Goal: Task Accomplishment & Management: Manage account settings

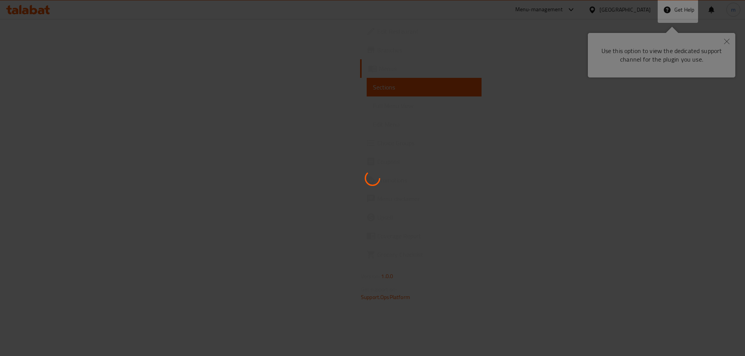
click at [685, 35] on div at bounding box center [372, 178] width 745 height 356
click at [727, 48] on div at bounding box center [372, 178] width 745 height 356
click at [730, 36] on div at bounding box center [372, 178] width 745 height 356
click at [698, 50] on div at bounding box center [372, 178] width 745 height 356
drag, startPoint x: 644, startPoint y: 67, endPoint x: 615, endPoint y: 72, distance: 29.8
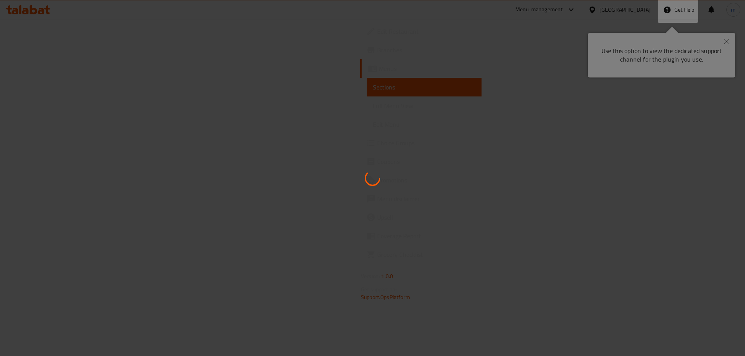
click at [637, 68] on div at bounding box center [372, 178] width 745 height 356
drag, startPoint x: 583, startPoint y: 76, endPoint x: 412, endPoint y: 89, distance: 172.0
click at [554, 80] on div at bounding box center [372, 178] width 745 height 356
click at [412, 89] on div at bounding box center [372, 178] width 745 height 356
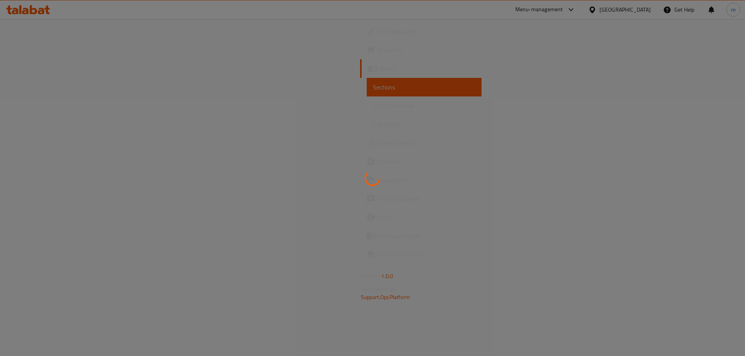
click at [503, 95] on div at bounding box center [372, 178] width 745 height 356
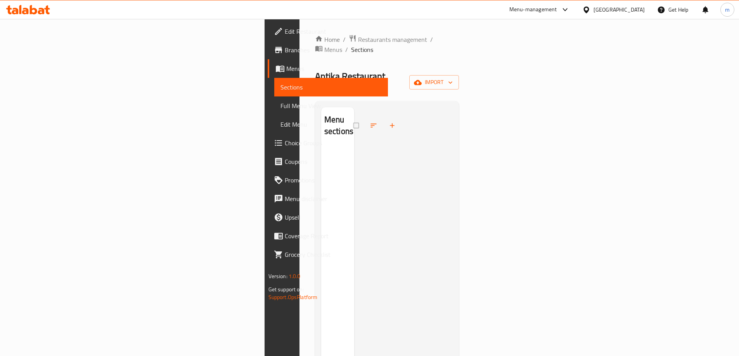
click at [643, 9] on div "Egypt" at bounding box center [619, 9] width 51 height 9
click at [459, 38] on ol "Home / Restaurants management / Menus / Sections" at bounding box center [387, 45] width 144 height 20
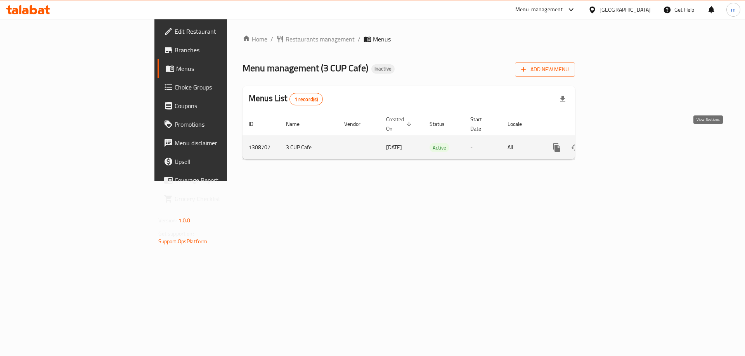
click at [622, 138] on link "enhanced table" at bounding box center [612, 147] width 19 height 19
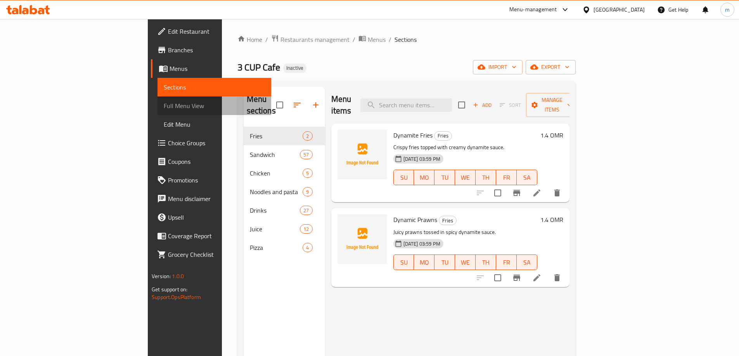
click at [164, 106] on span "Full Menu View" at bounding box center [214, 105] width 101 height 9
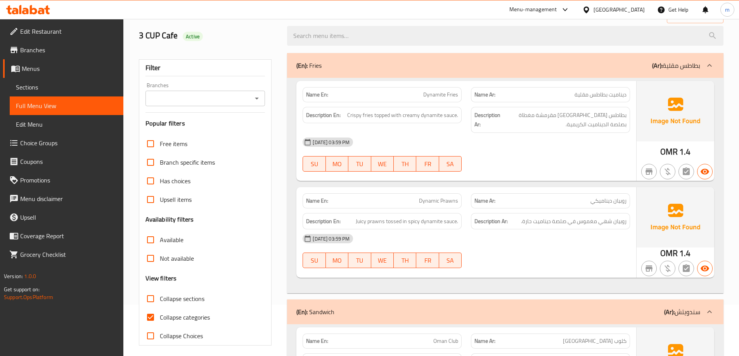
scroll to position [39, 0]
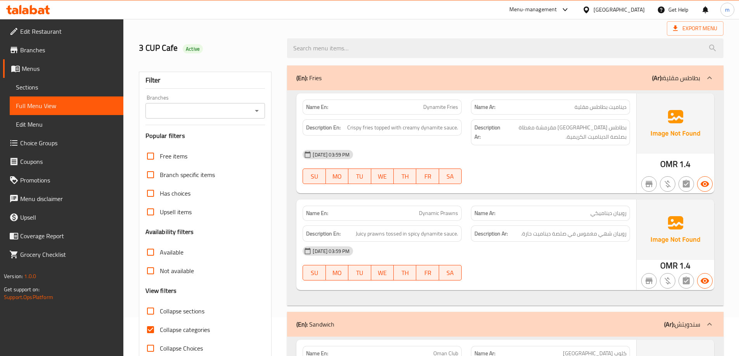
click at [672, 70] on div "(En): Fries (Ar): بطاطس مقلية" at bounding box center [505, 78] width 436 height 25
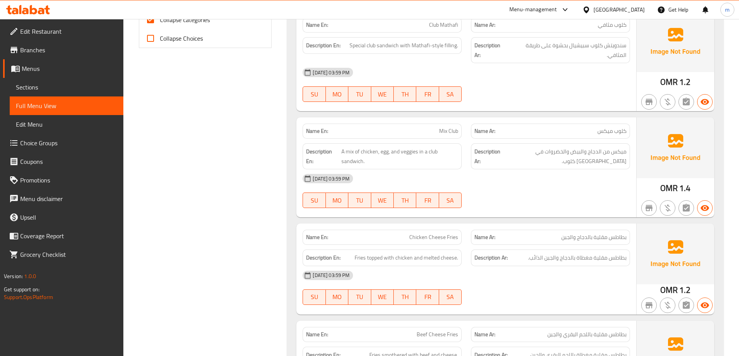
scroll to position [427, 0]
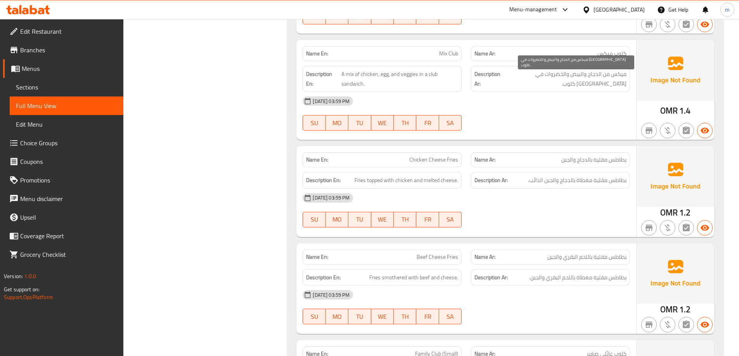
click at [574, 78] on span "ميكس من الدجاج والبيض والخضروات في [GEOGRAPHIC_DATA] كلوب." at bounding box center [564, 78] width 124 height 19
drag, startPoint x: 574, startPoint y: 78, endPoint x: 560, endPoint y: 78, distance: 13.6
click at [569, 78] on span "ميكس من الدجاج والبيض والخضروات في [GEOGRAPHIC_DATA] كلوب." at bounding box center [564, 78] width 124 height 19
click at [559, 78] on span "ميكس من الدجاج والبيض والخضروات في [GEOGRAPHIC_DATA] كلوب." at bounding box center [564, 78] width 124 height 19
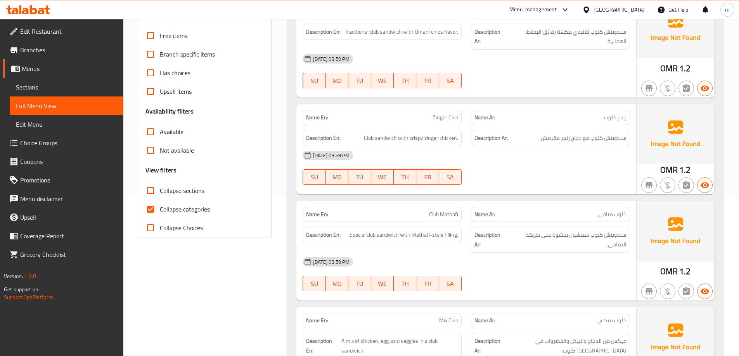
scroll to position [116, 0]
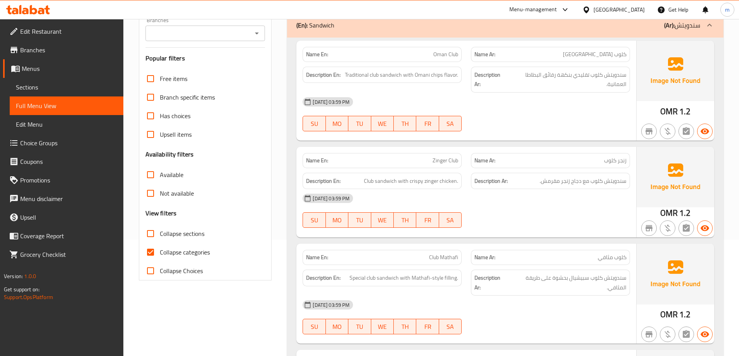
click at [71, 29] on span "Edit Restaurant" at bounding box center [68, 31] width 97 height 9
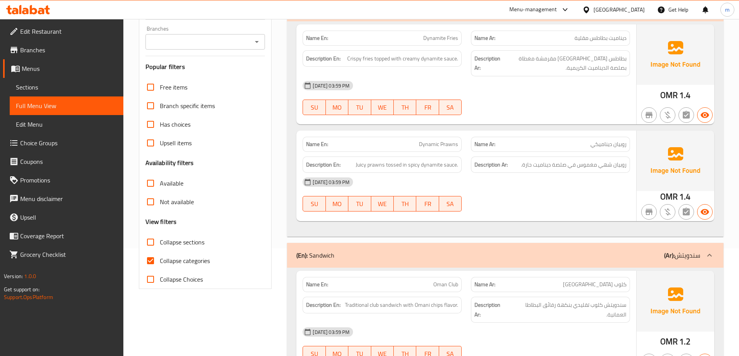
scroll to position [116, 0]
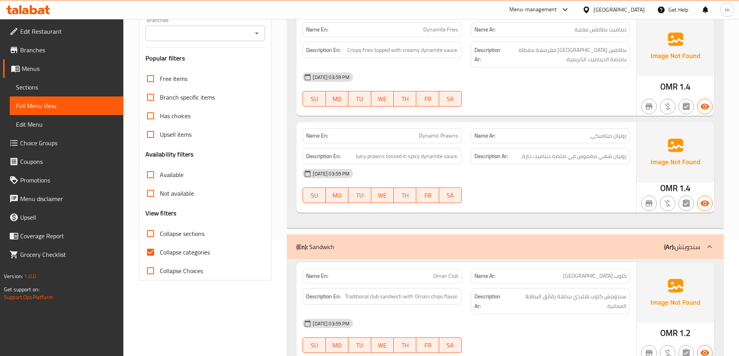
click at [186, 250] on span "Collapse categories" at bounding box center [185, 252] width 50 height 9
click at [160, 250] on input "Collapse categories" at bounding box center [150, 252] width 19 height 19
checkbox input "false"
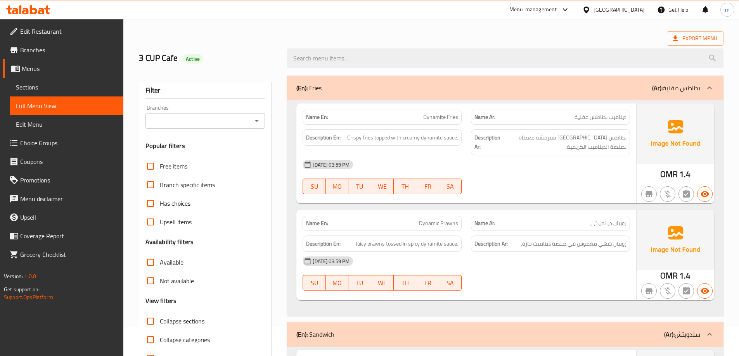
scroll to position [0, 0]
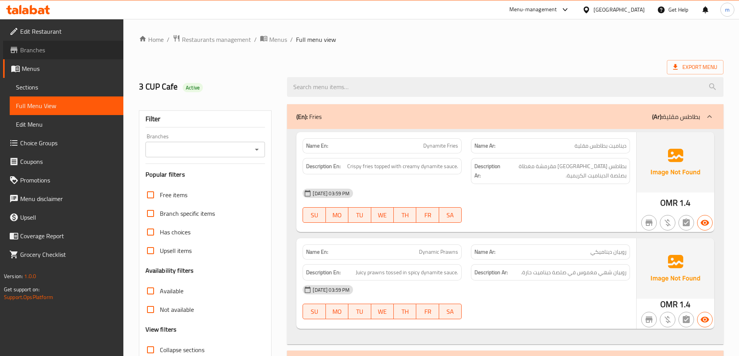
click at [35, 53] on span "Branches" at bounding box center [68, 49] width 97 height 9
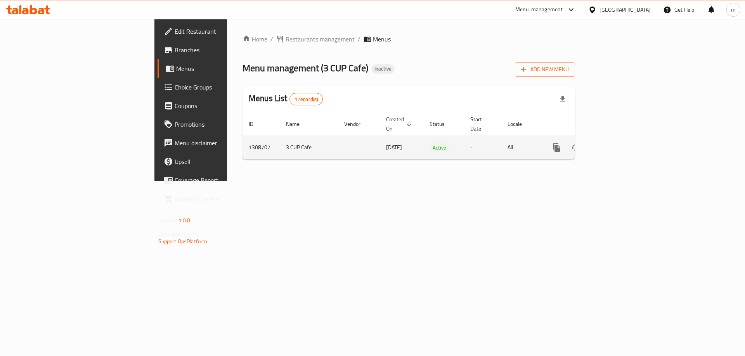
click at [617, 143] on icon "enhanced table" at bounding box center [612, 147] width 9 height 9
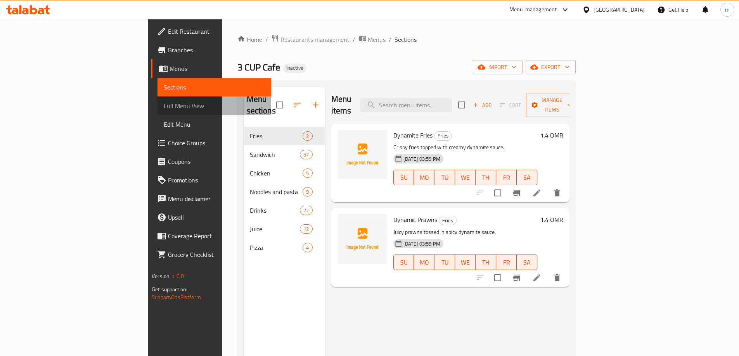
click at [164, 105] on span "Full Menu View" at bounding box center [214, 105] width 101 height 9
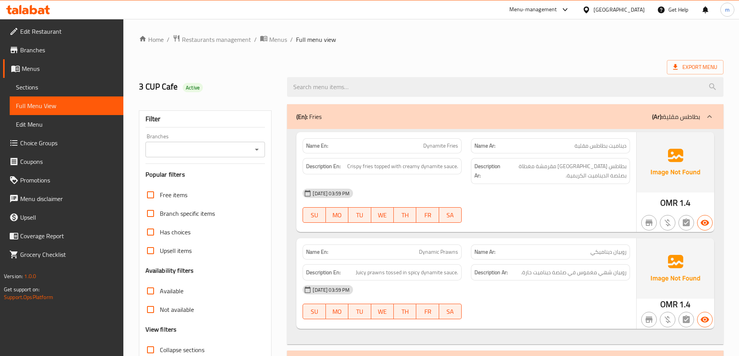
click at [549, 65] on div "Export Menu" at bounding box center [431, 67] width 585 height 14
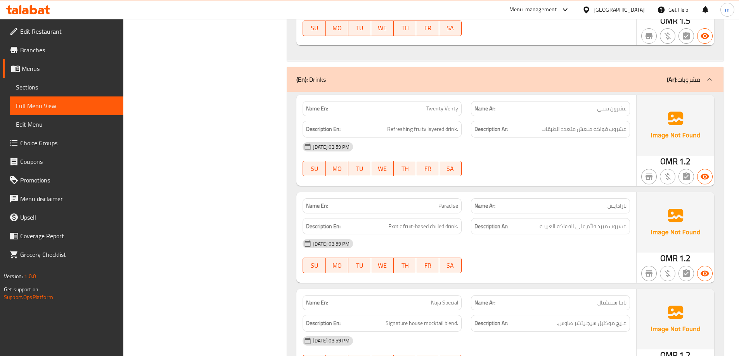
scroll to position [7425, 0]
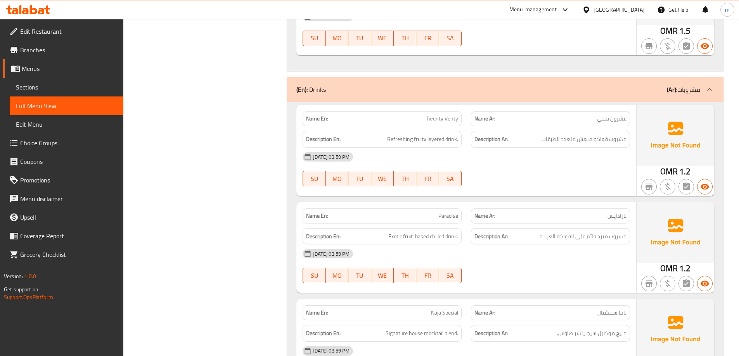
click at [441, 115] on span "Twenty Venty" at bounding box center [442, 119] width 32 height 8
copy span "Twenty Venty"
click at [571, 115] on p "Name Ar: عشرون فنتي" at bounding box center [550, 119] width 152 height 8
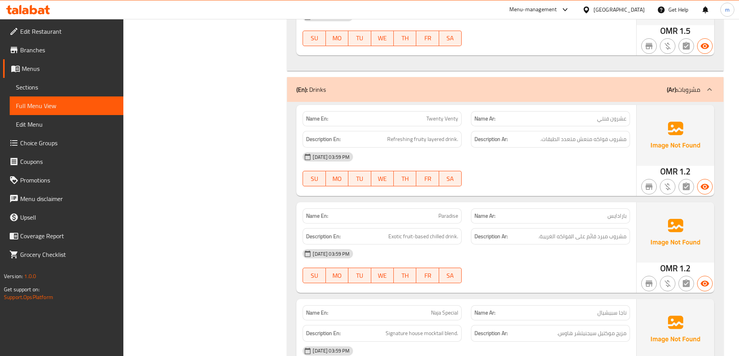
click at [434, 115] on span "Twenty Venty" at bounding box center [442, 119] width 32 height 8
copy span "Twenty"
click at [426, 115] on p "Name En: Twenty Venty" at bounding box center [382, 119] width 152 height 8
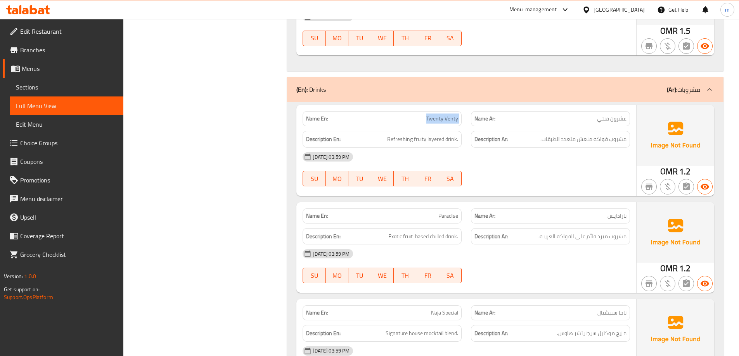
click at [426, 115] on p "Name En: Twenty Venty" at bounding box center [382, 119] width 152 height 8
click at [81, 92] on link "Sections" at bounding box center [67, 87] width 114 height 19
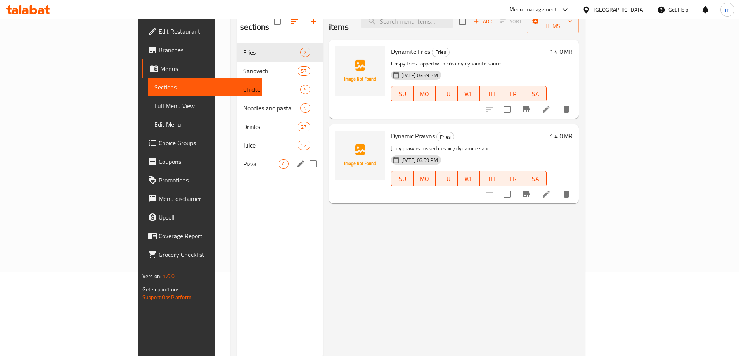
scroll to position [70, 0]
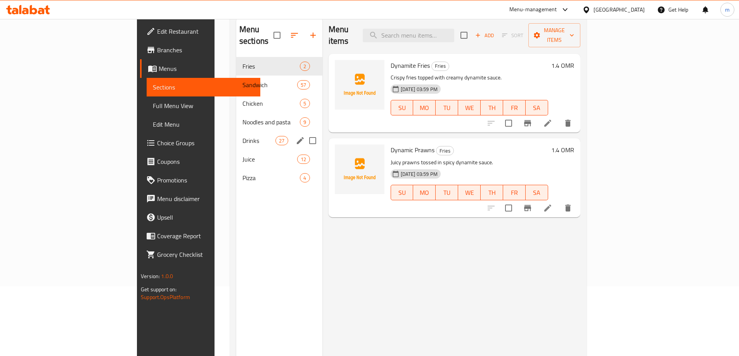
click at [236, 135] on div "Drinks 27" at bounding box center [279, 141] width 86 height 19
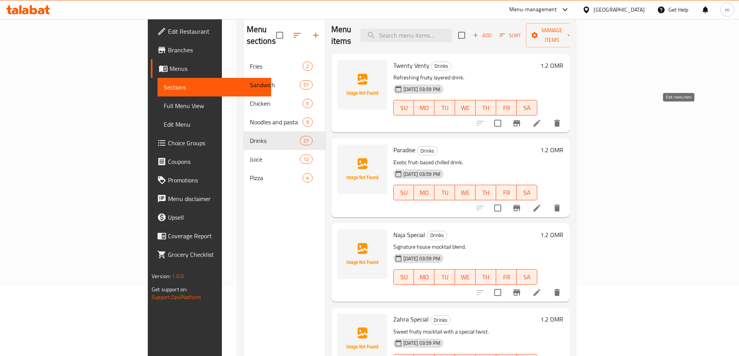
click at [542, 119] on icon at bounding box center [536, 123] width 9 height 9
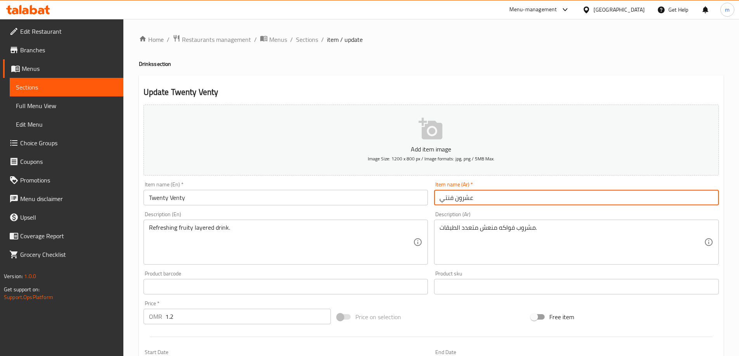
click at [471, 200] on input "عشرون فنتي" at bounding box center [576, 198] width 285 height 16
click at [466, 203] on input "عشرون فنتي" at bounding box center [576, 198] width 285 height 16
paste input "ونتي"
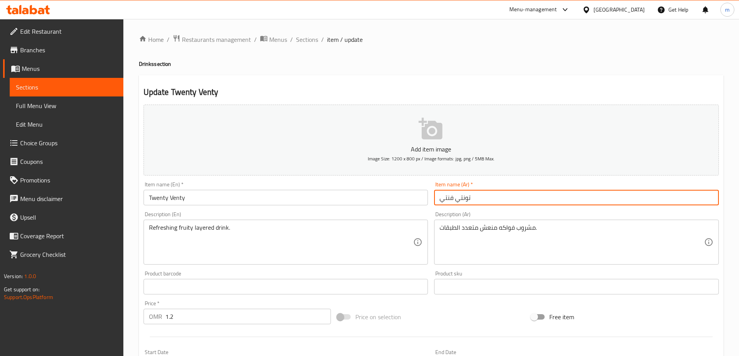
click at [473, 195] on input "تونتي فنتي" at bounding box center [576, 198] width 285 height 16
type input "تونتي فنتي"
click at [475, 205] on input "تونتي فنتي" at bounding box center [576, 198] width 285 height 16
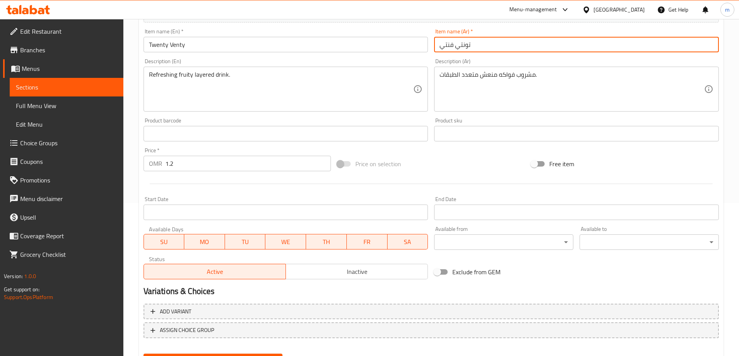
scroll to position [192, 0]
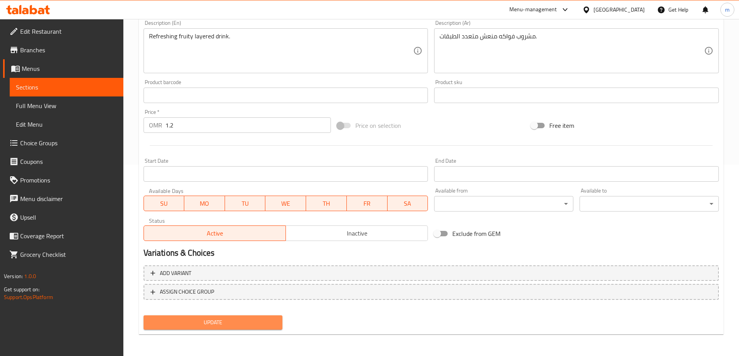
click at [241, 317] on button "Update" at bounding box center [213, 323] width 139 height 14
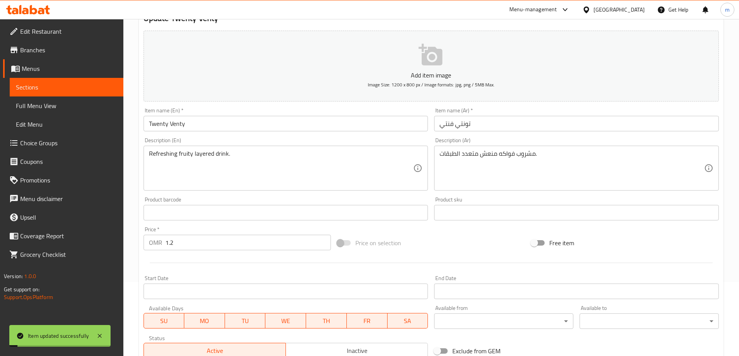
scroll to position [0, 0]
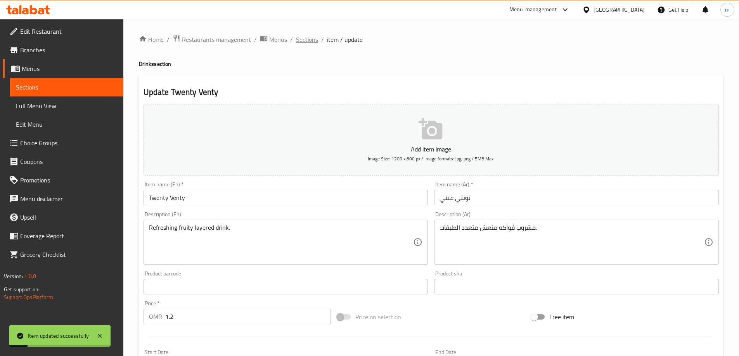
click at [304, 43] on span "Sections" at bounding box center [307, 39] width 22 height 9
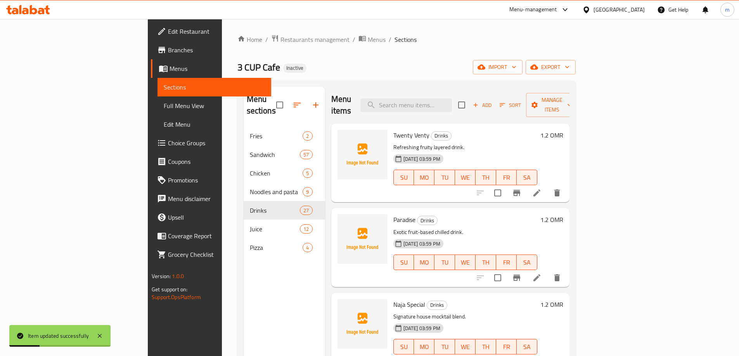
click at [164, 91] on span "Sections" at bounding box center [214, 87] width 101 height 9
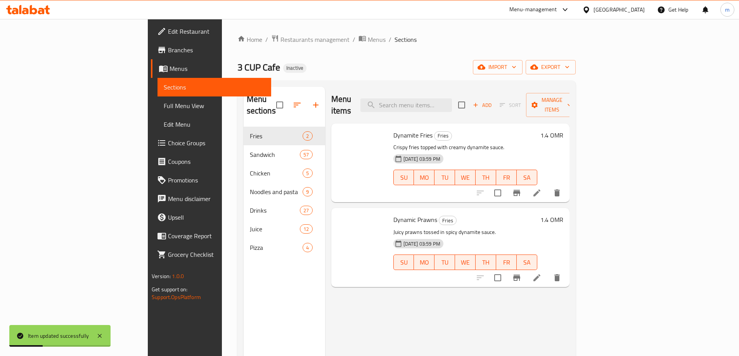
click at [164, 106] on span "Full Menu View" at bounding box center [214, 105] width 101 height 9
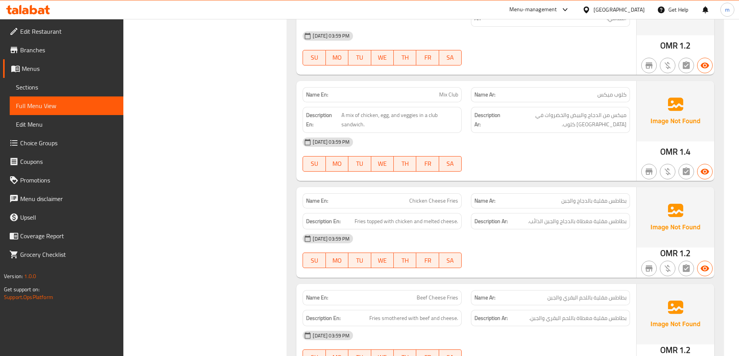
scroll to position [621, 0]
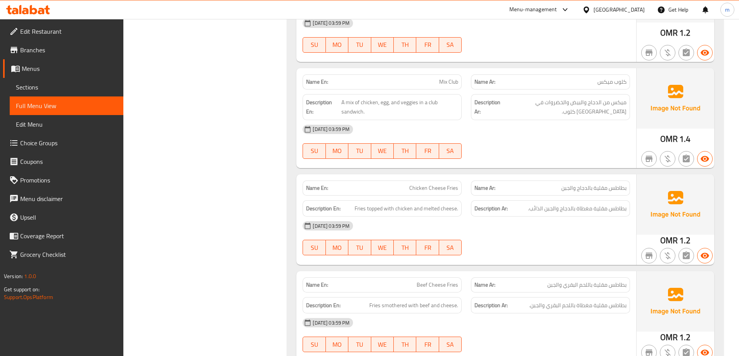
click at [540, 131] on div "28-08-2025 03:59 PM" at bounding box center [466, 129] width 337 height 19
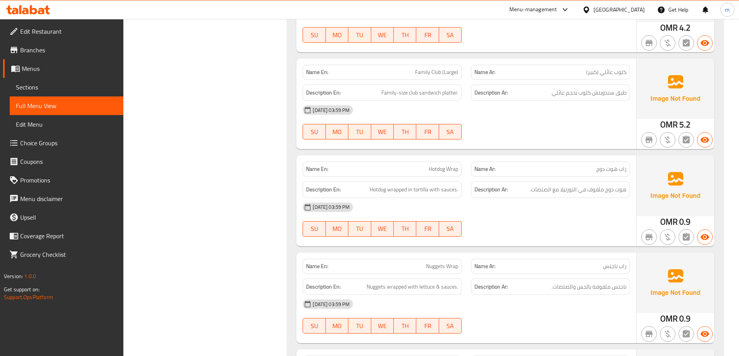
scroll to position [1164, 0]
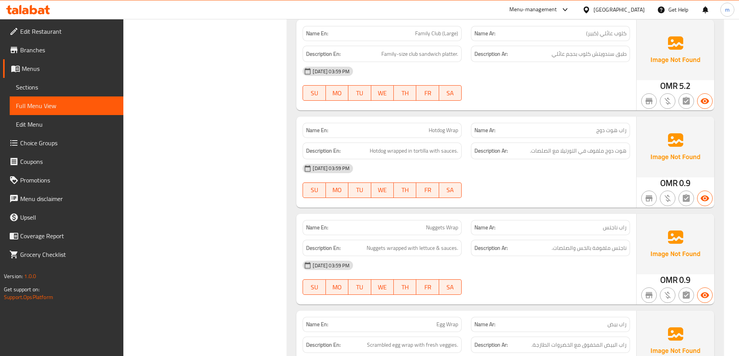
click at [435, 132] on span "Hotdog Wrap" at bounding box center [443, 130] width 29 height 8
copy span "Hotdog"
click at [433, 148] on span "Hotdog wrapped in tortilla with sauces." at bounding box center [414, 151] width 88 height 10
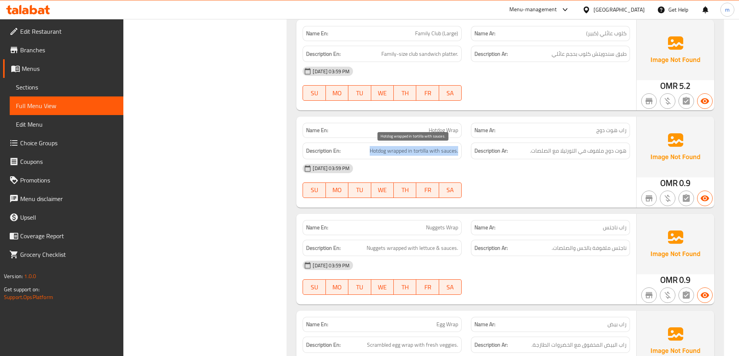
click at [433, 148] on span "Hotdog wrapped in tortilla with sauces." at bounding box center [414, 151] width 88 height 10
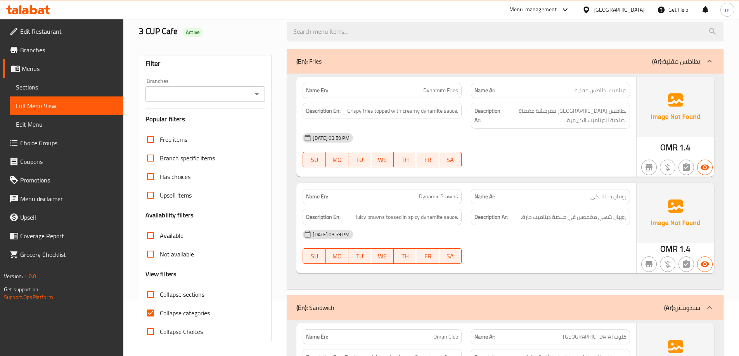
scroll to position [194, 0]
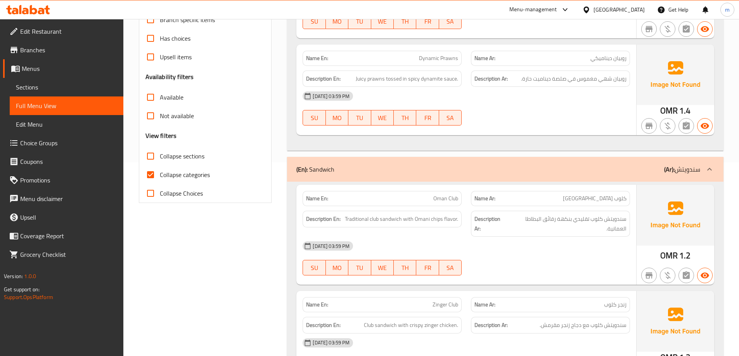
click at [522, 101] on div "[DATE] 03:59 PM" at bounding box center [466, 96] width 337 height 19
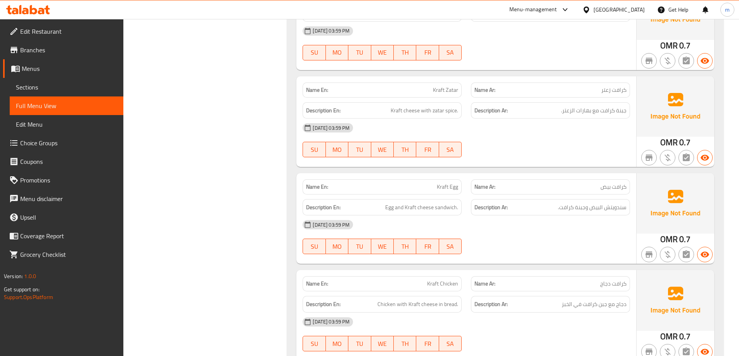
scroll to position [10935, 0]
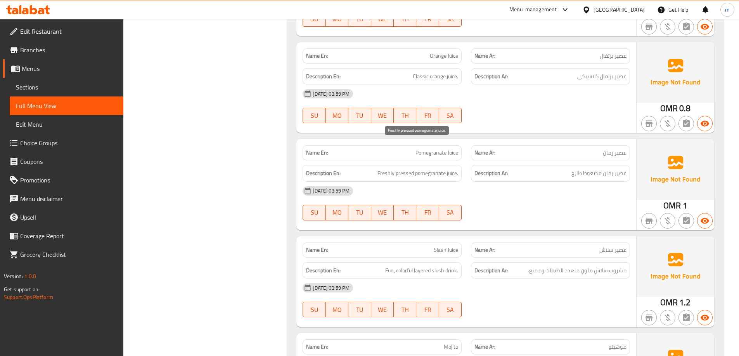
click at [388, 169] on span "Freshly pressed pomegranate juice." at bounding box center [417, 174] width 81 height 10
copy span "Freshly pressed pomegranate juice."
click at [414, 169] on span "Freshly pressed pomegranate juice." at bounding box center [417, 174] width 81 height 10
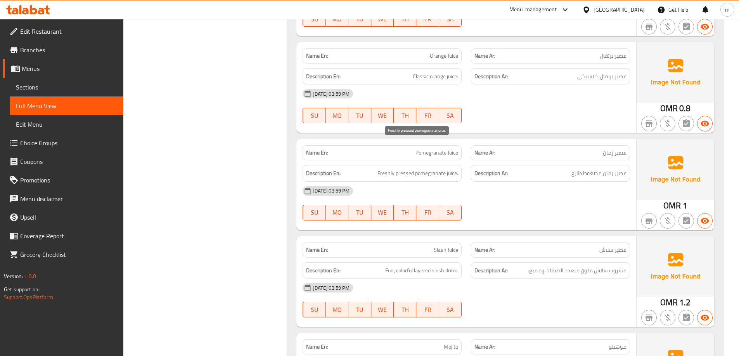
click at [407, 169] on span "Freshly pressed pomegranate juice." at bounding box center [417, 174] width 81 height 10
copy span "pressed"
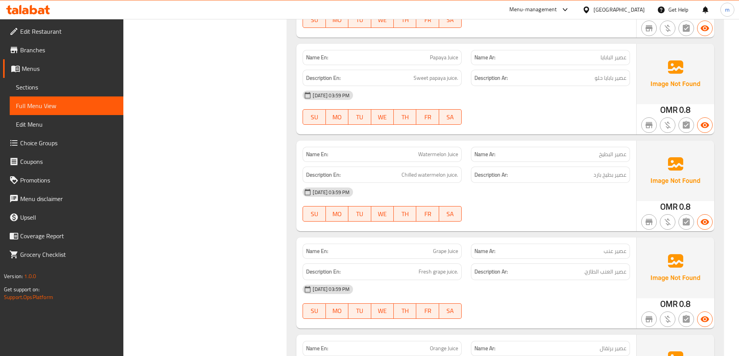
scroll to position [10626, 0]
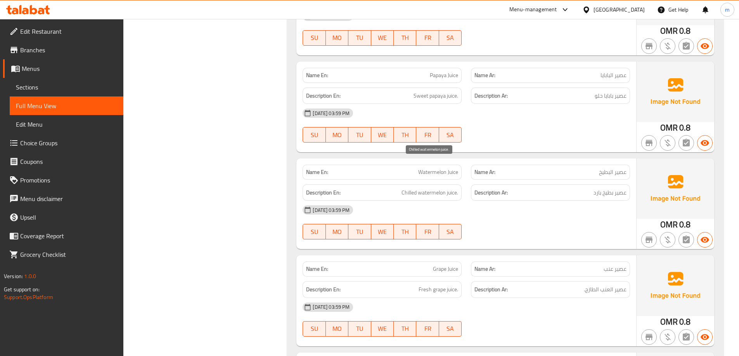
click at [433, 188] on span "Chilled watermelon juice." at bounding box center [429, 193] width 57 height 10
copy span "Chilled watermelon juice."
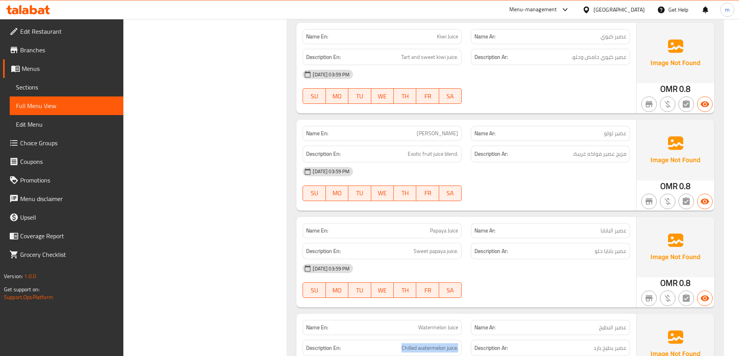
scroll to position [10432, 0]
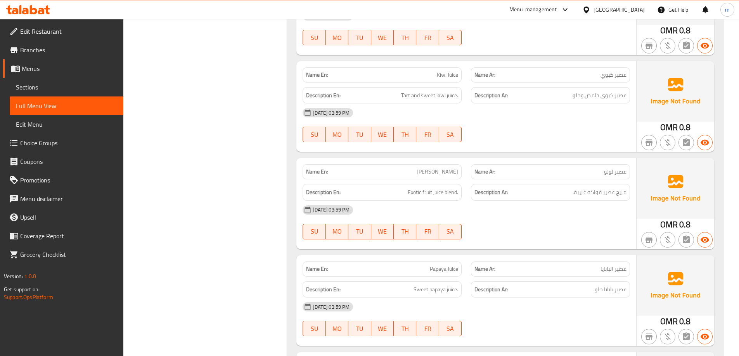
click at [638, 14] on div "[GEOGRAPHIC_DATA]" at bounding box center [619, 9] width 51 height 9
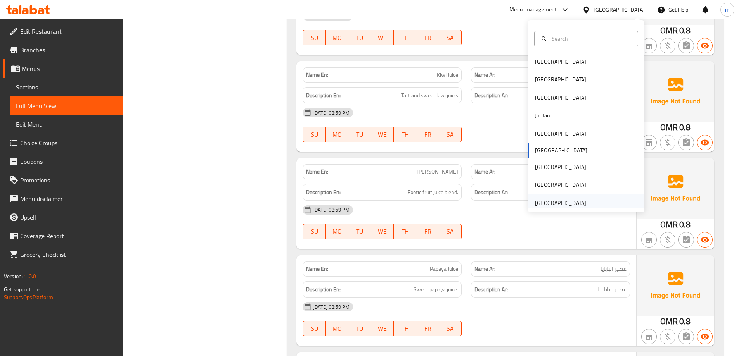
click at [566, 201] on div "United Arab Emirates" at bounding box center [560, 203] width 51 height 9
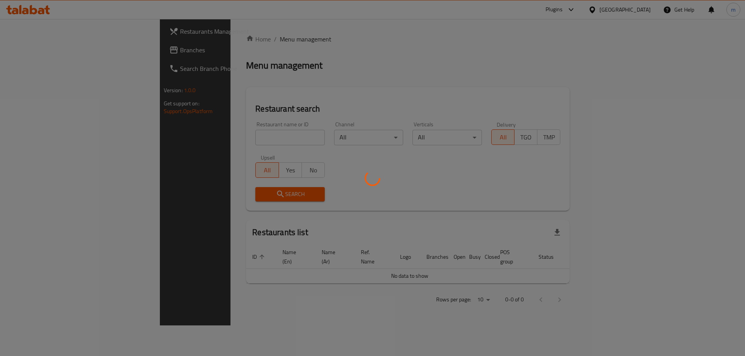
click at [200, 127] on div at bounding box center [372, 178] width 745 height 356
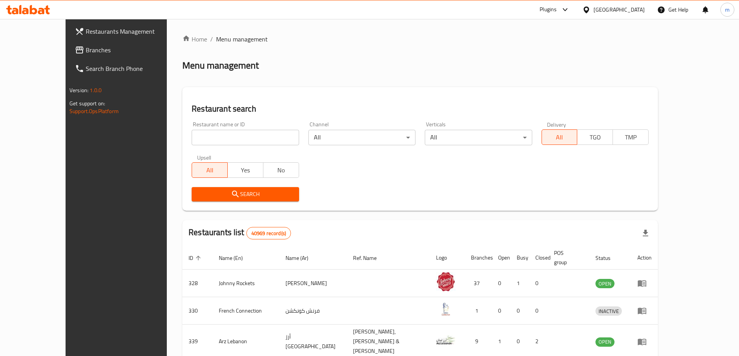
click at [204, 129] on div "Restaurant name or ID Restaurant name or ID" at bounding box center [245, 134] width 107 height 24
click at [211, 141] on input "search" at bounding box center [245, 138] width 107 height 16
paste input "775808"
type input "775808"
click at [86, 54] on span "Branches" at bounding box center [134, 49] width 97 height 9
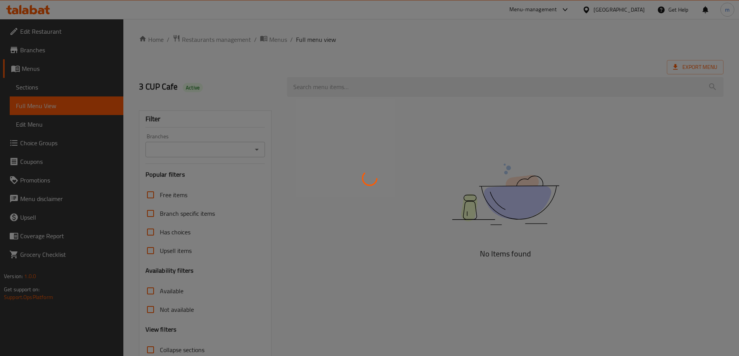
click at [614, 16] on div at bounding box center [369, 178] width 739 height 356
click at [594, 43] on div at bounding box center [369, 178] width 739 height 356
click at [590, 52] on div at bounding box center [369, 178] width 739 height 356
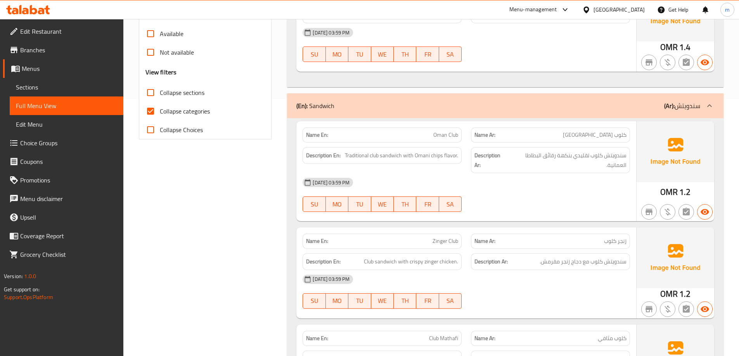
scroll to position [272, 0]
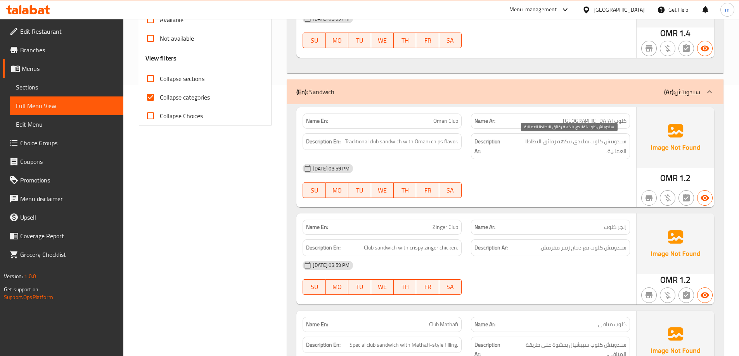
click at [535, 139] on span "سندويتش كلوب تقليدي بنكهة رقائق البطاطا العمانية." at bounding box center [567, 146] width 118 height 19
click at [552, 159] on div "Description Ar: سندويتش كلوب تقليدي بنكهة رقائق البطاطا العمانية." at bounding box center [550, 146] width 159 height 26
click at [527, 141] on span "سندويتش كلوب تقليدي بنكهة رقائق البطاطا العمانية." at bounding box center [567, 146] width 118 height 19
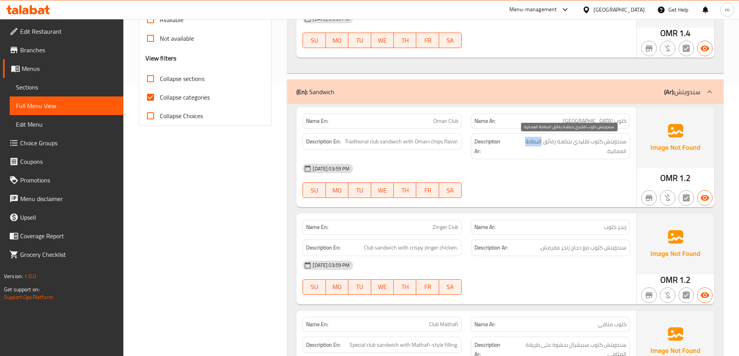
copy span "البطاطا"
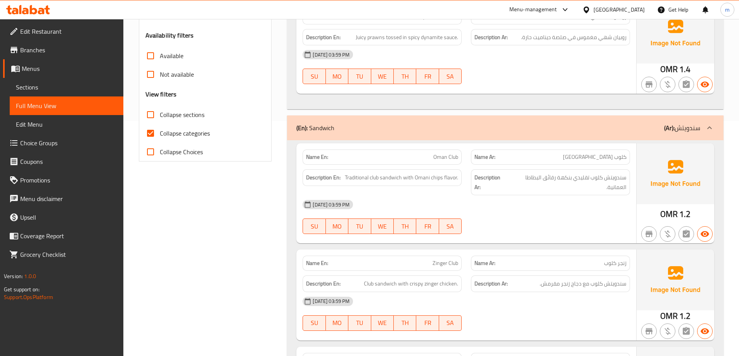
scroll to position [4619, 0]
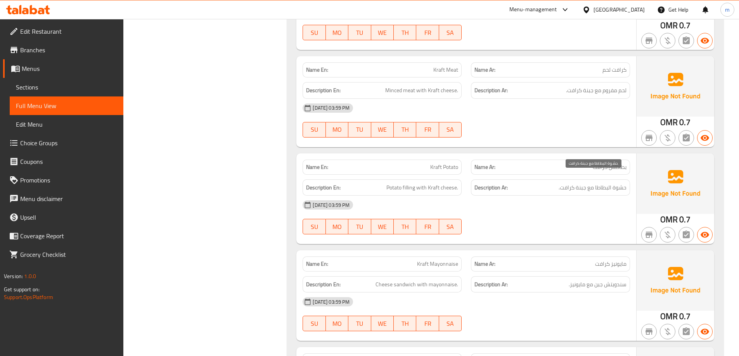
click at [603, 183] on span "حشوة البطاطا مع جبنة كرافت." at bounding box center [593, 188] width 68 height 10
copy span "البطاطا"
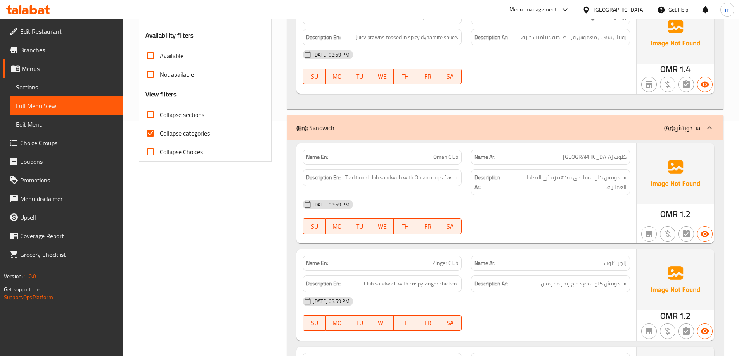
scroll to position [4626, 0]
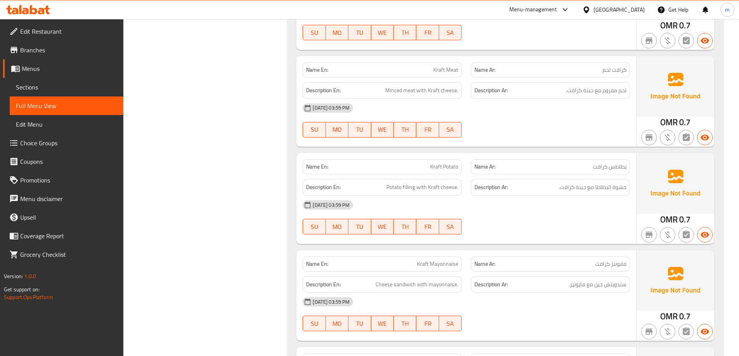
click at [447, 163] on span "Kraft Potato" at bounding box center [444, 167] width 28 height 8
copy span "Potato"
click at [447, 163] on span "Kraft Potato" at bounding box center [444, 167] width 28 height 8
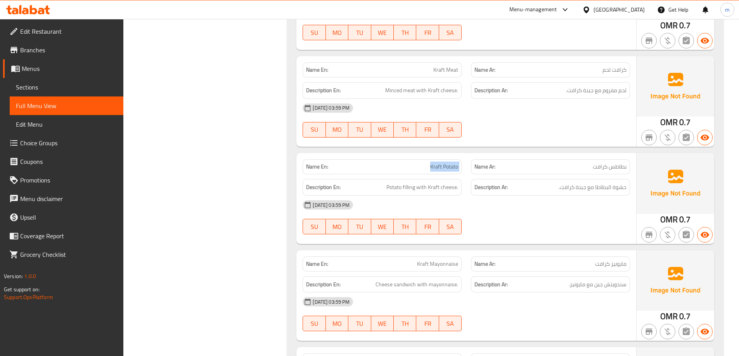
copy span "Kraft Potato"
click at [599, 183] on span "حشوة البطاطا مع جبنة كرافت." at bounding box center [593, 188] width 68 height 10
copy span "البطاطا"
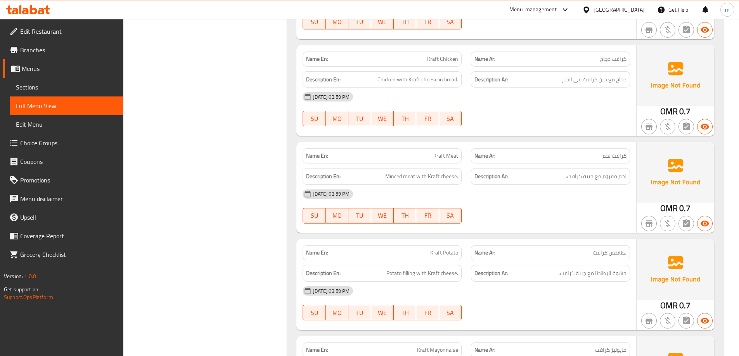
scroll to position [4470, 0]
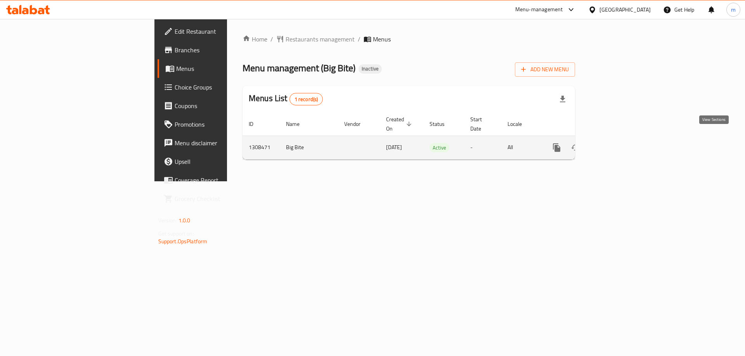
click at [622, 138] on link "enhanced table" at bounding box center [612, 147] width 19 height 19
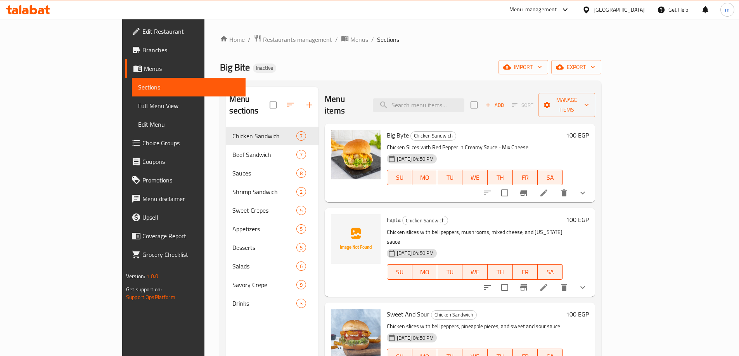
scroll to position [194, 0]
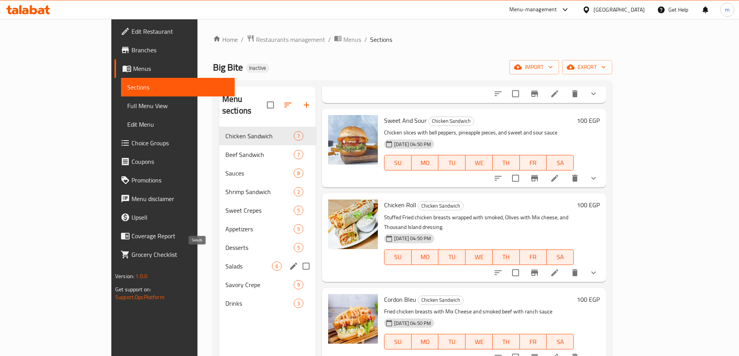
click at [225, 262] on span "Salads" at bounding box center [248, 266] width 47 height 9
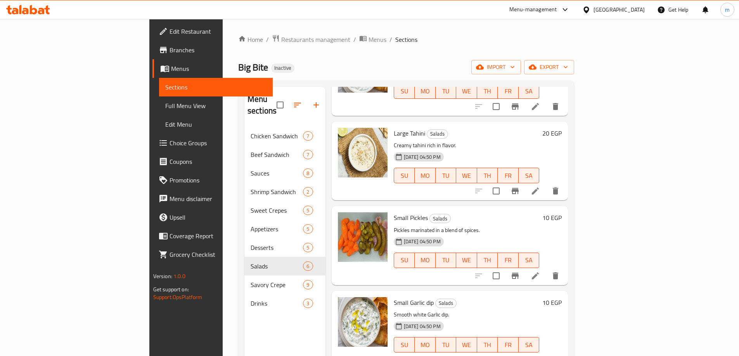
scroll to position [109, 0]
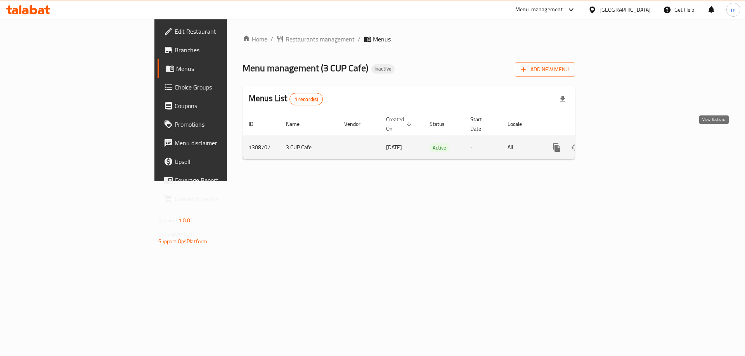
click at [617, 143] on icon "enhanced table" at bounding box center [612, 147] width 9 height 9
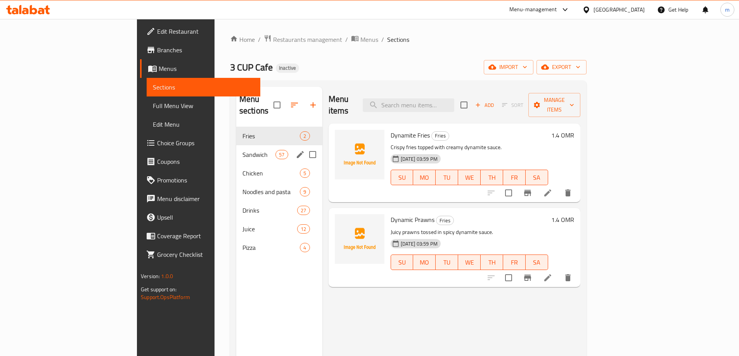
click at [236, 149] on div "Sandwich 57" at bounding box center [279, 154] width 86 height 19
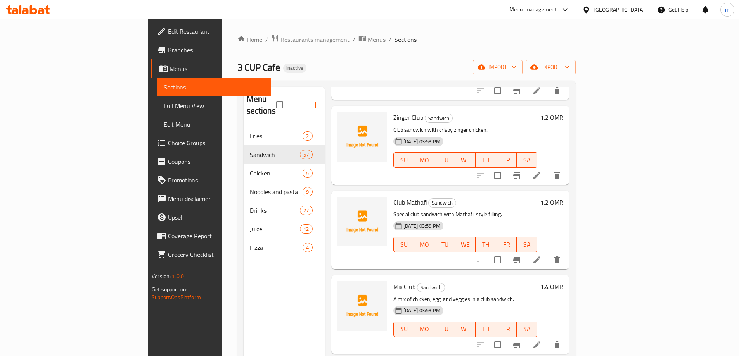
scroll to position [116, 0]
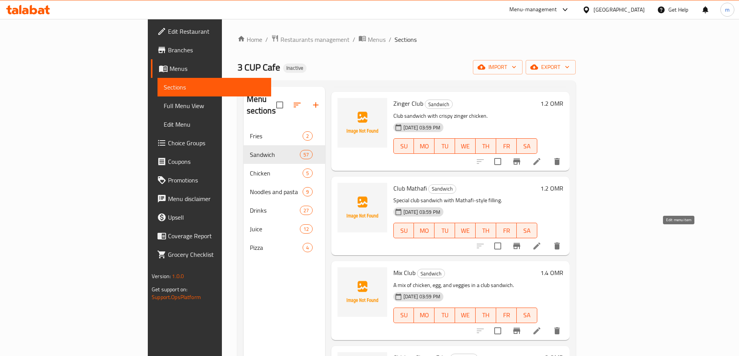
click at [540, 243] on icon at bounding box center [536, 246] width 7 height 7
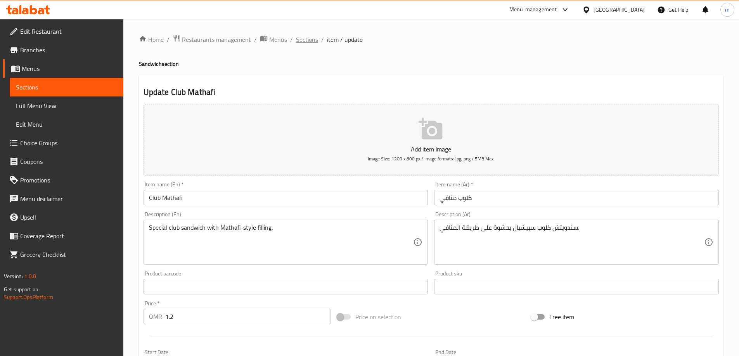
click at [308, 37] on span "Sections" at bounding box center [307, 39] width 22 height 9
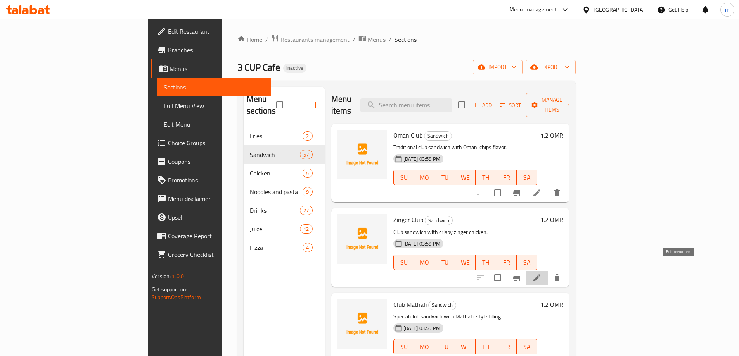
click at [542, 273] on icon at bounding box center [536, 277] width 9 height 9
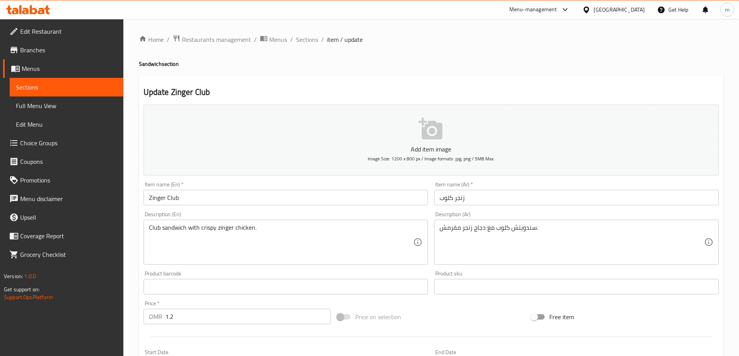
click at [298, 39] on span "Sections" at bounding box center [307, 39] width 22 height 9
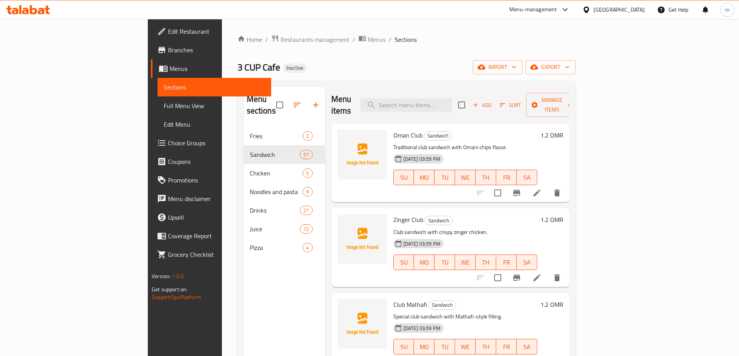
click at [548, 186] on li at bounding box center [537, 193] width 22 height 14
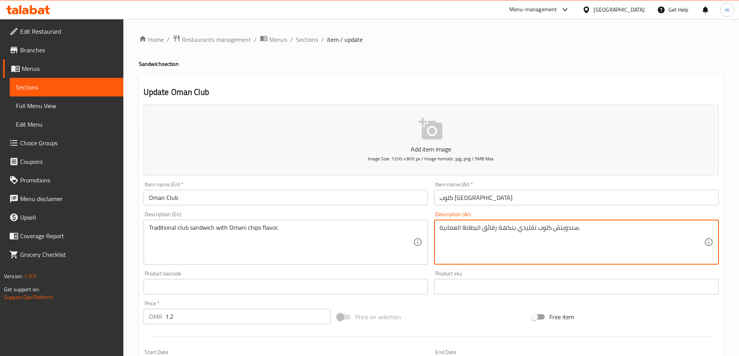
click at [466, 224] on textarea "سندويتش كلوب تقليدي بنكهة رقائق البطاطا العمانية." at bounding box center [572, 242] width 265 height 37
click at [472, 225] on textarea "سندويتش كلوب تقليدي بنكهة رقائق البطاطا العمانية." at bounding box center [572, 242] width 265 height 37
click at [464, 228] on textarea "سندويتش كلوب تقليدي بنكهة رقائق البطاطا العمانية." at bounding box center [572, 242] width 265 height 37
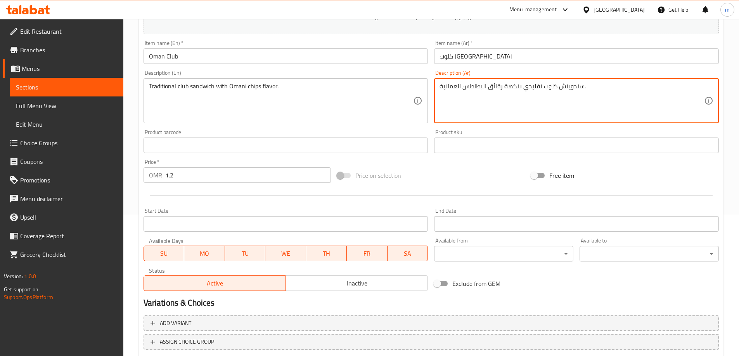
scroll to position [192, 0]
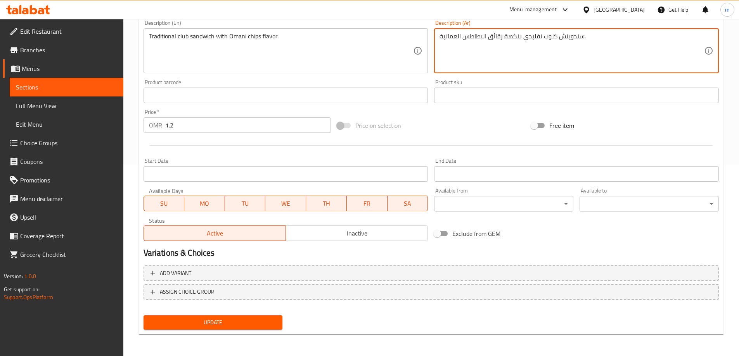
type textarea "سندويتش كلوب تقليدي بنكهة رقائق البطاطس العمانية."
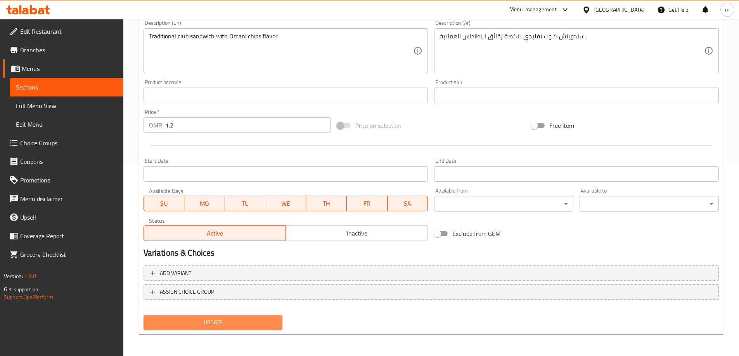
click at [260, 320] on span "Update" at bounding box center [213, 323] width 127 height 10
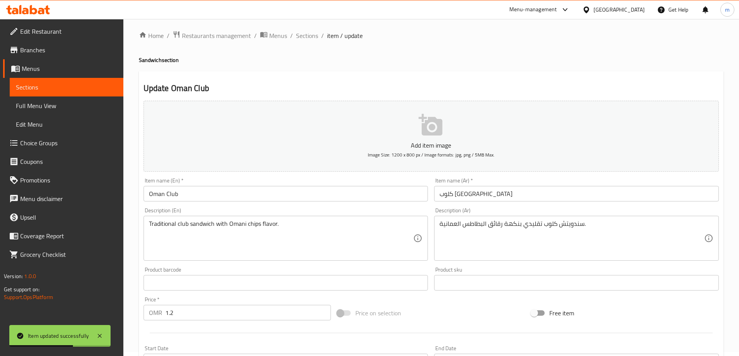
scroll to position [0, 0]
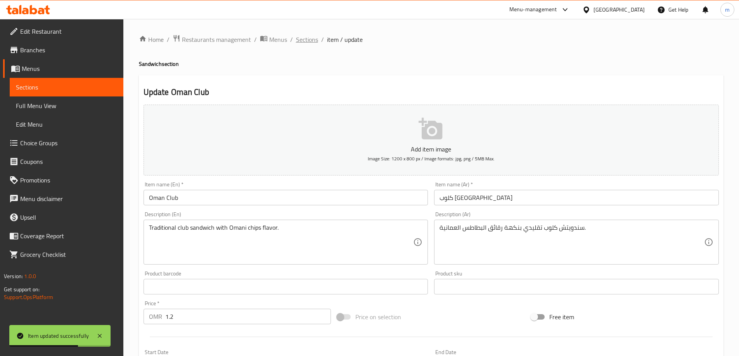
click at [300, 37] on span "Sections" at bounding box center [307, 39] width 22 height 9
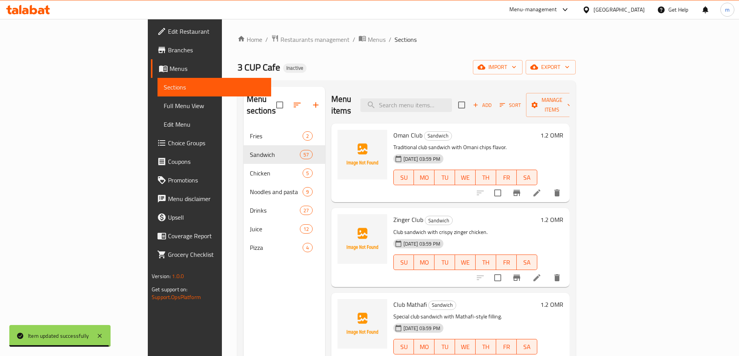
scroll to position [3587, 0]
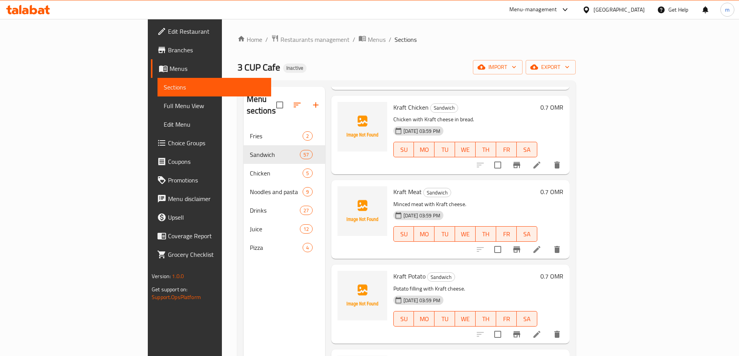
click at [542, 330] on icon at bounding box center [536, 334] width 9 height 9
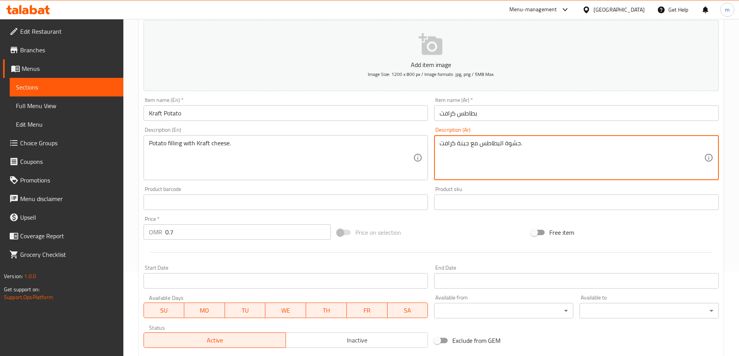
scroll to position [192, 0]
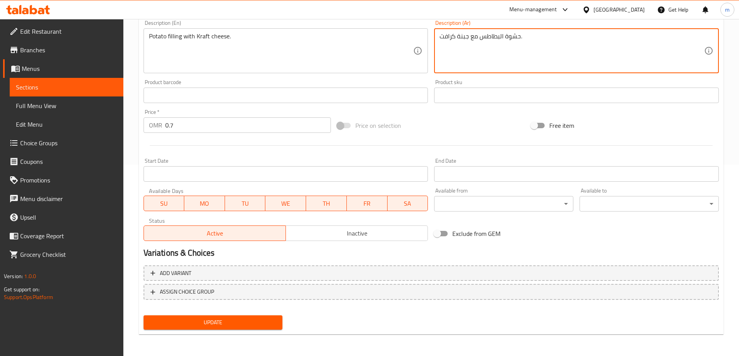
type textarea "حشوة البطاطس مع جبنة كرافت."
click at [250, 320] on span "Update" at bounding box center [213, 323] width 127 height 10
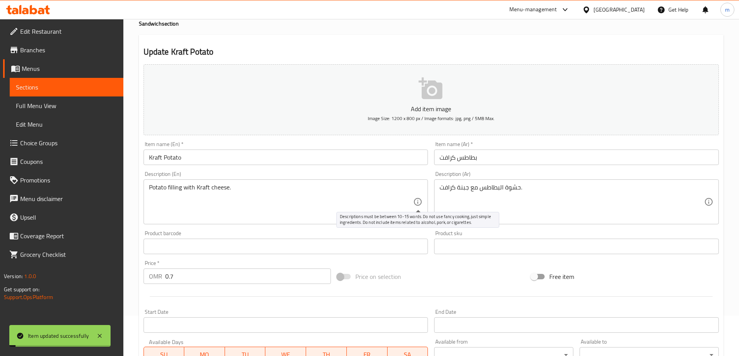
scroll to position [0, 0]
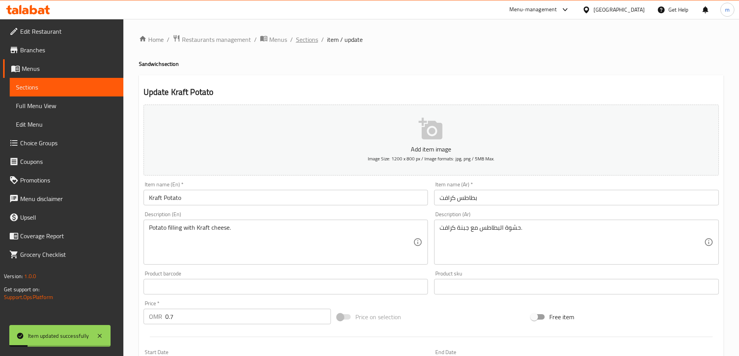
click at [310, 44] on span "Sections" at bounding box center [307, 39] width 22 height 9
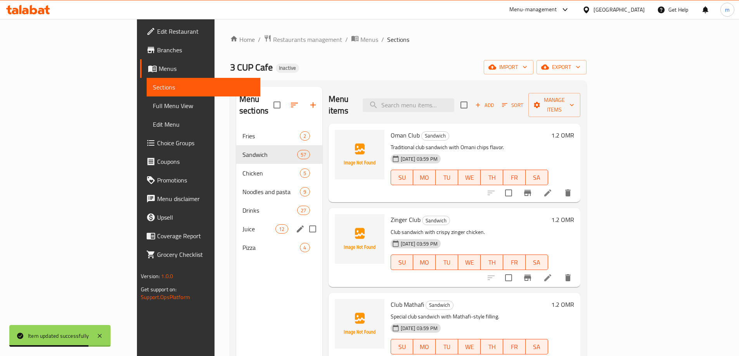
click at [242, 243] on span "Pizza" at bounding box center [271, 247] width 58 height 9
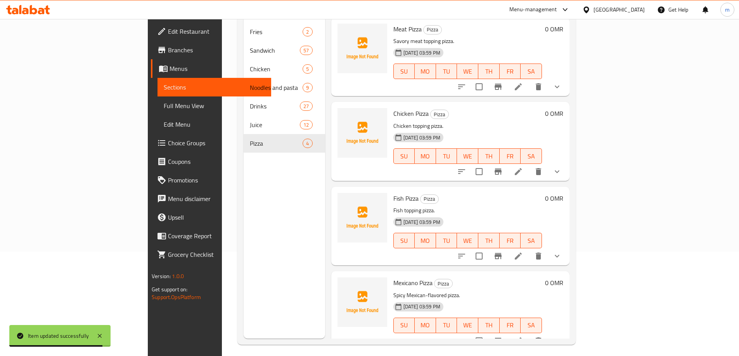
scroll to position [109, 0]
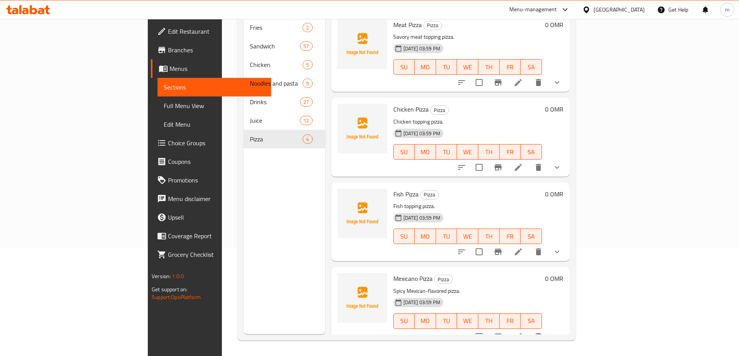
click at [529, 330] on li at bounding box center [518, 337] width 22 height 14
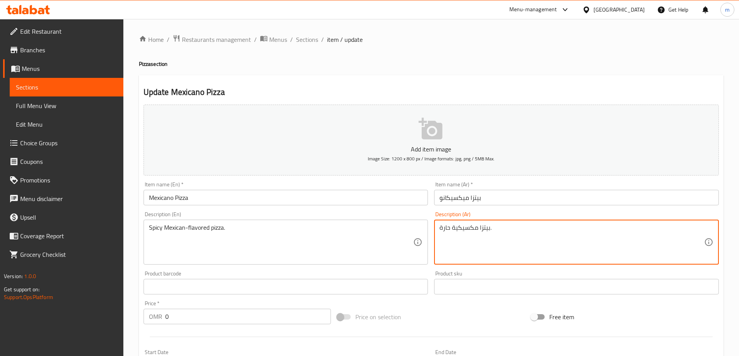
click at [478, 232] on textarea "بيتزا مكسيكية حارة." at bounding box center [572, 242] width 265 height 37
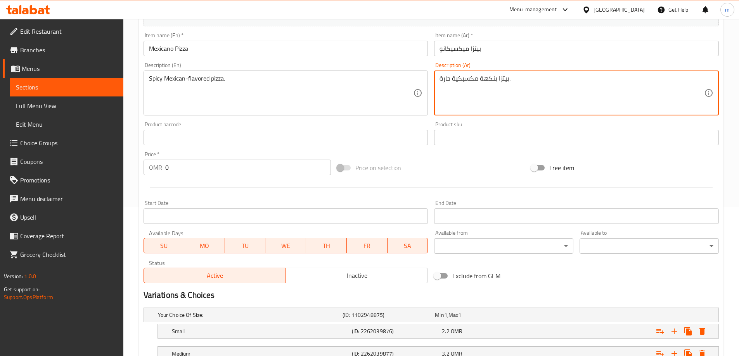
scroll to position [232, 0]
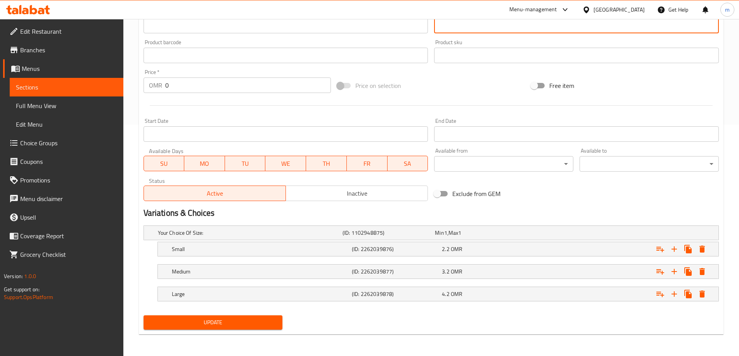
type textarea "بيتزا بنكهة مكسيكية حارة."
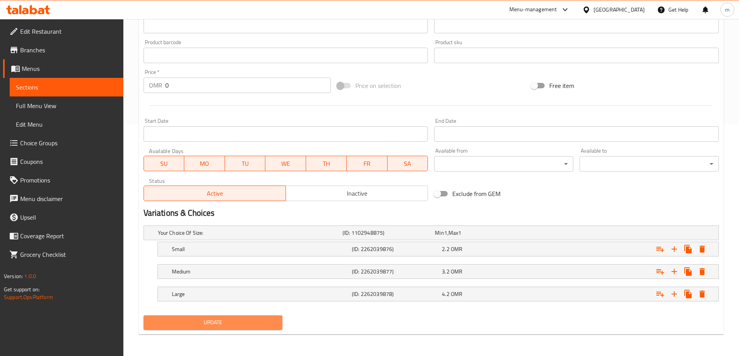
click at [241, 320] on span "Update" at bounding box center [213, 323] width 127 height 10
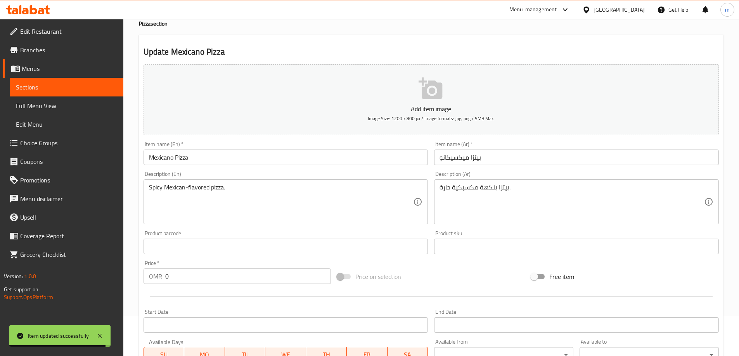
scroll to position [0, 0]
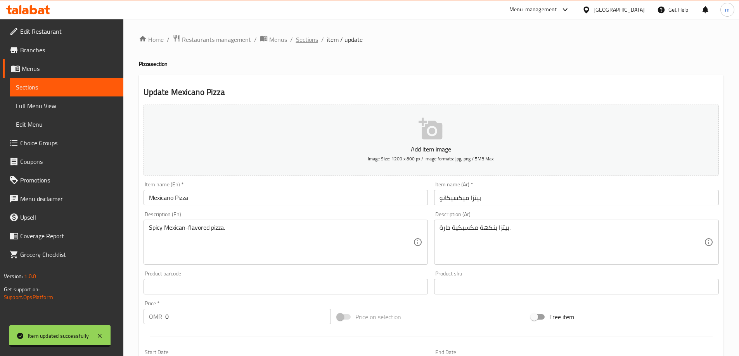
click at [307, 40] on span "Sections" at bounding box center [307, 39] width 22 height 9
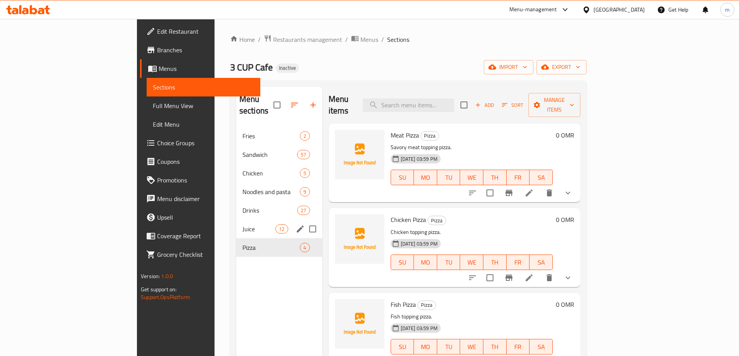
click at [236, 220] on div "Juice 12" at bounding box center [279, 229] width 86 height 19
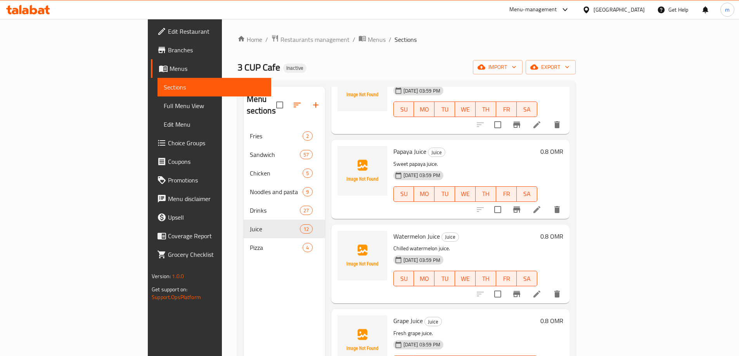
scroll to position [445, 0]
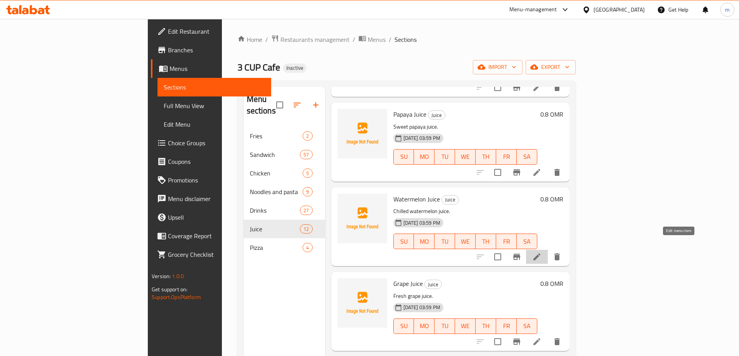
click at [542, 253] on icon at bounding box center [536, 257] width 9 height 9
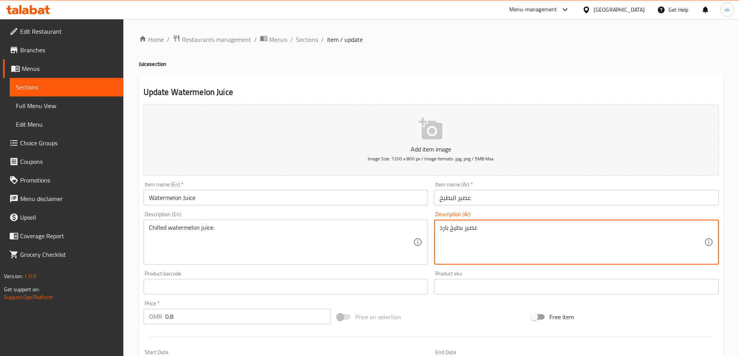
click at [447, 231] on textarea "عصير بطيخ بارد" at bounding box center [572, 242] width 265 height 37
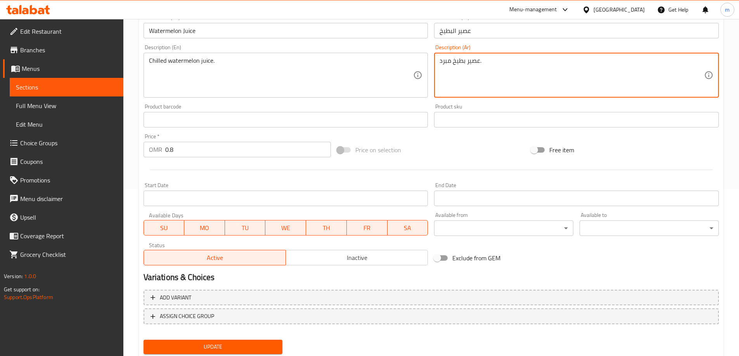
scroll to position [192, 0]
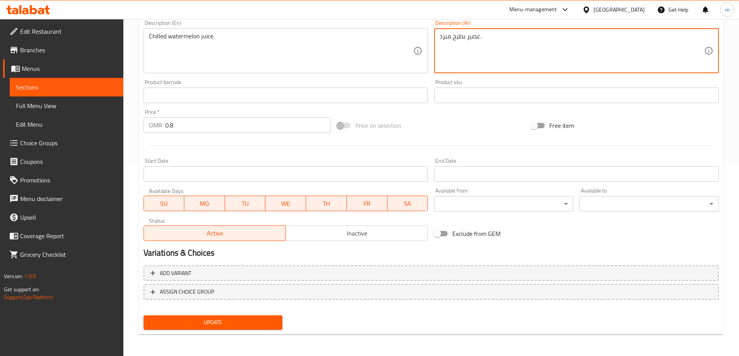
type textarea "عصير بطيخ مبرد."
click at [240, 319] on span "Update" at bounding box center [213, 323] width 127 height 10
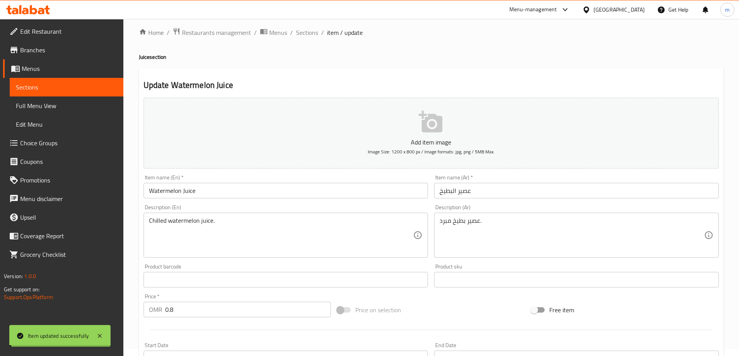
scroll to position [0, 0]
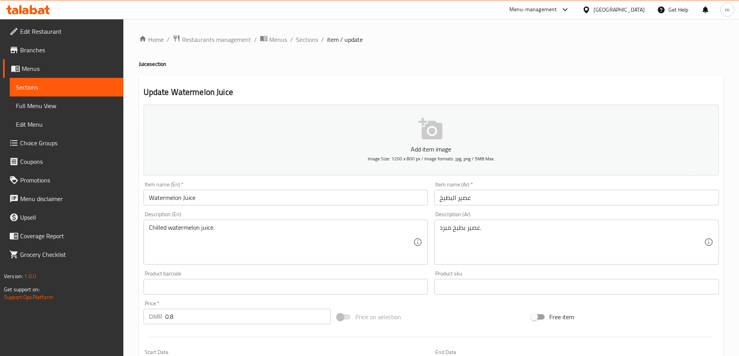
click at [564, 219] on div "Description (Ar) عصير بطيخ مبرد. Description (Ar)" at bounding box center [576, 238] width 285 height 53
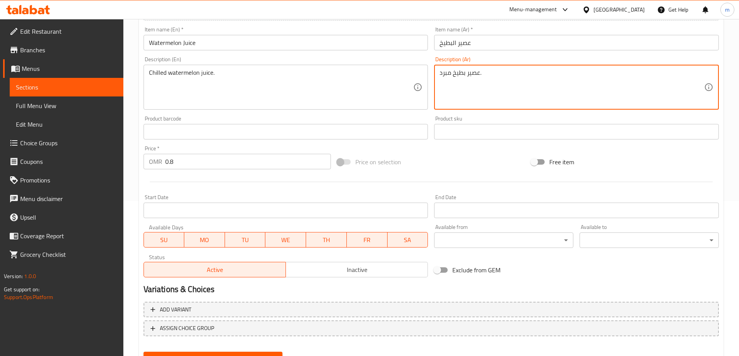
scroll to position [192, 0]
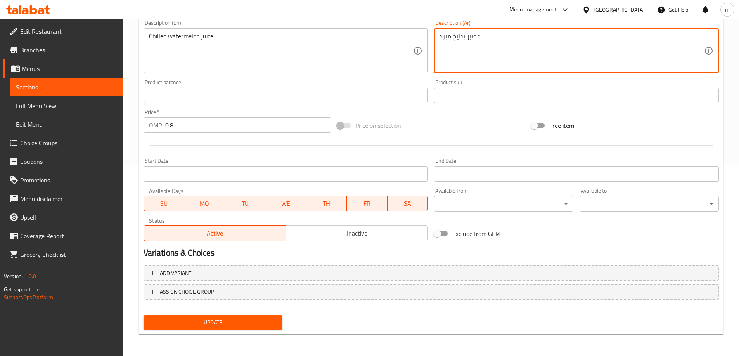
click at [234, 323] on span "Update" at bounding box center [213, 323] width 127 height 10
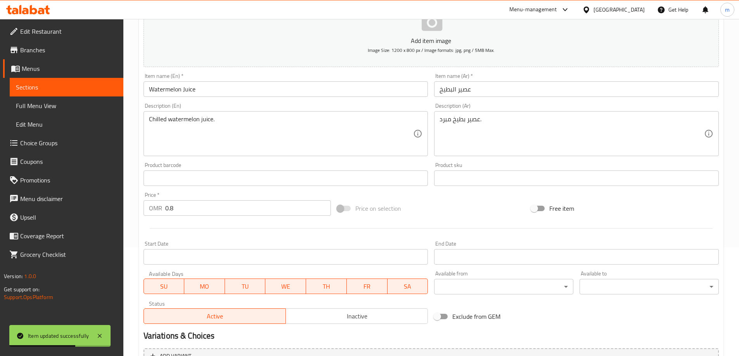
scroll to position [0, 0]
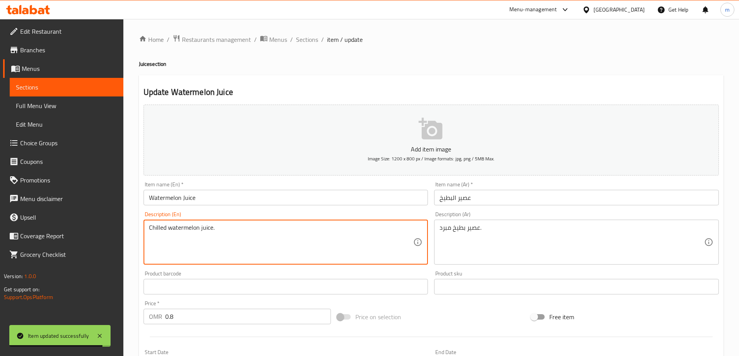
click at [184, 234] on textarea "Chilled watermelon juice." at bounding box center [281, 242] width 265 height 37
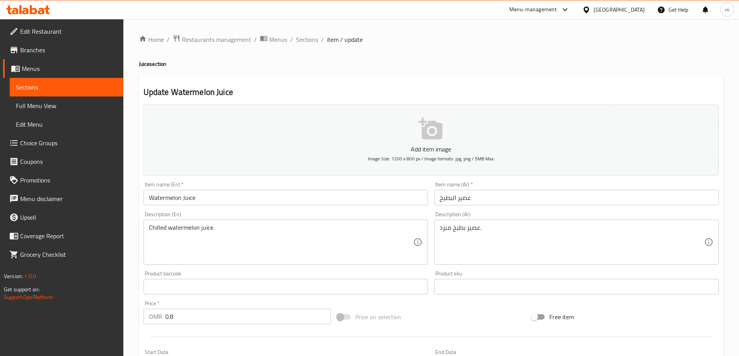
click at [618, 97] on h2 "Update Watermelon Juice" at bounding box center [431, 93] width 575 height 12
click at [301, 42] on span "Sections" at bounding box center [307, 39] width 22 height 9
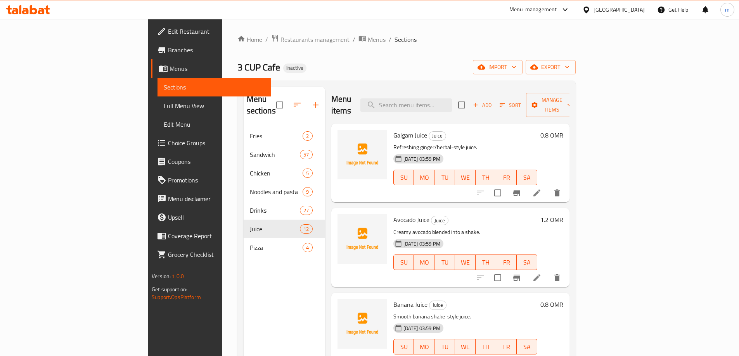
scroll to position [78, 0]
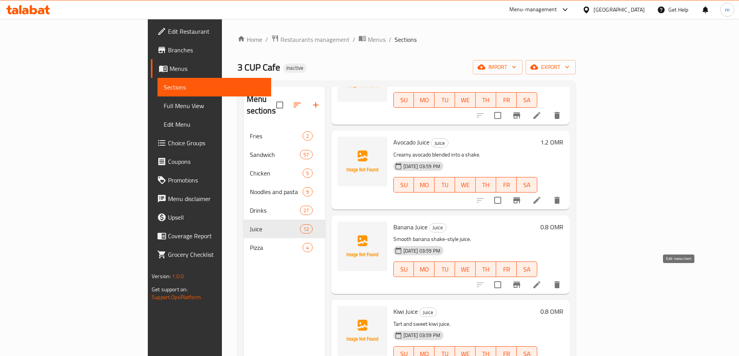
click at [542, 280] on icon at bounding box center [536, 284] width 9 height 9
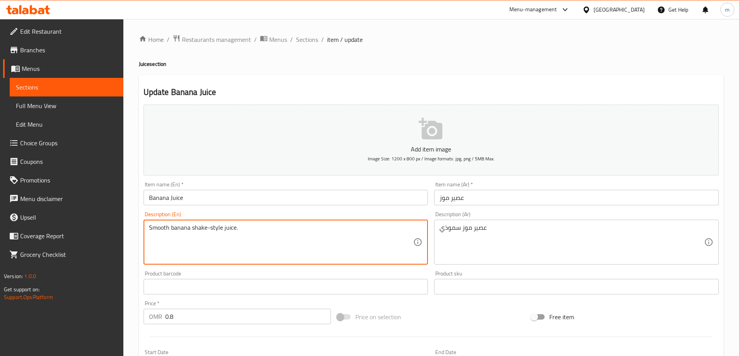
click at [346, 244] on textarea "Smooth banana shake-style juice." at bounding box center [281, 242] width 265 height 37
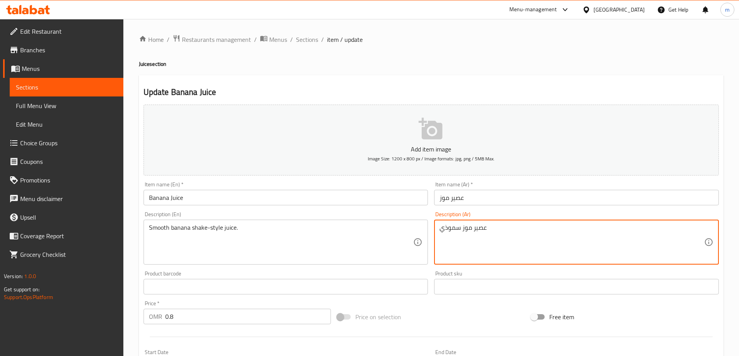
click at [461, 235] on textarea "عصير موز سموذي" at bounding box center [572, 242] width 265 height 37
paste textarea "مخفوق ناعم."
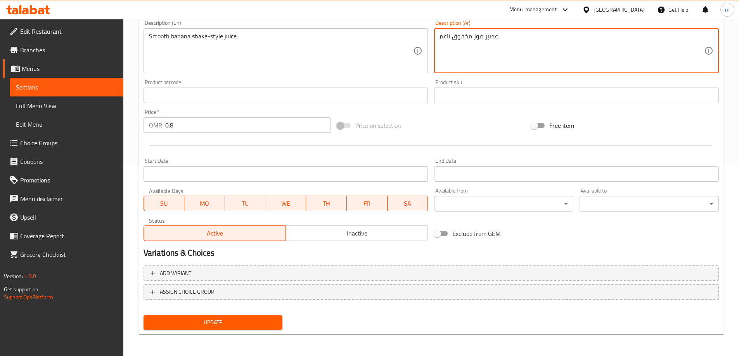
type textarea "عصير موز مخفوق ناعم."
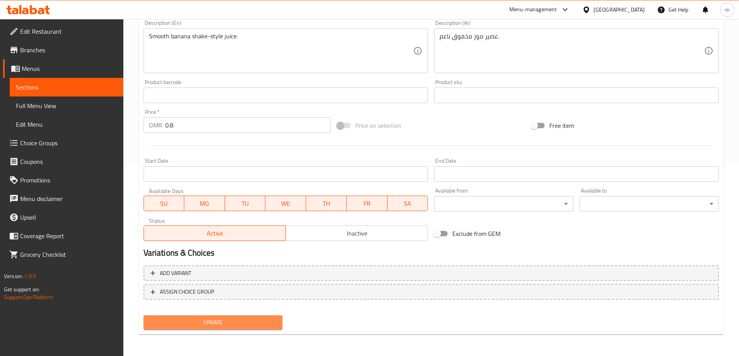
click at [216, 318] on span "Update" at bounding box center [213, 323] width 127 height 10
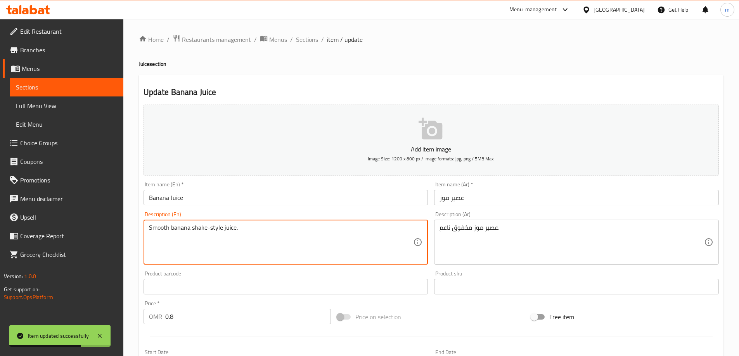
click at [160, 230] on textarea "Smooth banana shake-style juice." at bounding box center [281, 242] width 265 height 37
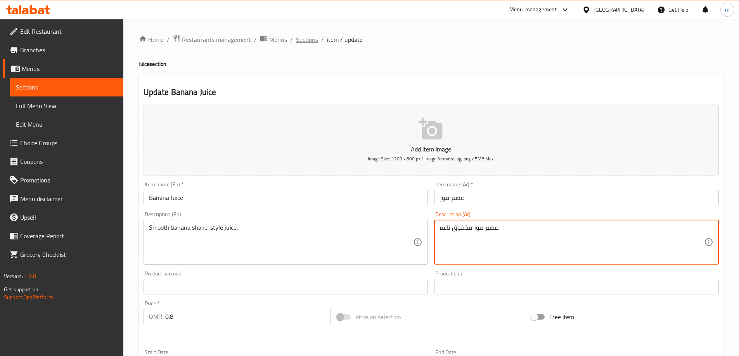
click at [306, 43] on span "Sections" at bounding box center [307, 39] width 22 height 9
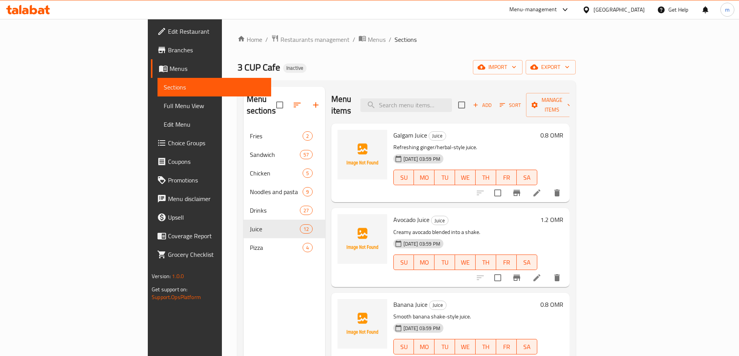
scroll to position [109, 0]
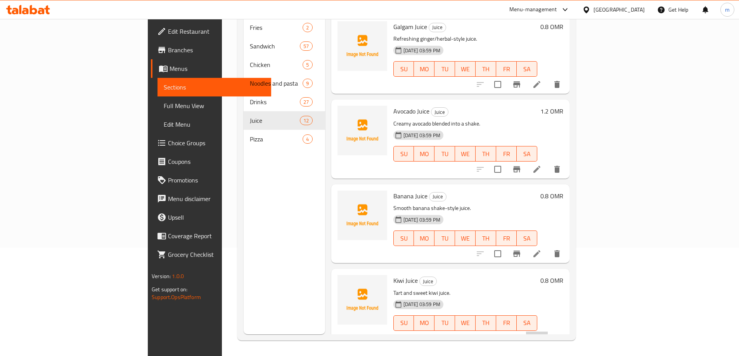
click at [548, 332] on li at bounding box center [537, 339] width 22 height 14
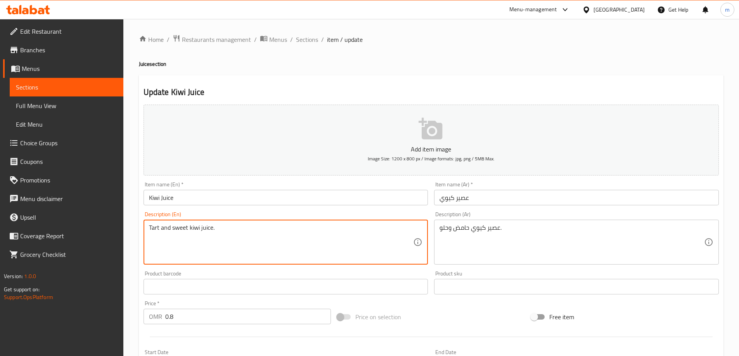
click at [179, 232] on textarea "Tart and sweet kiwi juice." at bounding box center [281, 242] width 265 height 37
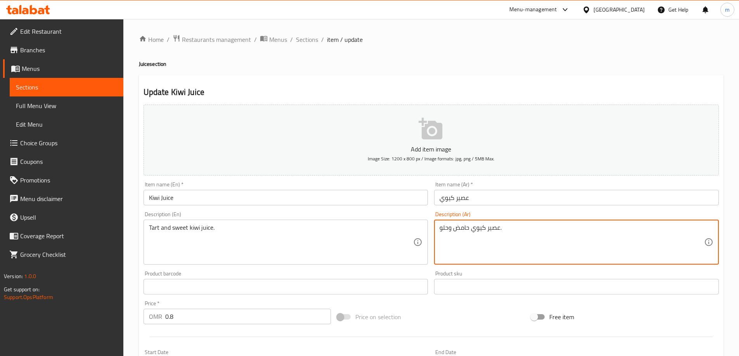
click at [464, 230] on textarea "عصير كيوي حامض وحلو." at bounding box center [572, 242] width 265 height 37
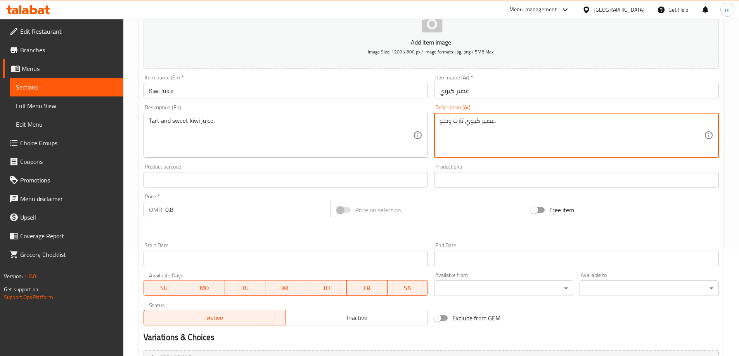
scroll to position [192, 0]
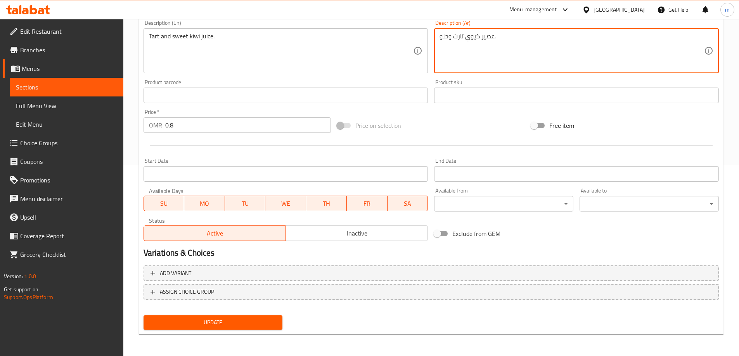
type textarea "عصير كيوي تارت وحلو."
click at [270, 323] on span "Update" at bounding box center [213, 323] width 127 height 10
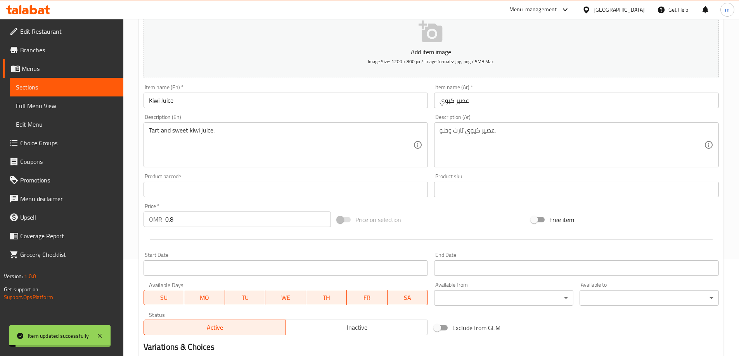
scroll to position [0, 0]
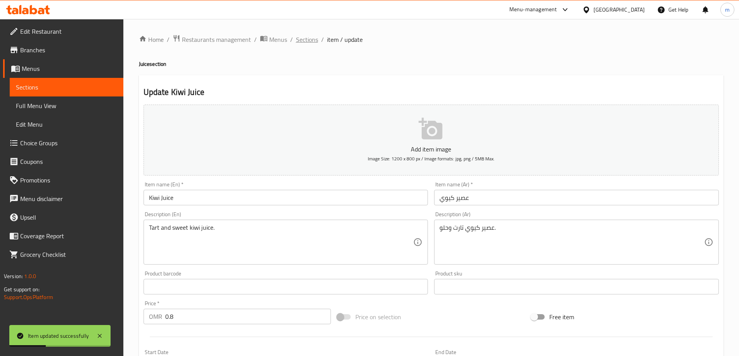
click at [307, 38] on span "Sections" at bounding box center [307, 39] width 22 height 9
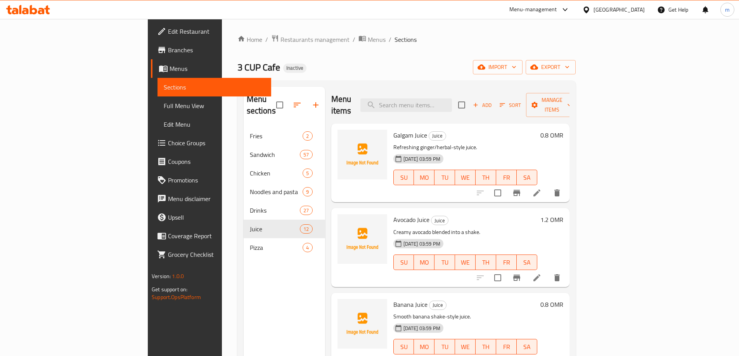
scroll to position [78, 0]
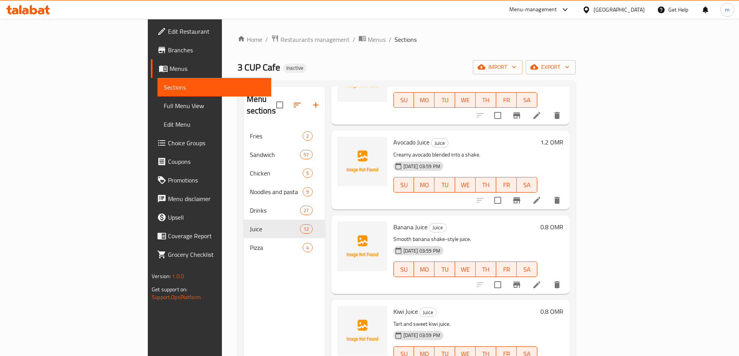
click at [540, 282] on icon at bounding box center [536, 285] width 7 height 7
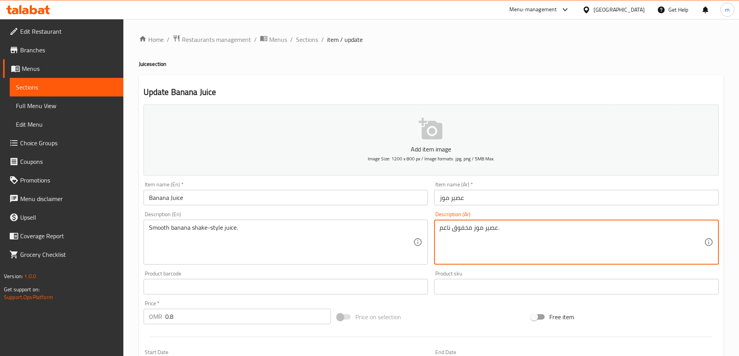
click at [461, 229] on textarea "عصير موز مخفوق ناعم." at bounding box center [572, 242] width 265 height 37
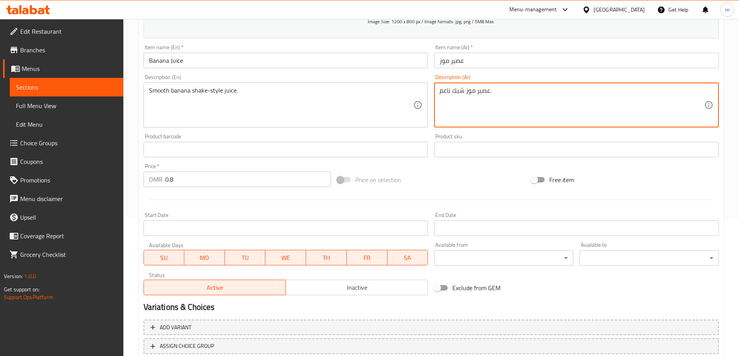
scroll to position [192, 0]
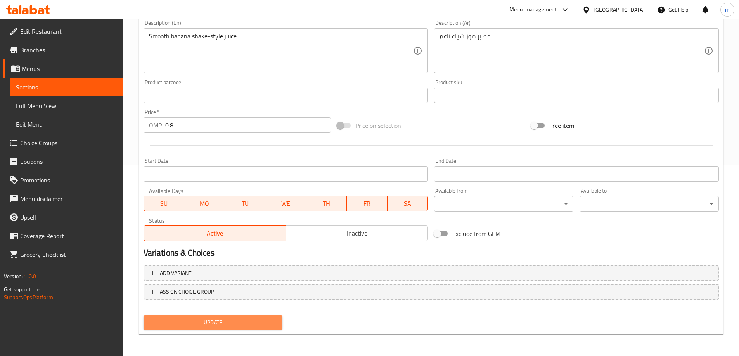
click at [257, 320] on span "Update" at bounding box center [213, 323] width 127 height 10
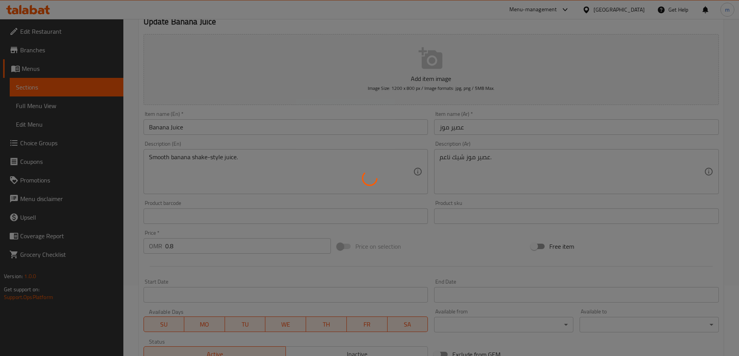
scroll to position [0, 0]
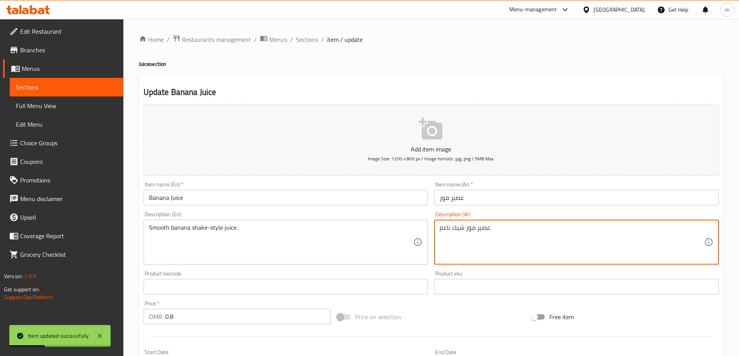
click at [465, 229] on textarea "عصير موز شيك ناعم." at bounding box center [572, 242] width 265 height 37
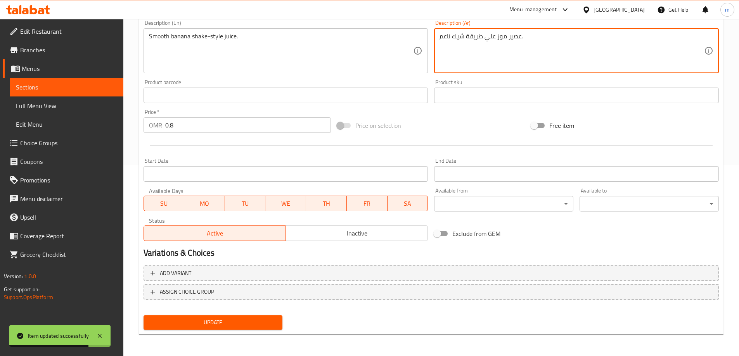
type textarea "عصير موز علي طريقة شيك ناعم."
click at [267, 322] on span "Update" at bounding box center [213, 323] width 127 height 10
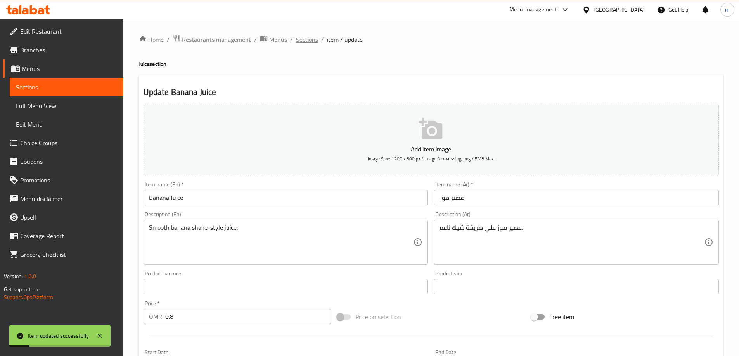
click at [310, 37] on span "Sections" at bounding box center [307, 39] width 22 height 9
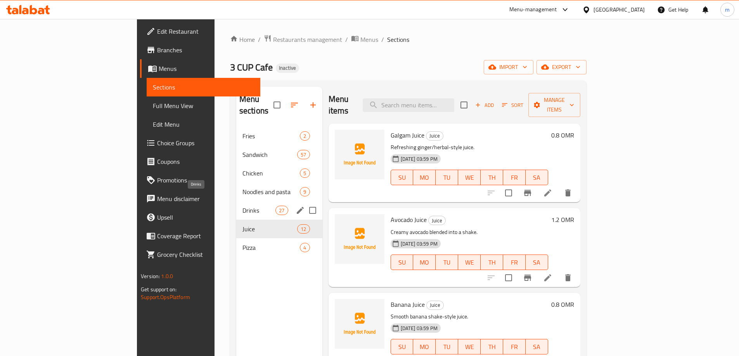
click at [242, 206] on span "Drinks" at bounding box center [258, 210] width 33 height 9
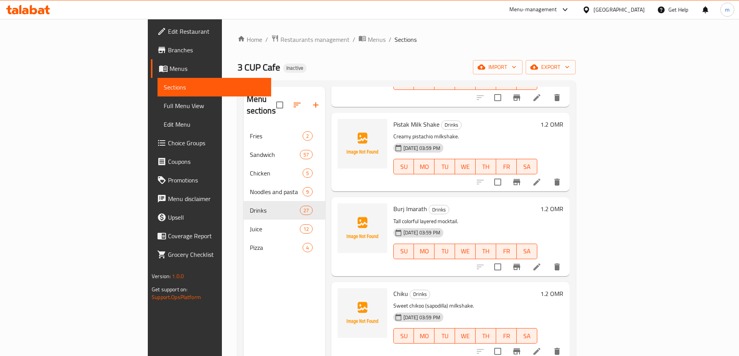
scroll to position [692, 0]
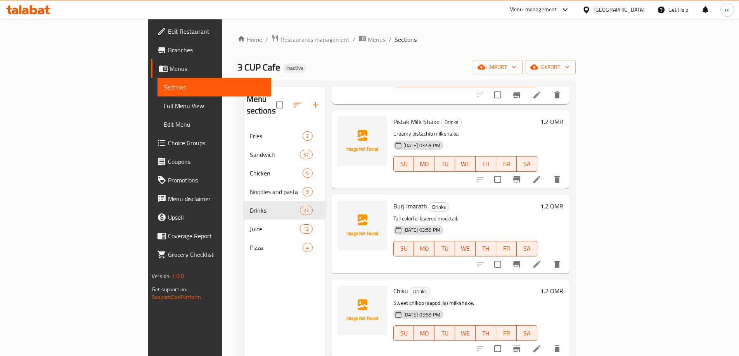
click at [548, 173] on li at bounding box center [537, 180] width 22 height 14
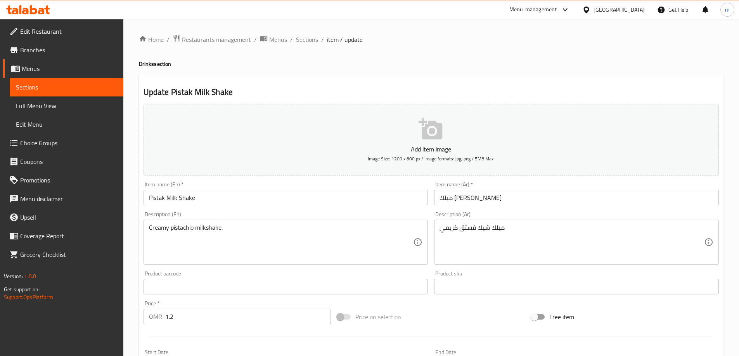
click at [440, 201] on input "ميلك [PERSON_NAME]" at bounding box center [576, 198] width 285 height 16
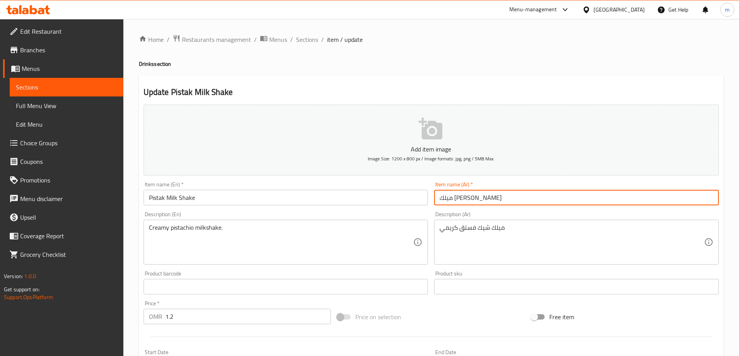
click at [494, 196] on input "ميلك [PERSON_NAME]" at bounding box center [576, 198] width 285 height 16
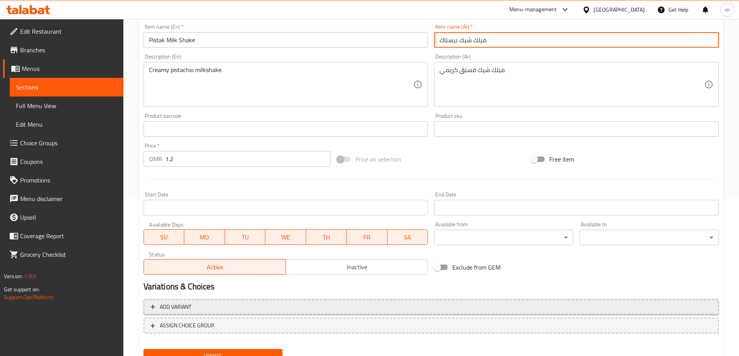
scroll to position [192, 0]
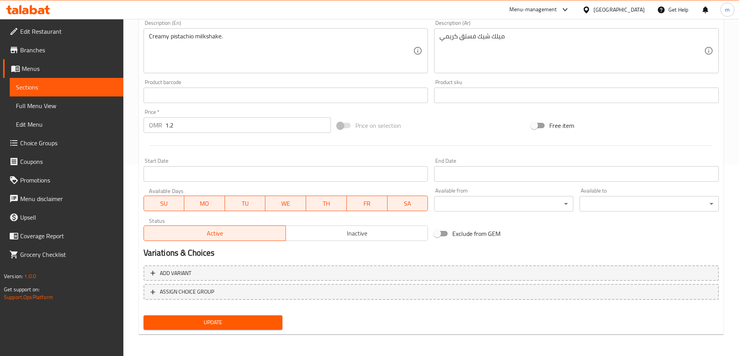
type input "ميلك شيك بيستاك"
click at [249, 324] on span "Update" at bounding box center [213, 323] width 127 height 10
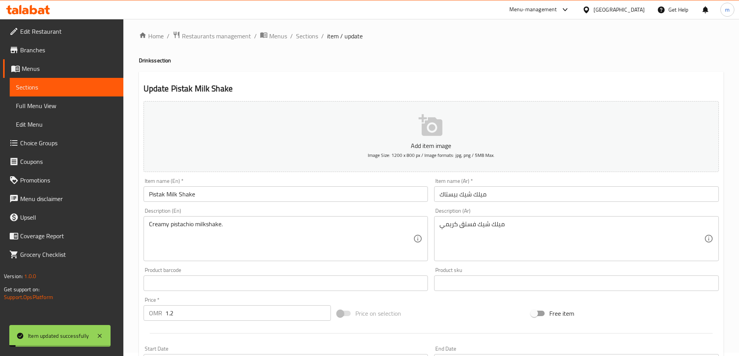
scroll to position [0, 0]
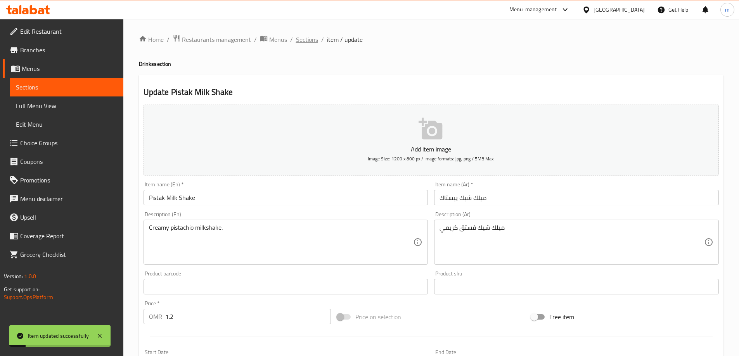
click at [300, 41] on span "Sections" at bounding box center [307, 39] width 22 height 9
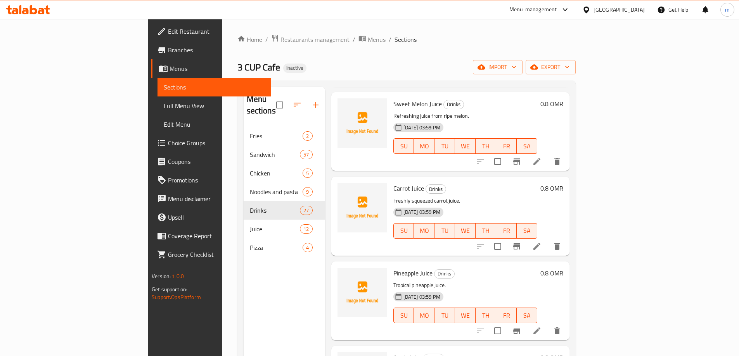
scroll to position [1840, 0]
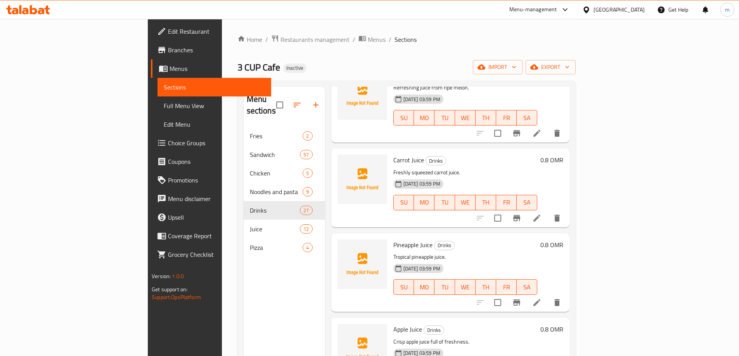
click at [548, 213] on li at bounding box center [537, 218] width 22 height 14
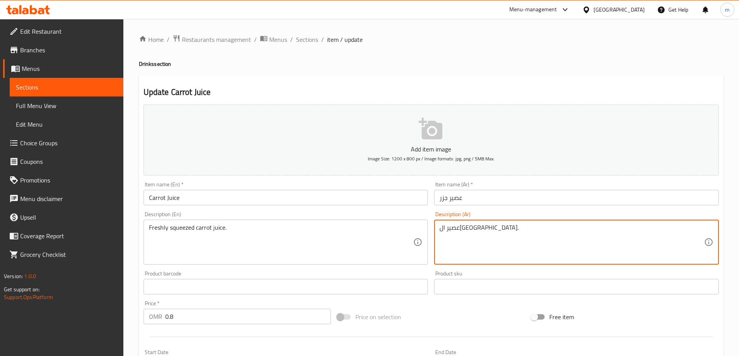
click at [456, 228] on textarea "عصير ال[GEOGRAPHIC_DATA]." at bounding box center [572, 242] width 265 height 37
click at [455, 228] on textarea "عصير ال[GEOGRAPHIC_DATA]." at bounding box center [572, 242] width 265 height 37
paste textarea "كبس"
click at [452, 229] on textarea "عصير الجزر كبس الطازج." at bounding box center [572, 242] width 265 height 37
click at [476, 230] on textarea "عصير الجزر كبس طازج." at bounding box center [572, 242] width 265 height 37
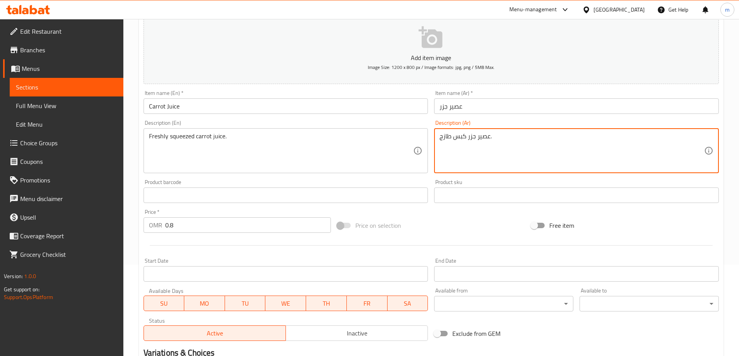
scroll to position [192, 0]
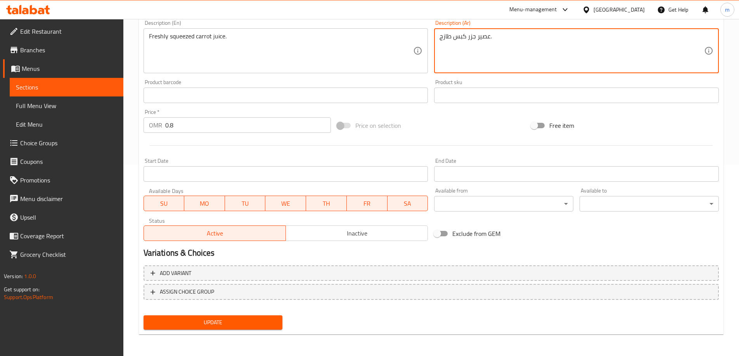
type textarea "عصير جزر كبس طازج."
click at [254, 324] on span "Update" at bounding box center [213, 323] width 127 height 10
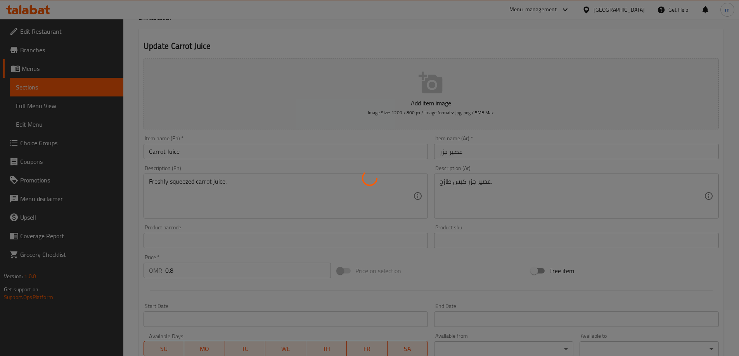
scroll to position [36, 0]
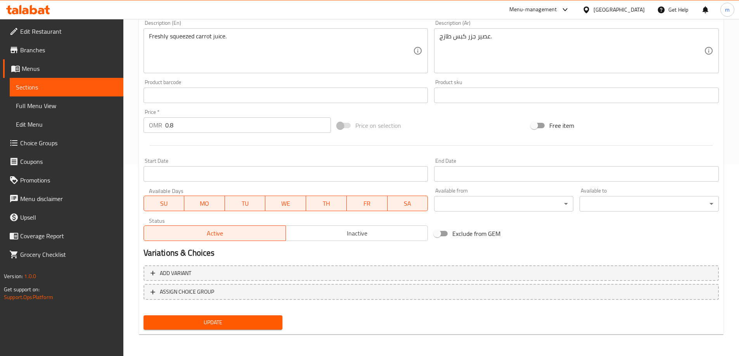
click at [252, 317] on button "Update" at bounding box center [213, 323] width 139 height 14
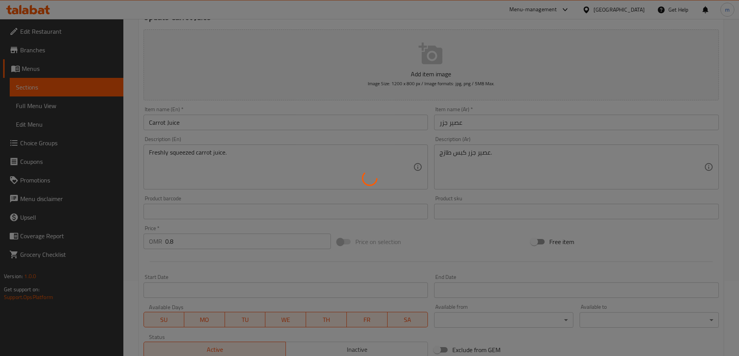
scroll to position [0, 0]
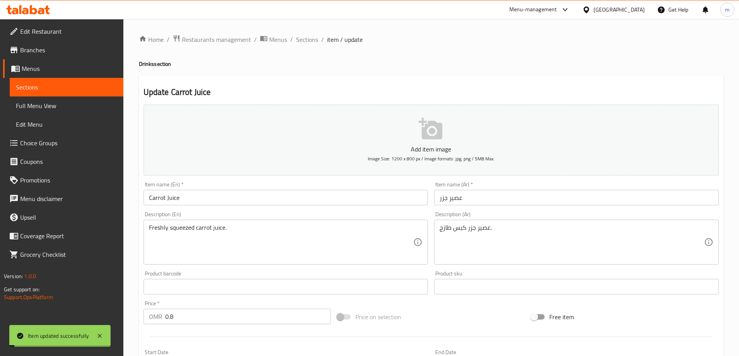
click at [304, 40] on span "Sections" at bounding box center [307, 39] width 22 height 9
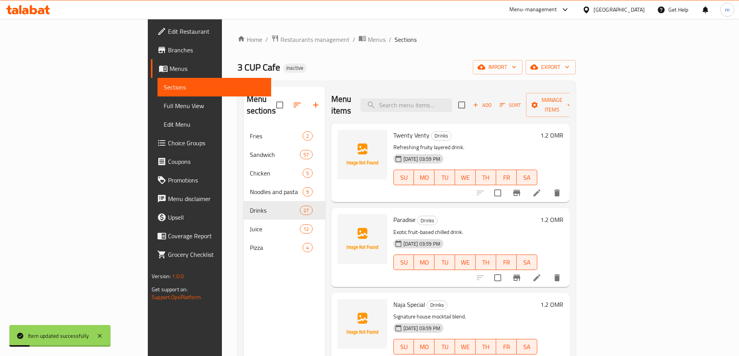
scroll to position [1469, 0]
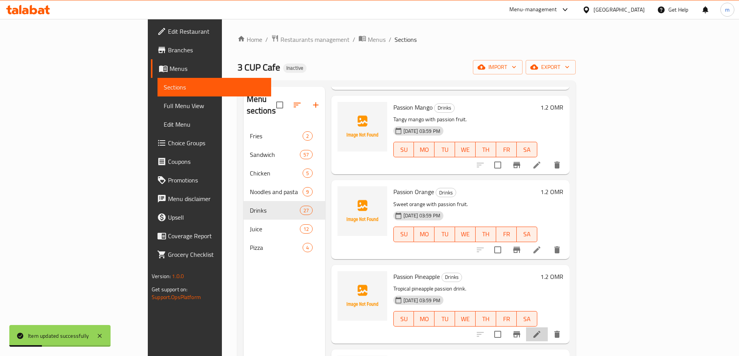
click at [548, 328] on li at bounding box center [537, 335] width 22 height 14
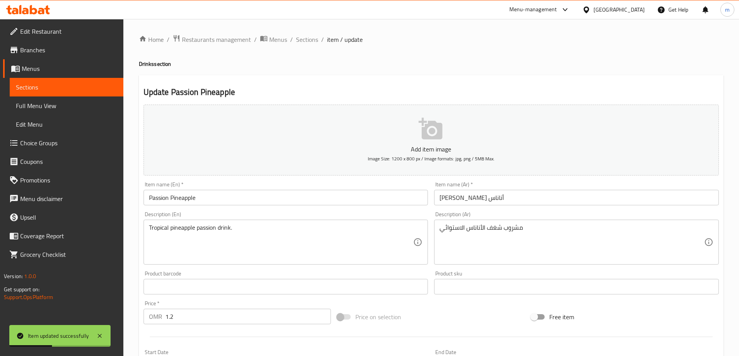
click at [495, 230] on textarea "مشروب شغف الأناناس الاستوائي" at bounding box center [572, 242] width 265 height 37
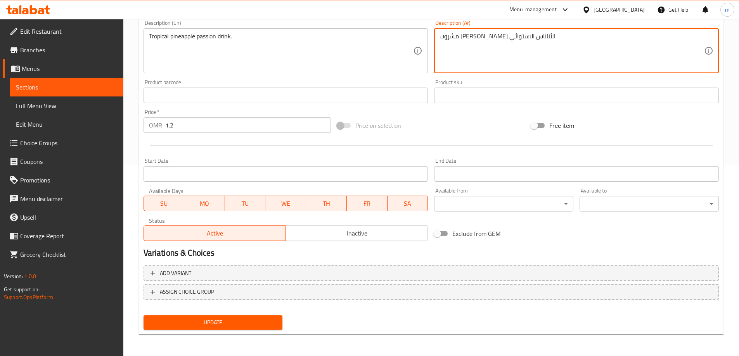
type textarea "مشروب باشن الأناناس الاستوائي"
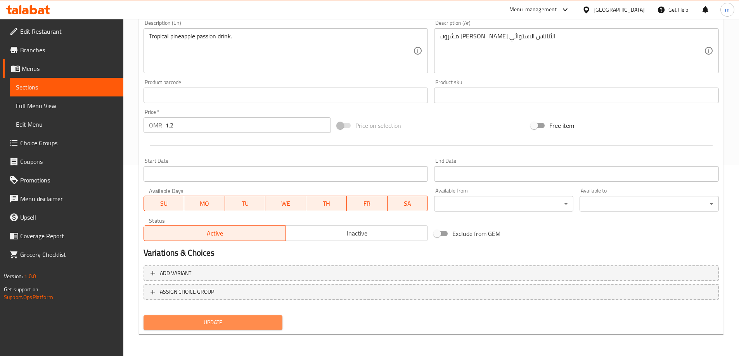
click at [200, 320] on span "Update" at bounding box center [213, 323] width 127 height 10
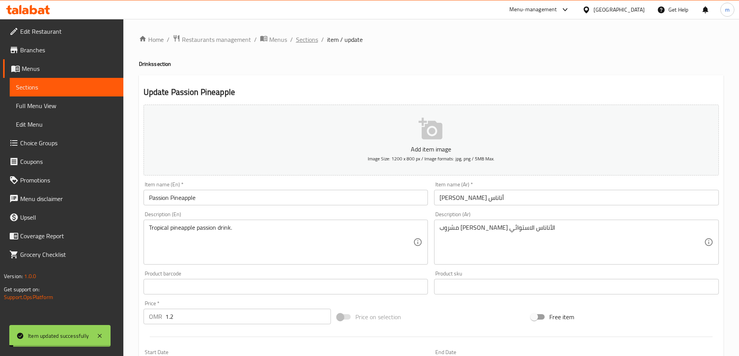
click at [308, 43] on span "Sections" at bounding box center [307, 39] width 22 height 9
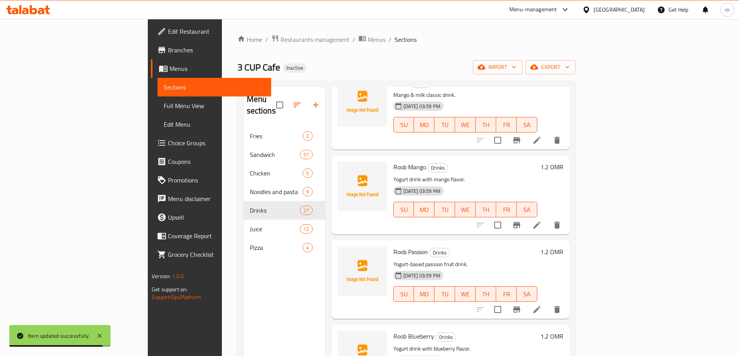
scroll to position [999, 0]
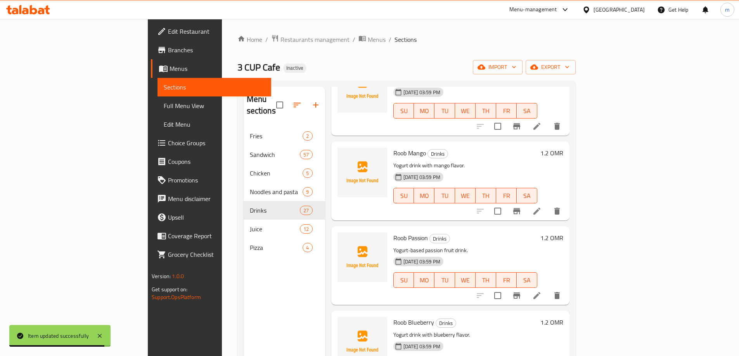
click at [548, 290] on li at bounding box center [537, 296] width 22 height 14
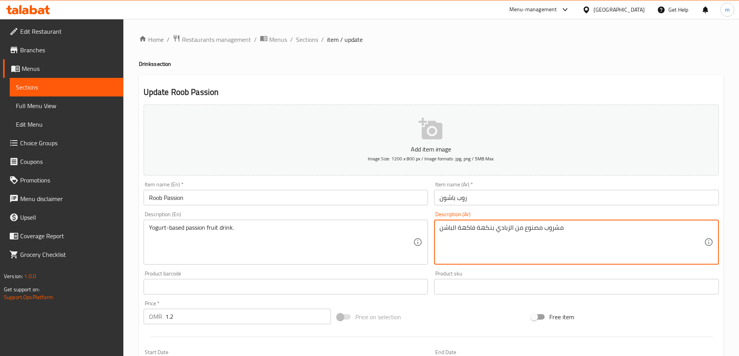
drag, startPoint x: 541, startPoint y: 229, endPoint x: 514, endPoint y: 229, distance: 26.8
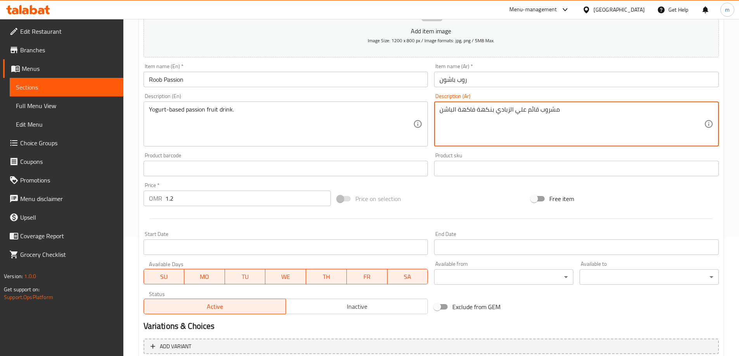
scroll to position [36, 0]
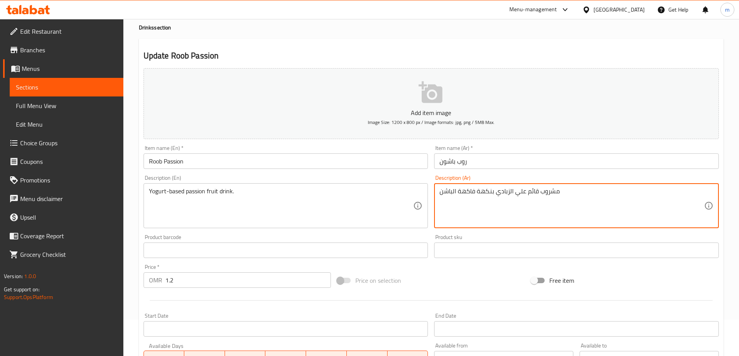
click at [479, 191] on textarea "مشروب قائم علي الزبادي بنكهة فاكهة الباشن" at bounding box center [572, 206] width 265 height 37
click at [478, 197] on textarea "مشروب قائم علي الزبادي بنكهة فاكهة الباشن" at bounding box center [572, 206] width 265 height 37
drag, startPoint x: 474, startPoint y: 191, endPoint x: 491, endPoint y: 193, distance: 16.4
click at [491, 193] on textarea "مشروب قائم علي الزبادي بنكهة فاكهة الباشن" at bounding box center [572, 206] width 265 height 37
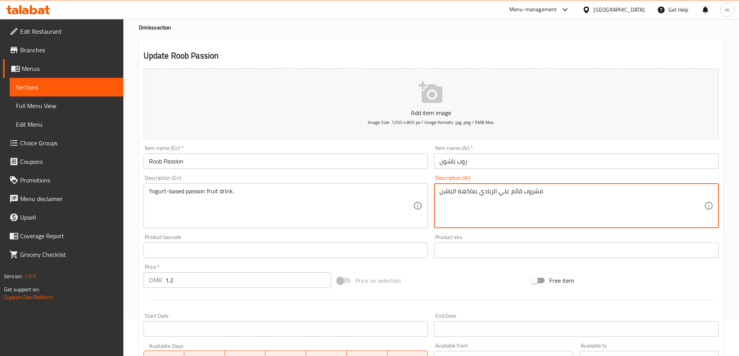
scroll to position [192, 0]
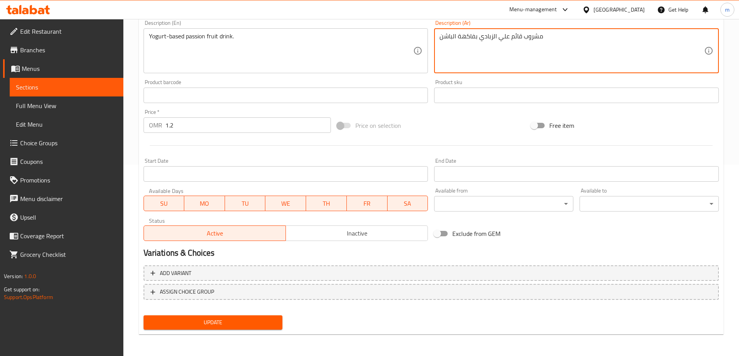
type textarea "مشروب قائم علي الزبادي بفاكهة الباشن"
click at [225, 325] on span "Update" at bounding box center [213, 323] width 127 height 10
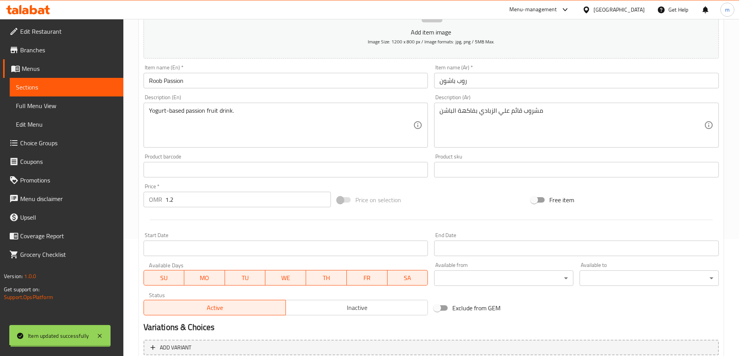
scroll to position [75, 0]
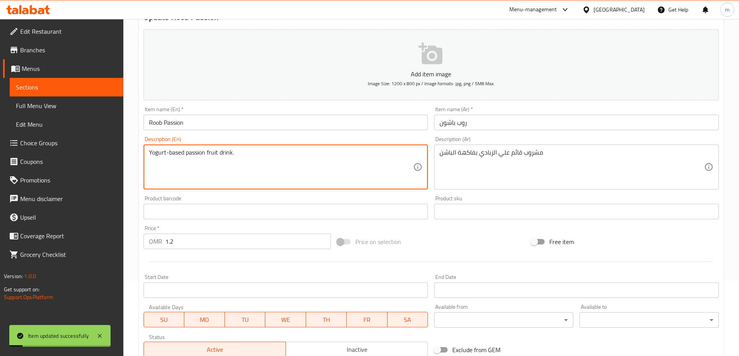
click at [180, 153] on textarea "Yogurt-based passion fruit drink." at bounding box center [281, 167] width 265 height 37
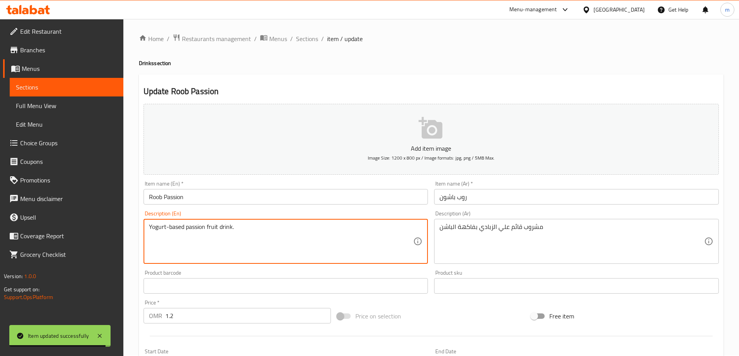
scroll to position [0, 0]
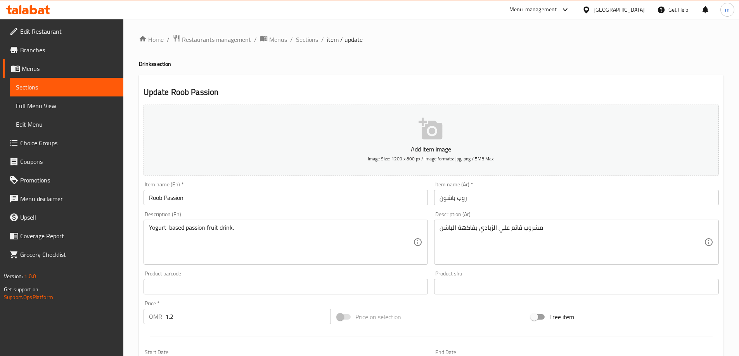
click at [295, 46] on div "Home / Restaurants management / Menus / Sections / item / update Drinks section…" at bounding box center [431, 284] width 585 height 498
drag, startPoint x: 297, startPoint y: 45, endPoint x: 303, endPoint y: 43, distance: 6.3
click at [297, 45] on div "Home / Restaurants management / Menus / Sections / item / update Drinks section…" at bounding box center [431, 284] width 585 height 498
click at [305, 42] on span "Sections" at bounding box center [307, 39] width 22 height 9
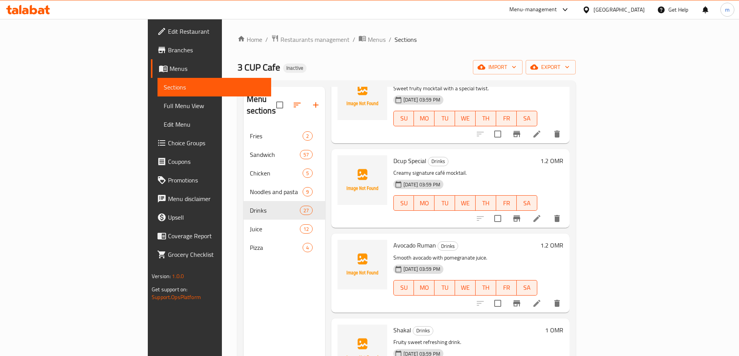
scroll to position [310, 0]
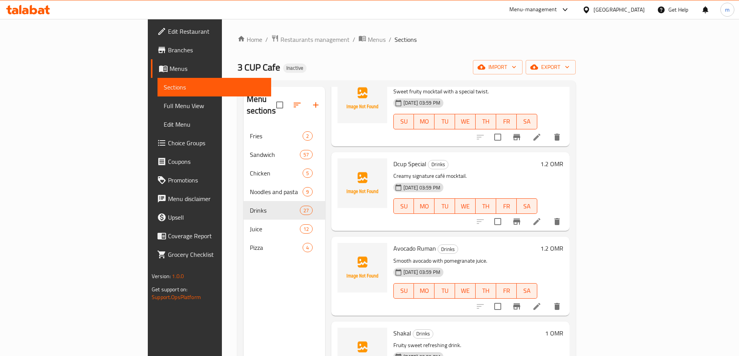
click at [548, 215] on li at bounding box center [537, 222] width 22 height 14
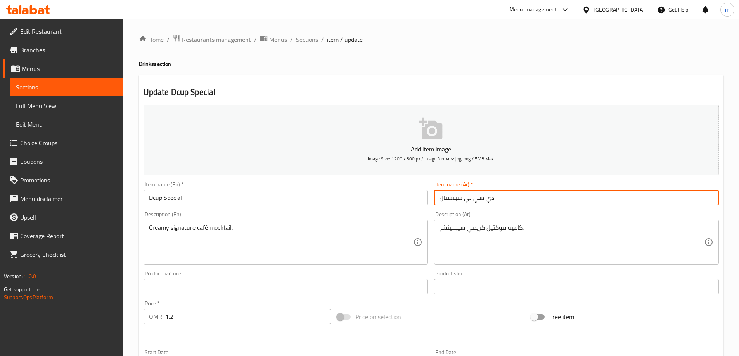
click at [481, 199] on input "دي سي بي سبيشيال" at bounding box center [576, 198] width 285 height 16
click at [475, 197] on input "دي سي بي سبيشيال" at bounding box center [576, 198] width 285 height 16
drag, startPoint x: 464, startPoint y: 201, endPoint x: 482, endPoint y: 201, distance: 18.2
click at [482, 201] on input "دي سي بي سبيشيال" at bounding box center [576, 198] width 285 height 16
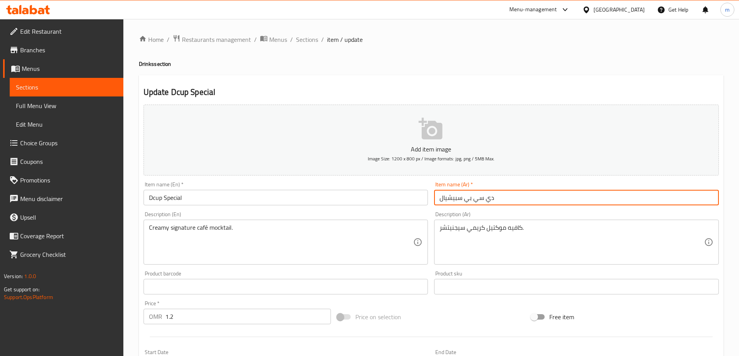
paste input "يكاب"
drag, startPoint x: 482, startPoint y: 199, endPoint x: 466, endPoint y: 199, distance: 16.3
click at [466, 199] on input "دي ديكاب سبيشيال" at bounding box center [576, 198] width 285 height 16
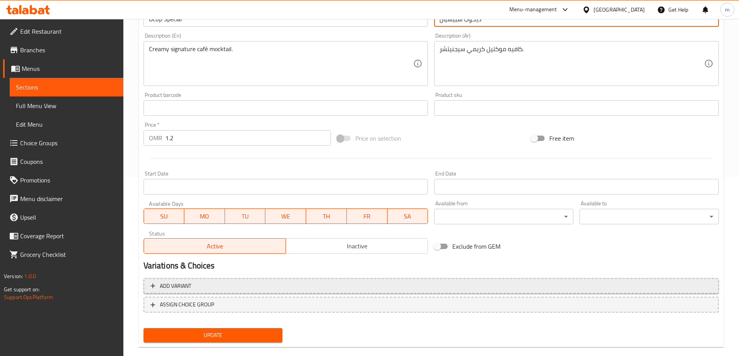
scroll to position [192, 0]
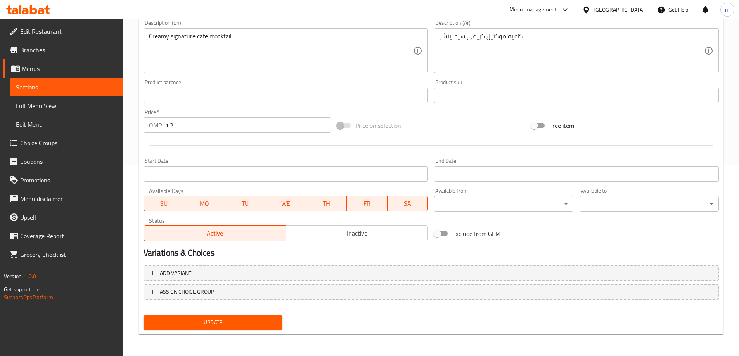
type input "ديكوب سبيشيال"
click at [226, 324] on span "Update" at bounding box center [213, 323] width 127 height 10
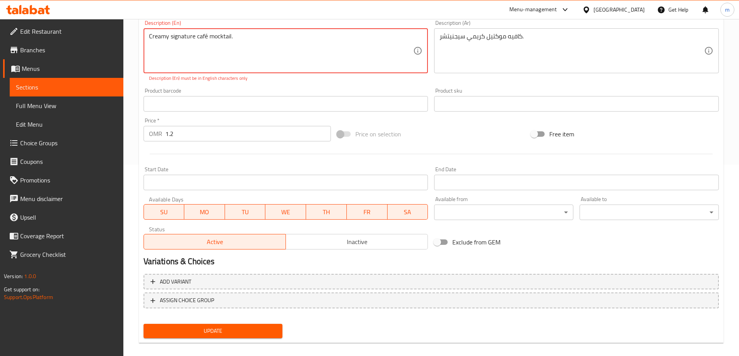
click at [206, 35] on textarea "Creamy signature café mocktail." at bounding box center [281, 51] width 265 height 37
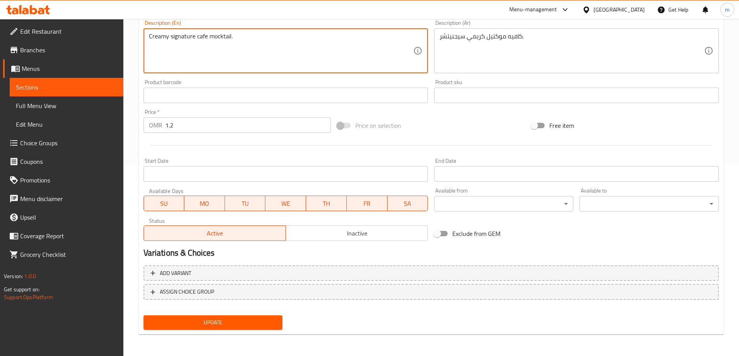
type textarea "Creamy signature cafe mocktail."
click at [234, 327] on span "Update" at bounding box center [213, 323] width 127 height 10
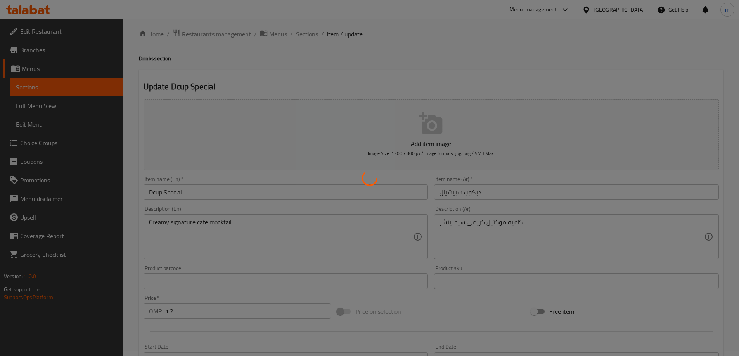
scroll to position [0, 0]
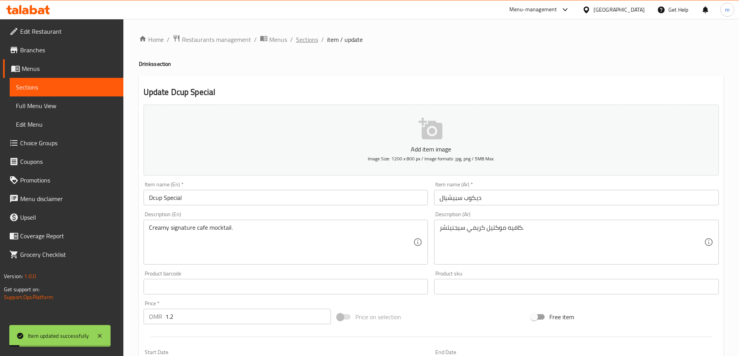
click at [314, 38] on span "Sections" at bounding box center [307, 39] width 22 height 9
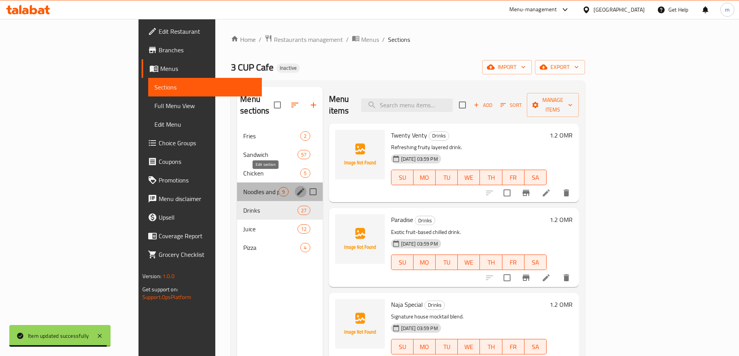
click at [297, 189] on icon "edit" at bounding box center [300, 192] width 7 height 7
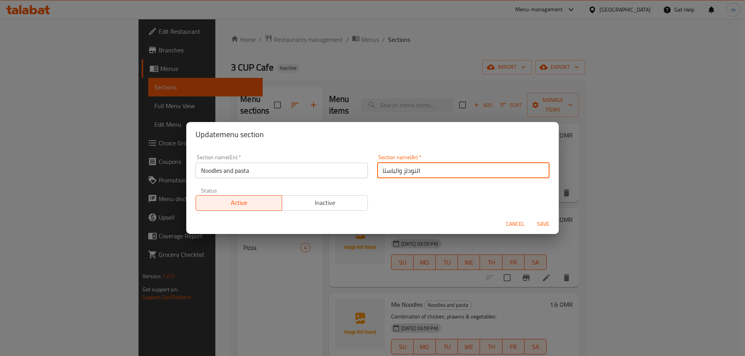
drag, startPoint x: 396, startPoint y: 171, endPoint x: 361, endPoint y: 168, distance: 35.1
click at [361, 168] on div "Section name(En)   * Noodles and pasta Section name(En) * Section name(Ar)   * …" at bounding box center [372, 183] width 363 height 66
paste input "مكرونة"
click at [419, 171] on input "النودلز ومكرونة" at bounding box center [463, 171] width 172 height 16
click at [417, 171] on input "النودلز ومكرونة" at bounding box center [463, 171] width 172 height 16
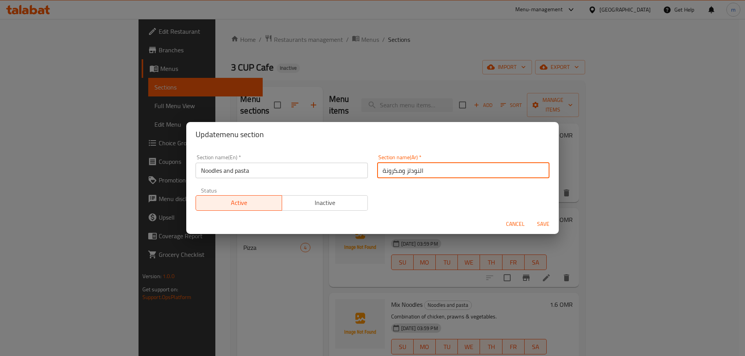
click at [417, 171] on input "النودلز ومكرونة" at bounding box center [463, 171] width 172 height 16
click at [419, 170] on input "النودلز ومكرونة" at bounding box center [463, 171] width 172 height 16
type input "نودلز ومكرونة"
click at [543, 225] on span "Save" at bounding box center [543, 225] width 19 height 10
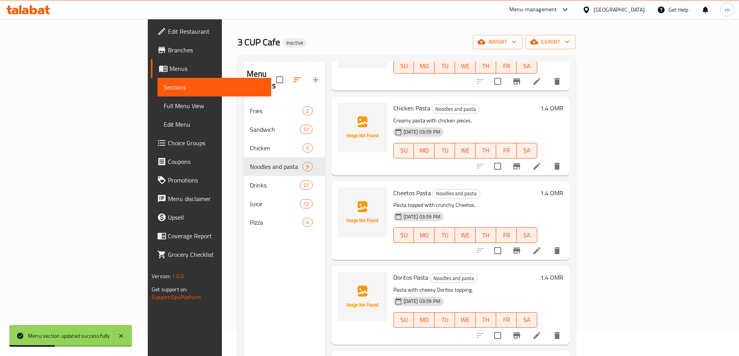
scroll to position [109, 0]
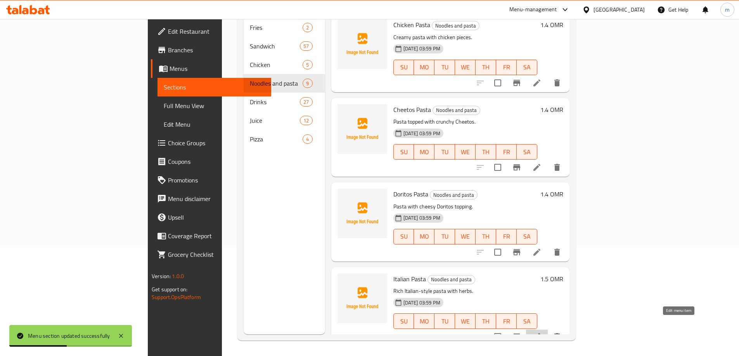
click at [542, 332] on icon at bounding box center [536, 336] width 9 height 9
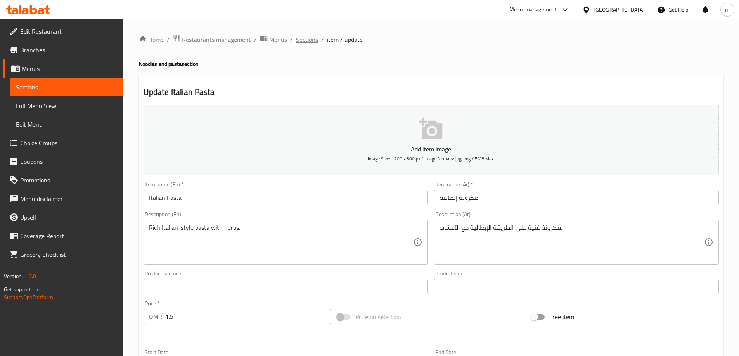
click at [309, 40] on span "Sections" at bounding box center [307, 39] width 22 height 9
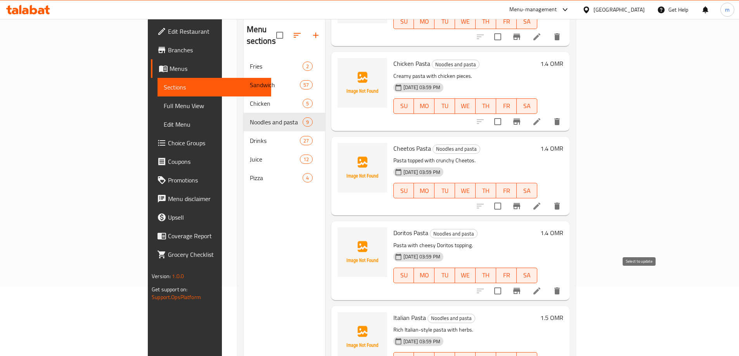
scroll to position [109, 0]
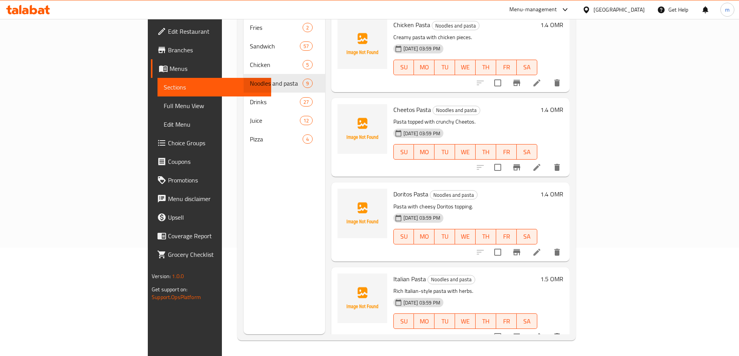
click at [542, 248] on icon at bounding box center [536, 252] width 9 height 9
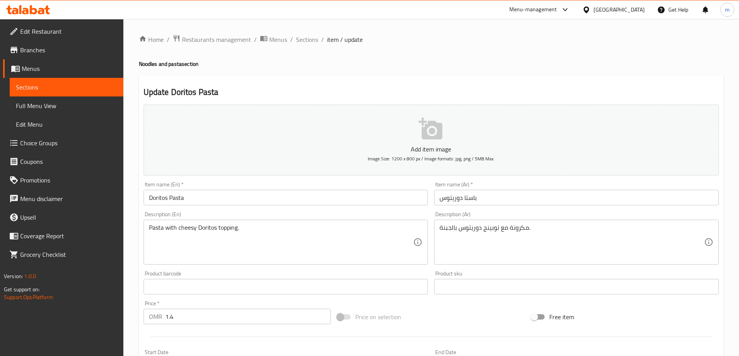
click at [469, 199] on input "باستا دوريتوس" at bounding box center [576, 198] width 285 height 16
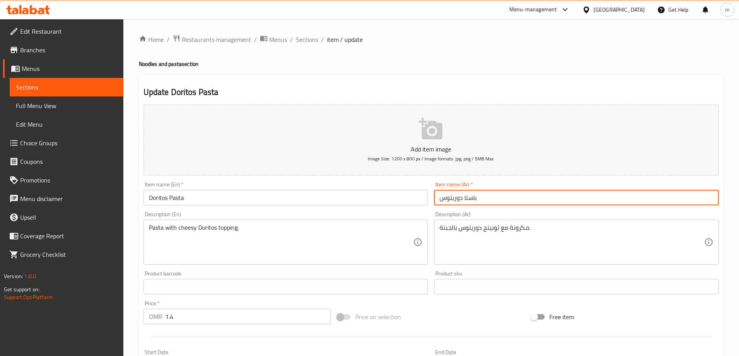
click at [469, 199] on input "باستا دوريتوس" at bounding box center [576, 198] width 285 height 16
paste input "مكرونة"
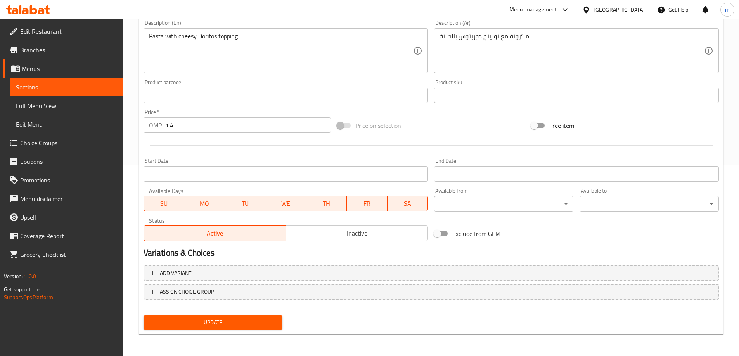
type input "مكرونة دوريتوس"
click at [264, 323] on span "Update" at bounding box center [213, 323] width 127 height 10
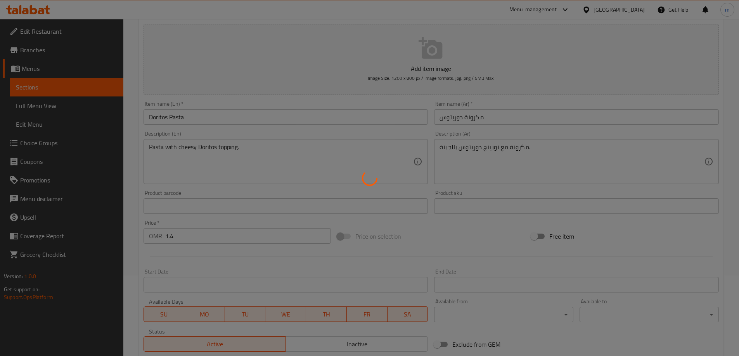
scroll to position [36, 0]
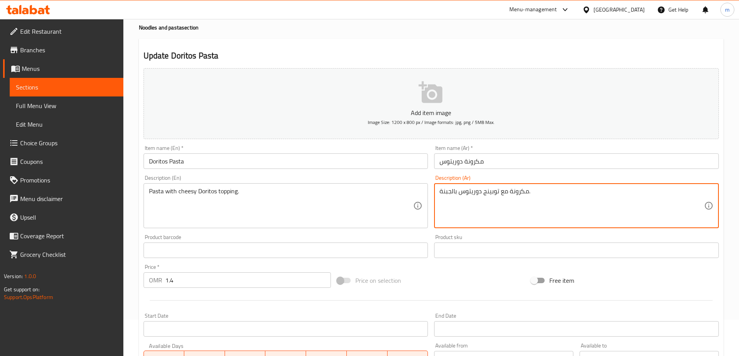
drag, startPoint x: 507, startPoint y: 191, endPoint x: 485, endPoint y: 194, distance: 22.6
click at [484, 194] on textarea "مكرونة مع توبينج دوريتوس بالجبنة." at bounding box center [572, 206] width 265 height 37
drag, startPoint x: 484, startPoint y: 193, endPoint x: 504, endPoint y: 194, distance: 20.6
click at [504, 194] on textarea "مكرونة مع توبينج دوريتوس بالجبنة." at bounding box center [572, 206] width 265 height 37
click at [530, 195] on textarea "مكرونة مغطاة بدوريتوس بالجبنة." at bounding box center [572, 206] width 265 height 37
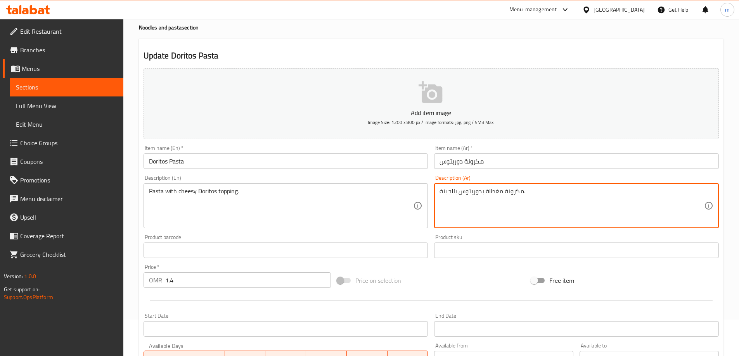
click at [530, 195] on textarea "مكرونة مغطاة بدوريتوس بالجبنة." at bounding box center [572, 206] width 265 height 37
click at [483, 188] on textarea "مكرونة مغطاة بدوريتوس بالجبنة." at bounding box center [572, 206] width 265 height 37
click at [560, 191] on textarea "مكرونة مغطاة بدوريتوس بالجبنة." at bounding box center [572, 206] width 265 height 37
click at [561, 191] on textarea "مكرونة مغطاة بدوريتوس بالجبنة." at bounding box center [572, 206] width 265 height 37
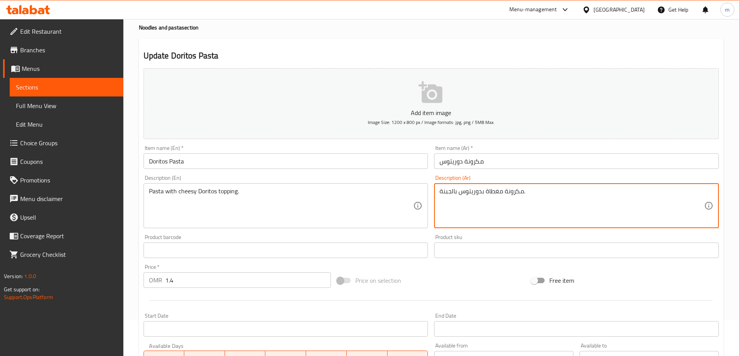
click at [561, 191] on textarea "مكرونة مغطاة بدوريتوس بالجبنة." at bounding box center [572, 206] width 265 height 37
click at [487, 196] on textarea "مكرونة مغطاة بدوريتوس بالجبنة." at bounding box center [572, 206] width 265 height 37
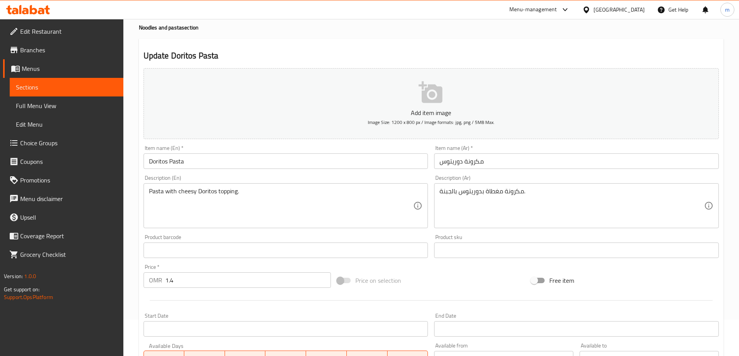
click at [490, 198] on textarea "مكرونة مغطاة بدوريتوس بالجبنة." at bounding box center [572, 206] width 265 height 37
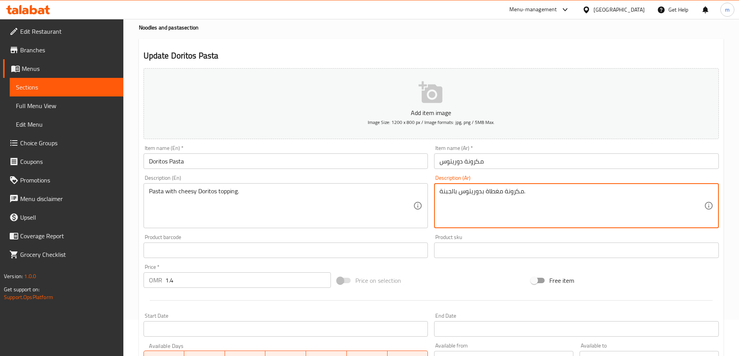
click at [483, 191] on textarea "مكرونة مغطاة بدوريتوس بالجبنة." at bounding box center [572, 206] width 265 height 37
type textarea "مكرونة مغطاة بدوريتوس بالجبنة."
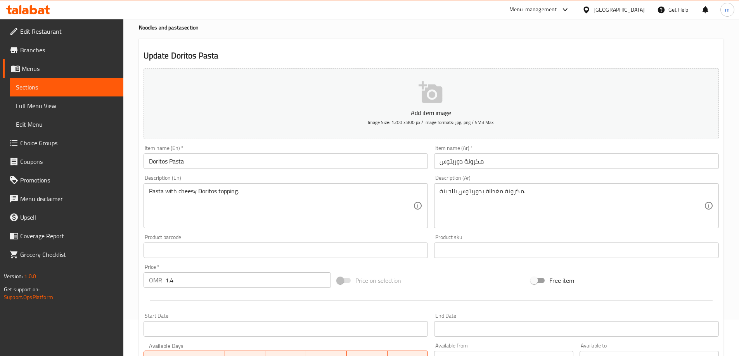
click at [514, 213] on textarea "مكرونة مغطاة بدوريتوس بالجبنة." at bounding box center [572, 206] width 265 height 37
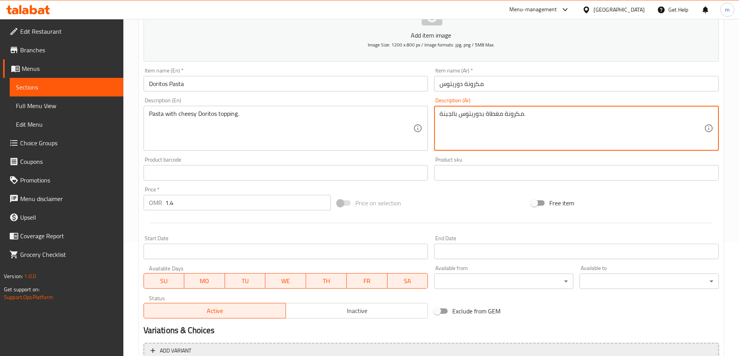
scroll to position [192, 0]
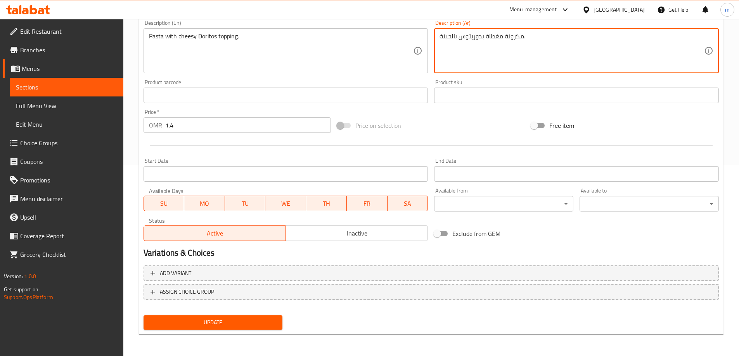
click at [244, 320] on span "Update" at bounding box center [213, 323] width 127 height 10
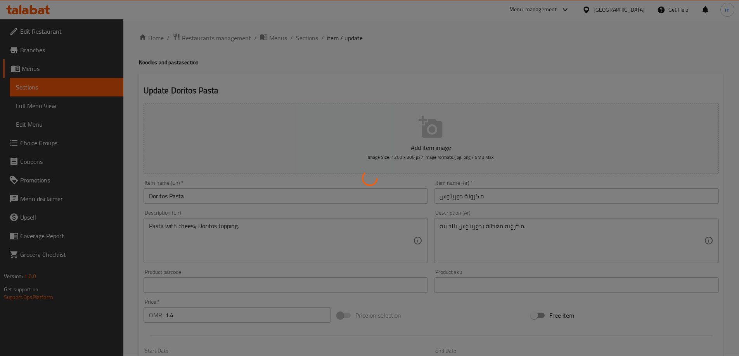
scroll to position [0, 0]
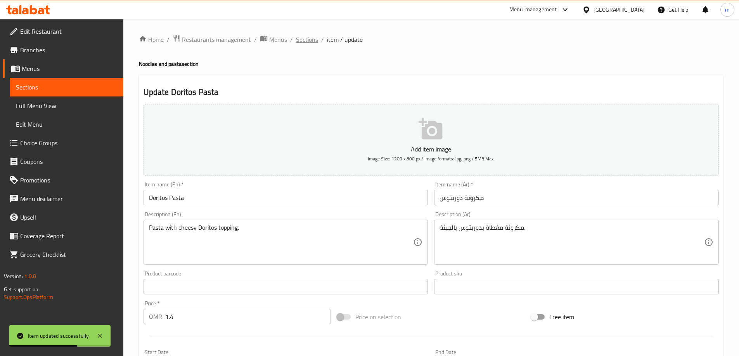
click at [308, 41] on span "Sections" at bounding box center [307, 39] width 22 height 9
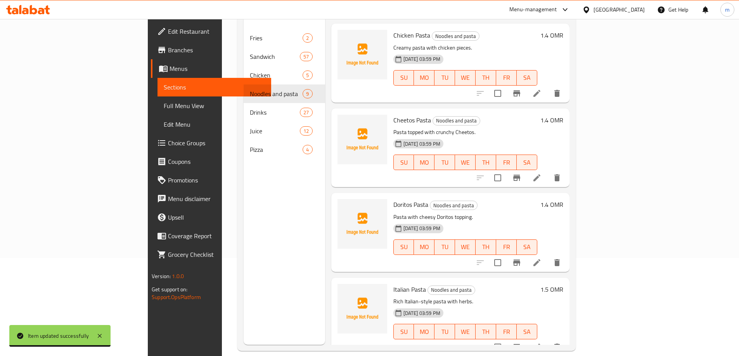
scroll to position [109, 0]
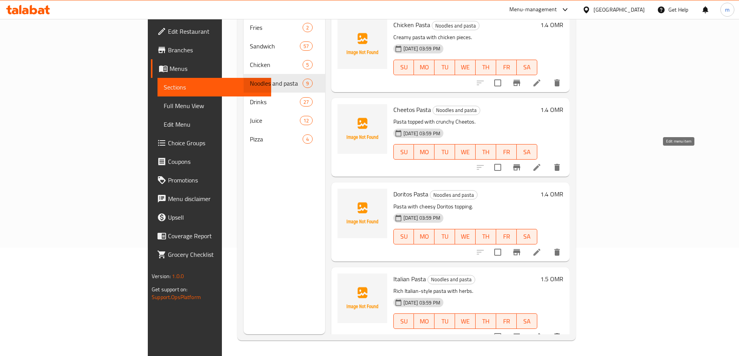
click at [542, 163] on icon at bounding box center [536, 167] width 9 height 9
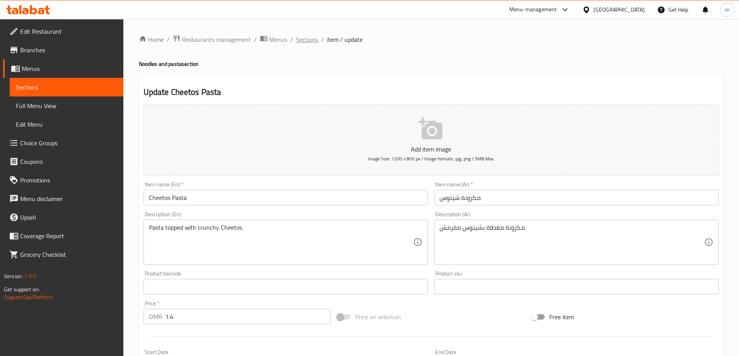
click at [305, 40] on span "Sections" at bounding box center [307, 39] width 22 height 9
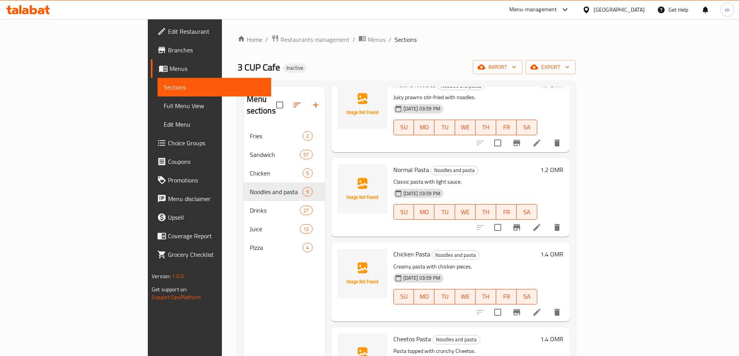
scroll to position [349, 0]
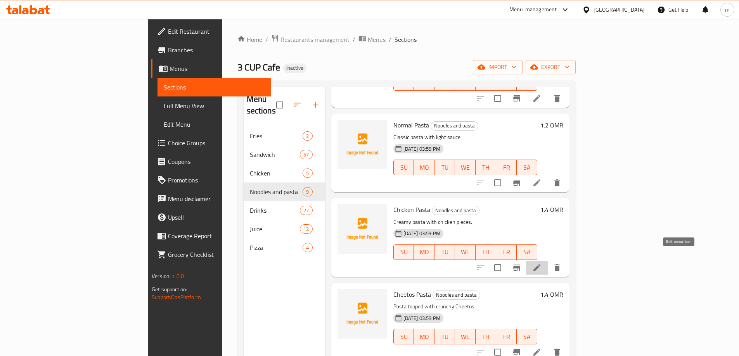
click at [540, 265] on icon at bounding box center [536, 268] width 7 height 7
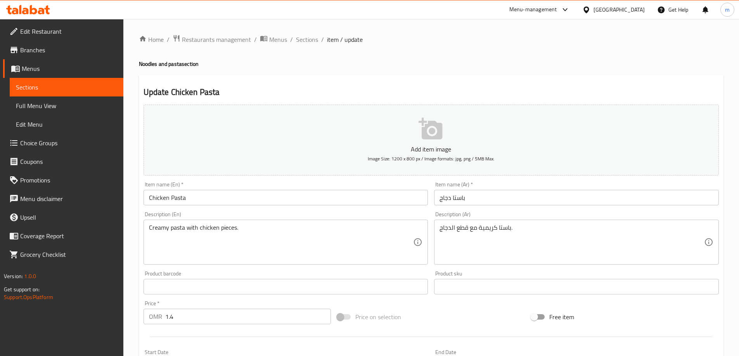
click at [460, 195] on input "باستا دجاج" at bounding box center [576, 198] width 285 height 16
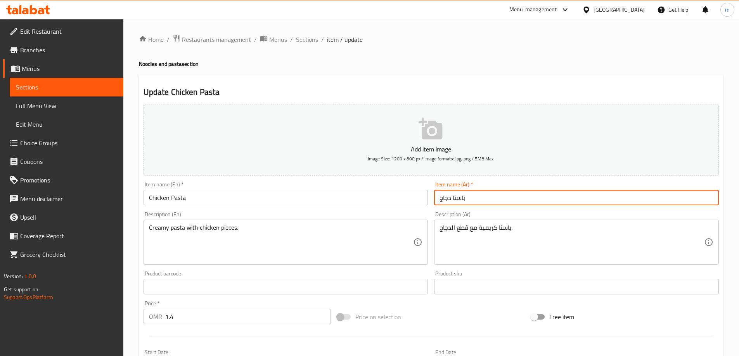
click at [460, 195] on input "باستا دجاج" at bounding box center [576, 198] width 285 height 16
paste input "مكرونة مغطاة بدوريتوس بالجبنة."
type input "باستا دجاج"
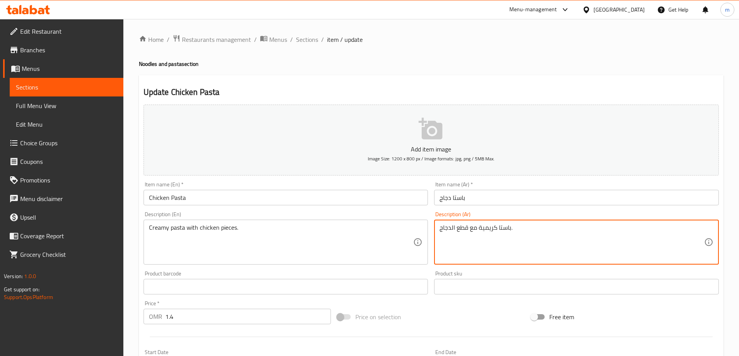
click at [502, 231] on textarea "باستا كريمية مع قطع الدجاج." at bounding box center [572, 242] width 265 height 37
paste textarea "مكرونة"
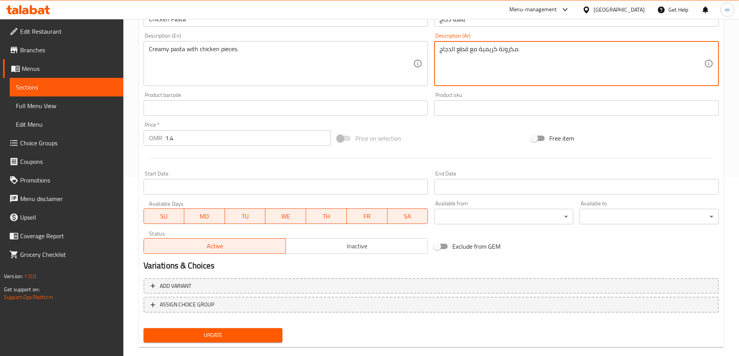
scroll to position [192, 0]
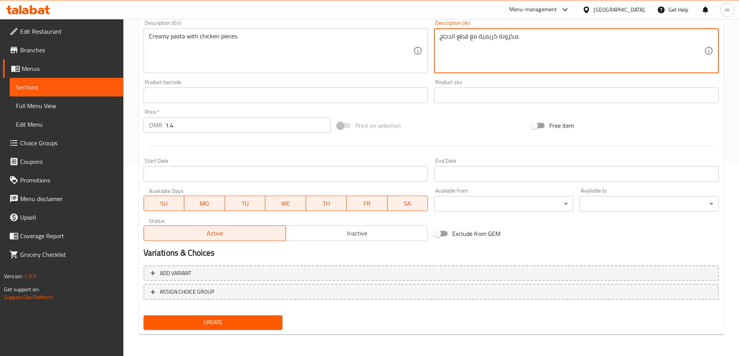
type textarea "مكرونة كريمية مع قطع الدجاج."
click at [228, 318] on span "Update" at bounding box center [213, 323] width 127 height 10
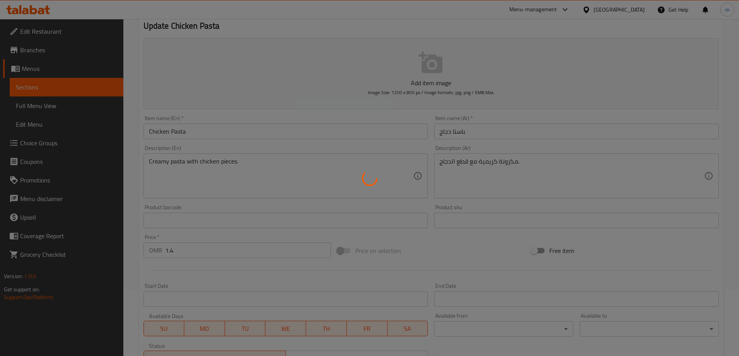
scroll to position [36, 0]
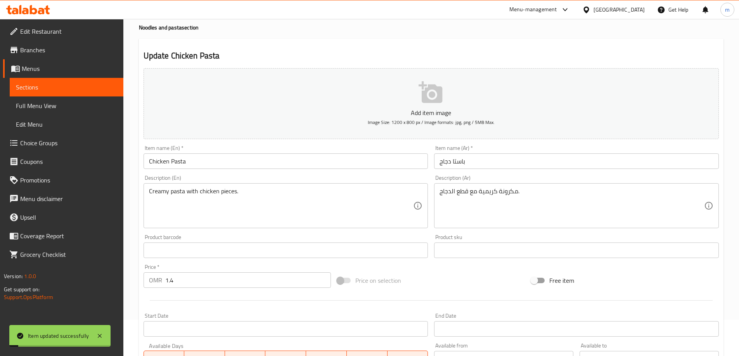
click at [459, 159] on input "باستا دجاج" at bounding box center [576, 162] width 285 height 16
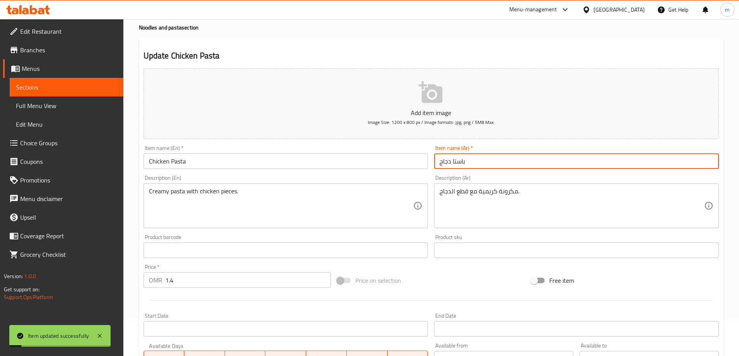
click at [459, 159] on input "باستا دجاج" at bounding box center [576, 162] width 285 height 16
paste input "مكرونة"
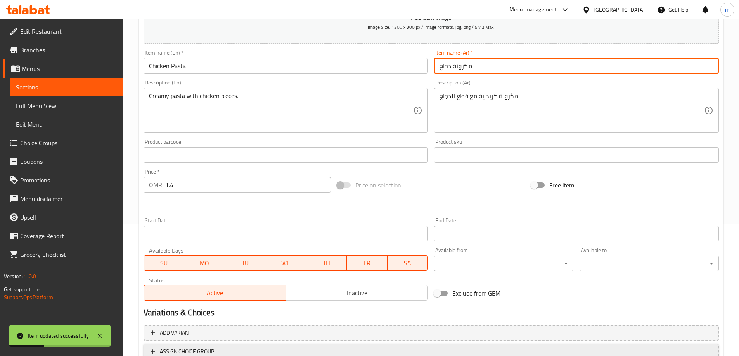
scroll to position [192, 0]
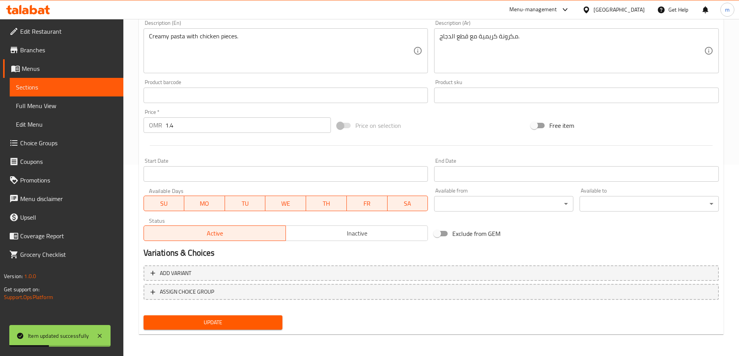
type input "مكرونة دجاج"
click at [209, 328] on button "Update" at bounding box center [213, 323] width 139 height 14
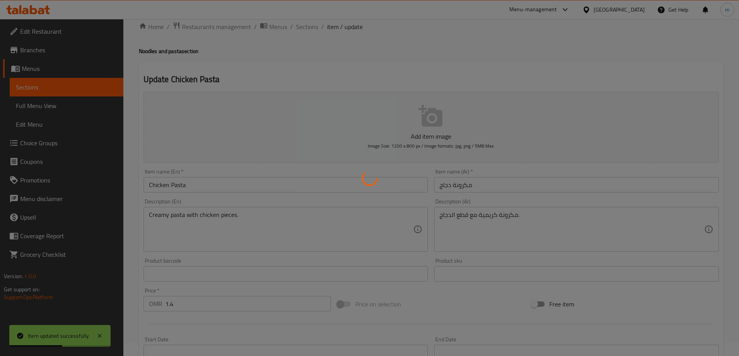
scroll to position [0, 0]
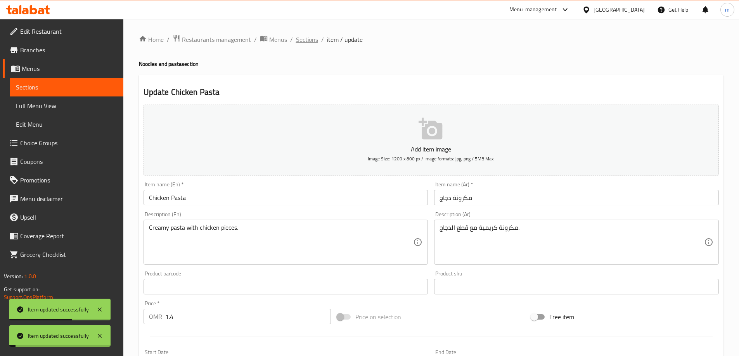
click at [303, 42] on span "Sections" at bounding box center [307, 39] width 22 height 9
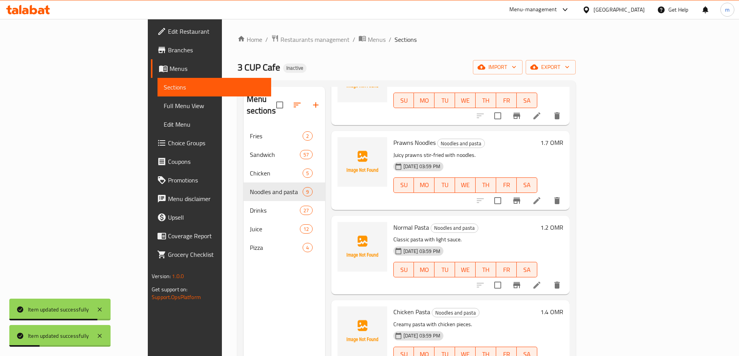
scroll to position [233, 0]
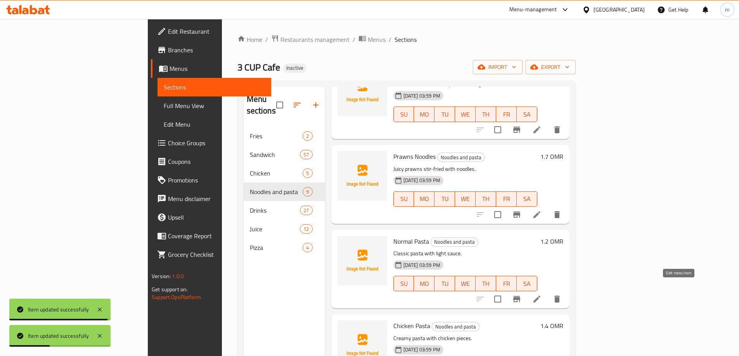
click at [540, 296] on icon at bounding box center [536, 299] width 7 height 7
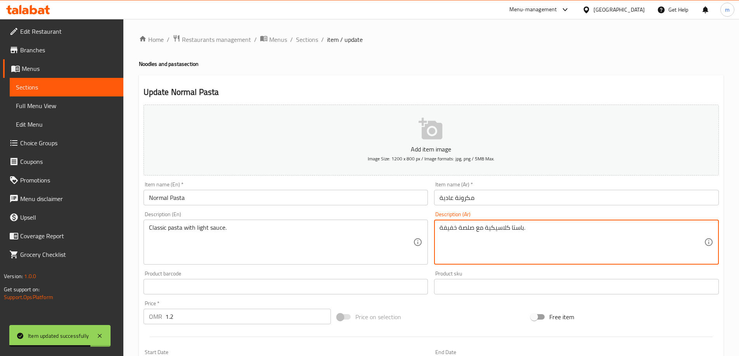
click at [516, 229] on textarea "باستا كلاسيكية مع صلصة خفيفة." at bounding box center [572, 242] width 265 height 37
paste textarea "مكرونة"
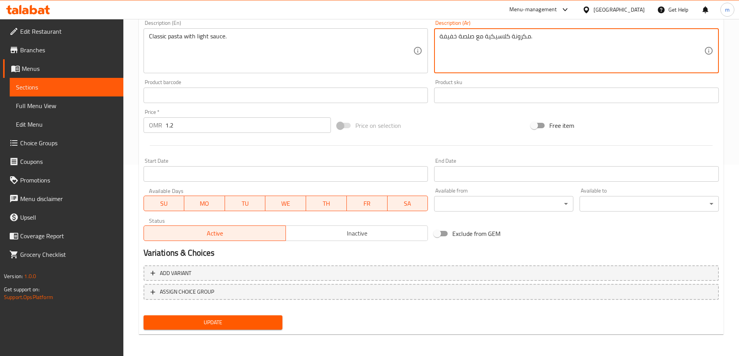
type textarea "مكرونة كلاسيكية مع صلصة خفيفة."
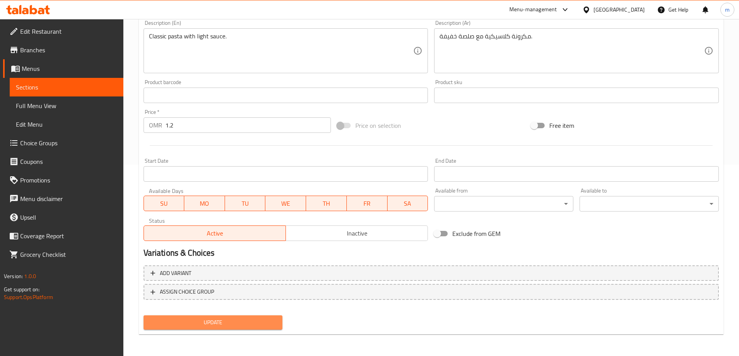
click at [254, 321] on span "Update" at bounding box center [213, 323] width 127 height 10
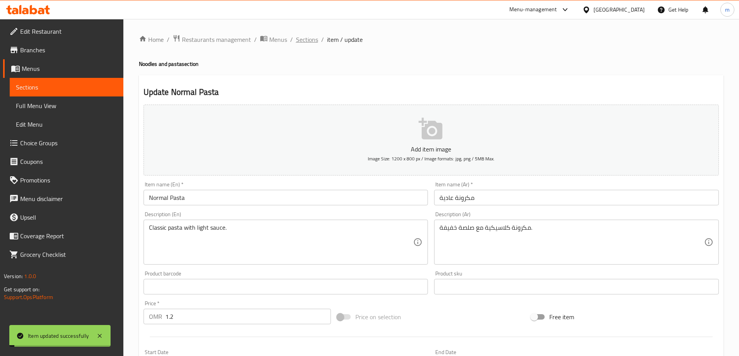
click at [314, 38] on span "Sections" at bounding box center [307, 39] width 22 height 9
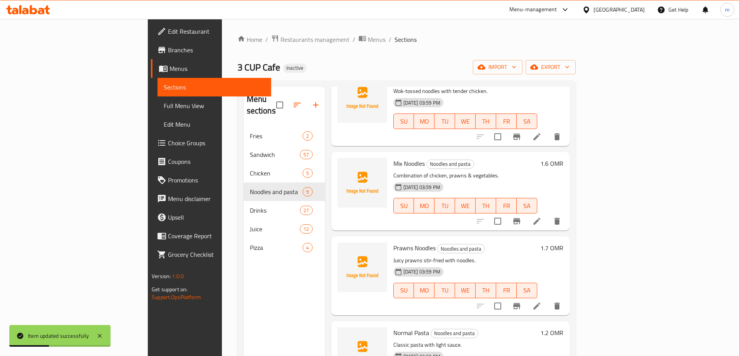
scroll to position [155, 0]
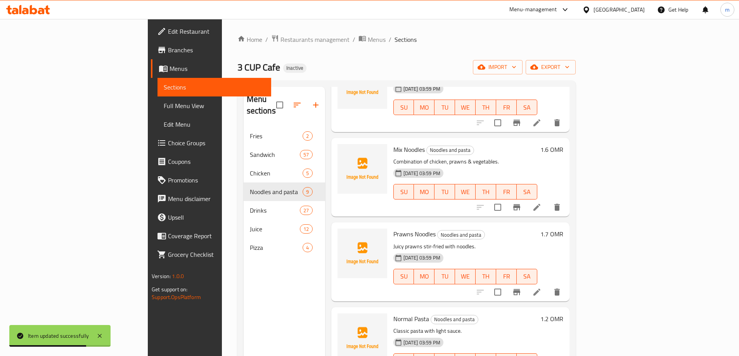
click at [540, 289] on icon at bounding box center [536, 292] width 7 height 7
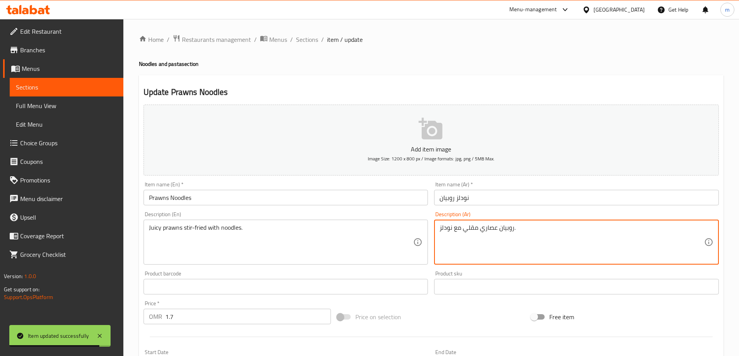
click at [492, 229] on textarea "روبيان عصاري مقلي مع نودلز." at bounding box center [572, 242] width 265 height 37
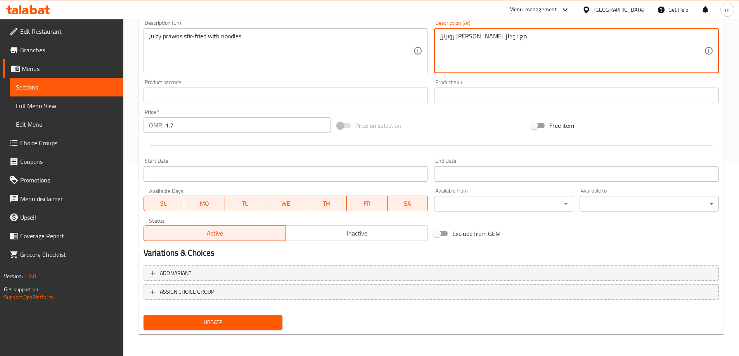
type textarea "روبيان جوسي مقلي مع نودلز."
click at [251, 326] on span "Update" at bounding box center [213, 323] width 127 height 10
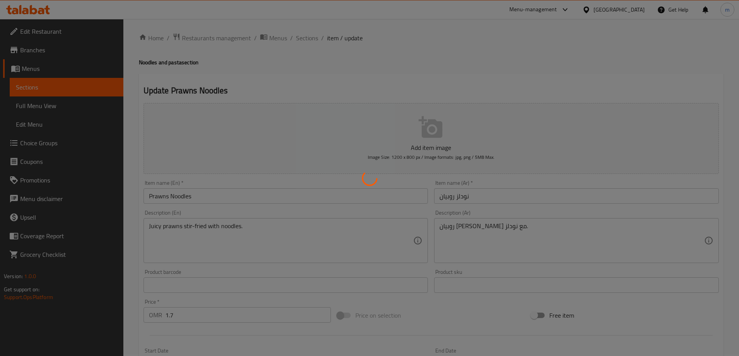
scroll to position [0, 0]
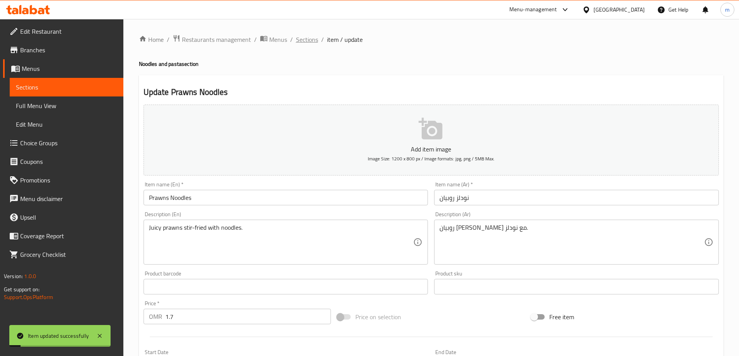
click at [305, 36] on span "Sections" at bounding box center [307, 39] width 22 height 9
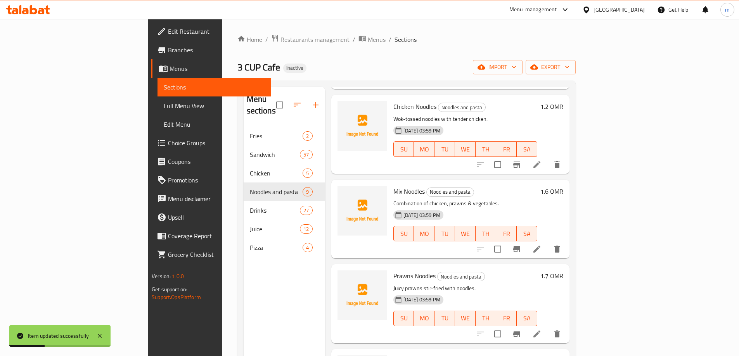
scroll to position [155, 0]
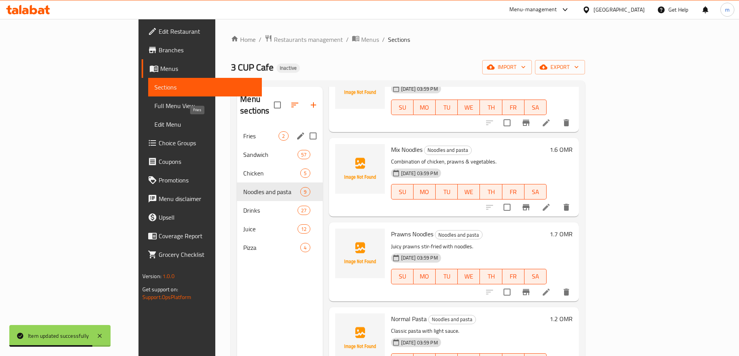
click at [243, 132] on span "Fries" at bounding box center [260, 136] width 35 height 9
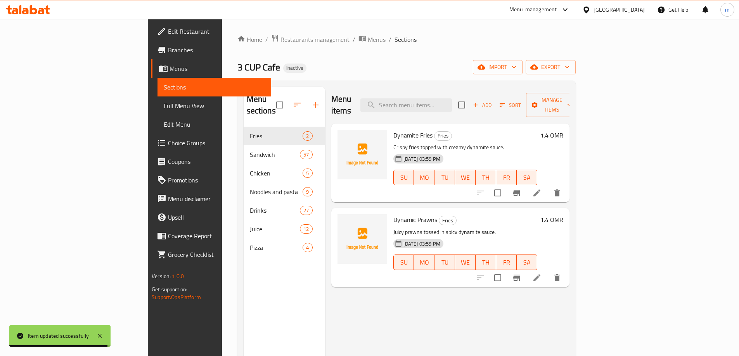
click at [542, 273] on icon at bounding box center [536, 277] width 9 height 9
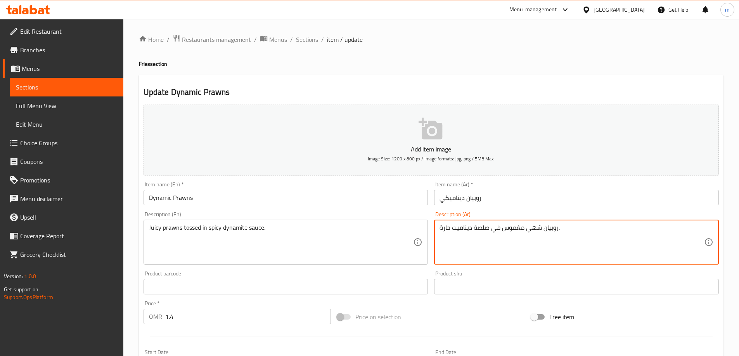
click at [530, 231] on textarea "روبيان شهي مغموس في صلصة ديناميت حارة." at bounding box center [572, 242] width 265 height 37
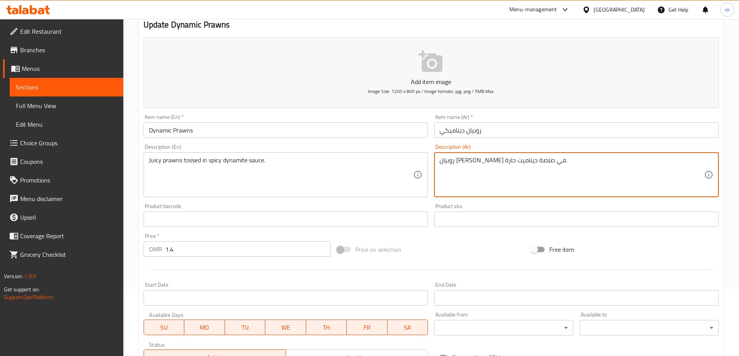
scroll to position [192, 0]
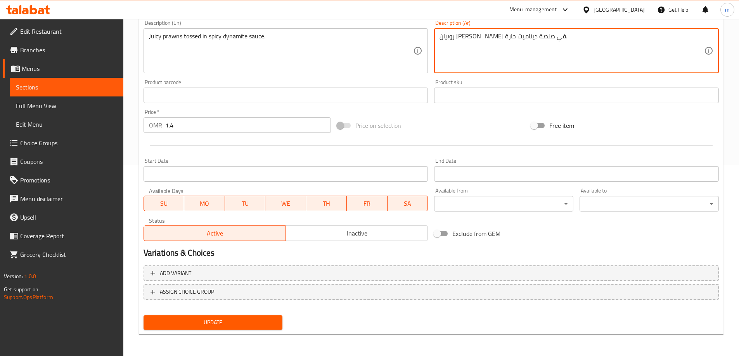
type textarea "روبيان جوسي مغموس في صلصة ديناميت حارة."
click at [225, 319] on span "Update" at bounding box center [213, 323] width 127 height 10
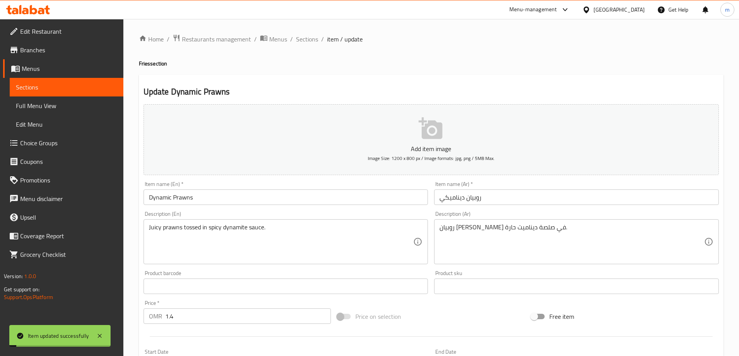
scroll to position [0, 0]
click at [306, 40] on span "Sections" at bounding box center [307, 39] width 22 height 9
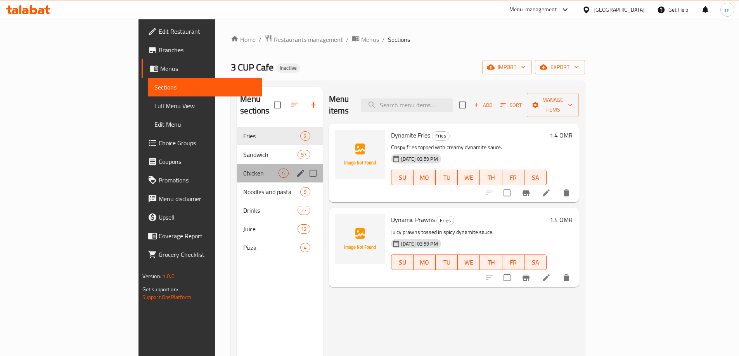
click at [237, 168] on div "Chicken 5" at bounding box center [279, 173] width 85 height 19
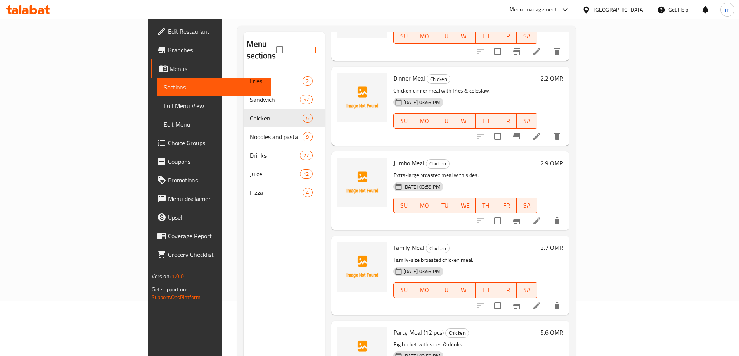
scroll to position [109, 0]
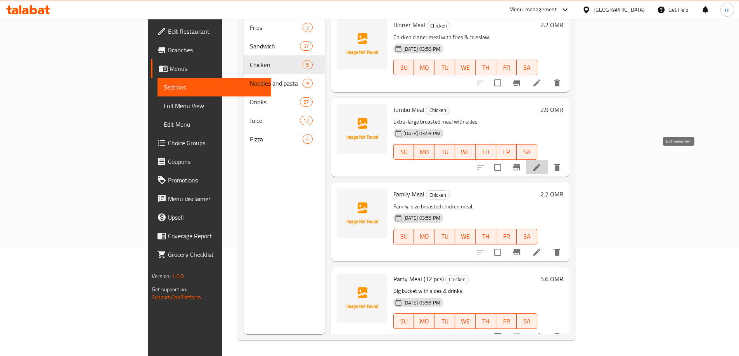
click at [542, 163] on icon at bounding box center [536, 167] width 9 height 9
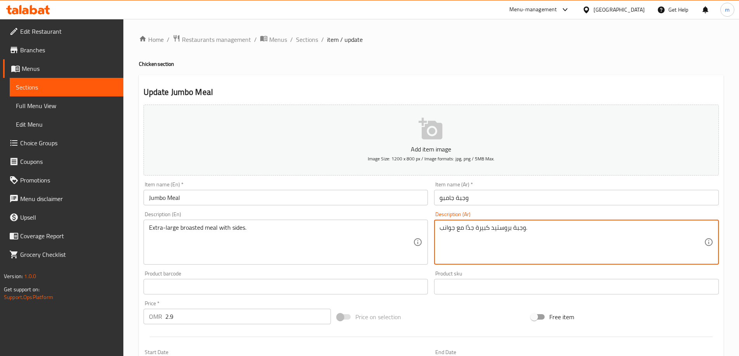
click at [472, 227] on textarea "وجبة بروستيد كبيرة جدًا مع جوانب." at bounding box center [572, 242] width 265 height 37
click at [474, 229] on textarea "وجبة بروستيد كبيرة مع جوانب." at bounding box center [572, 242] width 265 height 37
click at [518, 227] on textarea "وجبة بروستيد اكسترا لارج مع جوانب." at bounding box center [572, 242] width 265 height 37
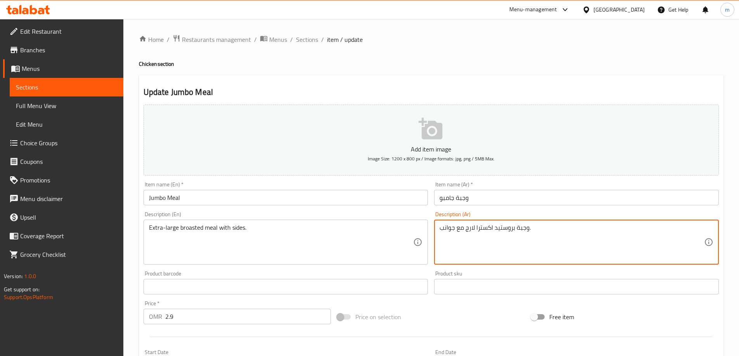
click at [518, 227] on textarea "وجبة بروستيد اكسترا لارج مع جوانب." at bounding box center [572, 242] width 265 height 37
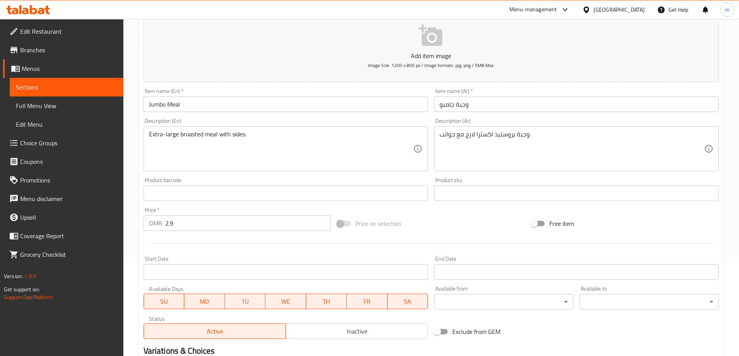
scroll to position [192, 0]
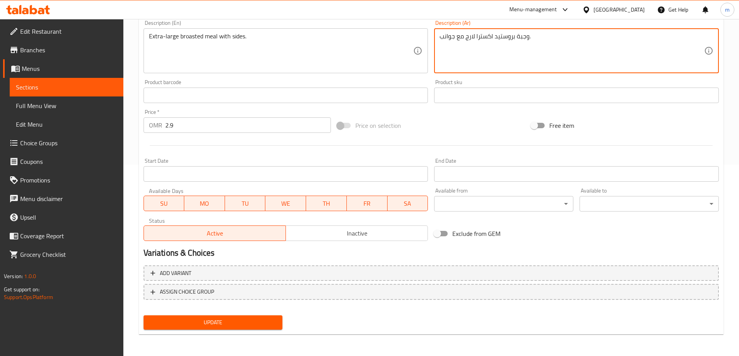
click at [247, 324] on span "Update" at bounding box center [213, 323] width 127 height 10
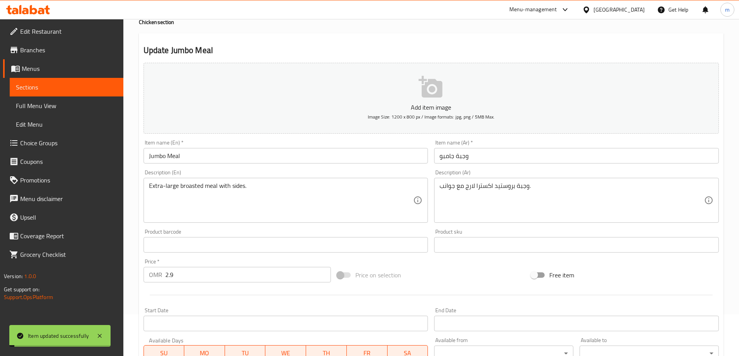
scroll to position [36, 0]
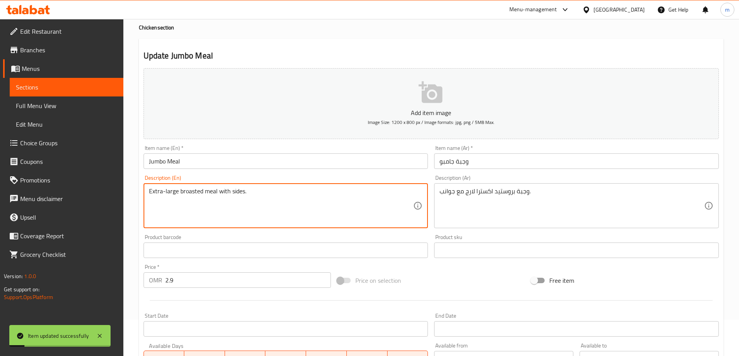
click at [239, 194] on textarea "Extra-large broasted meal with sides." at bounding box center [281, 206] width 265 height 37
click at [452, 190] on textarea "وجبة بروستيد اكسترا لارج مع جوانب." at bounding box center [572, 206] width 265 height 37
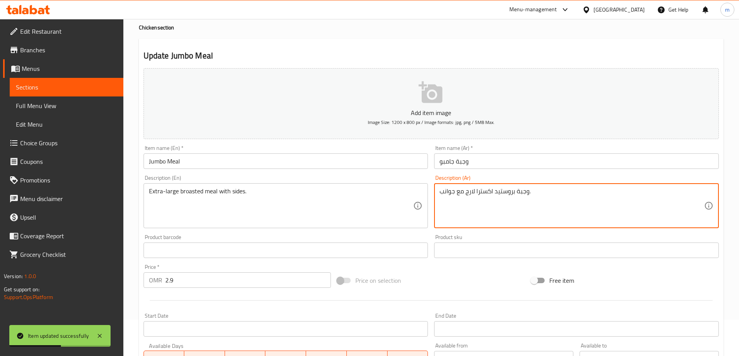
paste textarea "مع الأطباق الجانبية."
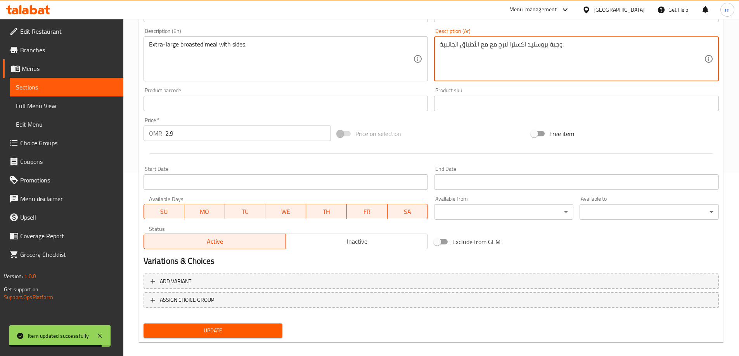
scroll to position [192, 0]
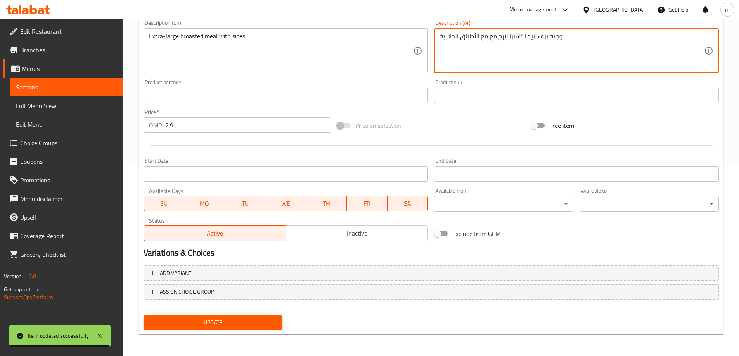
click at [490, 43] on textarea "وجبة بروستيد اكسترا لارج مع مع الأطباق الجانبية." at bounding box center [572, 51] width 265 height 37
click at [493, 42] on textarea "وجبة بروستيد اكسترا لارج مع مع الأطباق الجانبية." at bounding box center [572, 51] width 265 height 37
type textarea "وجبة بروستيد اكسترا لارج مع الأطباق الجانبية."
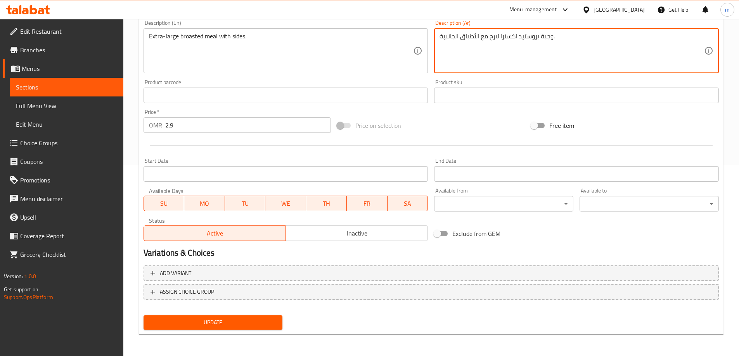
click at [249, 324] on span "Update" at bounding box center [213, 323] width 127 height 10
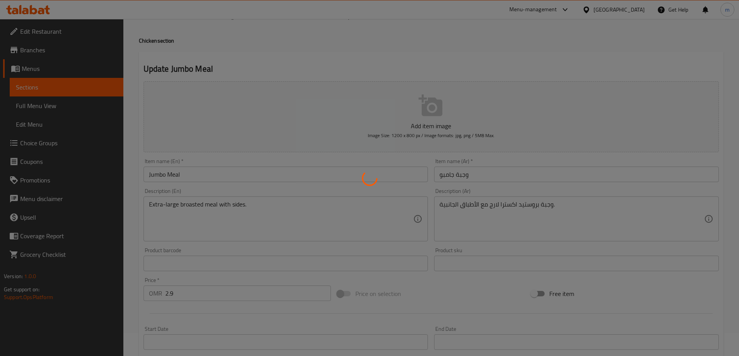
scroll to position [0, 0]
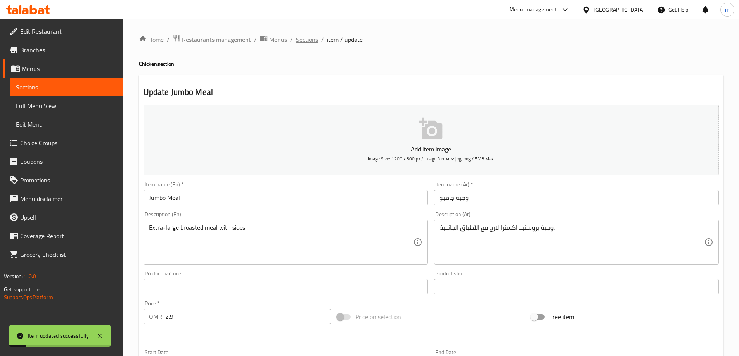
click at [302, 35] on span "Sections" at bounding box center [307, 39] width 22 height 9
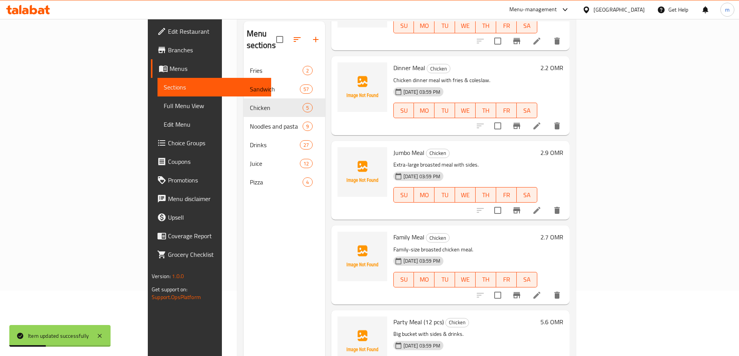
scroll to position [109, 0]
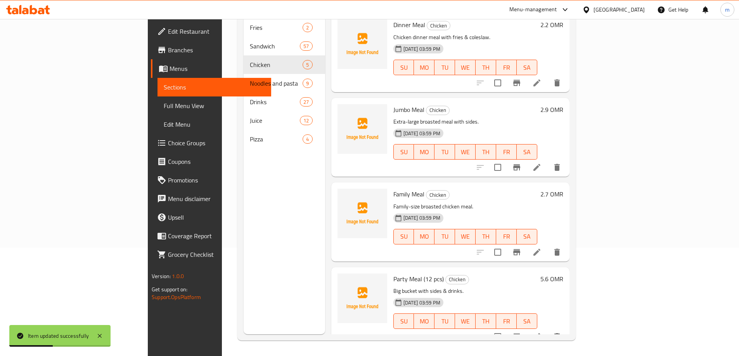
click at [540, 334] on icon at bounding box center [536, 337] width 7 height 7
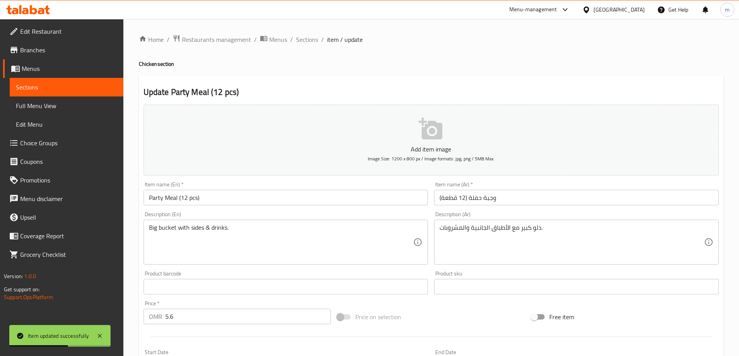
click at [476, 196] on input "وجبة حفلة (12 قطعة)" at bounding box center [576, 198] width 285 height 16
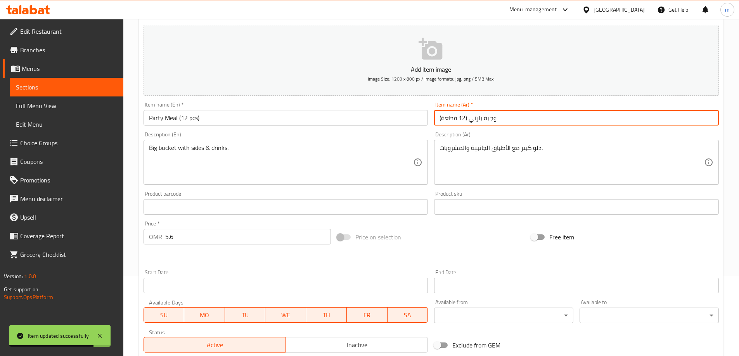
scroll to position [192, 0]
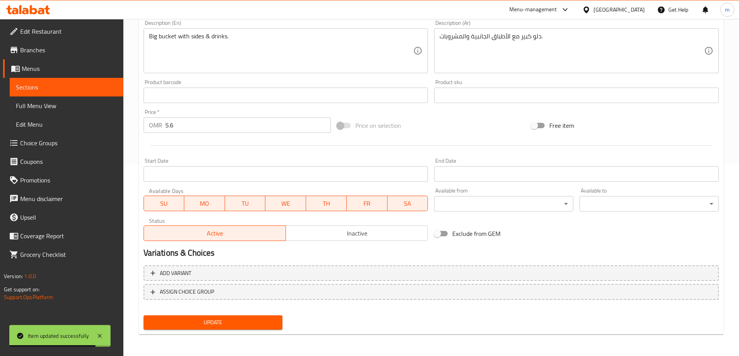
type input "وجبة بارتي (12 قطعة)"
click at [189, 318] on span "Update" at bounding box center [213, 323] width 127 height 10
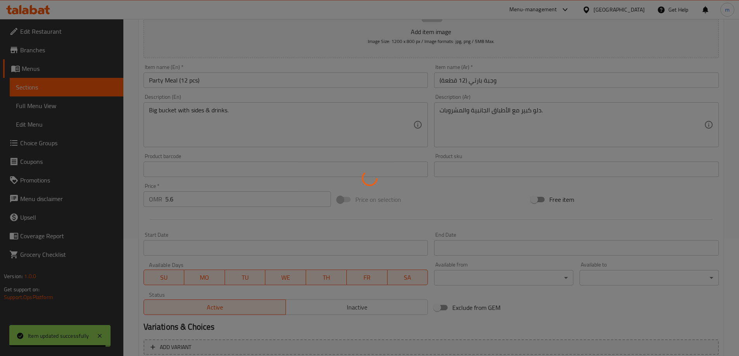
scroll to position [75, 0]
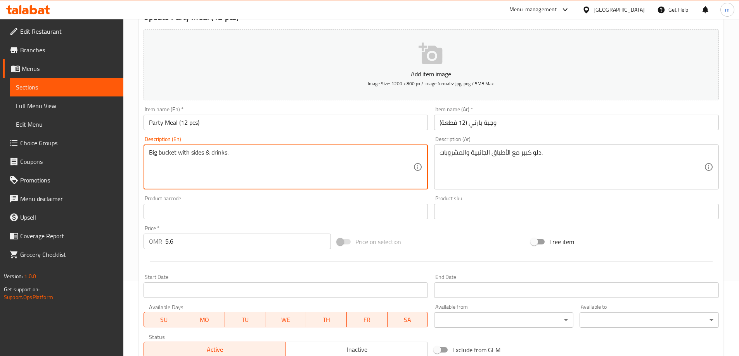
click at [170, 151] on textarea "Big bucket with sides & drinks." at bounding box center [281, 167] width 265 height 37
click at [175, 156] on textarea "Big bucket with sides & drinks." at bounding box center [281, 167] width 265 height 37
click at [174, 156] on textarea "Big bucket with sides & drinks." at bounding box center [281, 167] width 265 height 37
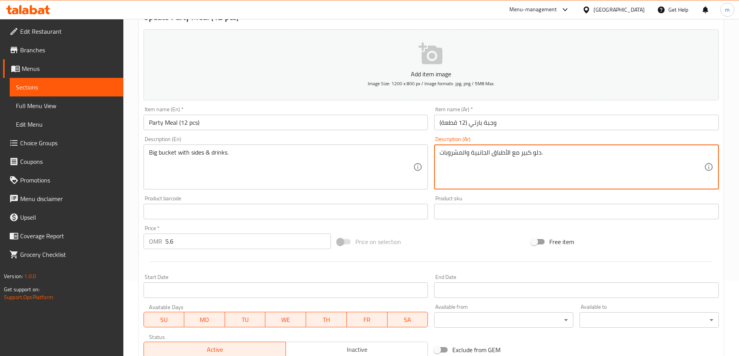
click at [535, 153] on textarea "دلو كبير مع الأطباق الجانبية والمشروبات." at bounding box center [572, 167] width 265 height 37
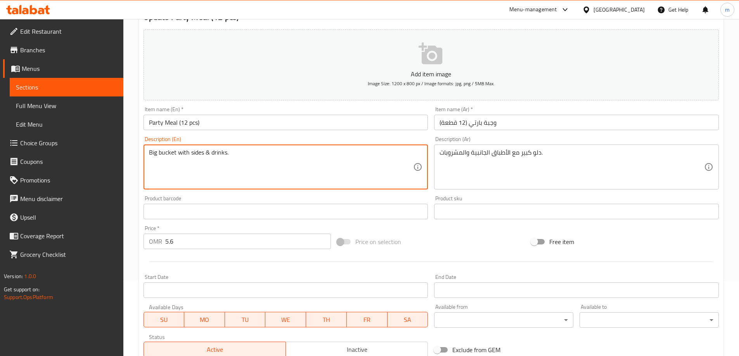
click at [164, 156] on textarea "Big bucket with sides & drinks." at bounding box center [281, 167] width 265 height 37
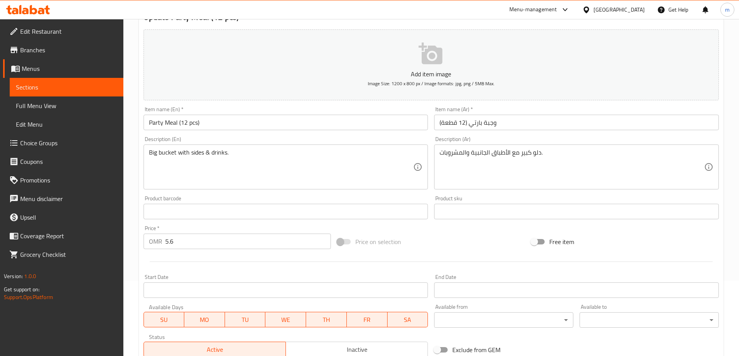
click at [536, 152] on textarea "دلو كبير مع الأطباق الجانبية والمشروبات." at bounding box center [572, 167] width 265 height 37
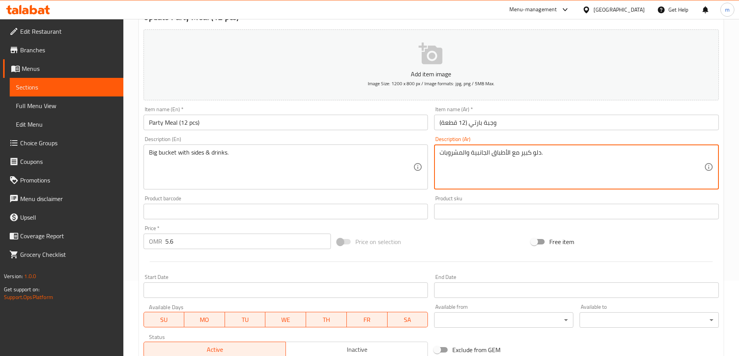
paste textarea "وكيت"
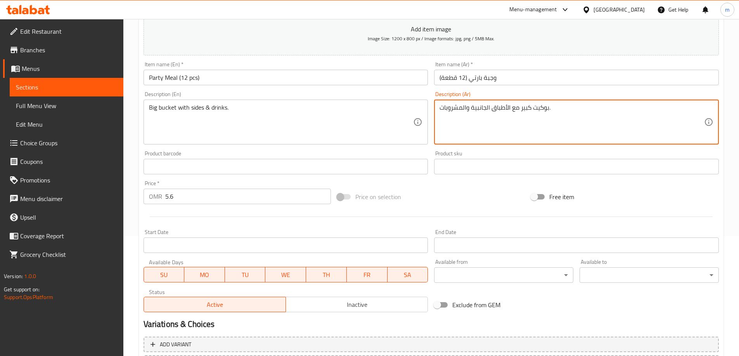
scroll to position [36, 0]
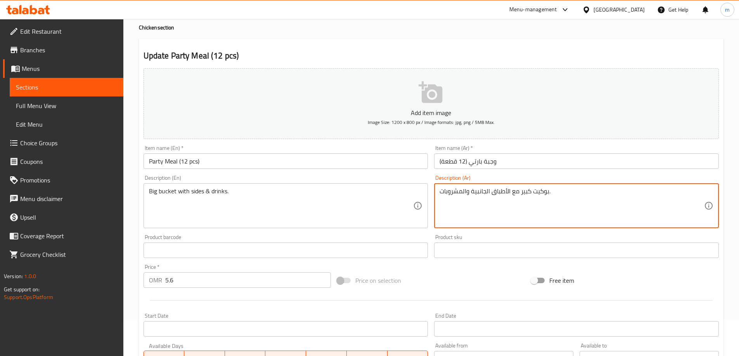
click at [564, 196] on textarea "بوكيت كبير مع الأطباق الجانبية والمشروبات." at bounding box center [572, 206] width 265 height 37
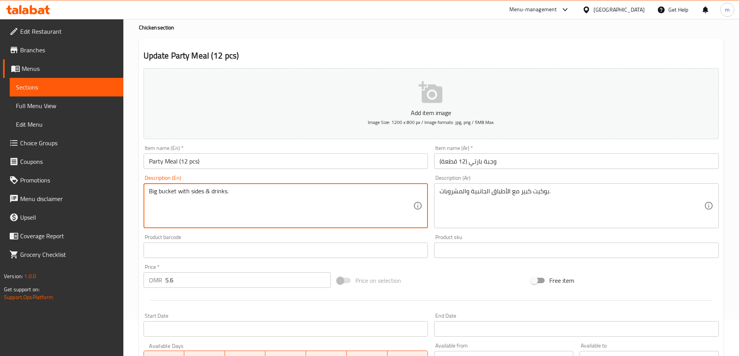
click at [293, 196] on textarea "Big bucket with sides & drinks." at bounding box center [281, 206] width 265 height 37
click at [549, 194] on textarea "بوكيت كبير مع الأطباق الجانبية والمشروبات." at bounding box center [572, 206] width 265 height 37
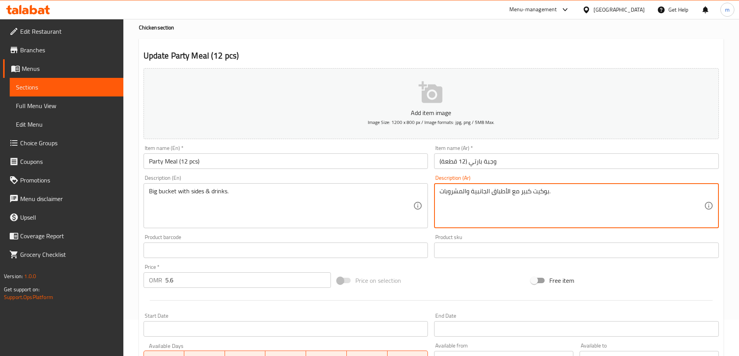
paste textarea "وعاء"
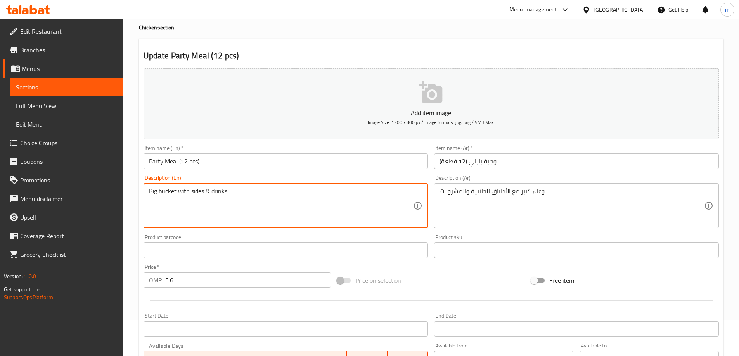
click at [163, 192] on textarea "Big bucket with sides & drinks." at bounding box center [281, 206] width 265 height 37
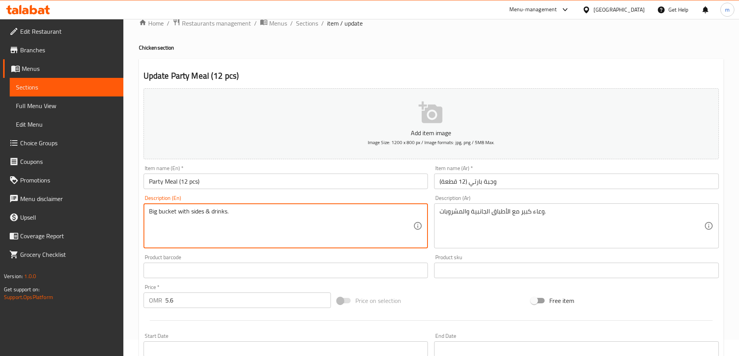
scroll to position [0, 0]
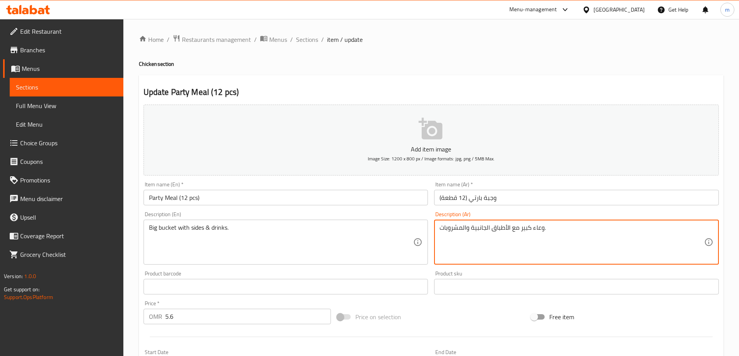
click at [536, 227] on textarea "وعاء كبير مع الأطباق الجانبية والمشروبات." at bounding box center [572, 242] width 265 height 37
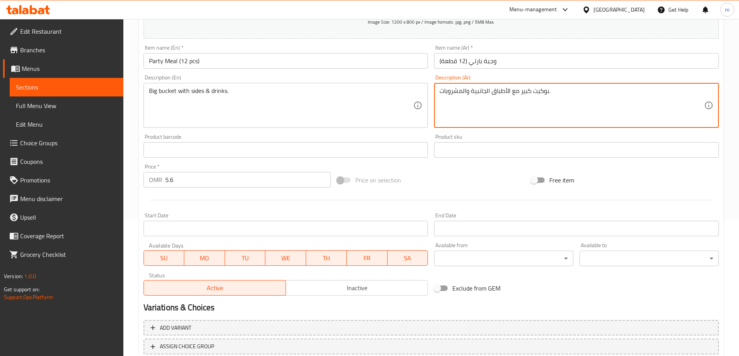
scroll to position [192, 0]
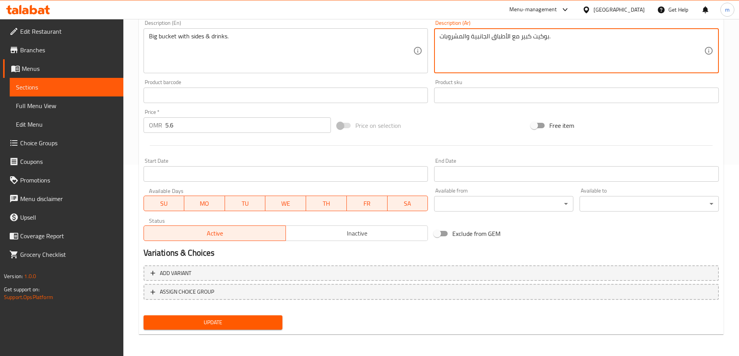
type textarea "بوكيت كبير مع الأطباق الجانبية والمشروبات."
click at [251, 320] on span "Update" at bounding box center [213, 323] width 127 height 10
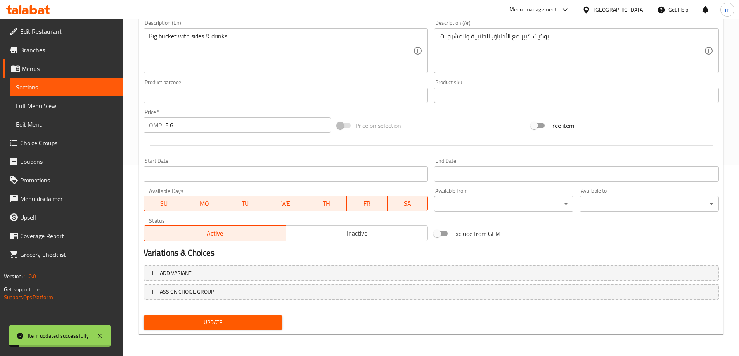
scroll to position [0, 0]
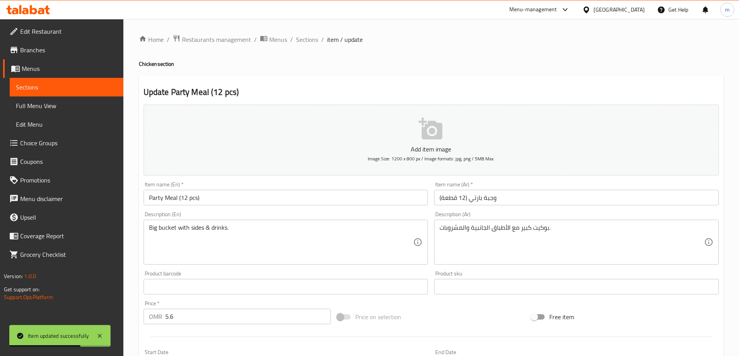
click at [148, 229] on div "Big bucket with sides & drinks. Description (En)" at bounding box center [286, 242] width 285 height 45
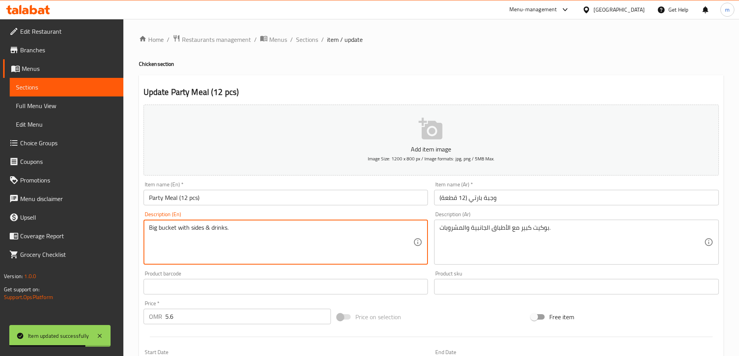
click at [154, 227] on textarea "Big bucket with sides & drinks." at bounding box center [281, 242] width 265 height 37
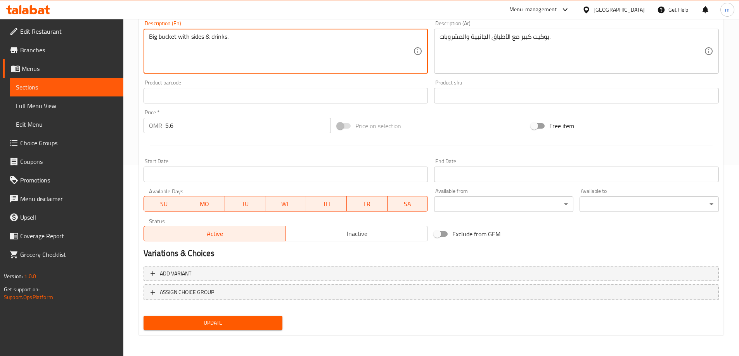
scroll to position [192, 0]
click at [237, 329] on button "Update" at bounding box center [213, 323] width 139 height 14
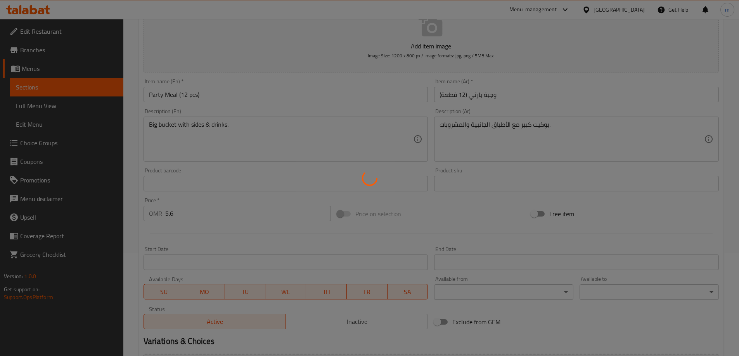
scroll to position [0, 0]
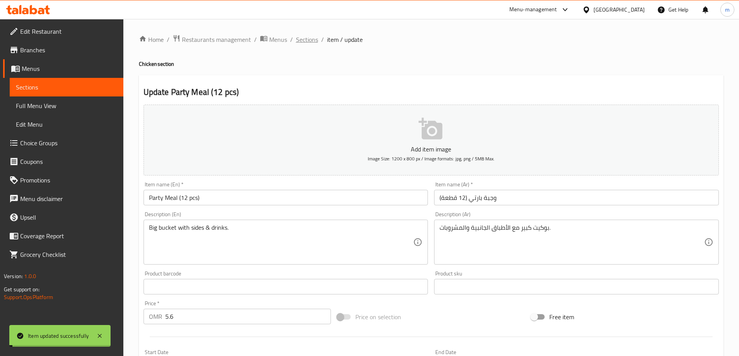
click at [314, 44] on span "Sections" at bounding box center [307, 39] width 22 height 9
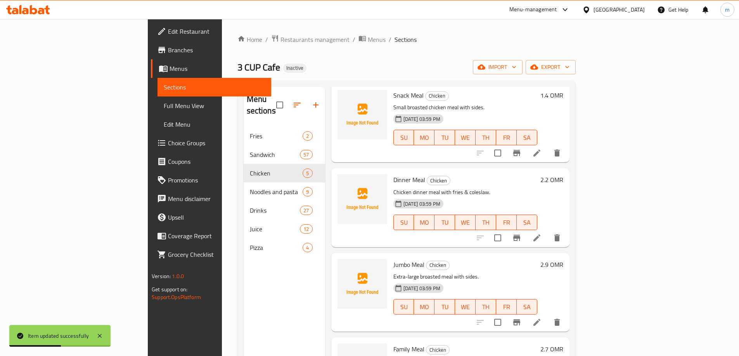
scroll to position [78, 0]
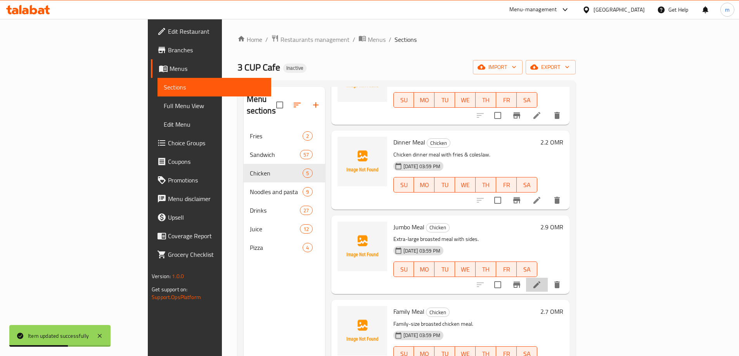
click at [548, 278] on li at bounding box center [537, 285] width 22 height 14
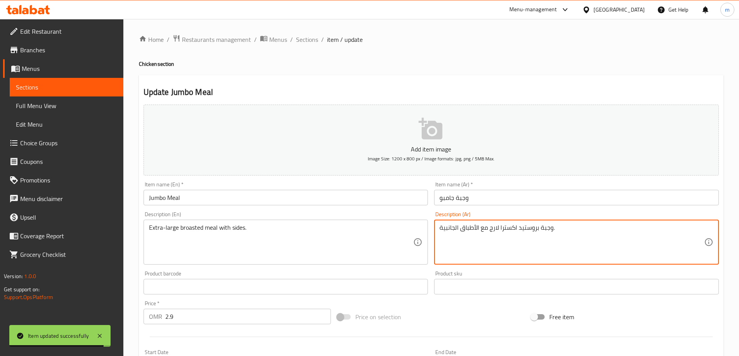
click at [497, 229] on textarea "وجبة بروستيد اكسترا لارج مع الأطباق الجانبية." at bounding box center [572, 242] width 265 height 37
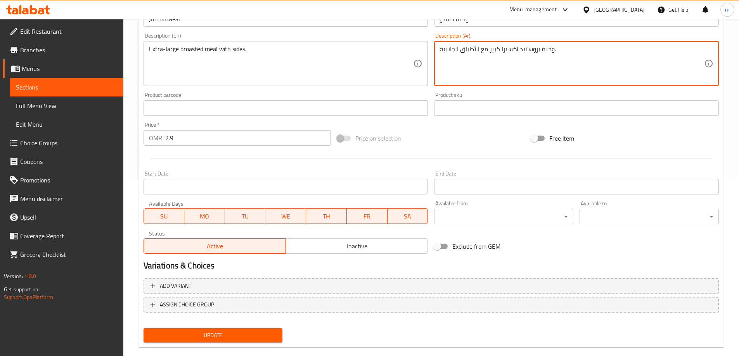
scroll to position [192, 0]
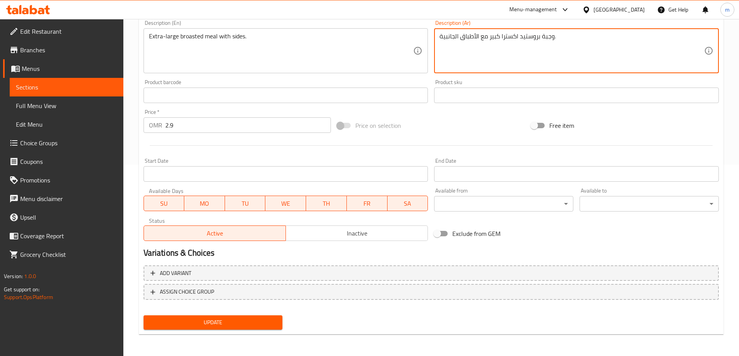
type textarea "وجبة بروستيد اكسترا كبير مع الأطباق الجانبية."
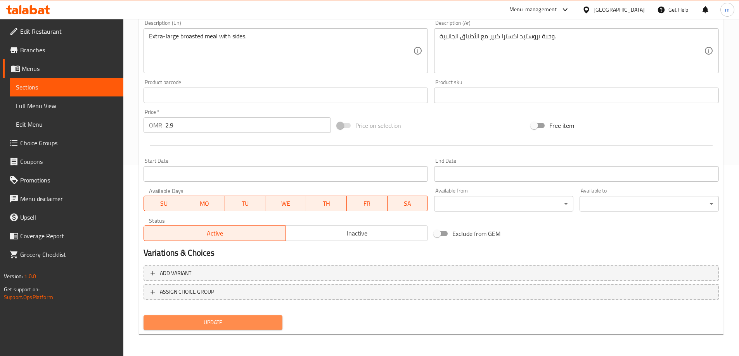
click at [207, 324] on span "Update" at bounding box center [213, 323] width 127 height 10
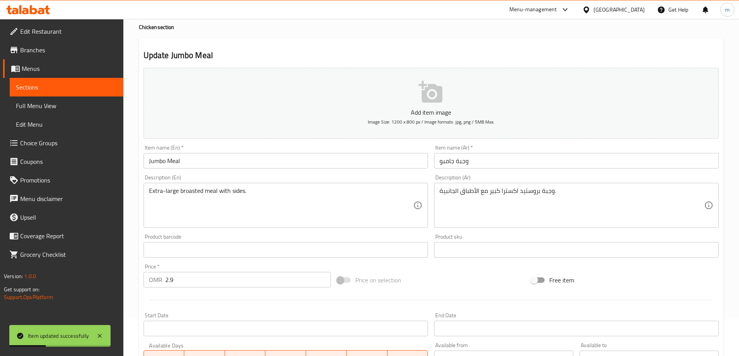
scroll to position [0, 0]
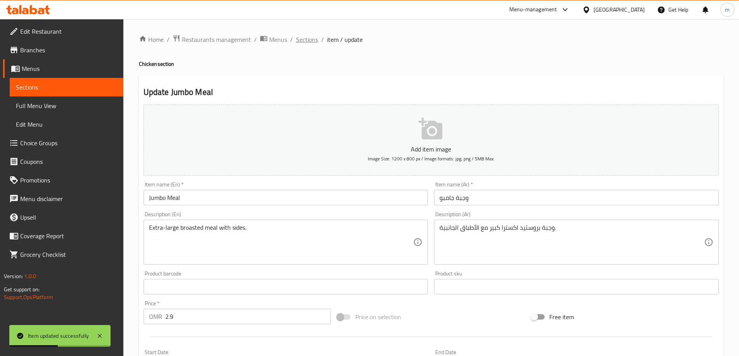
click at [313, 42] on span "Sections" at bounding box center [307, 39] width 22 height 9
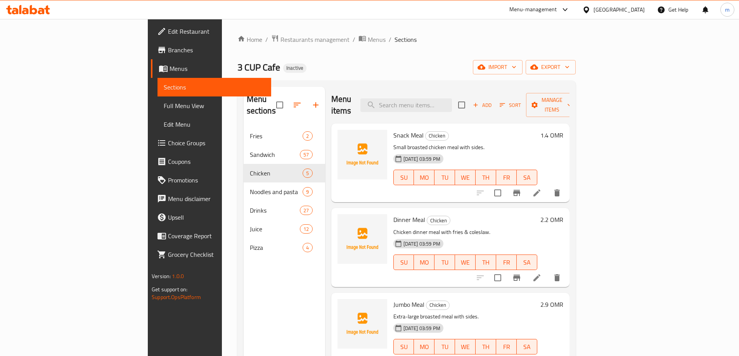
click at [393, 130] on span "Snack Meal" at bounding box center [408, 136] width 30 height 12
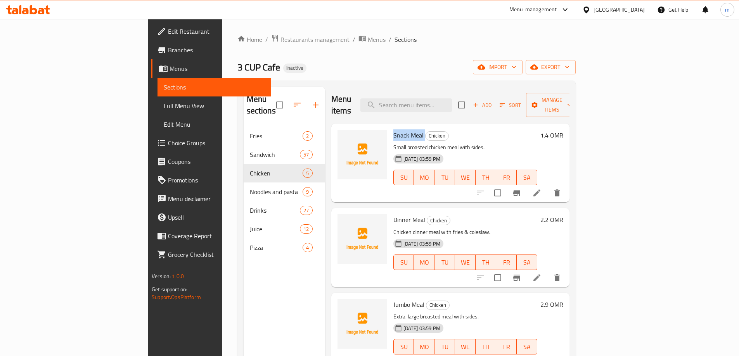
click at [393, 130] on span "Snack Meal" at bounding box center [408, 136] width 30 height 12
click at [417, 143] on p "Small broasted chicken meal with sides." at bounding box center [465, 148] width 144 height 10
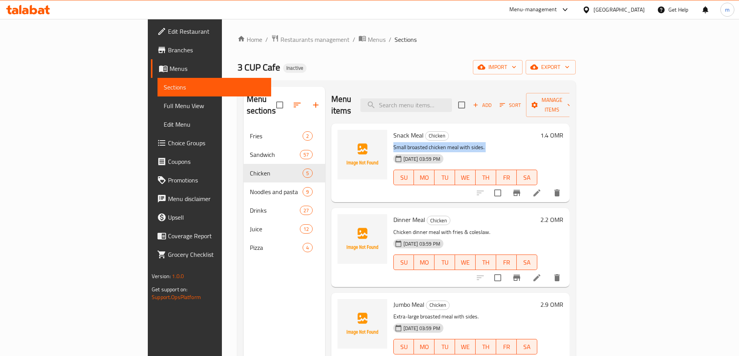
click at [460, 143] on p "Small broasted chicken meal with sides." at bounding box center [465, 148] width 144 height 10
click at [431, 228] on p "Chicken dinner meal with fries & coleslaw." at bounding box center [465, 233] width 144 height 10
click at [542, 273] on icon at bounding box center [536, 277] width 9 height 9
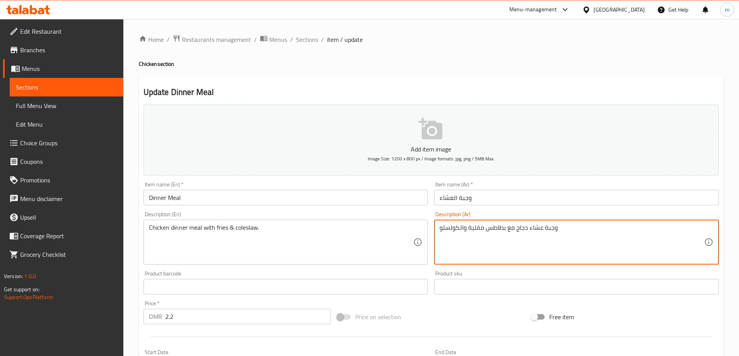
click at [511, 227] on textarea "وجبة عشاء دجاج مع بطاطس مقلية والكولسلو" at bounding box center [572, 242] width 265 height 37
click at [448, 227] on textarea "وجبة عشاء دجاج مع بطاطس مقلية والكولسلو" at bounding box center [572, 242] width 265 height 37
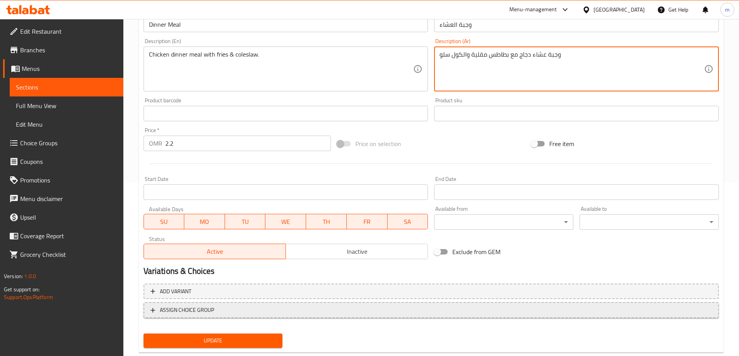
scroll to position [192, 0]
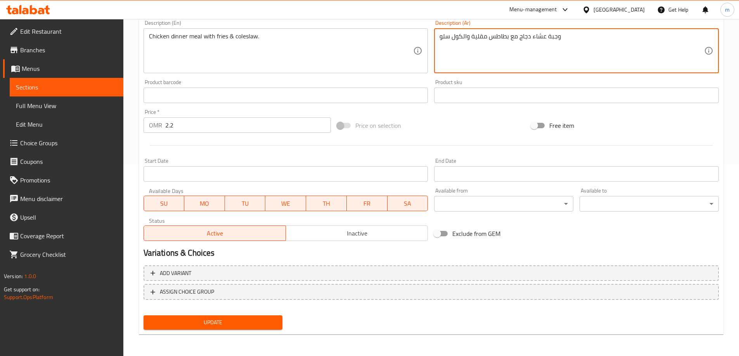
click at [462, 38] on textarea "وجبة عشاء دجاج مع بطاطس مقلية والكول سلو" at bounding box center [572, 51] width 265 height 37
type textarea "وجبة عشاء دجاج مع بطاطس مقلية وكول سلو"
click at [243, 332] on div "Update" at bounding box center [212, 323] width 145 height 21
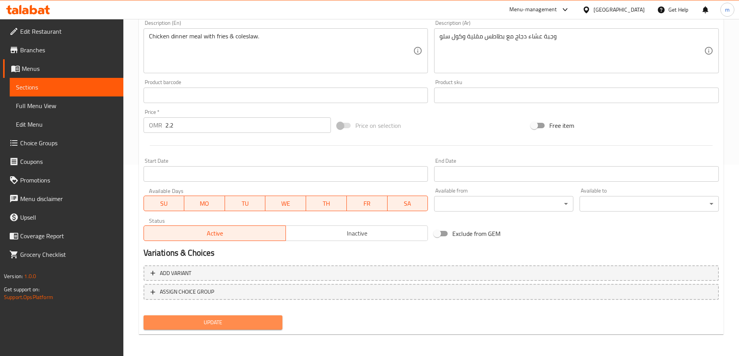
click at [242, 327] on span "Update" at bounding box center [213, 323] width 127 height 10
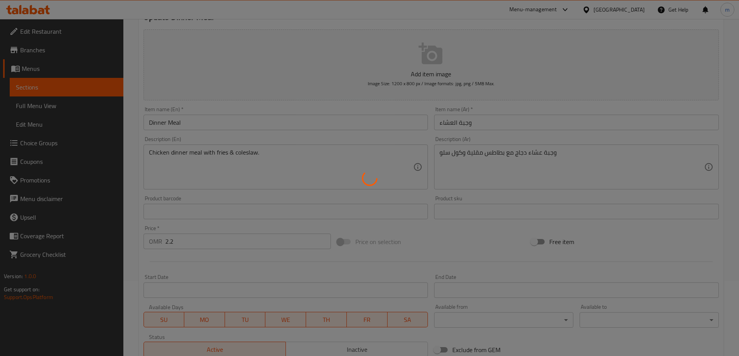
scroll to position [0, 0]
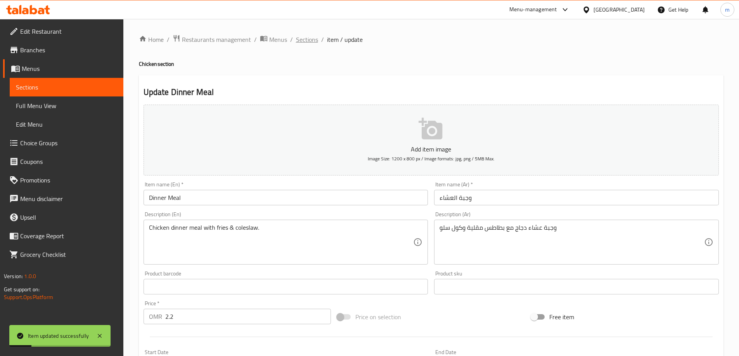
click at [310, 39] on span "Sections" at bounding box center [307, 39] width 22 height 9
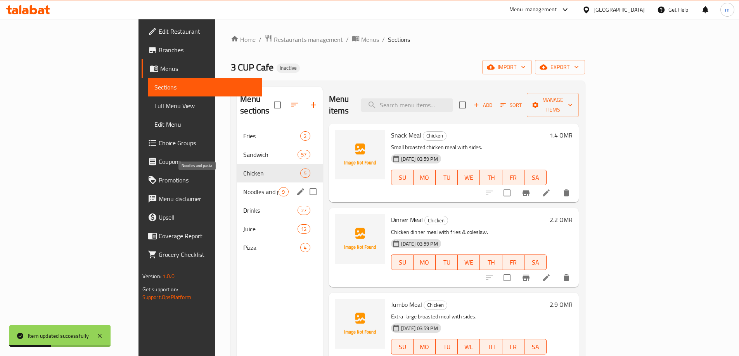
click at [243, 187] on span "Noodles and pasta" at bounding box center [260, 191] width 35 height 9
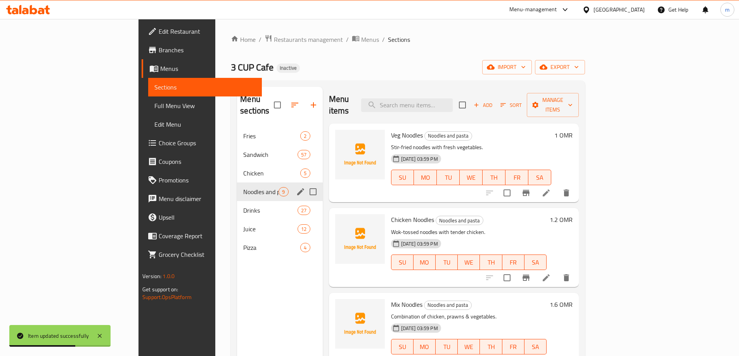
click at [243, 169] on span "Chicken" at bounding box center [271, 173] width 57 height 9
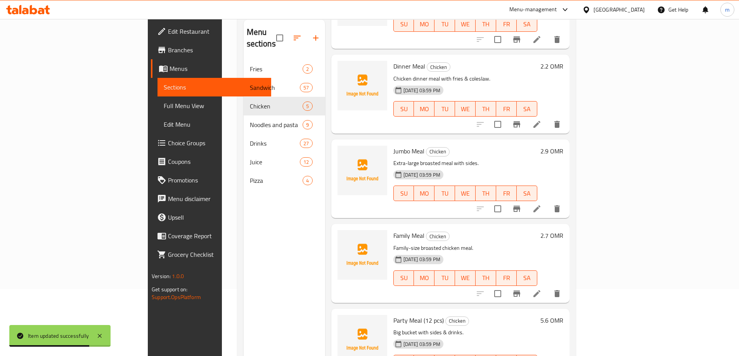
scroll to position [109, 0]
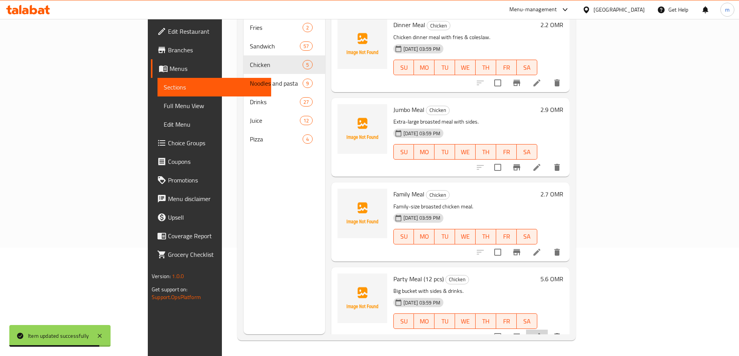
click at [548, 330] on li at bounding box center [537, 337] width 22 height 14
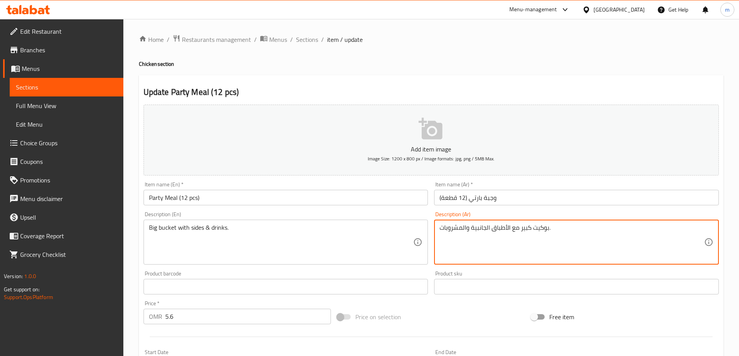
click at [535, 230] on textarea "بوكيت كبير مع الأطباق الجانبية والمشروبات." at bounding box center [572, 242] width 265 height 37
click at [540, 227] on textarea "بوكيت كبير مع الأطباق الجانبية والمشروبات." at bounding box center [572, 242] width 265 height 37
click at [547, 234] on textarea "دلو كبير مع الأطباق الجانبية والمشروبات." at bounding box center [572, 242] width 265 height 37
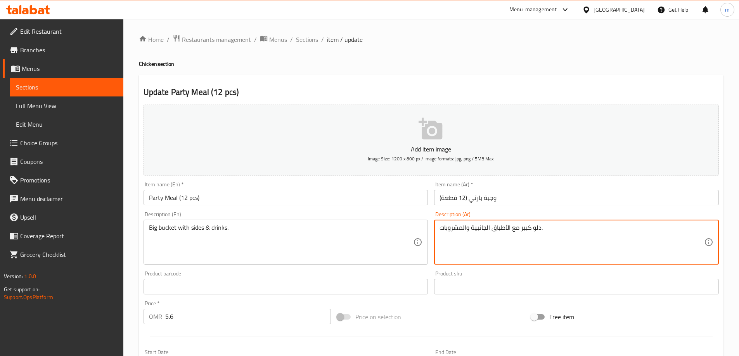
type textarea "دلو كبير مع الأطباق الجانبية والمشروبات."
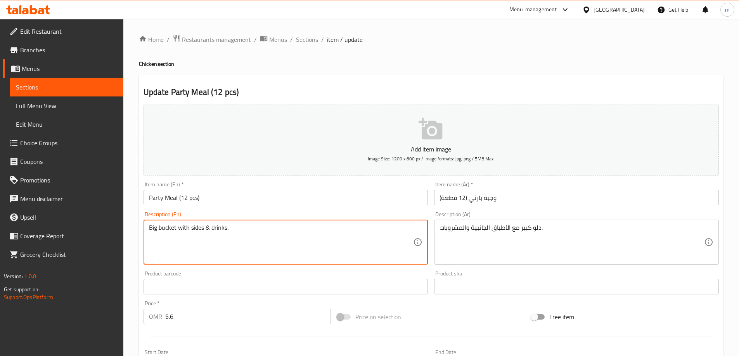
click at [315, 253] on textarea "Big bucket with sides & drinks." at bounding box center [281, 242] width 265 height 37
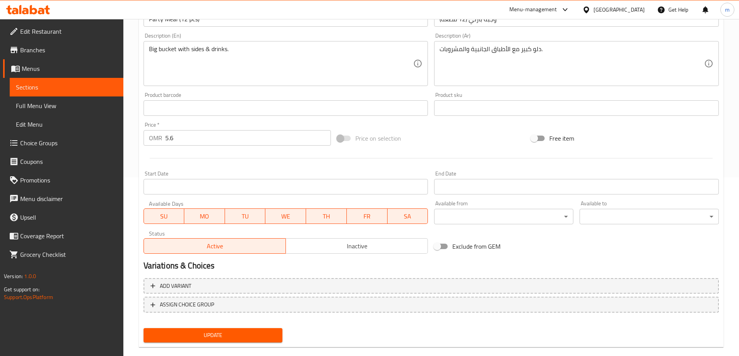
scroll to position [192, 0]
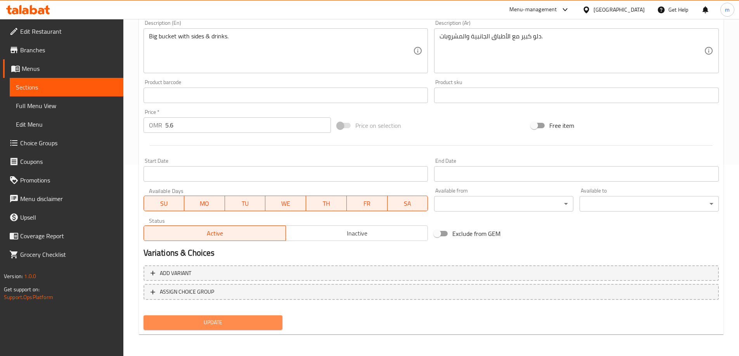
click at [244, 322] on span "Update" at bounding box center [213, 323] width 127 height 10
click at [256, 316] on button "Update" at bounding box center [213, 323] width 139 height 14
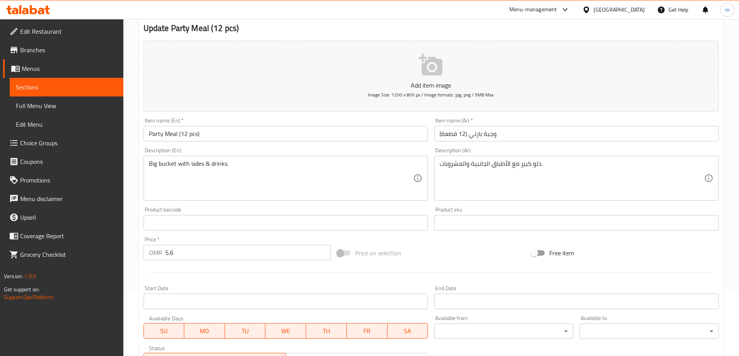
scroll to position [0, 0]
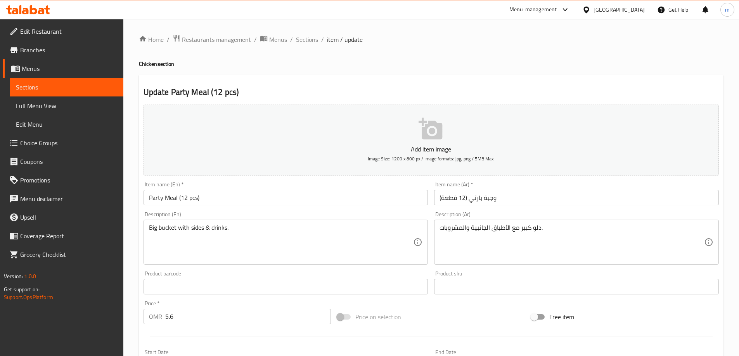
click at [306, 33] on div "Home / Restaurants management / Menus / Sections / item / update Chicken sectio…" at bounding box center [431, 283] width 616 height 529
click at [306, 38] on span "Sections" at bounding box center [307, 39] width 22 height 9
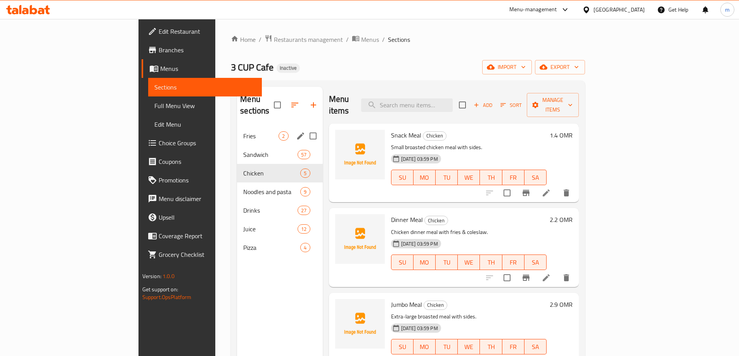
click at [243, 150] on span "Sandwich" at bounding box center [270, 154] width 54 height 9
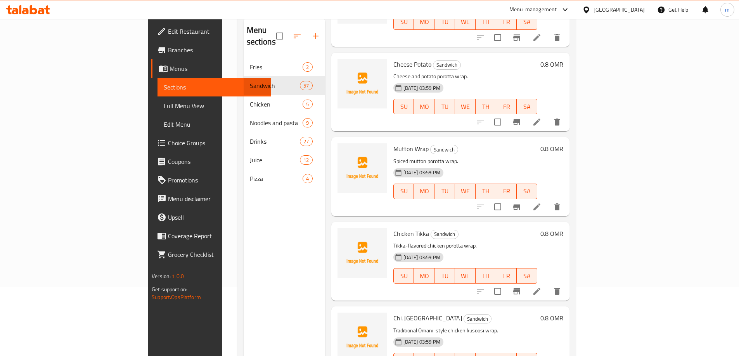
scroll to position [78, 0]
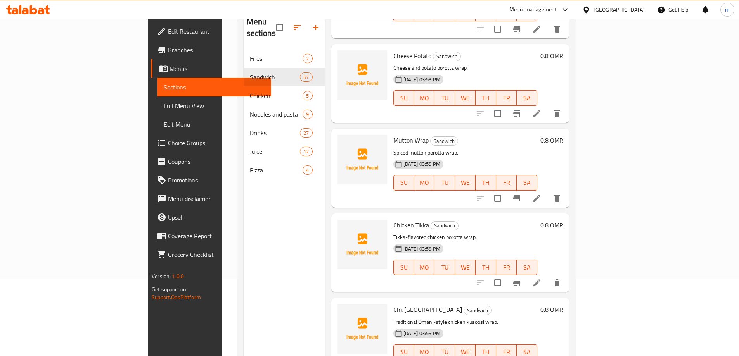
click at [542, 279] on icon at bounding box center [536, 283] width 9 height 9
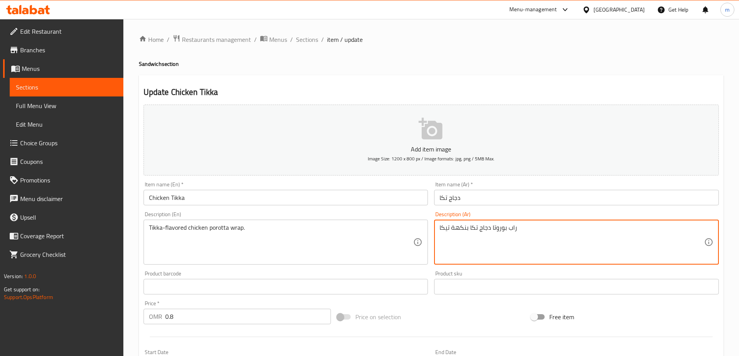
click at [474, 230] on textarea "راب بوروتا دجاج تكا بنكهة تيكا" at bounding box center [572, 242] width 265 height 37
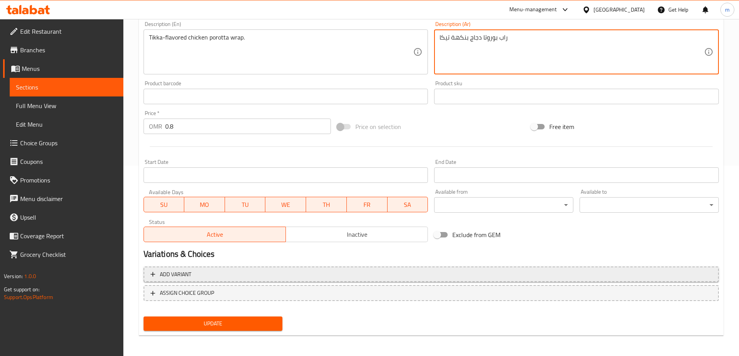
scroll to position [192, 0]
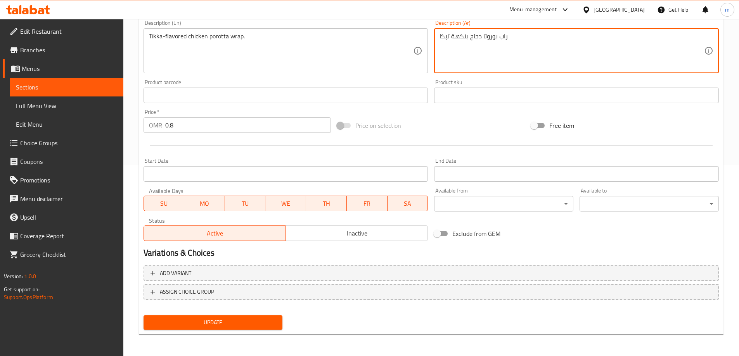
click at [232, 321] on span "Update" at bounding box center [213, 323] width 127 height 10
type textarea "راب بوروتا دجاج بنكهة تكا"
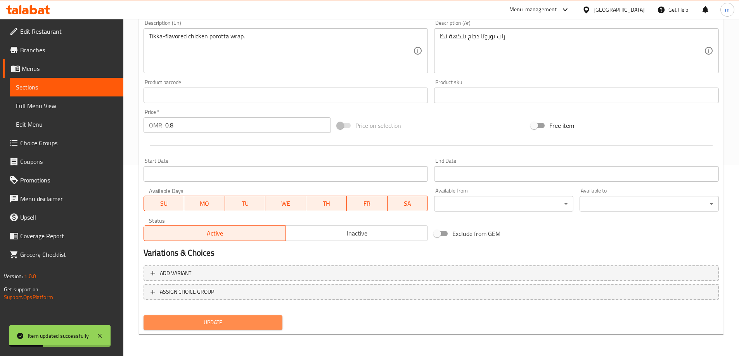
click at [262, 321] on span "Update" at bounding box center [213, 323] width 127 height 10
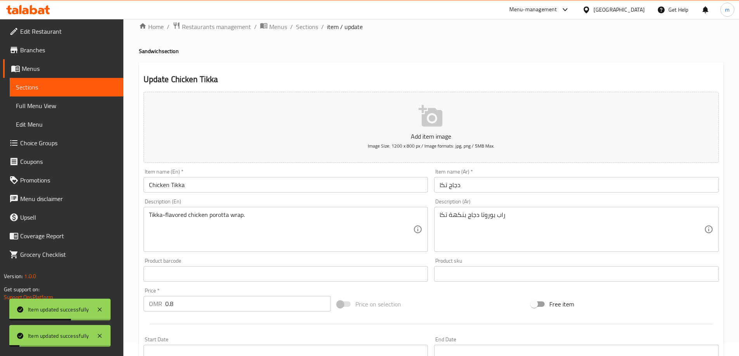
scroll to position [0, 0]
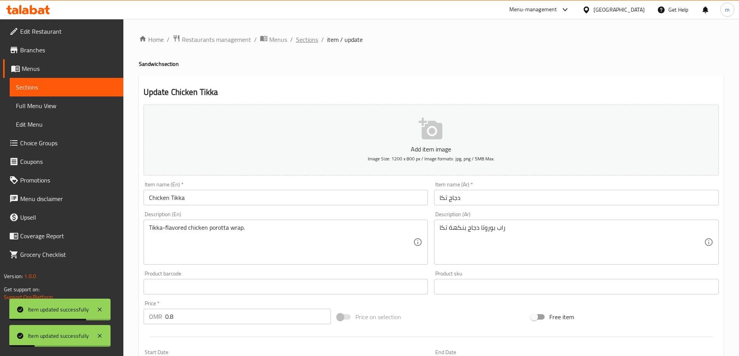
click at [310, 43] on span "Sections" at bounding box center [307, 39] width 22 height 9
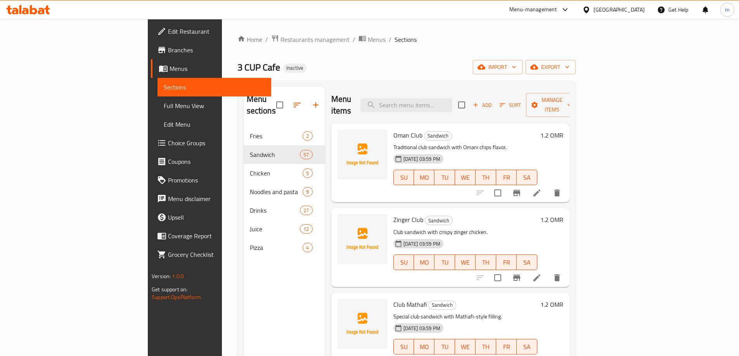
scroll to position [2994, 0]
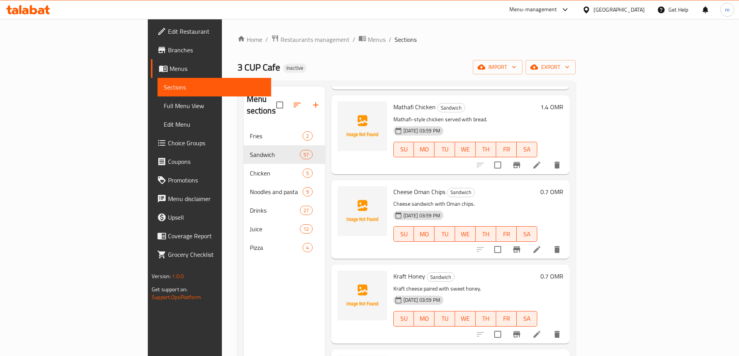
click at [548, 328] on li at bounding box center [537, 335] width 22 height 14
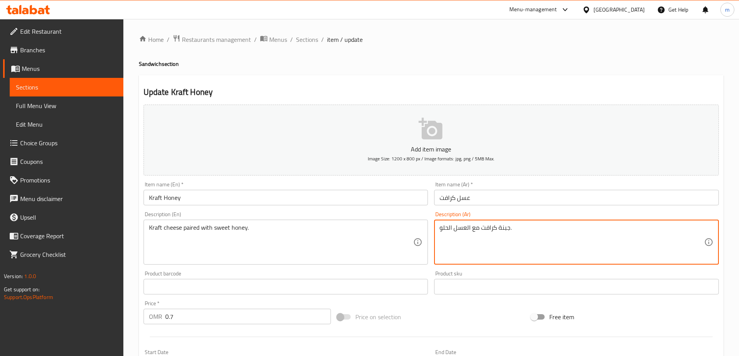
click at [479, 228] on textarea "جبنة كرافت مع العسل الحلو." at bounding box center [572, 242] width 265 height 37
type textarea "جبنة كرافت ممزوج مع العسل الحلو."
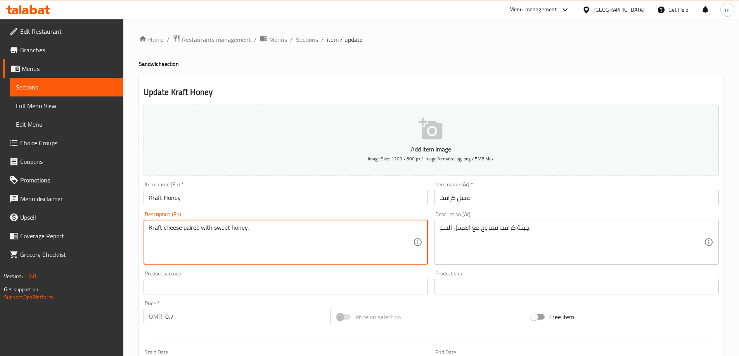
click at [252, 225] on textarea "Kraft cheese paired with sweet honey." at bounding box center [281, 242] width 265 height 37
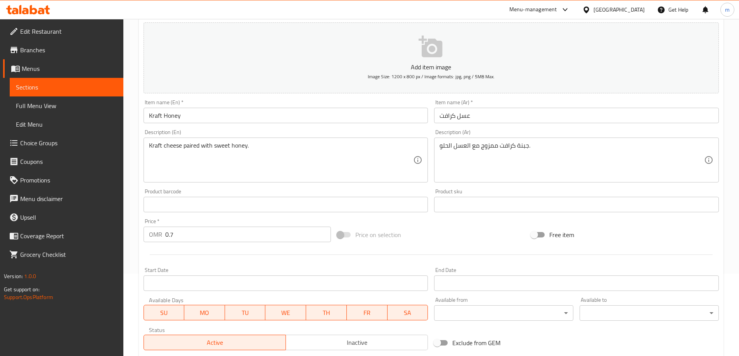
scroll to position [192, 0]
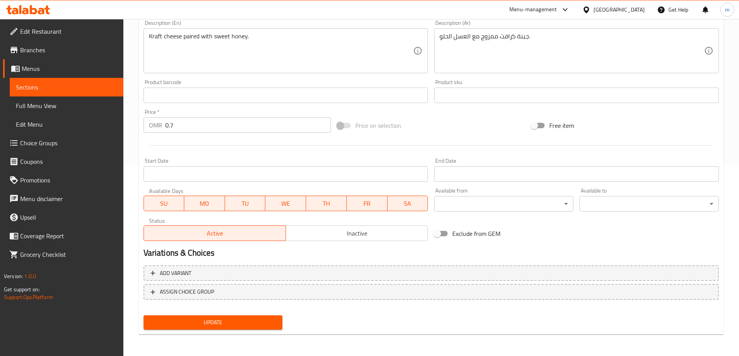
click at [227, 331] on div "Update" at bounding box center [212, 323] width 145 height 21
click at [227, 329] on button "Update" at bounding box center [213, 323] width 139 height 14
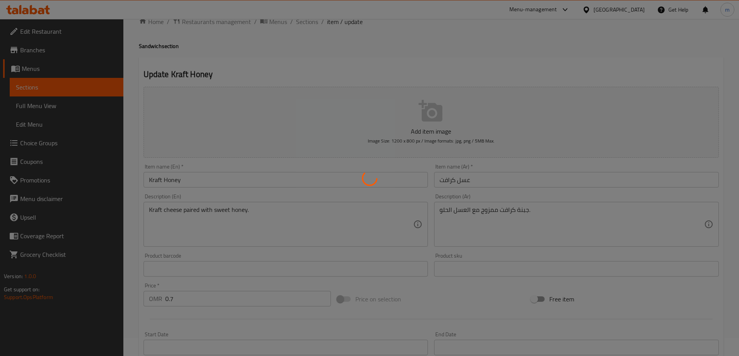
scroll to position [0, 0]
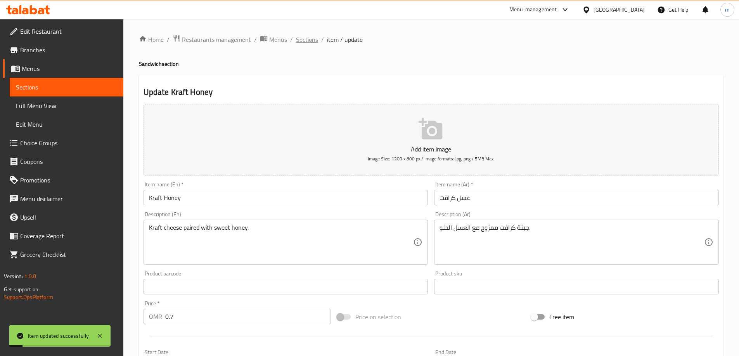
click at [299, 37] on span "Sections" at bounding box center [307, 39] width 22 height 9
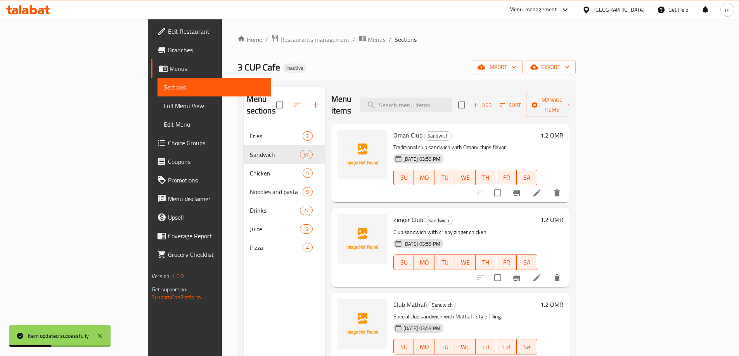
scroll to position [2825, 0]
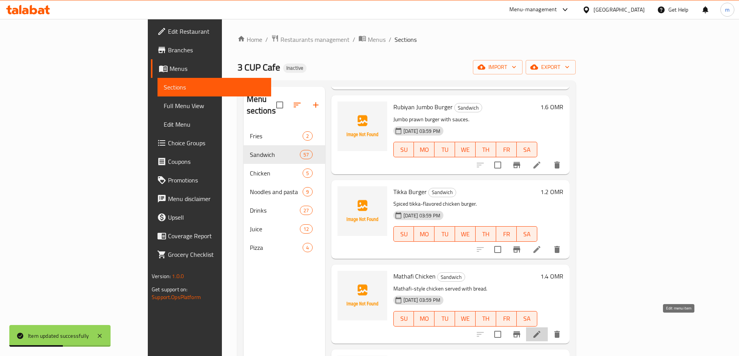
click at [542, 330] on icon at bounding box center [536, 334] width 9 height 9
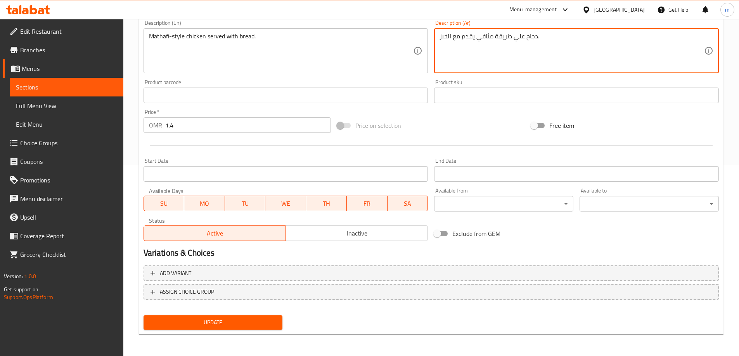
type textarea "دجاج علي طريقة مثافي يقدم مع الخبز."
click at [217, 327] on span "Update" at bounding box center [213, 323] width 127 height 10
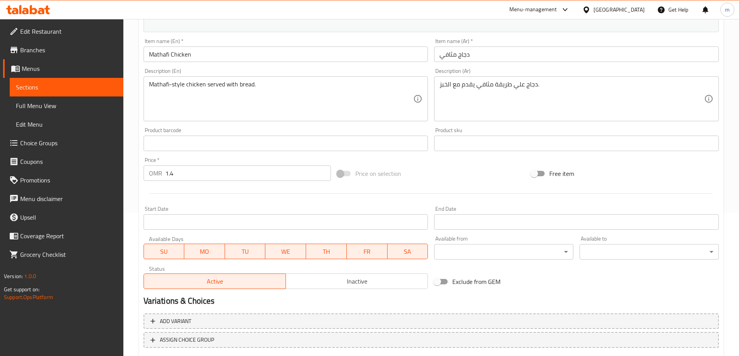
scroll to position [192, 0]
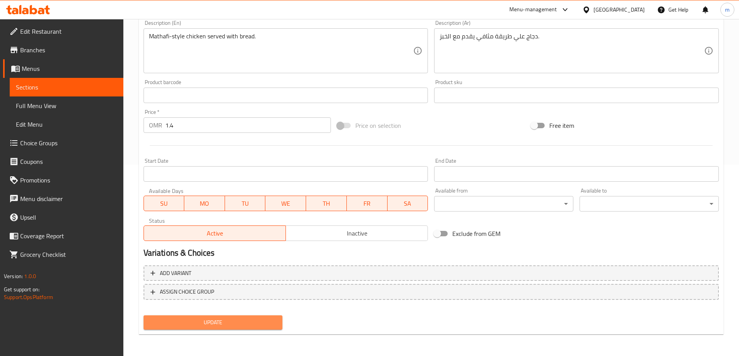
click at [244, 320] on span "Update" at bounding box center [213, 323] width 127 height 10
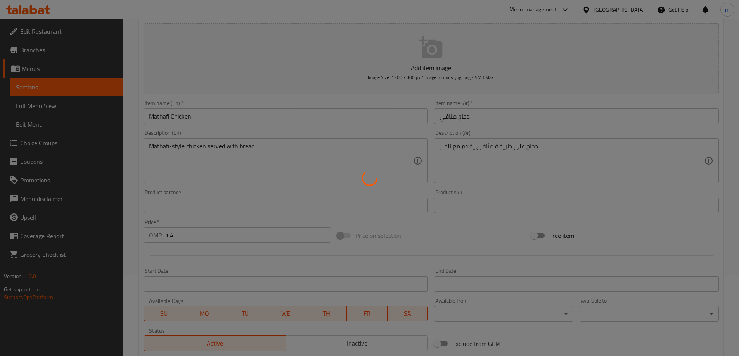
scroll to position [0, 0]
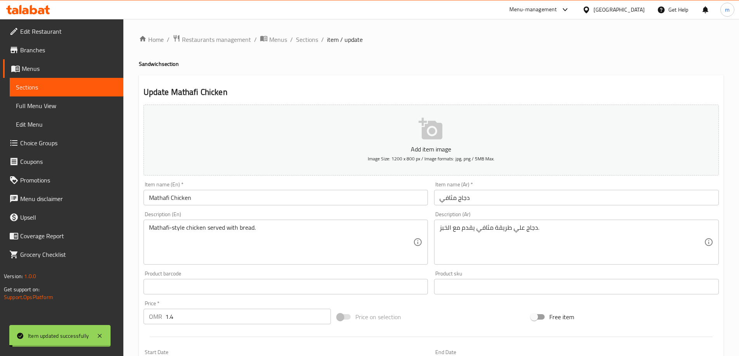
click at [303, 38] on span "Sections" at bounding box center [307, 39] width 22 height 9
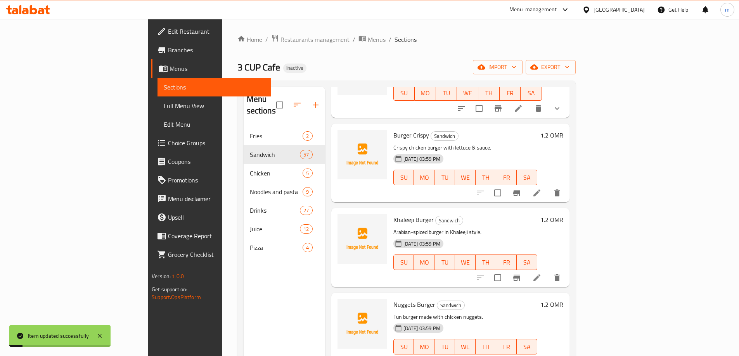
scroll to position [2394, 0]
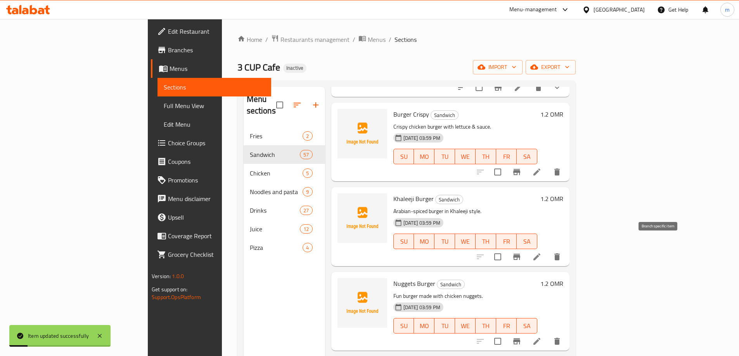
click at [540, 254] on icon at bounding box center [536, 257] width 7 height 7
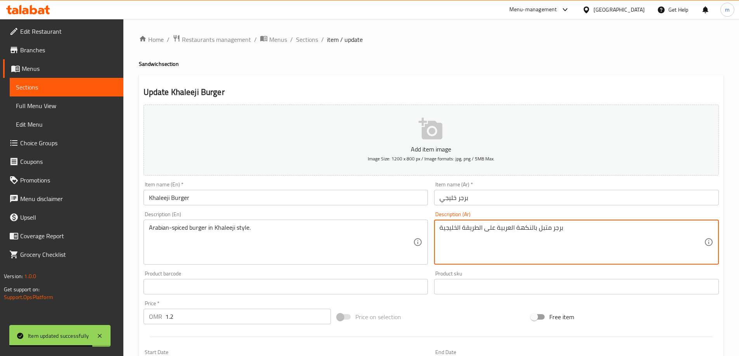
drag, startPoint x: 514, startPoint y: 228, endPoint x: 534, endPoint y: 230, distance: 20.4
click at [526, 228] on textarea "برجر متبل العربية على الطريقة الخليجية" at bounding box center [572, 242] width 265 height 37
click at [524, 227] on textarea "برجر بمتبل العربية على الطريقة الخليجية" at bounding box center [572, 242] width 265 height 37
click at [520, 229] on textarea "برجر بتتبل العربية على الطريقة الخليجية" at bounding box center [572, 242] width 265 height 37
click at [515, 228] on textarea "برجر بتتبيل العربية على الطريقة الخليجية" at bounding box center [572, 242] width 265 height 37
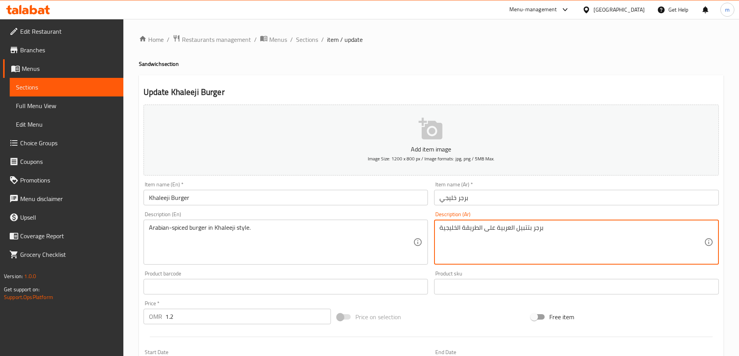
click at [517, 228] on textarea "برجر بتتبيل العربية على الطريقة الخليجية" at bounding box center [572, 242] width 265 height 37
click at [526, 232] on textarea "برجر بتتبيلة العربية على الطريقة الخليجية" at bounding box center [572, 242] width 265 height 37
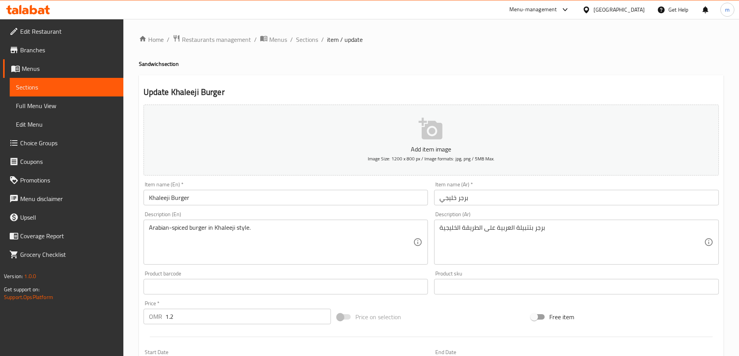
click at [521, 229] on textarea "برجر بتتبيلة العربية على الطريقة الخليجية" at bounding box center [572, 242] width 265 height 37
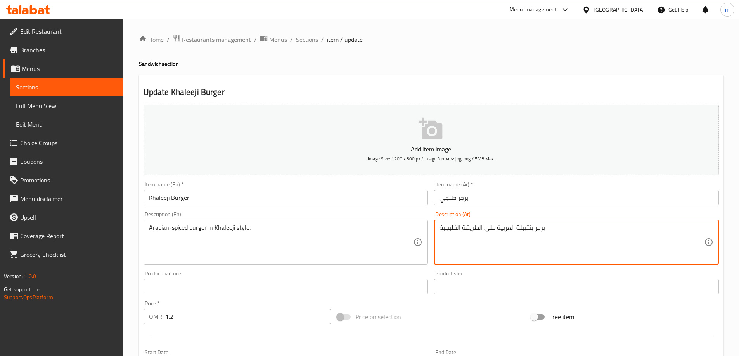
click at [521, 229] on textarea "برجر بتتبيلة العربية على الطريقة الخليجية" at bounding box center [572, 242] width 265 height 37
click at [533, 229] on textarea "برجر بتتبيلة العربية على الطريقة الخليجية" at bounding box center [572, 242] width 265 height 37
click at [524, 226] on textarea "برجر بتتبيلة العربية على الطريقة الخليجية" at bounding box center [572, 242] width 265 height 37
click at [512, 230] on textarea "برجر متبل العربية على الطريقة الخليجية" at bounding box center [572, 242] width 265 height 37
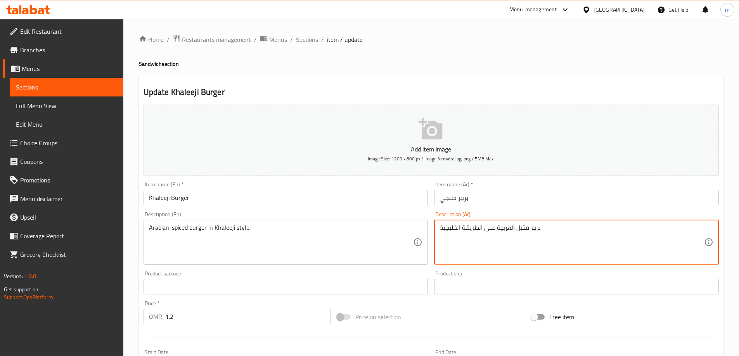
click at [511, 228] on textarea "برجر متبل العربية على الطريقة الخليجية" at bounding box center [572, 242] width 265 height 37
click at [499, 231] on textarea "برجر متبل عربية على الطريقة الخليجية" at bounding box center [572, 242] width 265 height 37
click at [497, 228] on textarea "برجر متبل عربة على الطريقة الخليجية" at bounding box center [572, 242] width 265 height 37
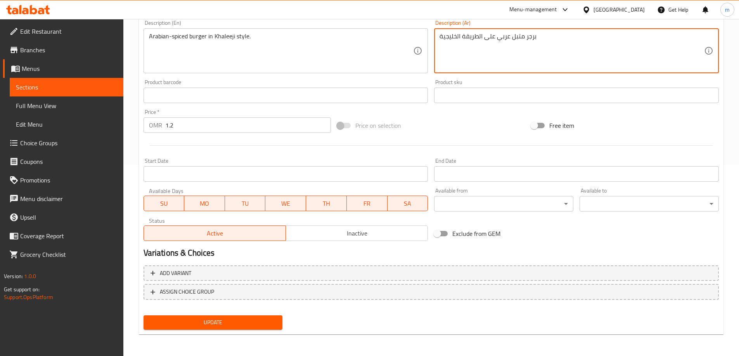
type textarea "برجر متبل عربي على الطريقة الخليجية"
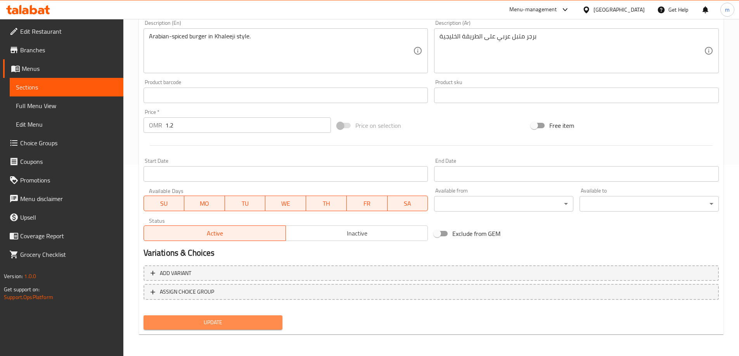
click at [255, 324] on span "Update" at bounding box center [213, 323] width 127 height 10
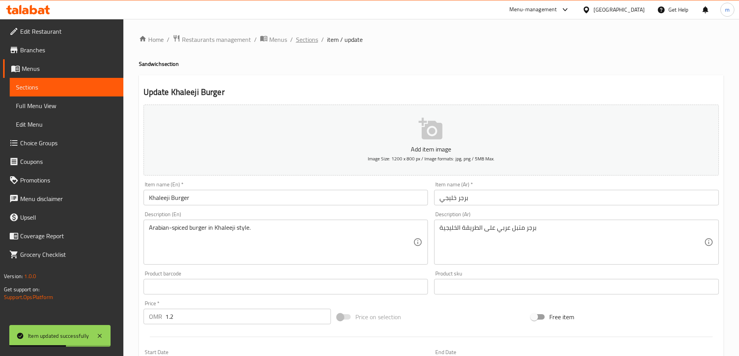
click at [308, 39] on span "Sections" at bounding box center [307, 39] width 22 height 9
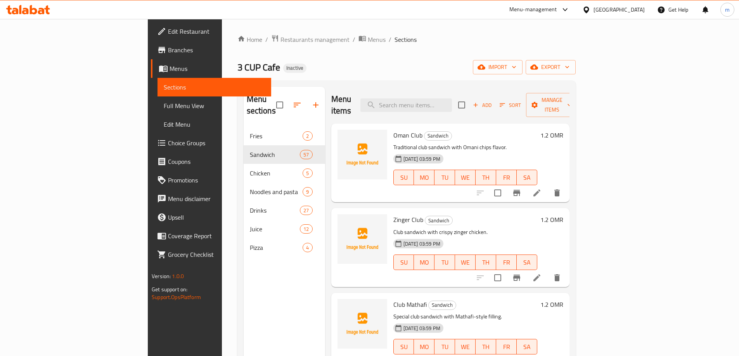
scroll to position [2231, 0]
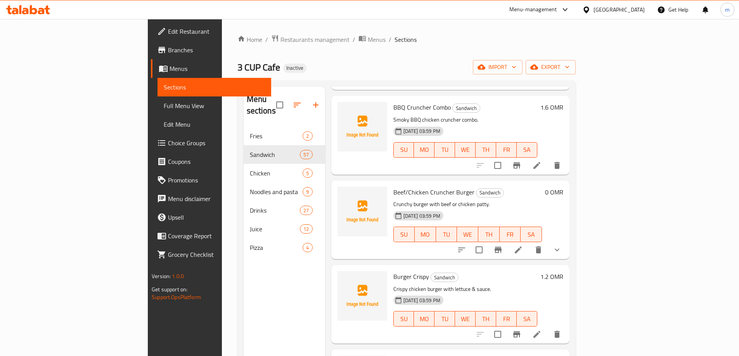
click at [548, 328] on li at bounding box center [537, 335] width 22 height 14
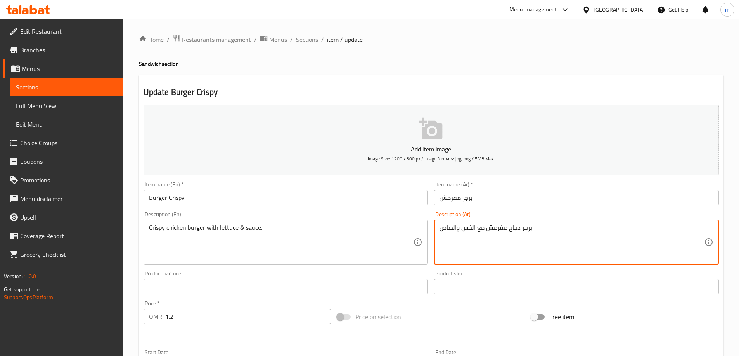
click at [443, 228] on textarea "برجر دجاج مقرمش مع الخس والصاص." at bounding box center [572, 242] width 265 height 37
click at [553, 233] on textarea "برجر دجاج مقرمش مع الخس والصاص." at bounding box center [572, 242] width 265 height 37
click at [620, 231] on textarea "برجر دجاج مقرمش مع الخس والصاص." at bounding box center [572, 242] width 265 height 37
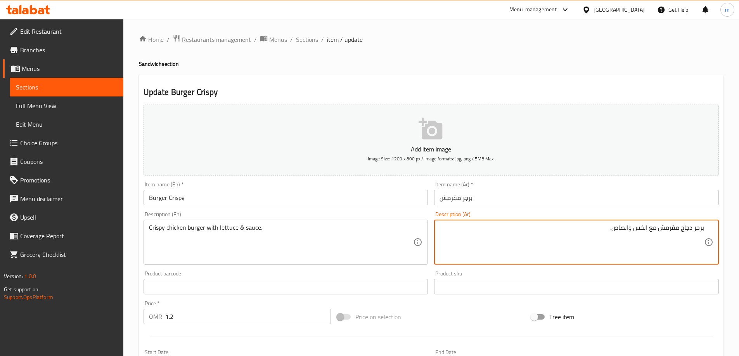
click at [616, 230] on textarea "برجر دجاج مقرمش مع الخس والصاص." at bounding box center [572, 242] width 265 height 37
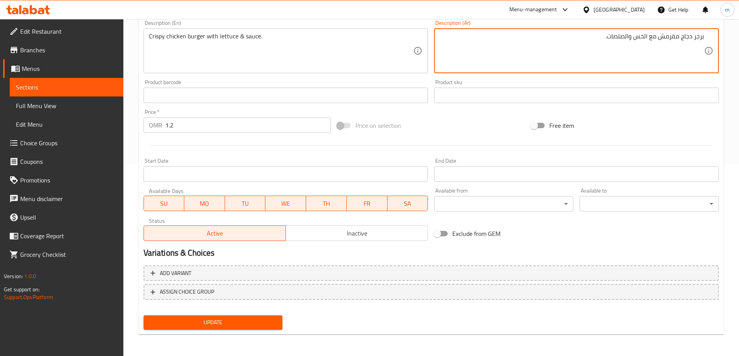
type textarea "برجر دجاج مقرمش مع الخس والصلصات."
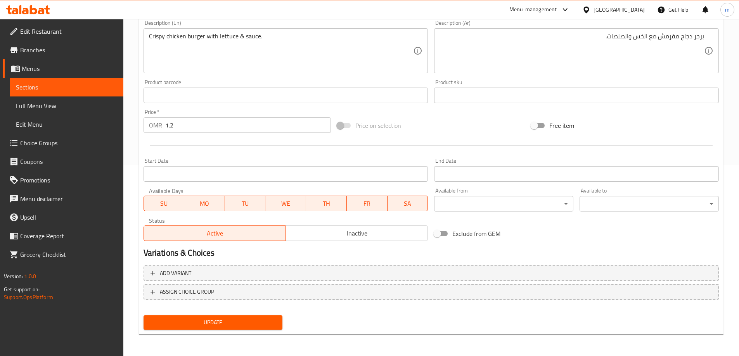
click at [215, 311] on div "Add variant ASSIGN CHOICE GROUP" at bounding box center [430, 288] width 581 height 50
click at [217, 318] on span "Update" at bounding box center [213, 323] width 127 height 10
click at [228, 319] on span "Update" at bounding box center [213, 323] width 127 height 10
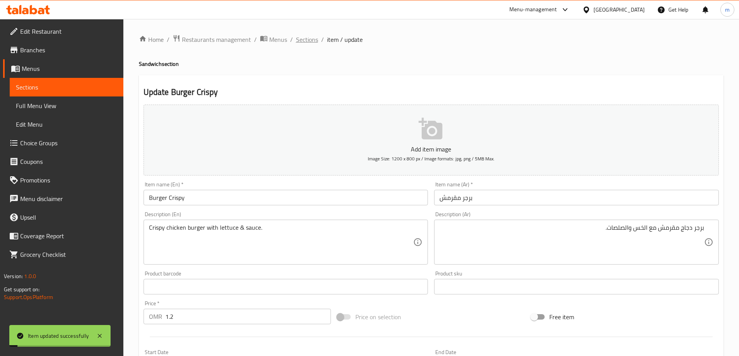
click at [299, 38] on span "Sections" at bounding box center [307, 39] width 22 height 9
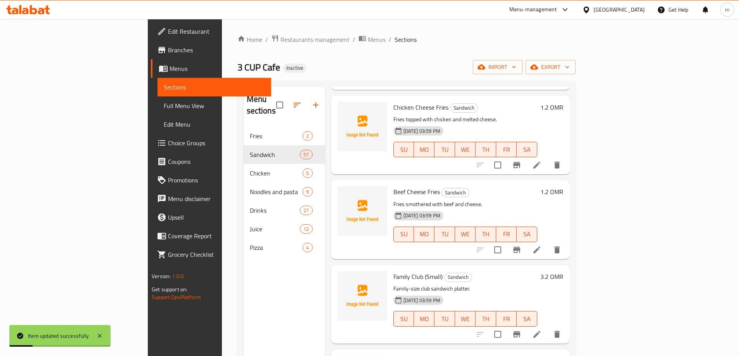
scroll to position [445, 0]
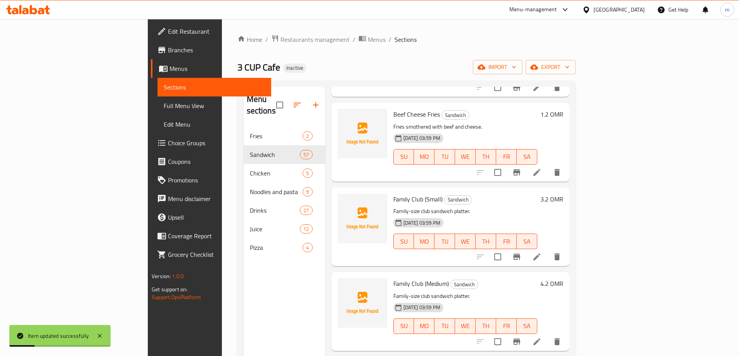
click at [548, 250] on li at bounding box center [537, 257] width 22 height 14
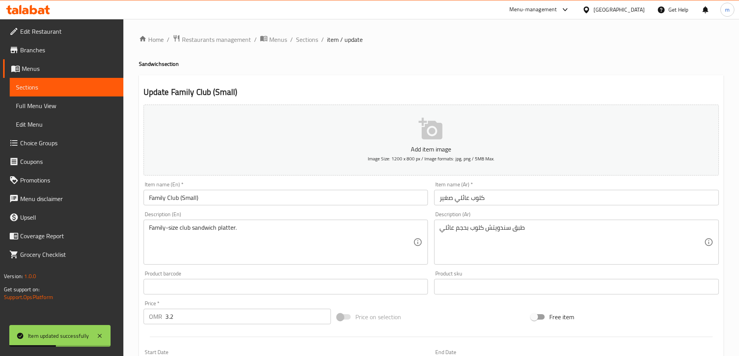
click at [449, 199] on input "كلوب عائلي صغير" at bounding box center [576, 198] width 285 height 16
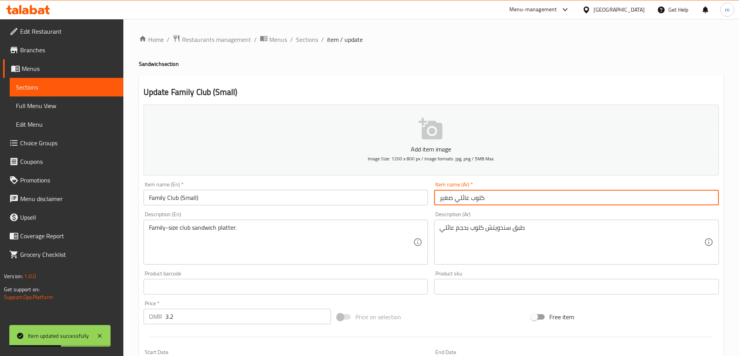
click at [451, 199] on input "كلوب عائلي صغير" at bounding box center [576, 198] width 285 height 16
click at [447, 199] on input "كلوب عائلي (صغير" at bounding box center [576, 198] width 285 height 16
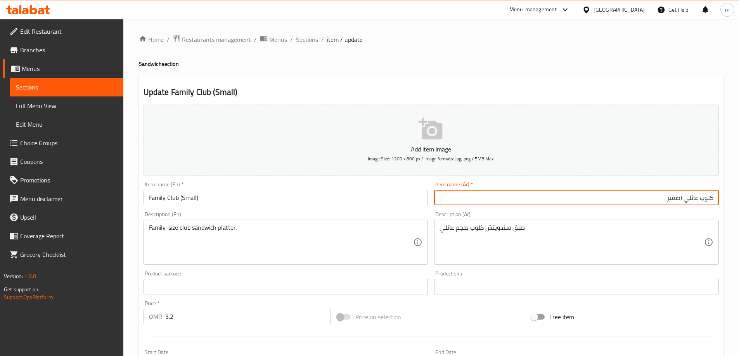
click at [628, 195] on input "كلوب عائلي (صغير" at bounding box center [576, 198] width 285 height 16
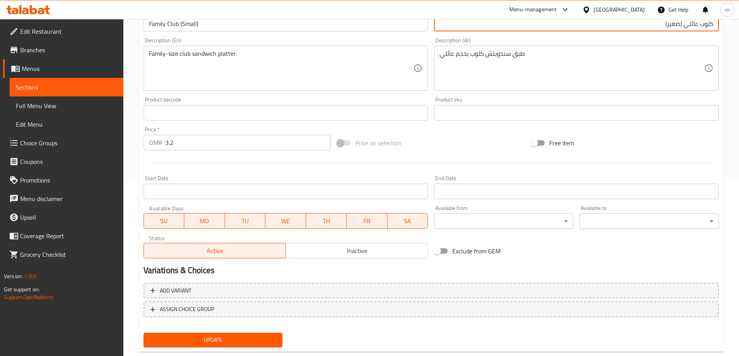
scroll to position [192, 0]
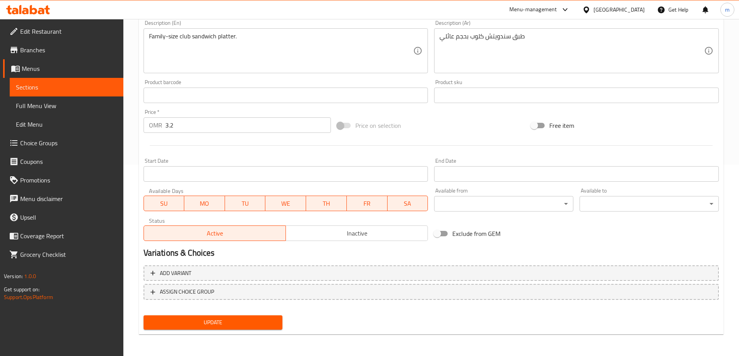
type input "كلوب عائلي (صغير)"
click at [235, 322] on span "Update" at bounding box center [213, 323] width 127 height 10
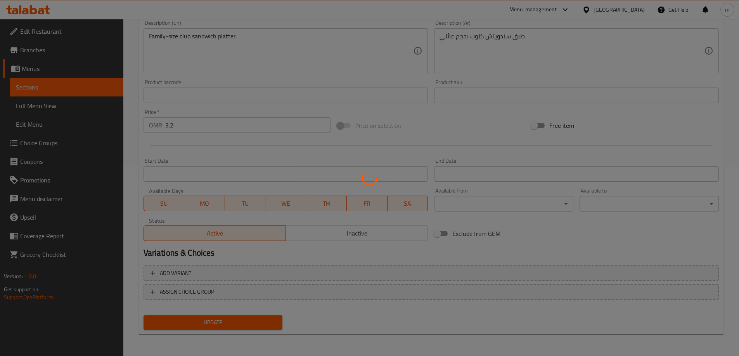
scroll to position [0, 0]
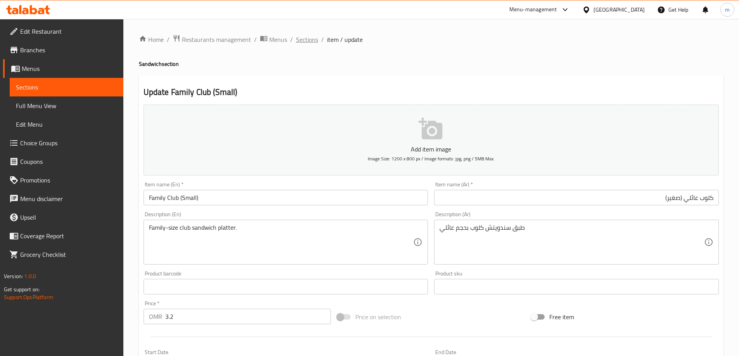
click at [305, 36] on span "Sections" at bounding box center [307, 39] width 22 height 9
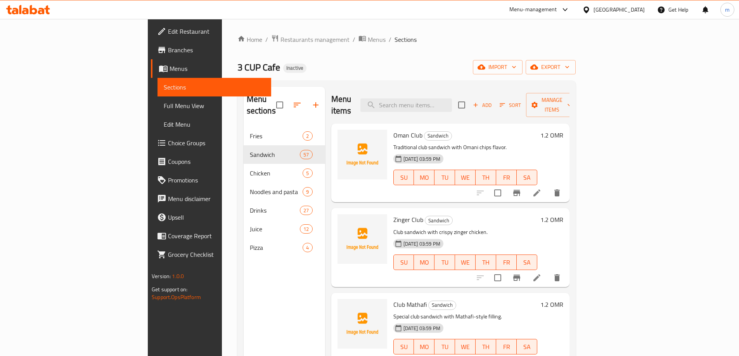
click at [164, 104] on span "Full Menu View" at bounding box center [214, 105] width 101 height 9
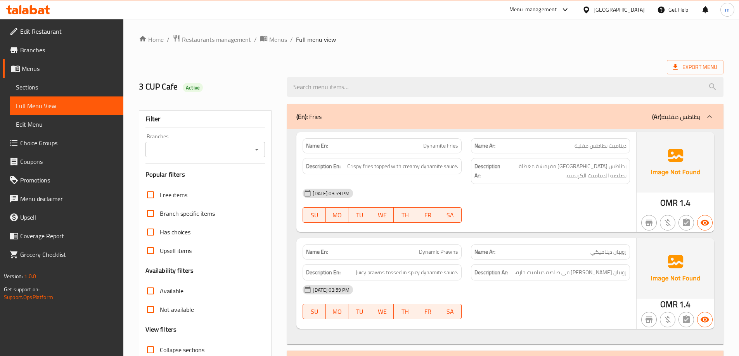
click at [197, 259] on div "Upsell items" at bounding box center [205, 251] width 120 height 19
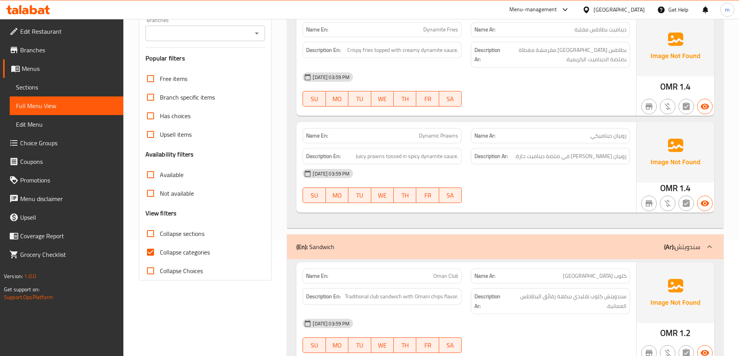
click at [193, 251] on span "Collapse categories" at bounding box center [185, 252] width 50 height 9
click at [160, 251] on input "Collapse categories" at bounding box center [150, 252] width 19 height 19
checkbox input "false"
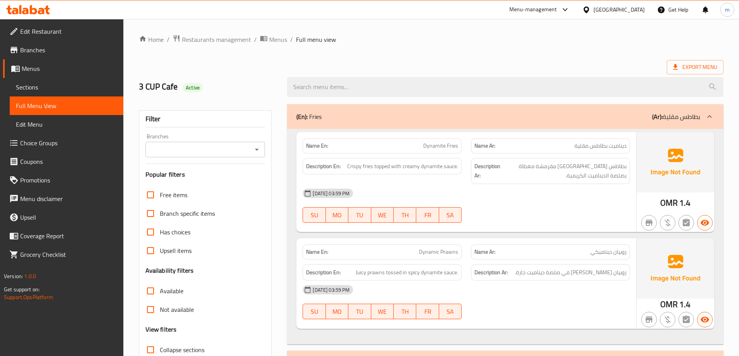
click at [691, 68] on span "Export Menu" at bounding box center [695, 67] width 44 height 10
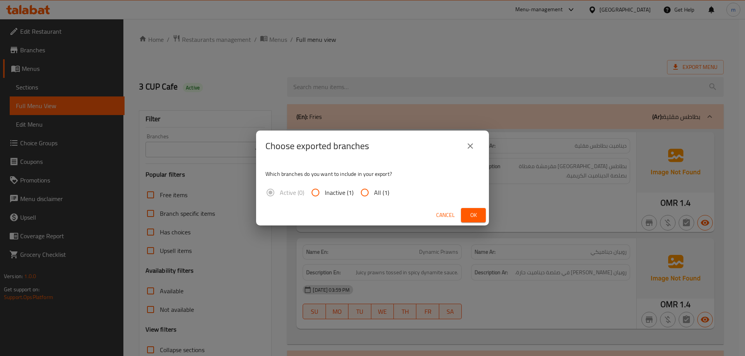
click at [379, 195] on span "All (1)" at bounding box center [381, 192] width 15 height 9
click at [374, 195] on input "All (1)" at bounding box center [364, 192] width 19 height 19
radio input "true"
click at [476, 216] on span "Ok" at bounding box center [473, 216] width 12 height 10
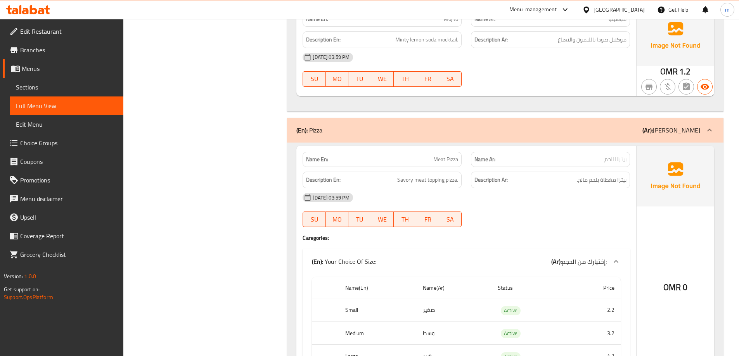
scroll to position [11469, 0]
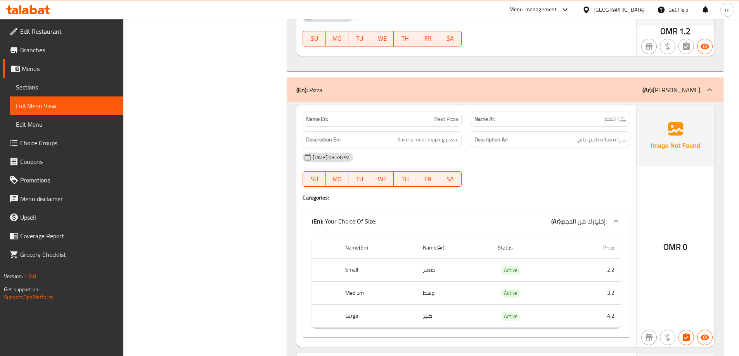
click at [443, 115] on span "Meat Pizza" at bounding box center [445, 119] width 25 height 8
copy span "Meat Pizza"
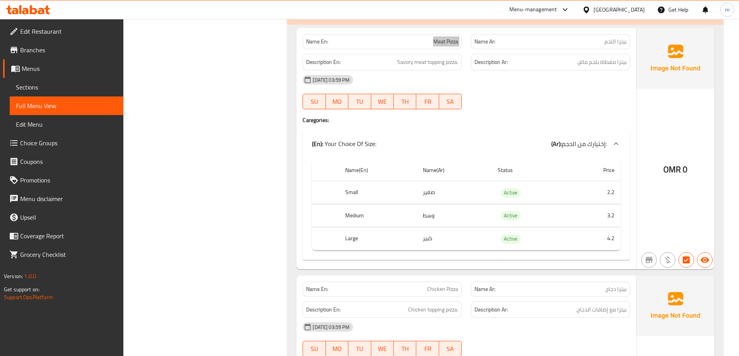
scroll to position [11586, 0]
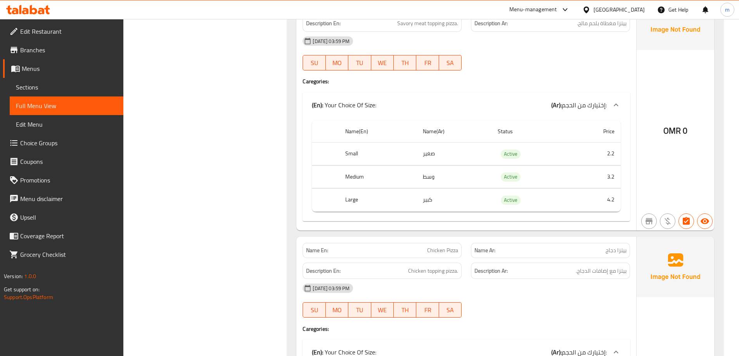
click at [447, 247] on span "Chicken Pizza" at bounding box center [442, 251] width 31 height 8
copy span "Chicken Pizza"
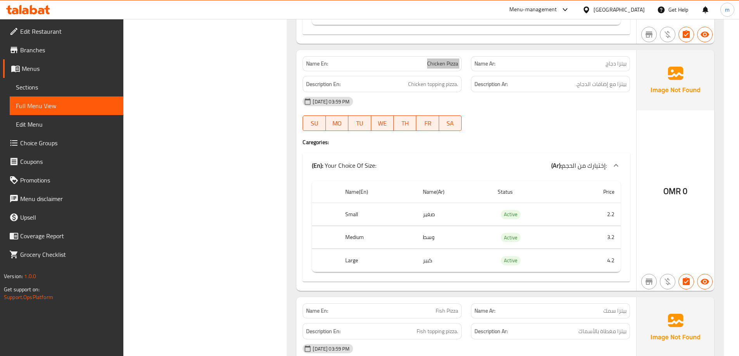
scroll to position [11818, 0]
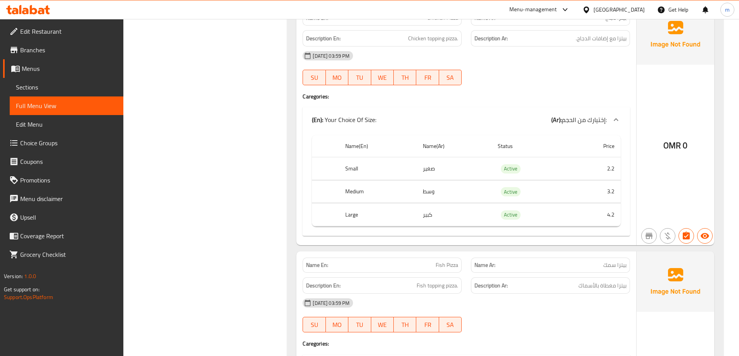
click at [448, 261] on span "Fish Pizza" at bounding box center [447, 265] width 22 height 8
copy span "Fish Pizza"
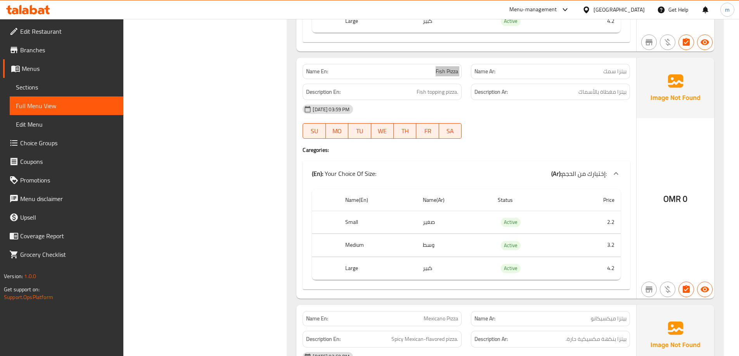
scroll to position [12090, 0]
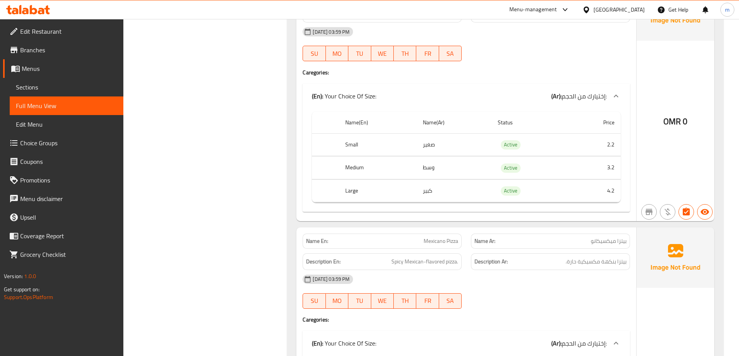
click at [449, 237] on span "Mexicano Pizza" at bounding box center [441, 241] width 35 height 8
copy span "Mexicano Pizza"
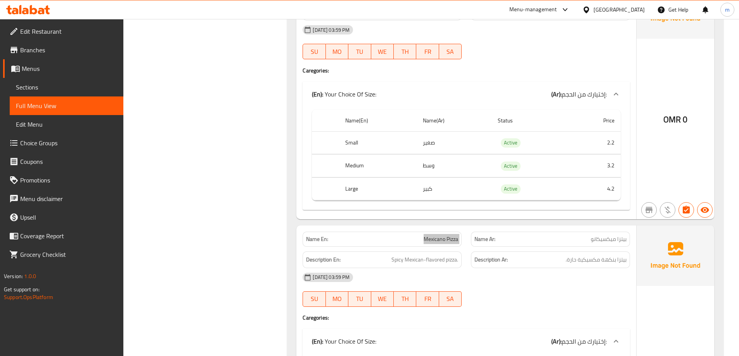
scroll to position [12089, 0]
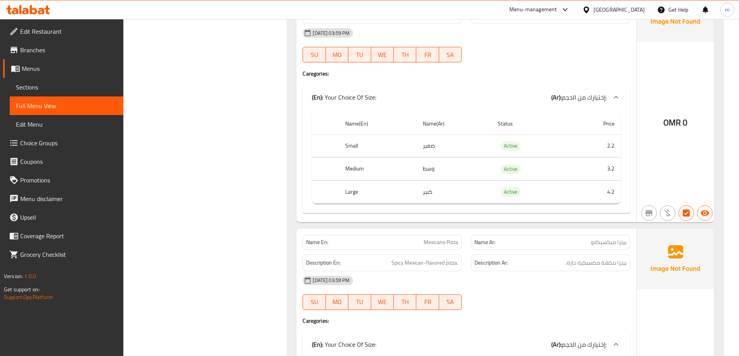
click at [562, 113] on th "Status" at bounding box center [529, 124] width 77 height 22
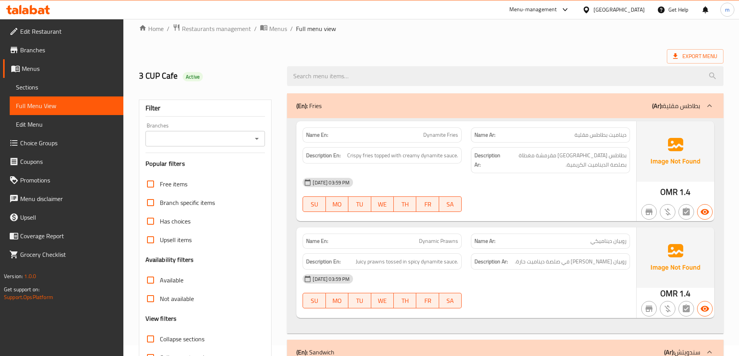
scroll to position [0, 0]
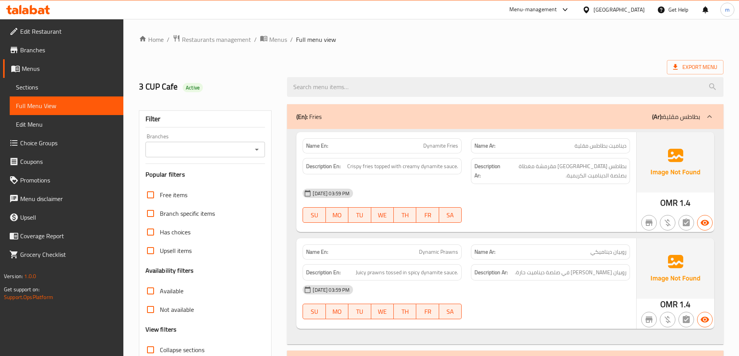
click at [636, 9] on div "[GEOGRAPHIC_DATA]" at bounding box center [619, 9] width 51 height 9
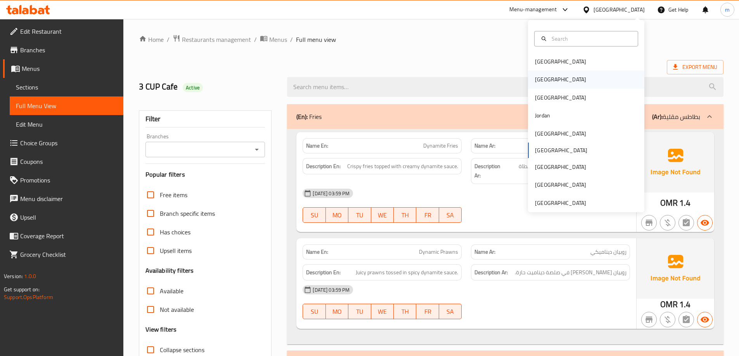
click at [579, 81] on div "Egypt" at bounding box center [586, 80] width 116 height 18
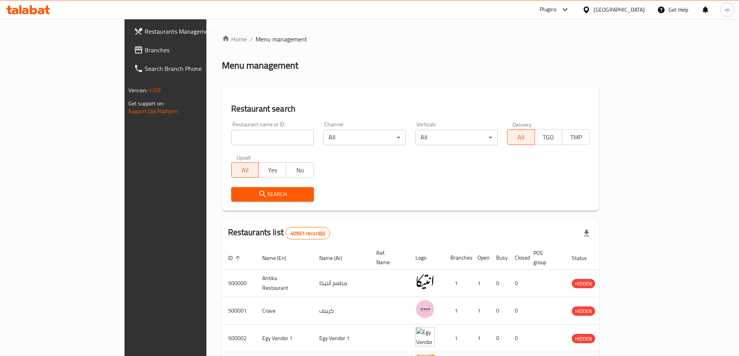
click at [145, 51] on span "Branches" at bounding box center [193, 49] width 97 height 9
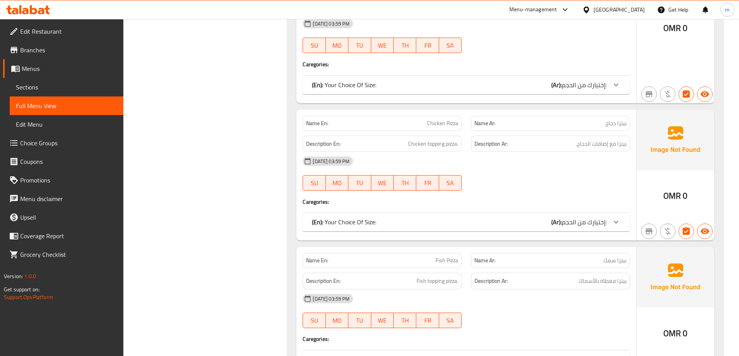
scroll to position [11595, 0]
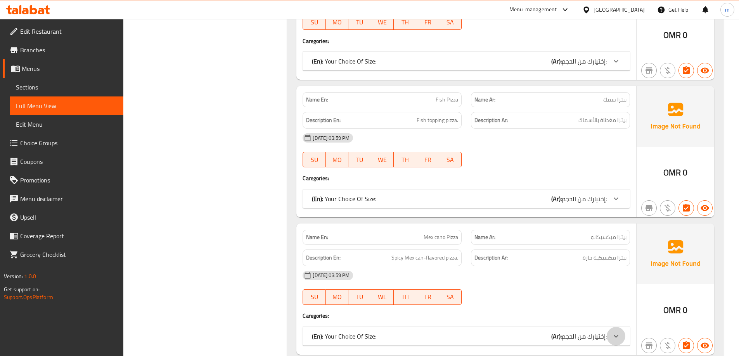
click at [624, 327] on div at bounding box center [616, 336] width 19 height 19
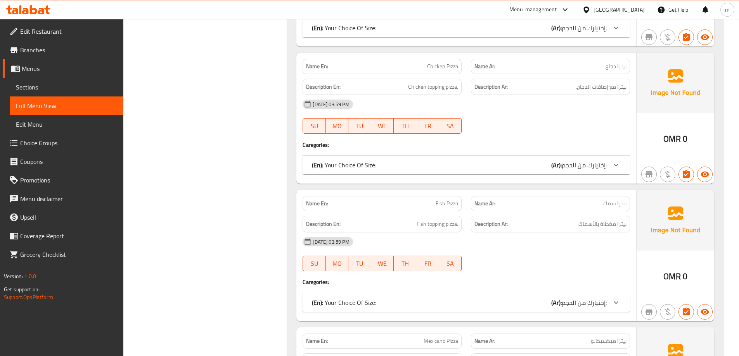
scroll to position [11479, 0]
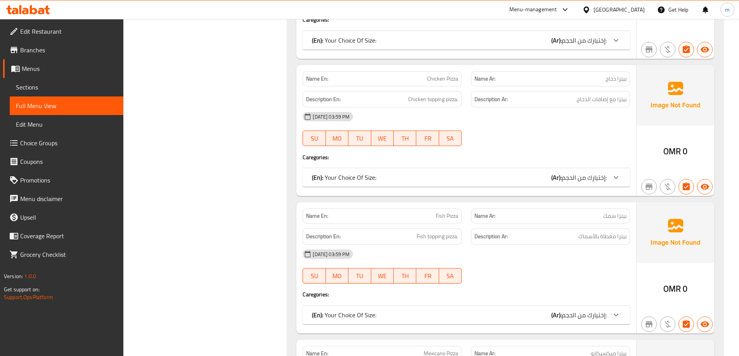
click at [594, 310] on span "إختيارك من الحجم:" at bounding box center [584, 316] width 45 height 12
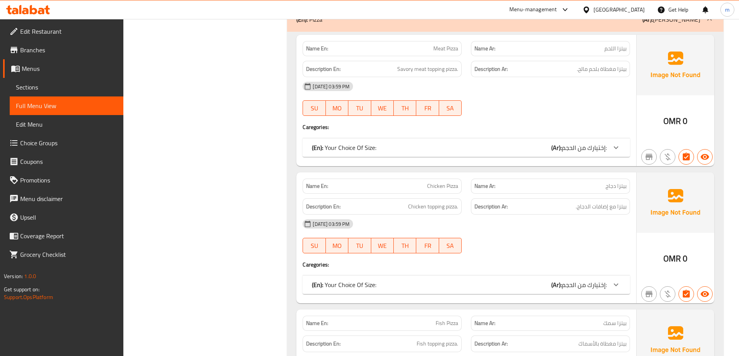
scroll to position [11363, 0]
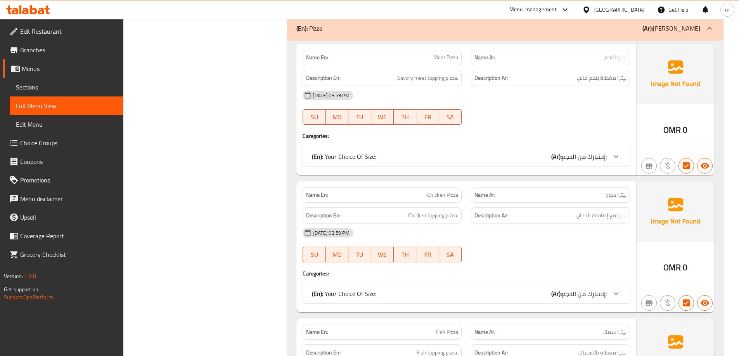
click at [582, 288] on span "إختيارك من الحجم:" at bounding box center [584, 294] width 45 height 12
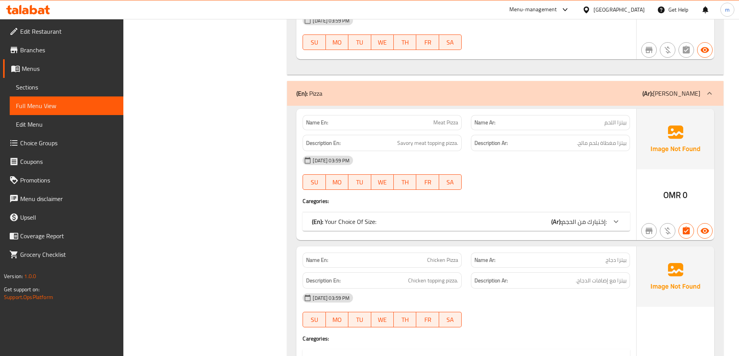
scroll to position [11285, 0]
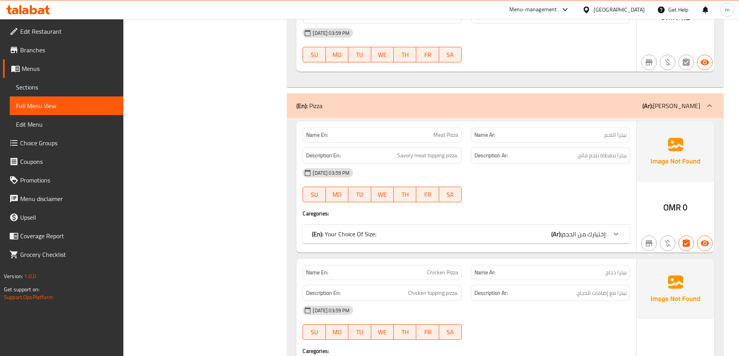
click at [603, 228] on span "إختيارك من الحجم:" at bounding box center [584, 234] width 45 height 12
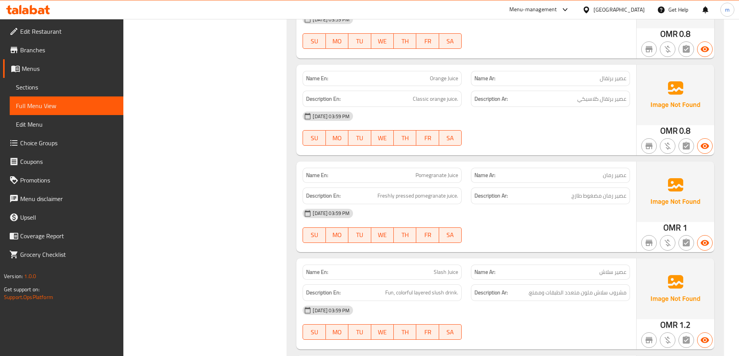
scroll to position [10874, 0]
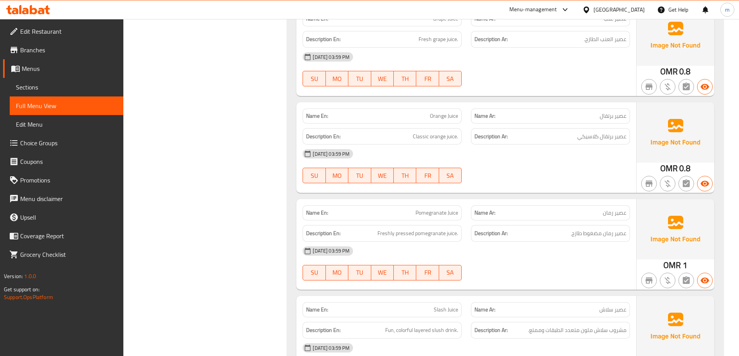
click at [605, 225] on div "Description Ar: عصير رمان مضغوط طازج" at bounding box center [550, 233] width 159 height 17
click at [600, 229] on span "عصير رمان مضغوط طازج" at bounding box center [598, 234] width 55 height 10
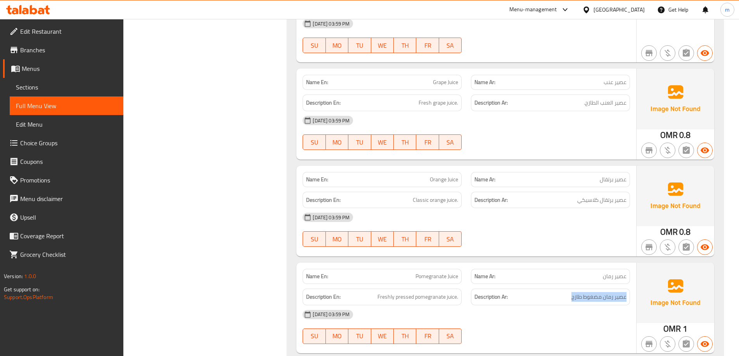
scroll to position [10796, 0]
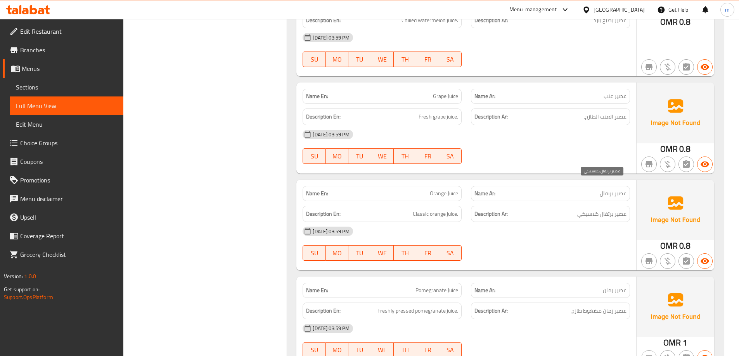
click at [606, 209] on span "عصير برتقال كلاسيكي" at bounding box center [601, 214] width 49 height 10
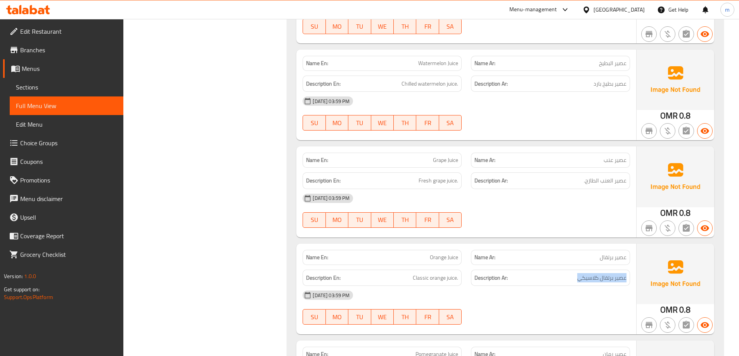
scroll to position [10719, 0]
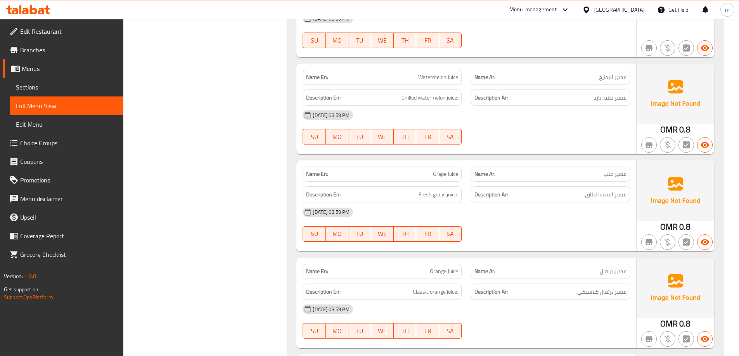
click at [602, 187] on div "Description Ar: عصير العنب الطازج." at bounding box center [550, 195] width 159 height 17
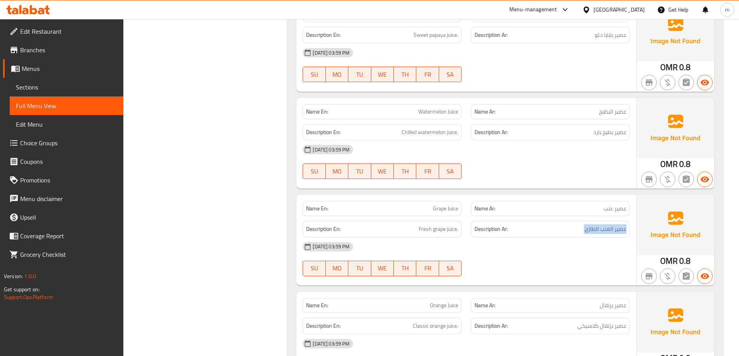
scroll to position [10641, 0]
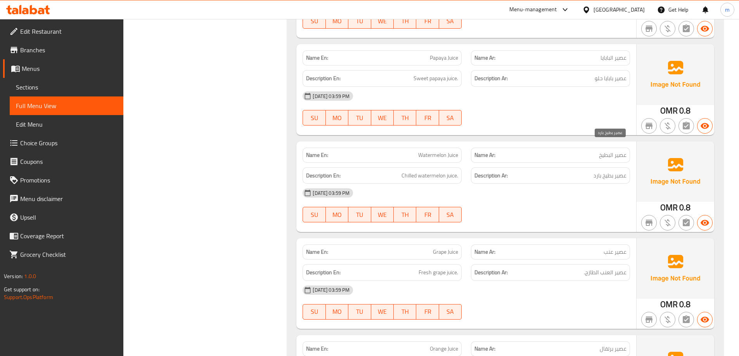
click at [606, 171] on span "عصير بطيخ بارد" at bounding box center [610, 176] width 33 height 10
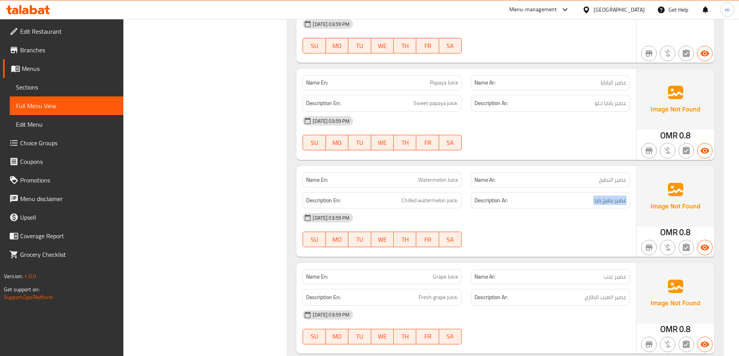
scroll to position [10602, 0]
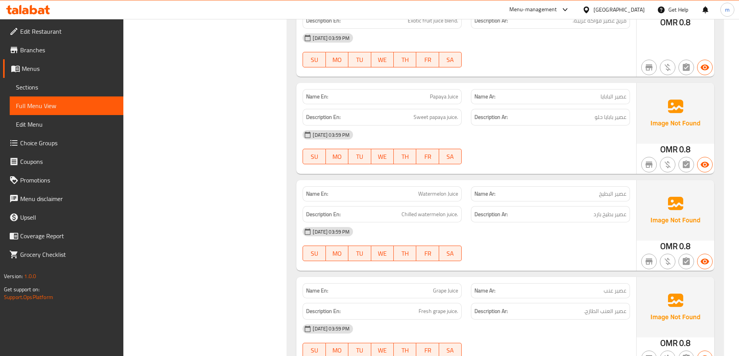
click at [440, 210] on span "Chilled watermelon juice." at bounding box center [429, 215] width 57 height 10
copy span "Chilled watermelon juice."
click at [448, 187] on div "Name En: Watermelon Juice" at bounding box center [382, 194] width 159 height 15
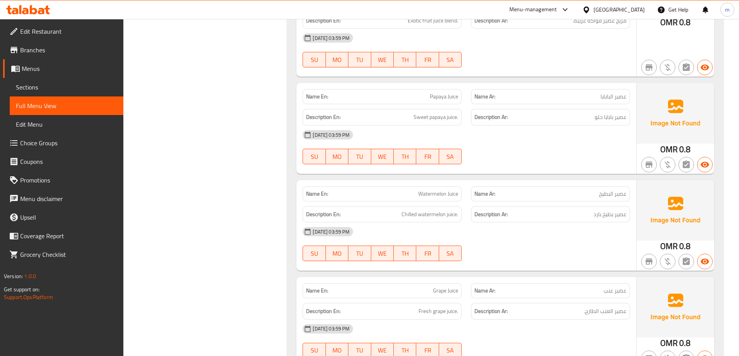
click at [446, 187] on div "Name En: Watermelon Juice" at bounding box center [382, 194] width 159 height 15
drag, startPoint x: 446, startPoint y: 171, endPoint x: 455, endPoint y: 158, distance: 15.4
click at [446, 187] on div "Name En: Watermelon Juice" at bounding box center [382, 194] width 159 height 15
copy span "Watermelon Juice"
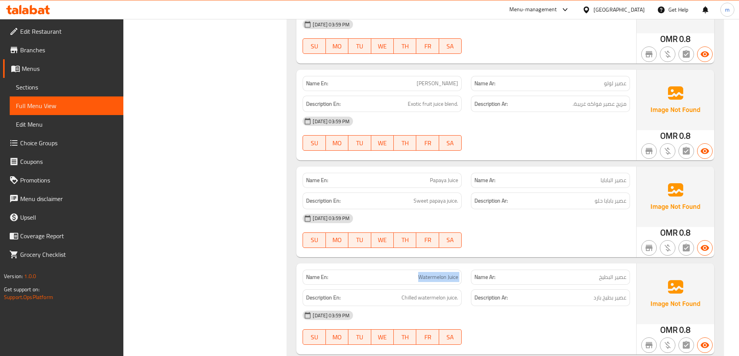
scroll to position [10447, 0]
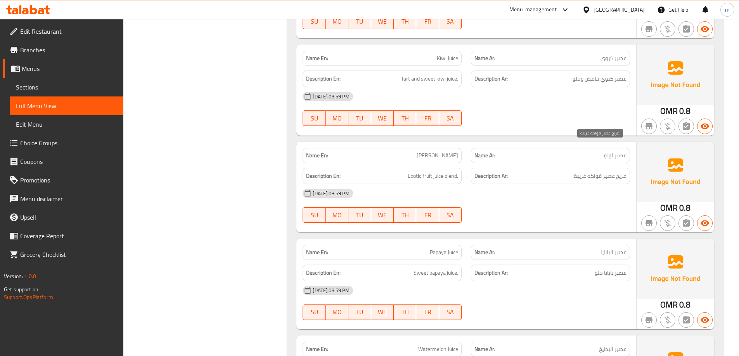
click at [607, 171] on span "مزيج عصير فواكه غريبة." at bounding box center [600, 176] width 54 height 10
click at [544, 152] on p "Name Ar: عصير لولو" at bounding box center [550, 156] width 152 height 8
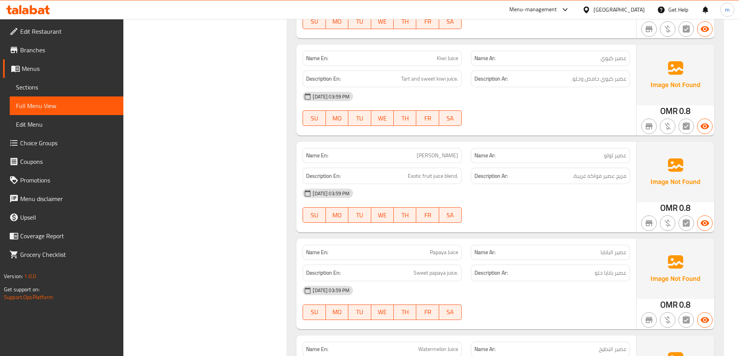
click at [560, 171] on h6 "Description Ar: مزيج عصير فواكه غريبة." at bounding box center [550, 176] width 152 height 10
click at [567, 171] on h6 "Description Ar: مزيج عصير فواكه غريبة." at bounding box center [550, 176] width 152 height 10
click at [569, 171] on h6 "Description Ar: مزيج عصير فواكه غريبة." at bounding box center [550, 176] width 152 height 10
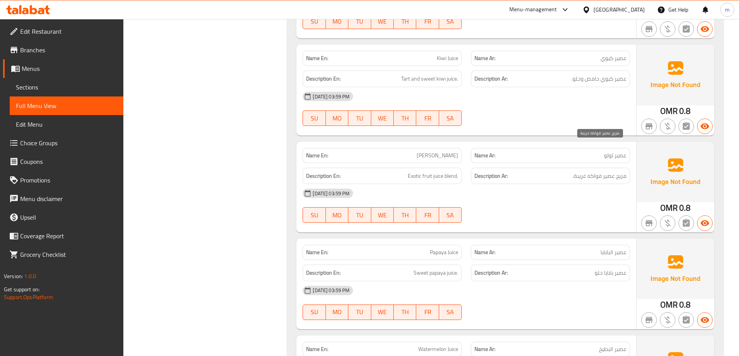
click at [585, 171] on span "مزيج عصير فواكه غريبة." at bounding box center [600, 176] width 54 height 10
click at [533, 184] on div "[DATE] 03:59 PM" at bounding box center [466, 193] width 337 height 19
click at [556, 121] on div at bounding box center [550, 125] width 168 height 9
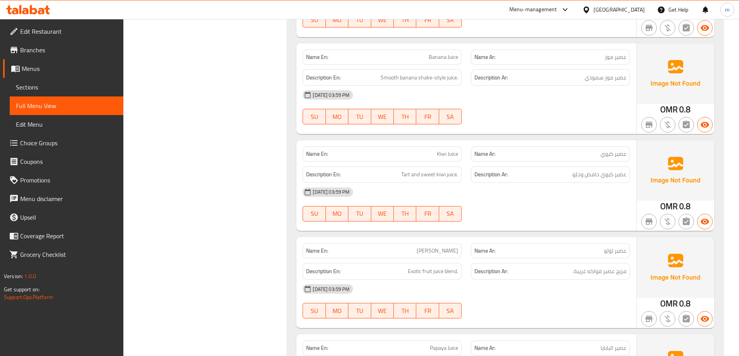
scroll to position [10214, 0]
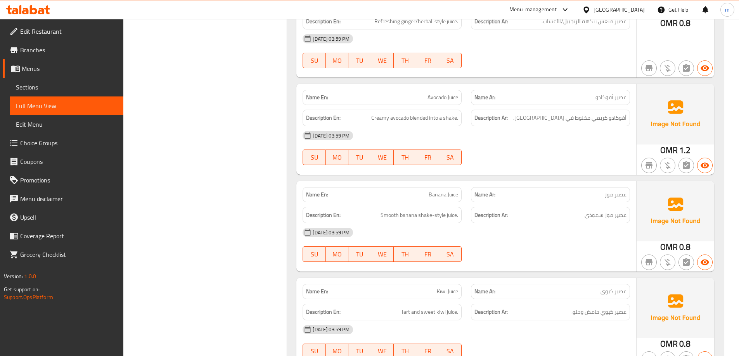
click at [598, 211] on span "عصير موز سموذي" at bounding box center [606, 216] width 42 height 10
click at [597, 211] on span "عصير موز سموذي" at bounding box center [606, 216] width 42 height 10
copy span "سموذي"
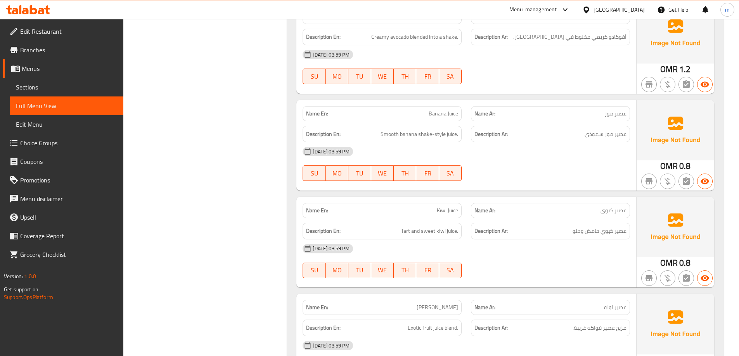
scroll to position [10292, 0]
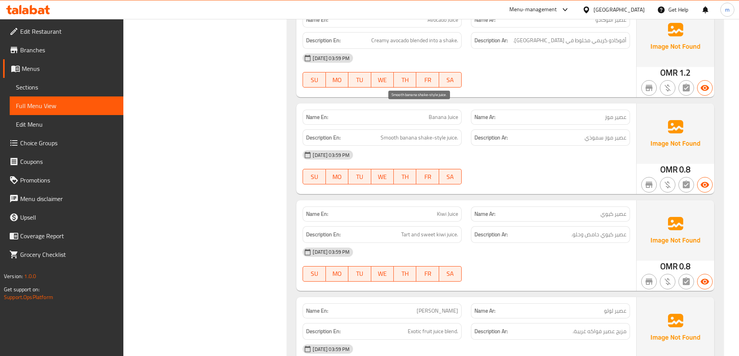
click at [393, 133] on span "Smooth banana shake-style juice." at bounding box center [420, 138] width 78 height 10
copy span "Smooth"
click at [455, 113] on span "Banana Juice" at bounding box center [443, 117] width 29 height 8
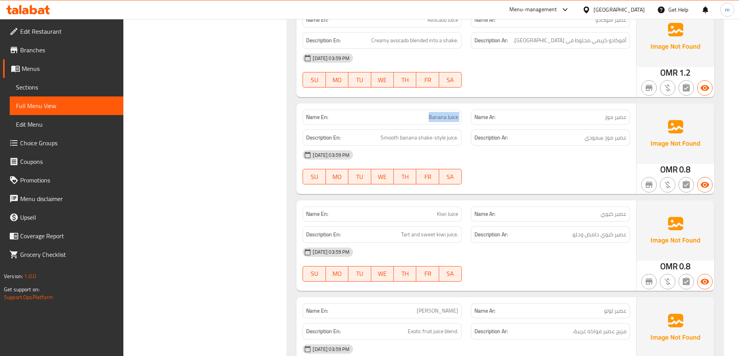
click at [455, 113] on span "Banana Juice" at bounding box center [443, 117] width 29 height 8
copy span "Banana Juice"
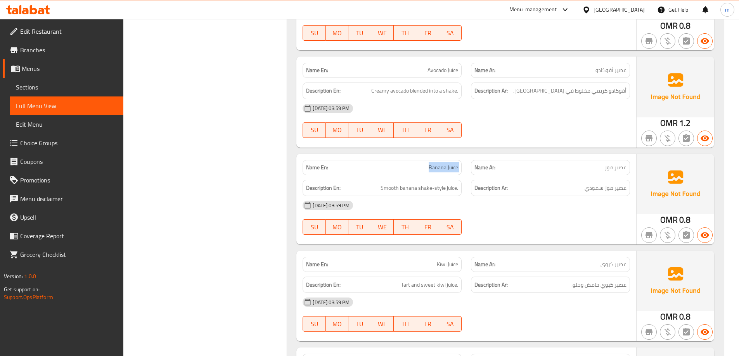
scroll to position [10176, 0]
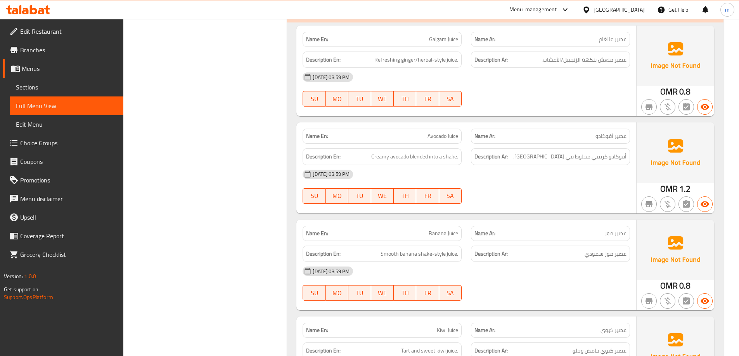
click at [596, 85] on div "Name En: Galgam Juice Name Ar: عصير غالغام Description En: Refreshing ginger/he…" at bounding box center [466, 71] width 340 height 91
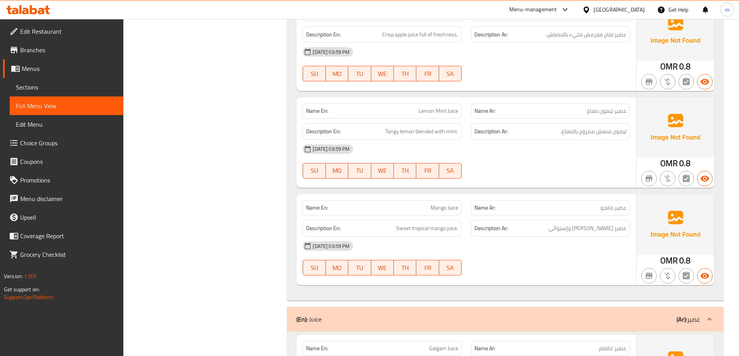
scroll to position [9866, 0]
click at [684, 175] on icon "button" at bounding box center [686, 179] width 7 height 8
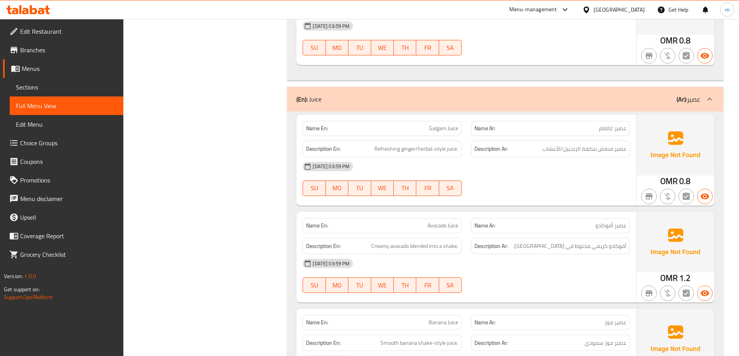
scroll to position [8339, 0]
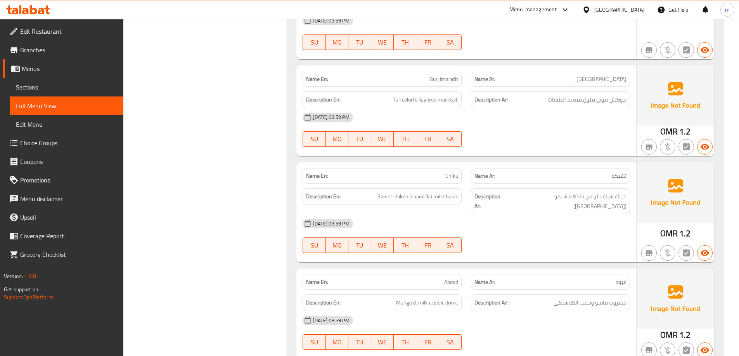
click at [569, 113] on div "[DATE] 03:59 PM SU MO TU WE TH FR SA" at bounding box center [466, 129] width 337 height 43
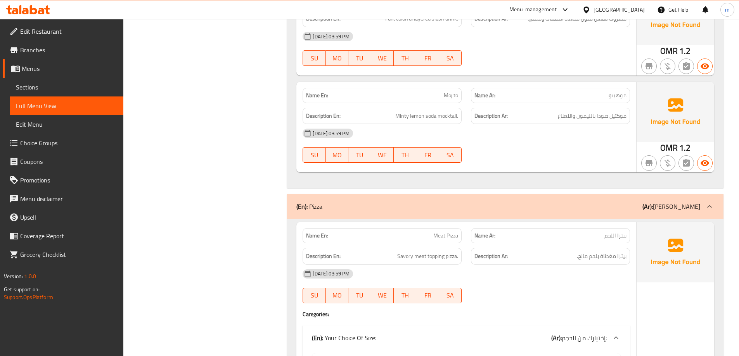
scroll to position [11192, 0]
click at [626, 202] on div "(En): Pizza (Ar): بيتزا" at bounding box center [498, 206] width 404 height 9
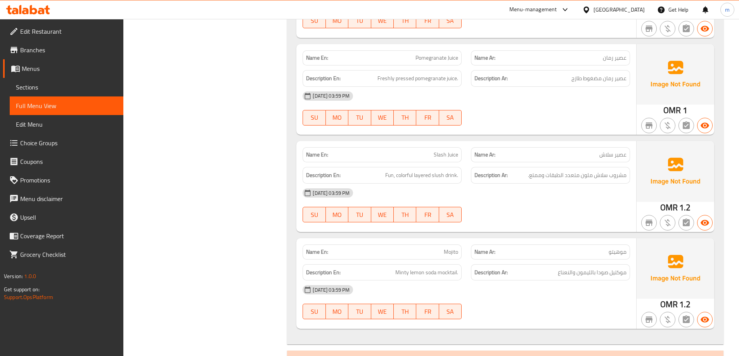
scroll to position [11036, 0]
click at [606, 267] on span "موكتيل صودا بالليمون والنعناع" at bounding box center [592, 272] width 69 height 10
click at [445, 267] on span "Minty lemon soda mocktail." at bounding box center [426, 272] width 63 height 10
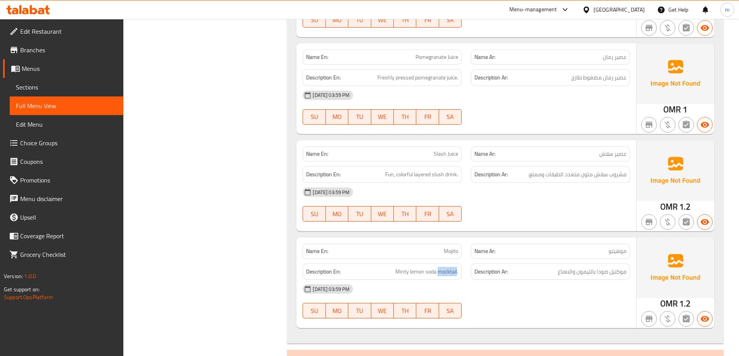
click at [445, 267] on span "Minty lemon soda mocktail." at bounding box center [426, 272] width 63 height 10
copy span "mocktail"
click at [616, 166] on div "Description Ar: مشروب سلاش ملون متعدد الطبقات وممتع." at bounding box center [550, 174] width 159 height 17
click at [403, 170] on span "Fun, colorful layered slush drink." at bounding box center [421, 175] width 73 height 10
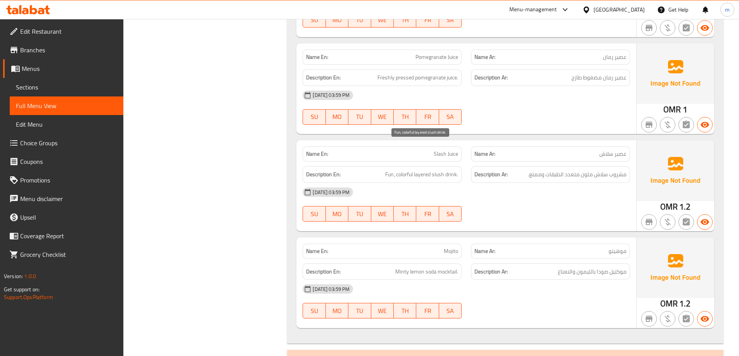
click at [383, 170] on h6 "Description En: Fun, colorful layered slush drink." at bounding box center [382, 175] width 152 height 10
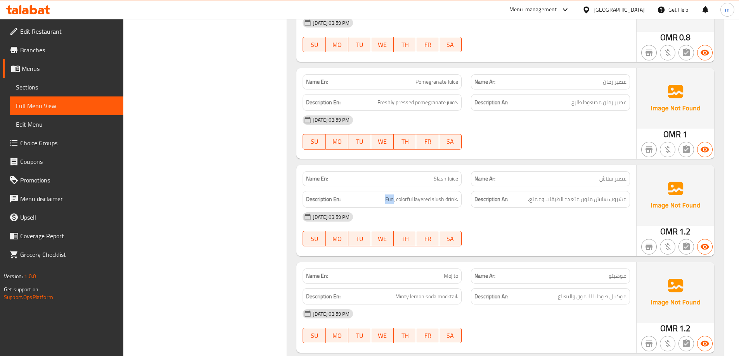
scroll to position [10997, 0]
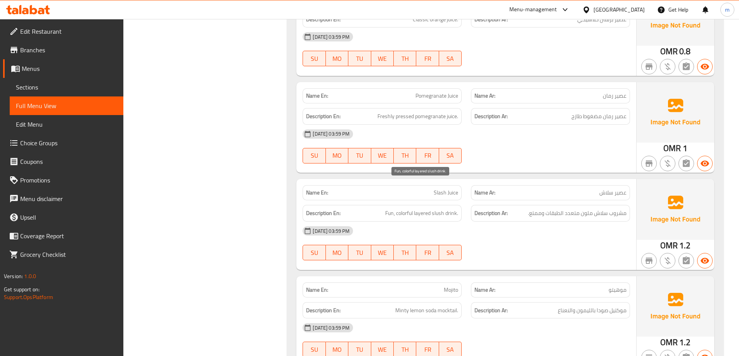
click at [427, 209] on span "Fun, colorful layered slush drink." at bounding box center [421, 214] width 73 height 10
click at [381, 209] on h6 "Description En: Fun, colorful layered slush drink." at bounding box center [382, 214] width 152 height 10
click at [390, 209] on span "Fun, colorful layered slush drink." at bounding box center [421, 214] width 73 height 10
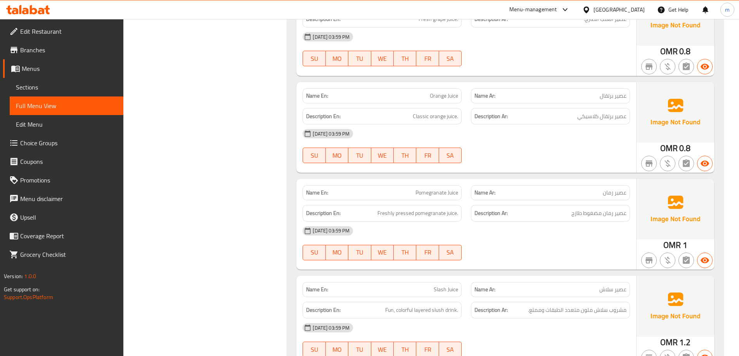
scroll to position [10881, 0]
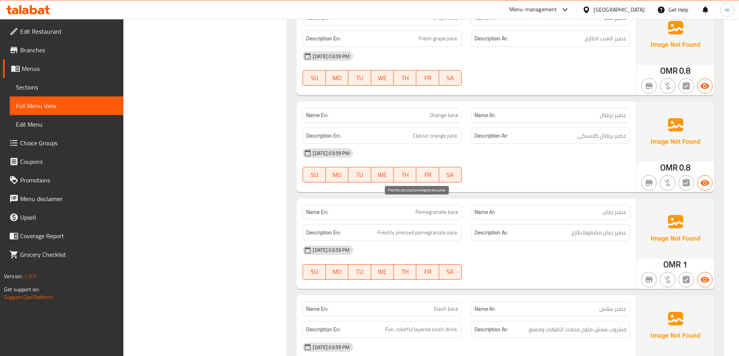
click at [404, 228] on span "Freshly pressed pomegranate juice." at bounding box center [417, 233] width 81 height 10
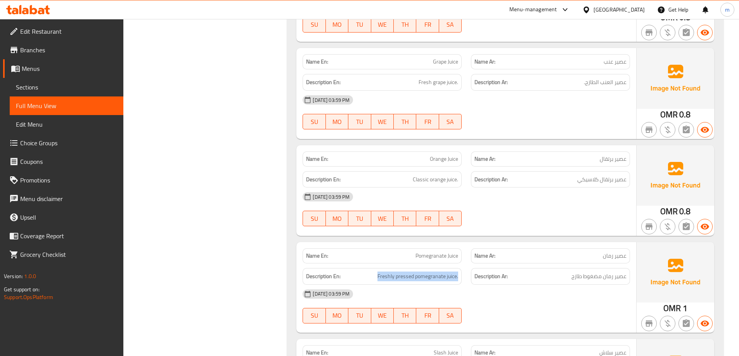
scroll to position [10764, 0]
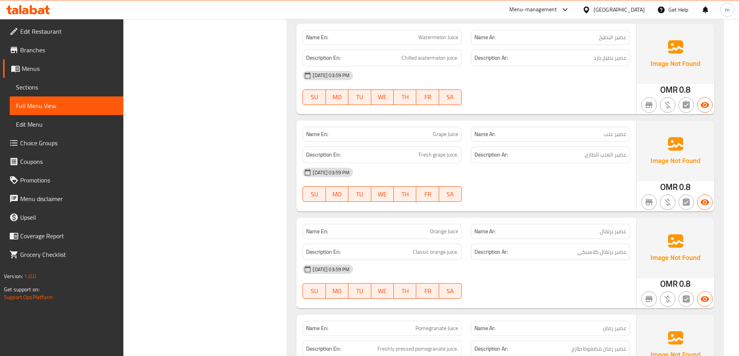
click at [459, 244] on div "Description En: Classic orange juice." at bounding box center [382, 252] width 159 height 17
click at [458, 244] on div "Description En: Classic orange juice." at bounding box center [382, 252] width 159 height 17
click at [448, 247] on span "Classic orange juice." at bounding box center [435, 252] width 45 height 10
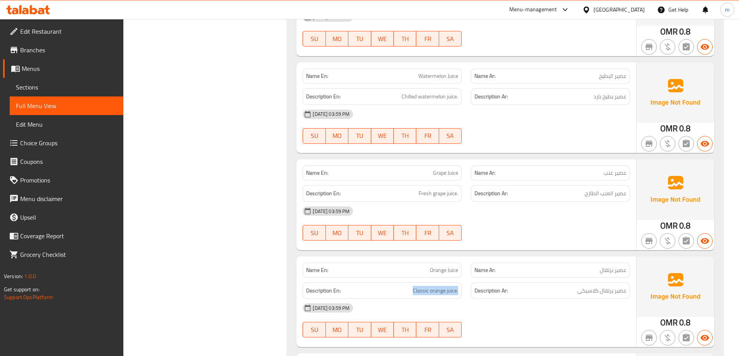
scroll to position [10842, 0]
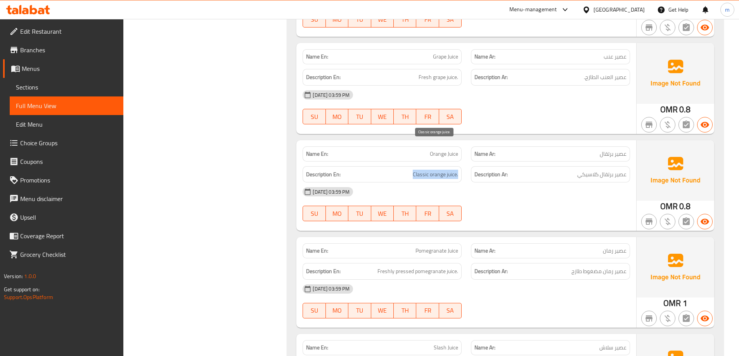
click at [430, 170] on span "Classic orange juice." at bounding box center [435, 175] width 45 height 10
click at [420, 170] on span "Classic orange juice." at bounding box center [435, 175] width 45 height 10
click at [522, 170] on h6 "Description Ar: عصير برتقال كلاسيكي" at bounding box center [550, 175] width 152 height 10
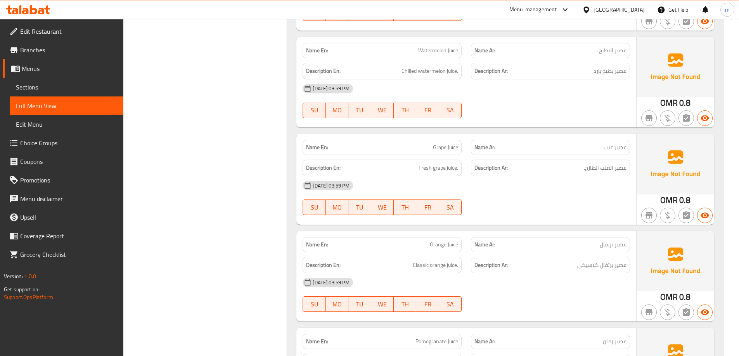
scroll to position [10726, 0]
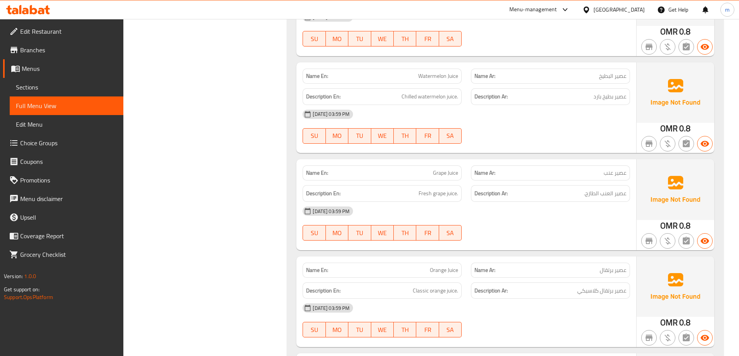
click at [439, 185] on div "Description En: Fresh grape juice." at bounding box center [382, 193] width 159 height 17
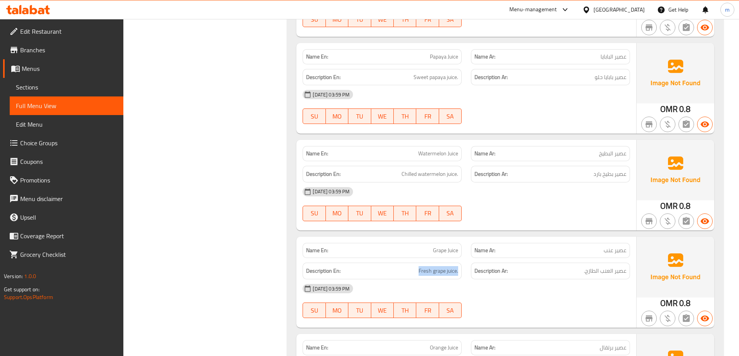
scroll to position [10609, 0]
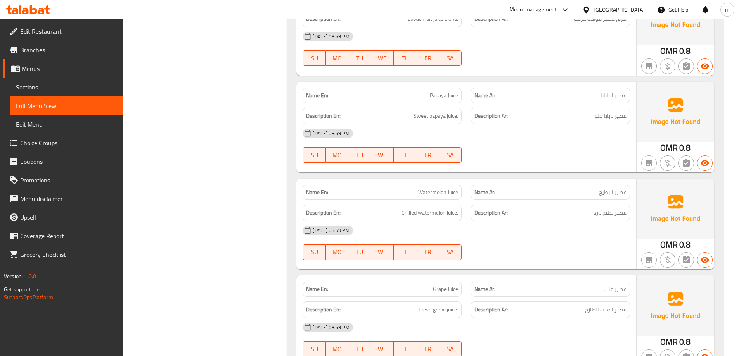
click at [615, 208] on span "عصير بطيخ بارد" at bounding box center [610, 213] width 33 height 10
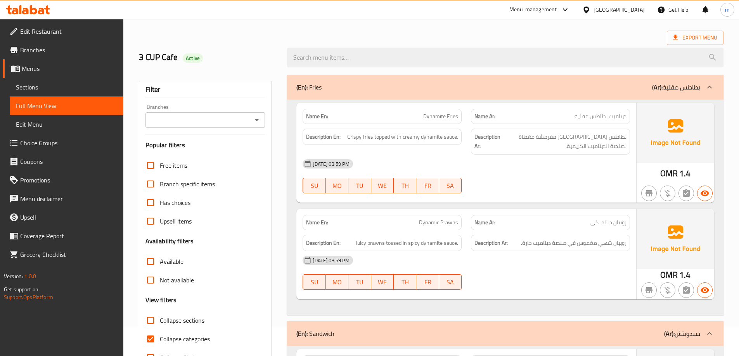
scroll to position [78, 0]
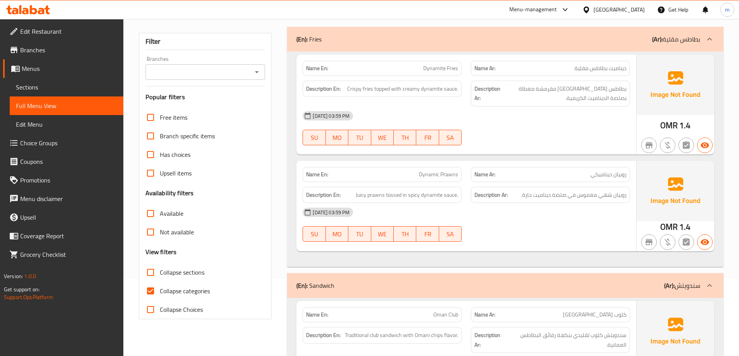
click at [184, 291] on span "Collapse categories" at bounding box center [185, 291] width 50 height 9
click at [160, 291] on input "Collapse categories" at bounding box center [150, 291] width 19 height 19
checkbox input "false"
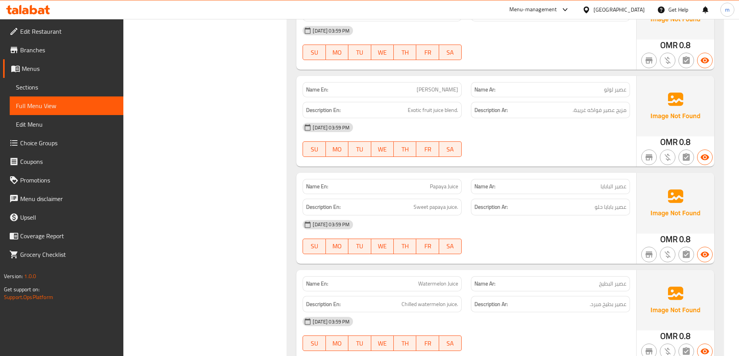
scroll to position [10625, 0]
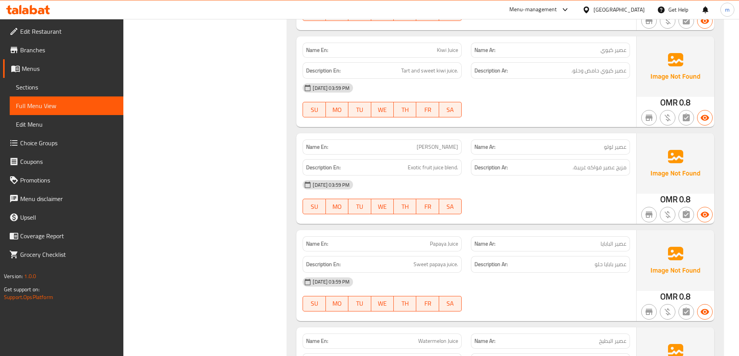
click at [423, 256] on div "Description En: Sweet papaya juice." at bounding box center [382, 264] width 159 height 17
click at [416, 260] on span "Sweet papaya juice." at bounding box center [436, 265] width 45 height 10
copy span "Sweet"
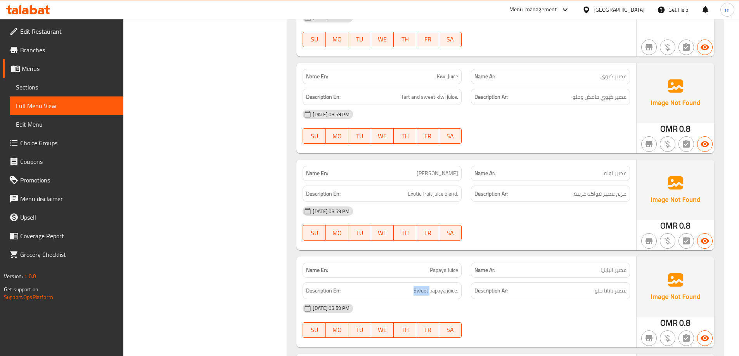
scroll to position [10586, 0]
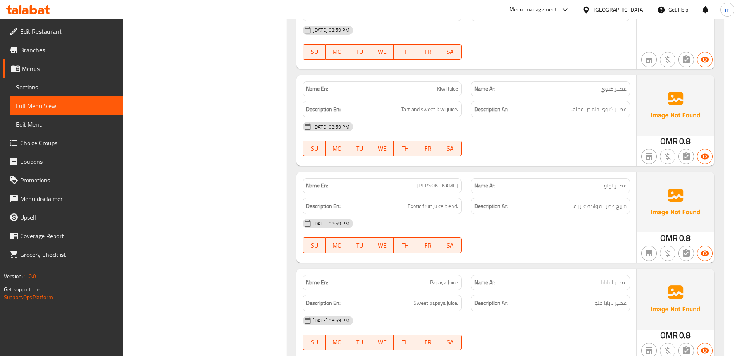
click at [414, 202] on span "Exotic fruit juice blend." at bounding box center [433, 207] width 50 height 10
click at [412, 202] on span "Exotic fruit juice blend." at bounding box center [433, 207] width 50 height 10
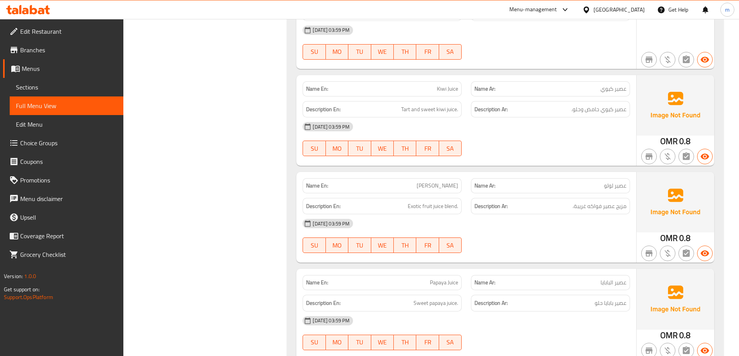
drag, startPoint x: 535, startPoint y: 190, endPoint x: 557, endPoint y: 190, distance: 22.1
click at [534, 215] on div "[DATE] 03:59 PM" at bounding box center [466, 224] width 337 height 19
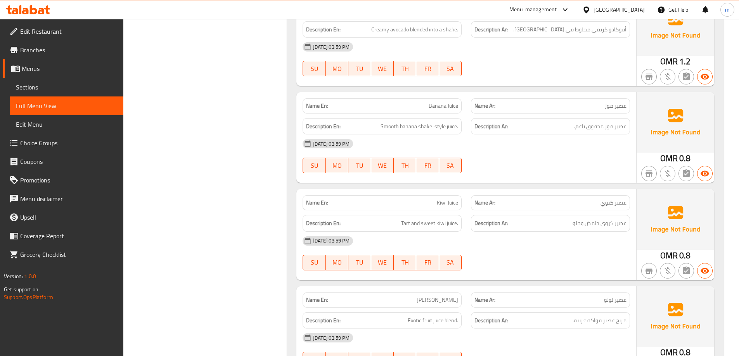
scroll to position [10470, 0]
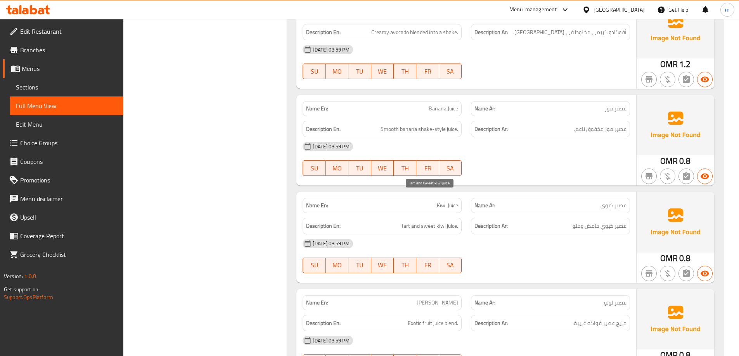
click at [430, 222] on span "Tart and sweet kiwi juice." at bounding box center [429, 227] width 57 height 10
click at [416, 222] on span "Tart and sweet kiwi juice." at bounding box center [429, 227] width 57 height 10
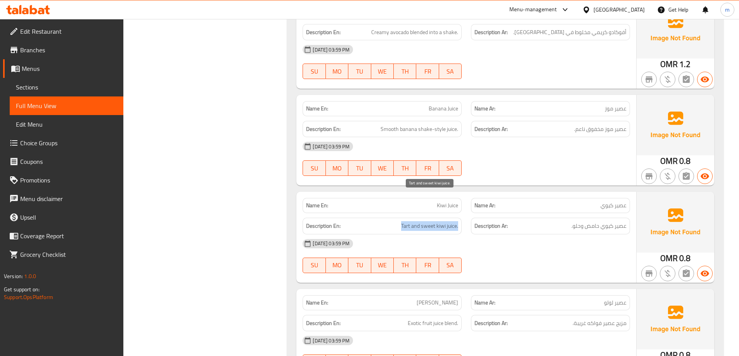
click at [405, 222] on span "Tart and sweet kiwi juice." at bounding box center [429, 227] width 57 height 10
click at [409, 218] on div "Description En: Tart and sweet kiwi juice." at bounding box center [382, 226] width 159 height 17
click at [406, 222] on span "Tart and sweet kiwi juice." at bounding box center [429, 227] width 57 height 10
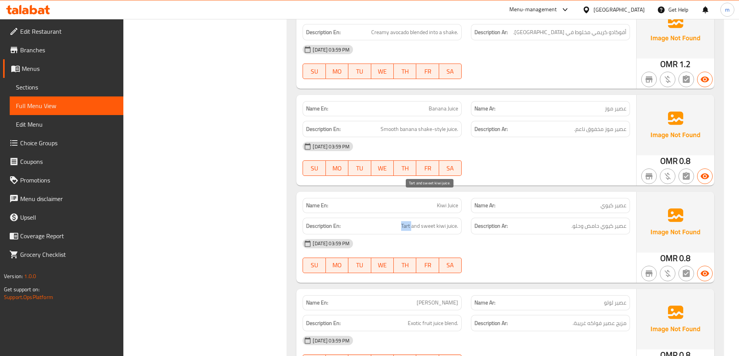
copy span "Tart"
click at [446, 202] on span "Kiwi Juice" at bounding box center [447, 206] width 21 height 8
copy span "Kiwi Juice"
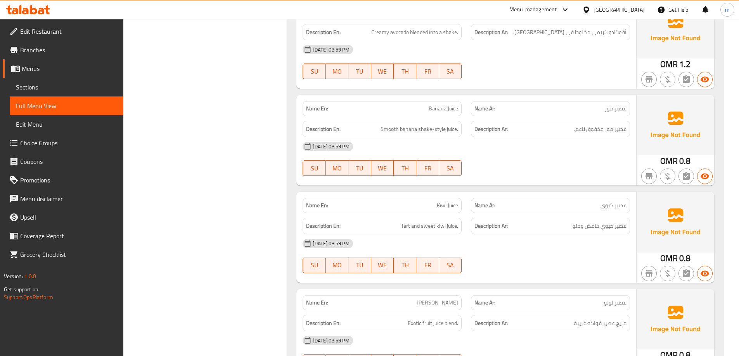
click at [605, 121] on div "Description Ar: عصير موز مخفوق ناعم." at bounding box center [550, 129] width 159 height 17
click at [604, 125] on span "عصير موز مخفوق ناعم." at bounding box center [600, 130] width 52 height 10
click at [430, 125] on span "Smooth banana shake-style juice." at bounding box center [420, 130] width 78 height 10
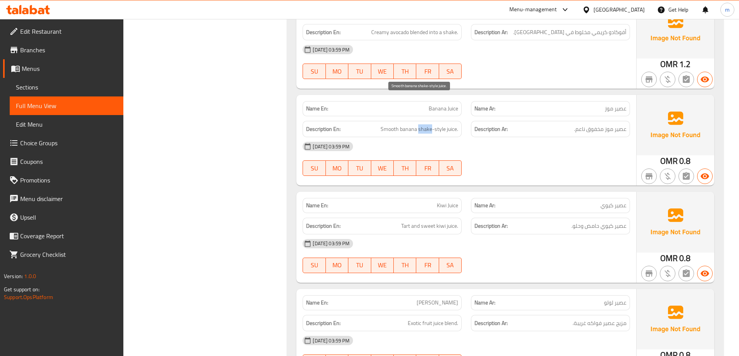
click at [429, 125] on span "Smooth banana shake-style juice." at bounding box center [420, 130] width 78 height 10
click at [594, 125] on span "عصير موز مخفوق ناعم." at bounding box center [600, 130] width 52 height 10
click at [419, 125] on span "Smooth banana shake-style juice." at bounding box center [420, 130] width 78 height 10
click at [427, 125] on span "Smooth banana shake-style juice." at bounding box center [420, 130] width 78 height 10
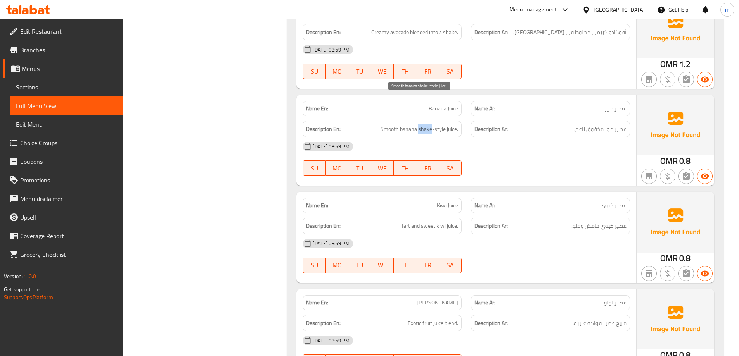
click at [427, 125] on span "Smooth banana shake-style juice." at bounding box center [420, 130] width 78 height 10
click at [429, 125] on span "Smooth banana shake-style juice." at bounding box center [420, 130] width 78 height 10
click at [438, 125] on span "Smooth banana shake-style juice." at bounding box center [420, 130] width 78 height 10
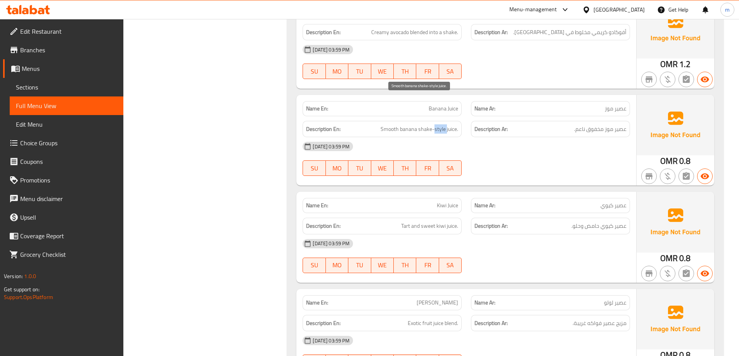
click at [438, 125] on span "Smooth banana shake-style juice." at bounding box center [420, 130] width 78 height 10
click at [421, 125] on span "Smooth banana shake-style juice." at bounding box center [420, 130] width 78 height 10
copy span "shake"
click at [392, 125] on span "Smooth banana shake-style juice." at bounding box center [420, 130] width 78 height 10
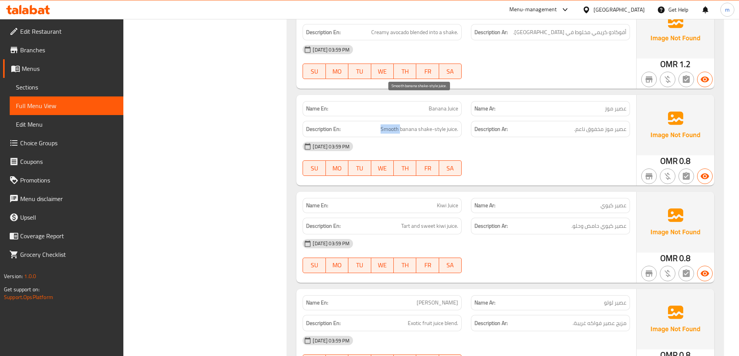
click at [391, 125] on span "Smooth banana shake-style juice." at bounding box center [420, 130] width 78 height 10
click at [585, 125] on span "عصير موز مخفوق ناعم." at bounding box center [600, 130] width 52 height 10
click at [444, 105] on span "Banana Juice" at bounding box center [443, 109] width 29 height 8
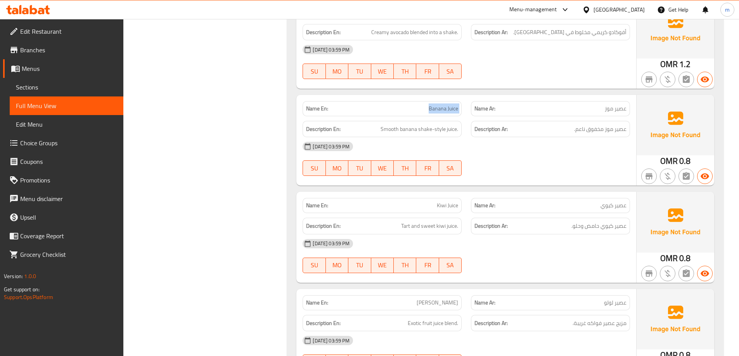
drag, startPoint x: 444, startPoint y: 81, endPoint x: 450, endPoint y: 55, distance: 26.2
click at [445, 105] on span "Banana Juice" at bounding box center [443, 109] width 29 height 8
copy span "Banana Juice"
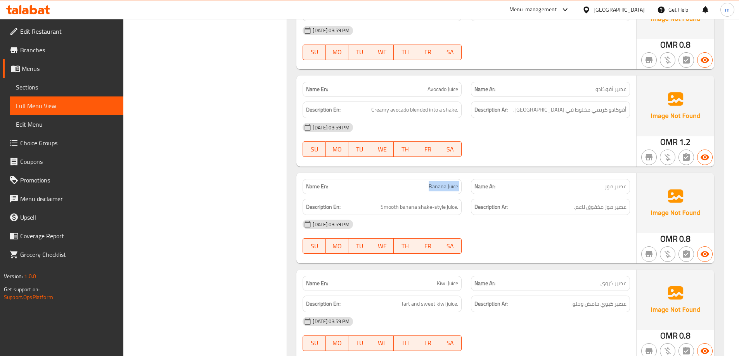
scroll to position [10354, 0]
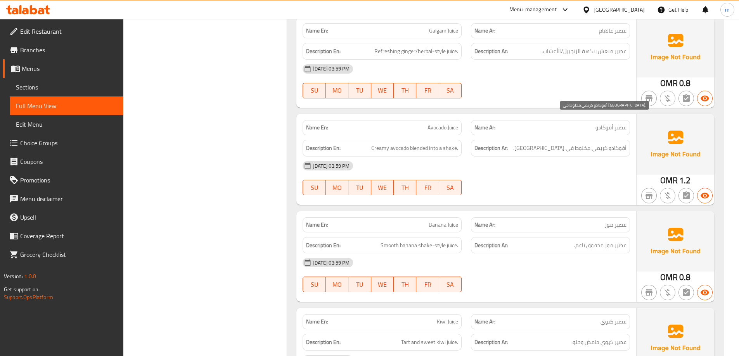
click at [563, 144] on span "أفوكادو كريمي مخلوط في شيك." at bounding box center [569, 149] width 113 height 10
click at [508, 144] on h6 "Description Ar: أفوكادو كريمي مخلوط في شيك." at bounding box center [550, 149] width 152 height 10
click at [453, 144] on span "Creamy avocado blended into a shake." at bounding box center [414, 149] width 87 height 10
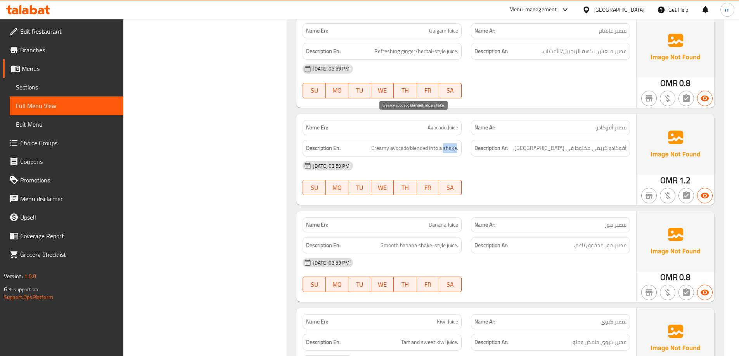
click at [453, 144] on span "Creamy avocado blended into a shake." at bounding box center [414, 149] width 87 height 10
copy span "shake"
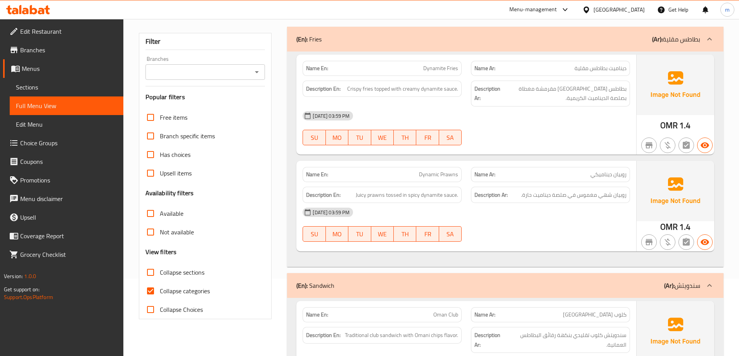
scroll to position [134, 0]
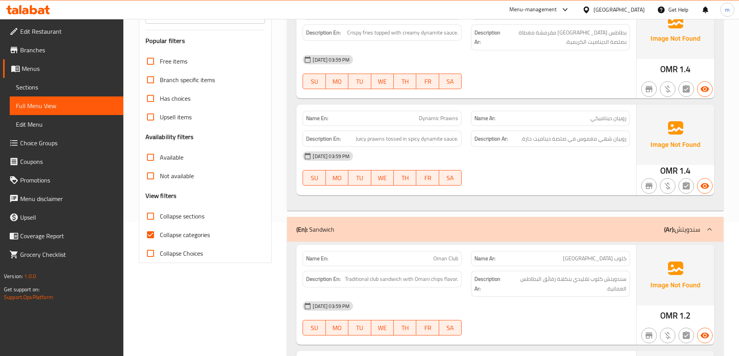
click at [190, 235] on span "Collapse categories" at bounding box center [185, 234] width 50 height 9
click at [160, 235] on input "Collapse categories" at bounding box center [150, 235] width 19 height 19
checkbox input "false"
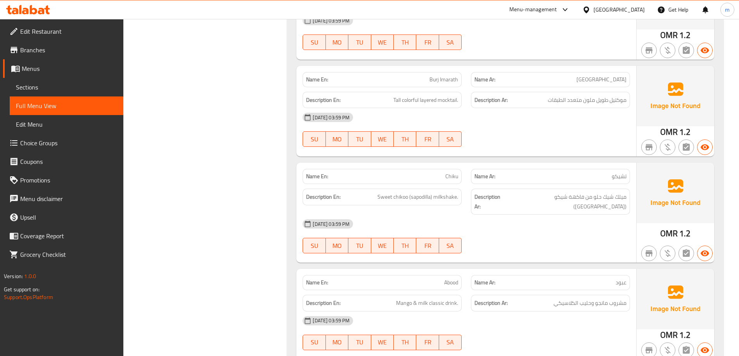
scroll to position [8315, 0]
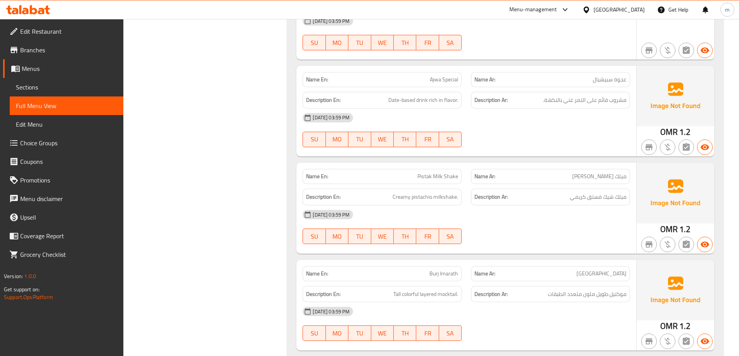
click at [424, 169] on div "Name En: Pistak Milk Shake" at bounding box center [382, 176] width 159 height 15
copy span "Pistak Milk Shake"
click at [425, 169] on div "Name En: Pistak Milk Shake" at bounding box center [382, 176] width 159 height 15
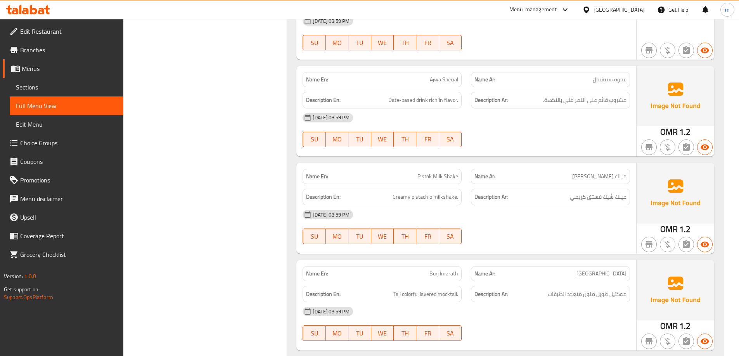
click at [422, 173] on span "Pistak Milk Shake" at bounding box center [437, 177] width 41 height 8
copy span "Pistak"
click at [428, 173] on span "Pistak Milk Shake" at bounding box center [437, 177] width 41 height 8
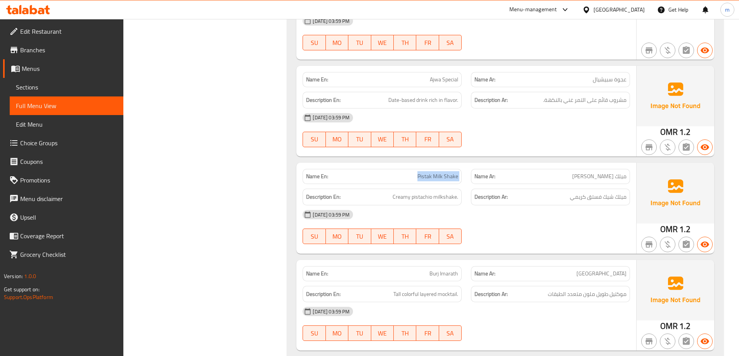
click at [428, 173] on span "Pistak Milk Shake" at bounding box center [437, 177] width 41 height 8
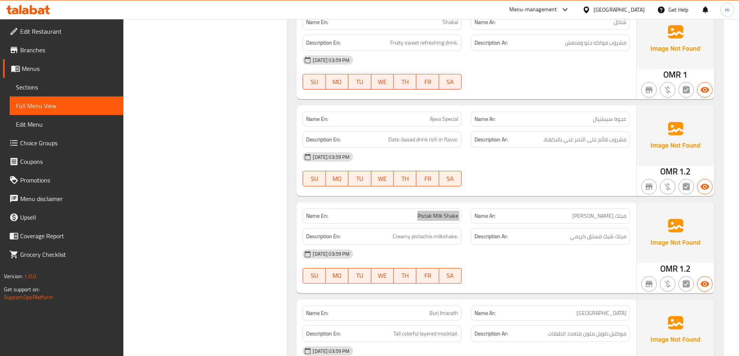
scroll to position [8315, 0]
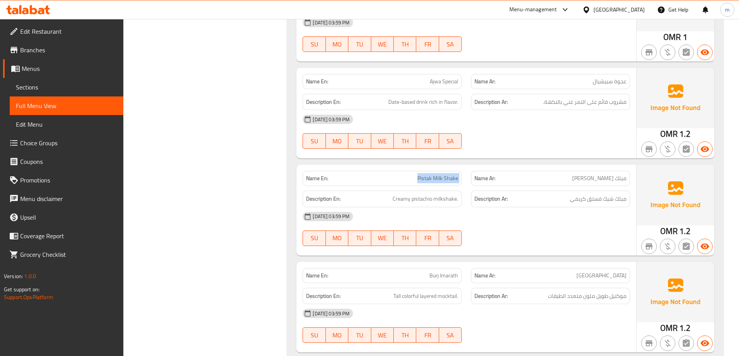
click at [442, 175] on span "Pistak Milk Shake" at bounding box center [437, 179] width 41 height 8
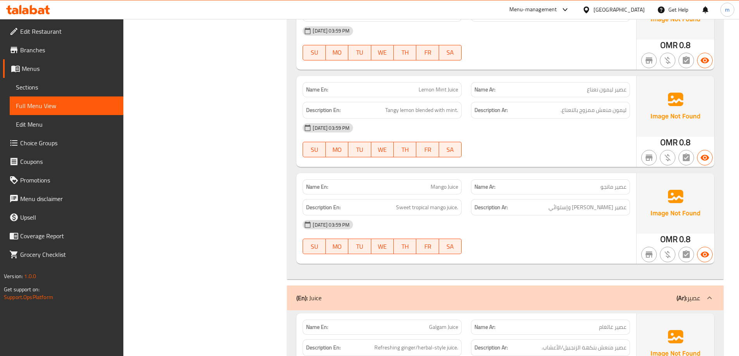
scroll to position [10047, 0]
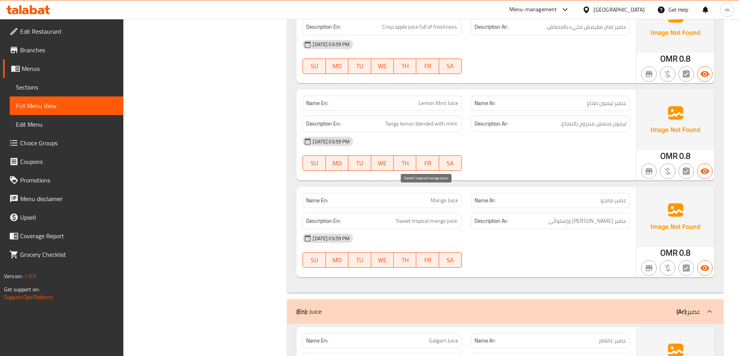
drag, startPoint x: 408, startPoint y: 189, endPoint x: 414, endPoint y: 187, distance: 5.8
click at [410, 216] on span "Sweet tropical mango juice." at bounding box center [427, 221] width 62 height 10
click at [419, 216] on span "Sweet tropical mango juice." at bounding box center [427, 221] width 62 height 10
copy span "tropical"
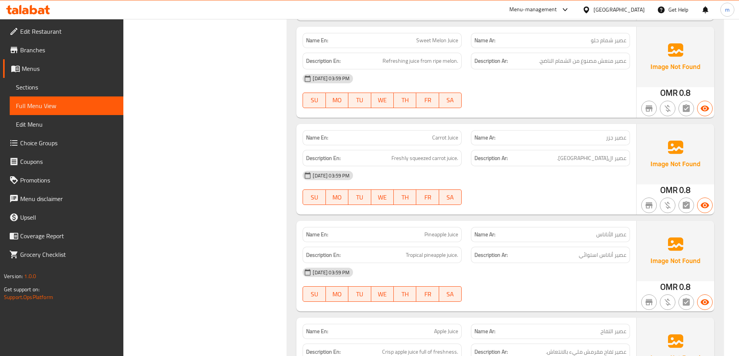
scroll to position [9722, 0]
click at [419, 151] on div "Description En: Freshly squeezed carrot juice." at bounding box center [382, 159] width 159 height 17
click at [416, 155] on span "Freshly squeezed carrot juice." at bounding box center [424, 160] width 67 height 10
copy span "squeezed"
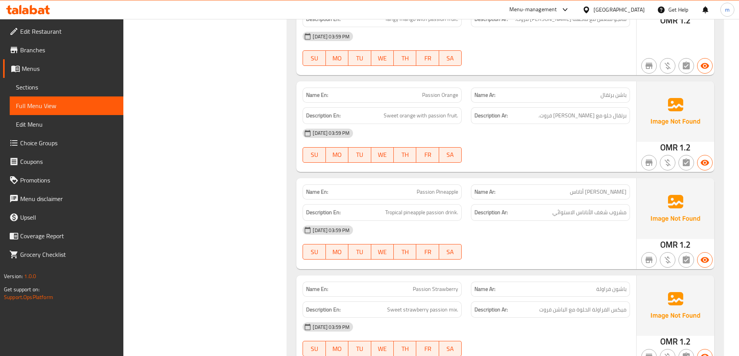
scroll to position [9373, 0]
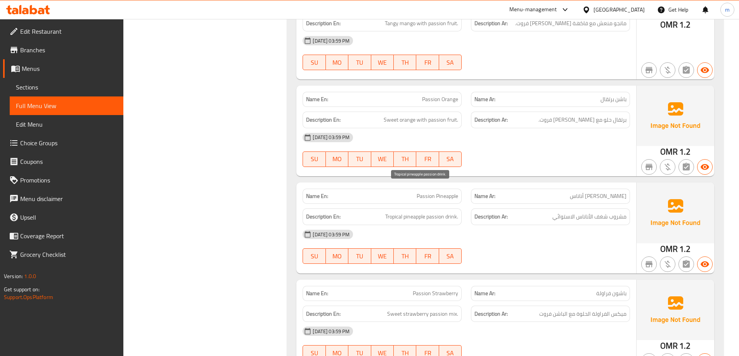
click at [438, 212] on span "Tropical pineapple passion drink." at bounding box center [421, 217] width 73 height 10
copy span "passion"
click at [449, 189] on div "Name En: Passion Pineapple" at bounding box center [382, 196] width 159 height 15
click at [447, 192] on span "Passion Pineapple" at bounding box center [438, 196] width 42 height 8
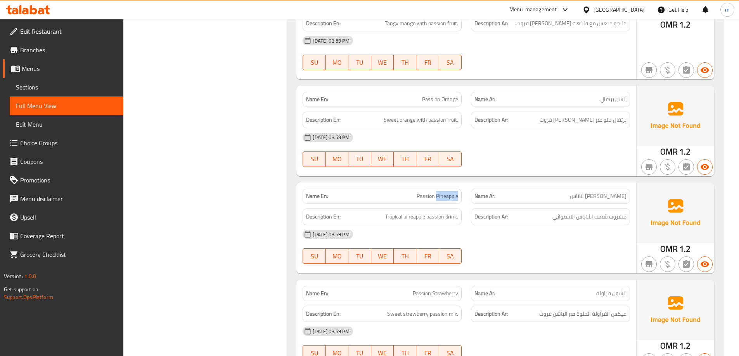
click at [447, 192] on span "Passion Pineapple" at bounding box center [438, 196] width 42 height 8
copy span "Passion Pineapple"
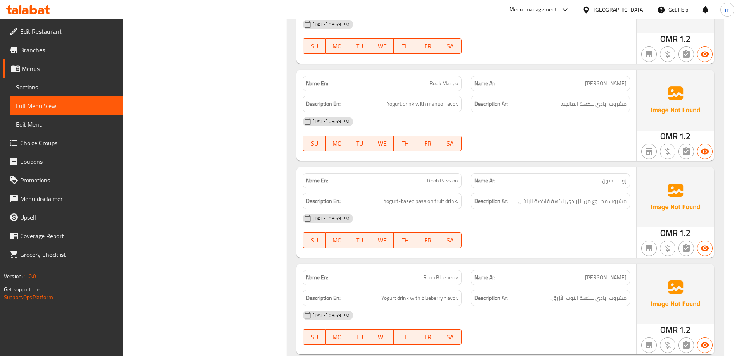
scroll to position [8791, 0]
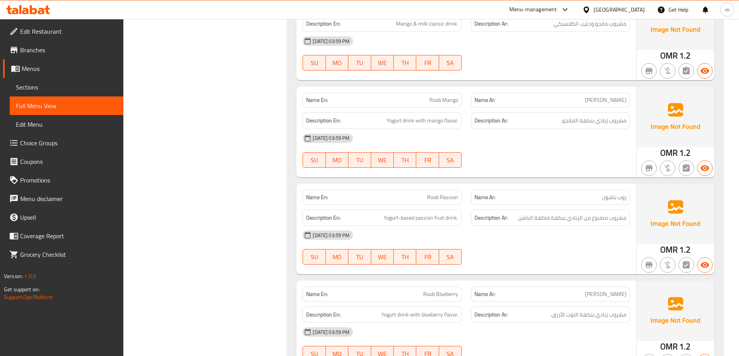
click at [447, 194] on span "Roob Passion" at bounding box center [442, 198] width 31 height 8
copy span "Roob Passion"
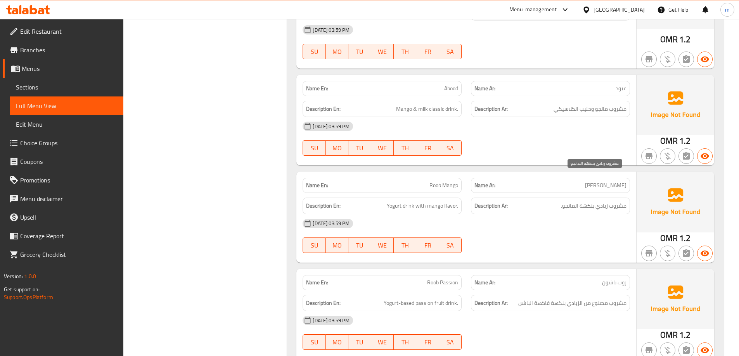
scroll to position [8687, 0]
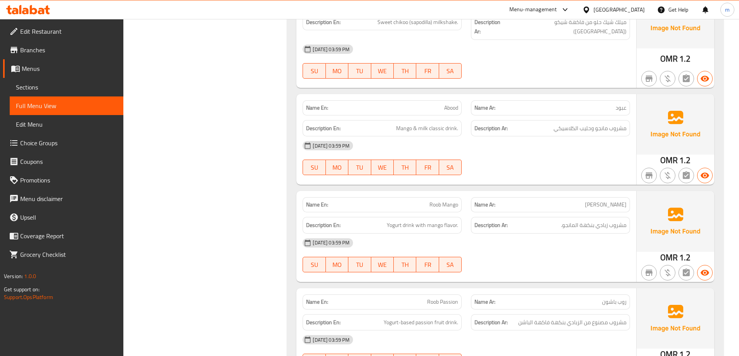
click at [450, 221] on span "Yogurt drink with mango flavor." at bounding box center [422, 226] width 71 height 10
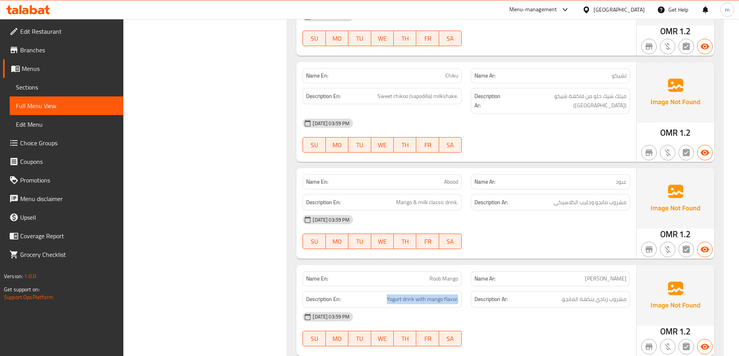
scroll to position [8609, 0]
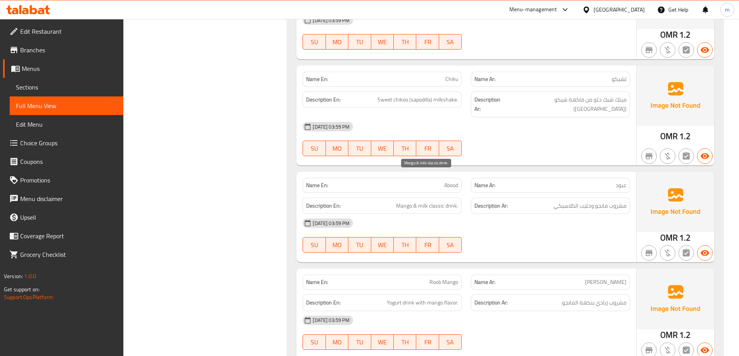
click at [441, 201] on span "Mango & milk classic drink." at bounding box center [427, 206] width 62 height 10
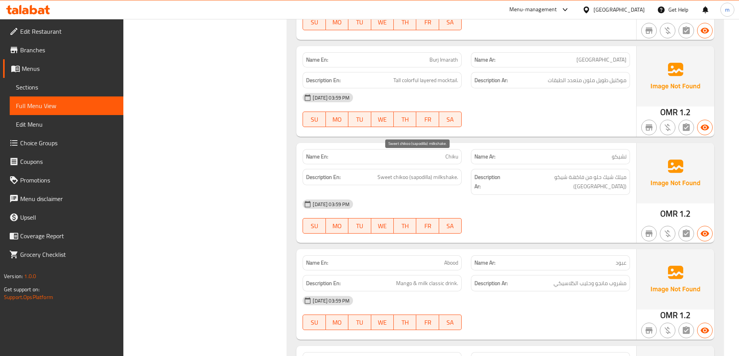
click at [451, 173] on span "Sweet chikoo (sapodilla) milkshake." at bounding box center [417, 178] width 81 height 10
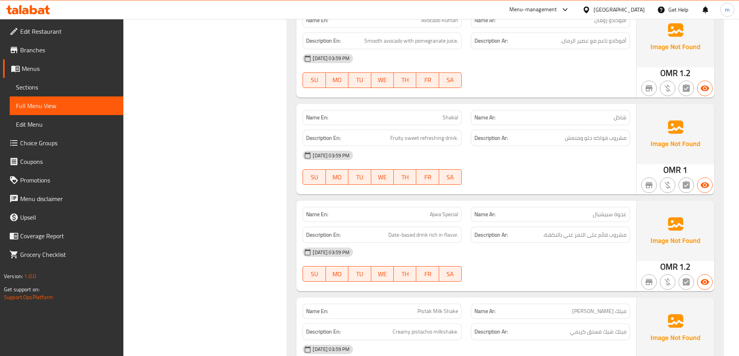
scroll to position [8105, 0]
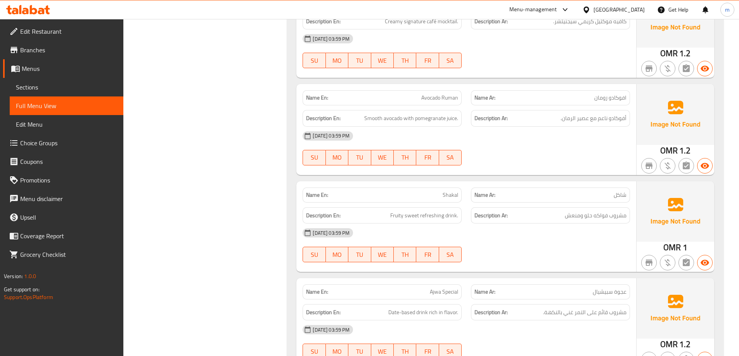
click at [443, 191] on span "Shakal" at bounding box center [451, 195] width 16 height 8
copy span "Shakal"
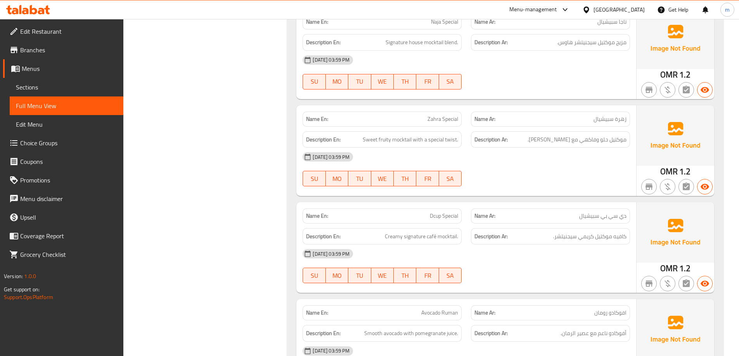
scroll to position [7872, 0]
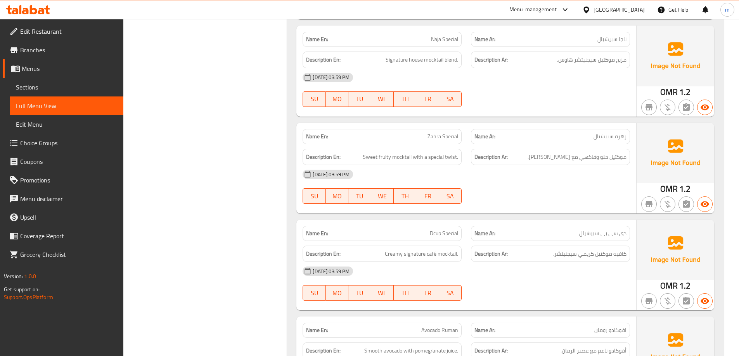
click at [445, 230] on span "Dcup Special" at bounding box center [444, 234] width 28 height 8
copy span "Dcup Special"
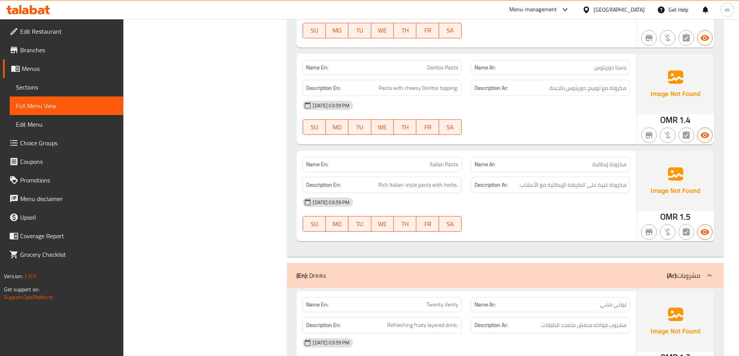
scroll to position [7407, 0]
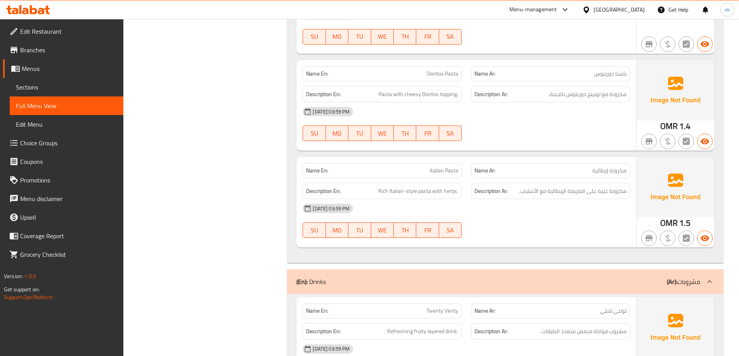
click at [592, 277] on div "(En): Drinks (Ar): مشروبات" at bounding box center [498, 281] width 404 height 9
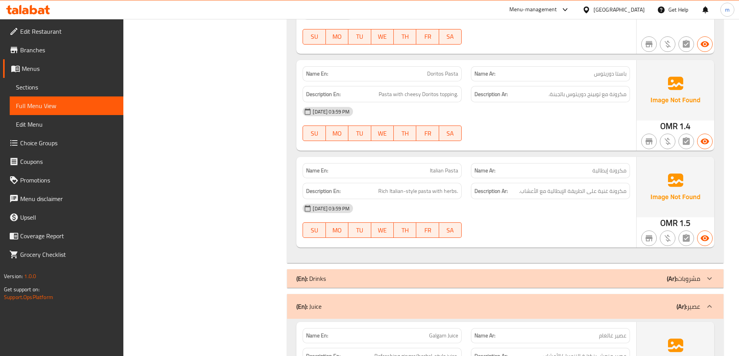
scroll to position [7445, 0]
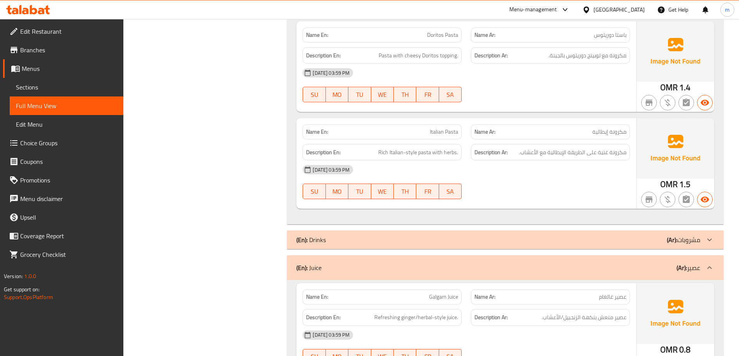
click at [625, 263] on div "(En): Juice (Ar): عصير" at bounding box center [498, 267] width 404 height 9
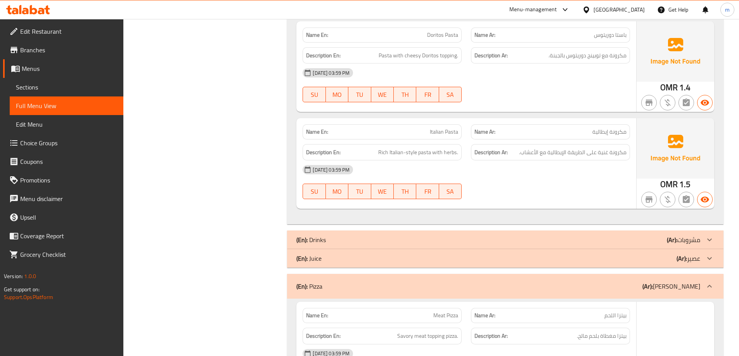
scroll to position [7484, 0]
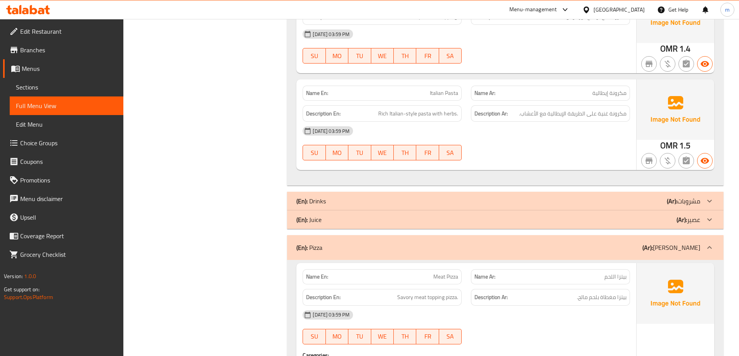
click at [666, 237] on div "(En): Pizza (Ar): بيتزا" at bounding box center [505, 247] width 436 height 25
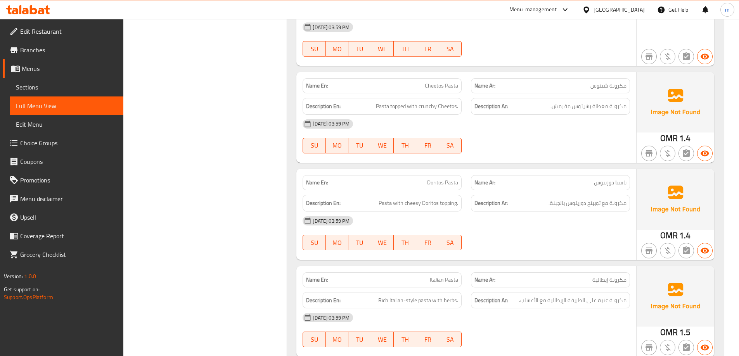
scroll to position [7295, 0]
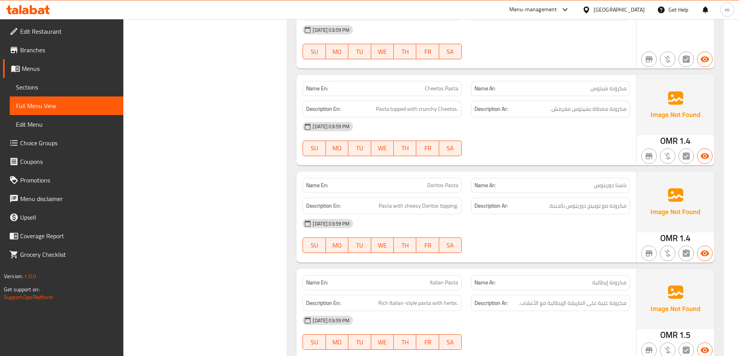
click at [447, 279] on span "Italian Pasta" at bounding box center [444, 283] width 28 height 8
copy span "Pasta"
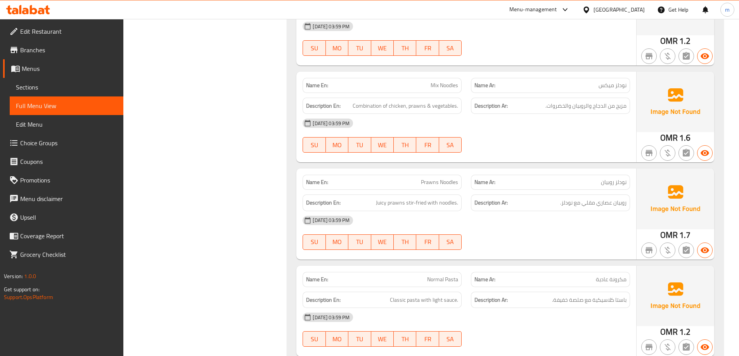
scroll to position [6868, 0]
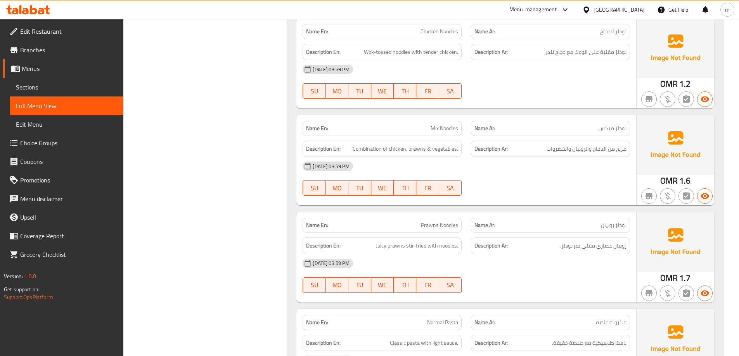
click at [381, 241] on span "Juicy prawns stir-fried with noodles." at bounding box center [417, 246] width 82 height 10
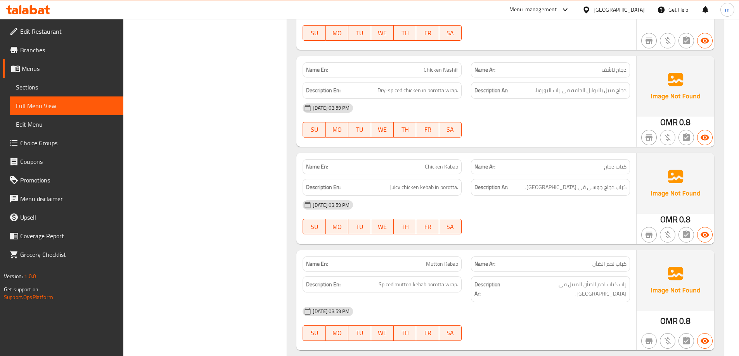
scroll to position [95, 0]
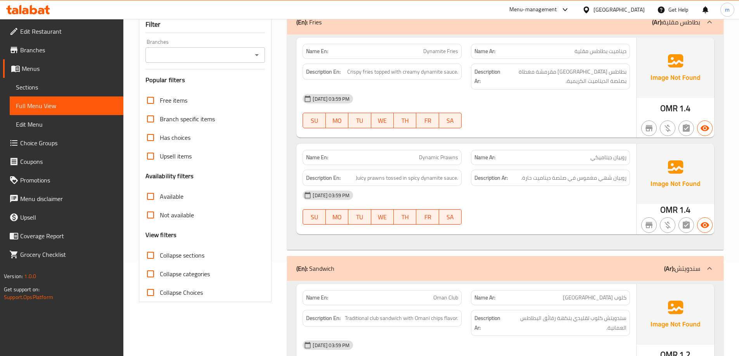
click at [437, 155] on span "Dynamic Prawns" at bounding box center [438, 158] width 39 height 8
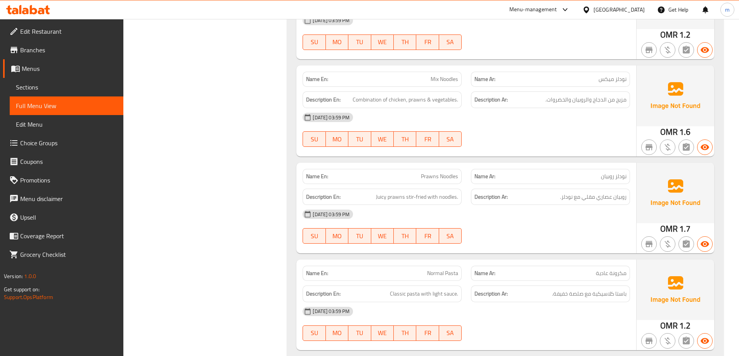
click at [535, 192] on h6 "Description Ar: روبيان عصاري مقلي مع نودلز." at bounding box center [550, 197] width 152 height 10
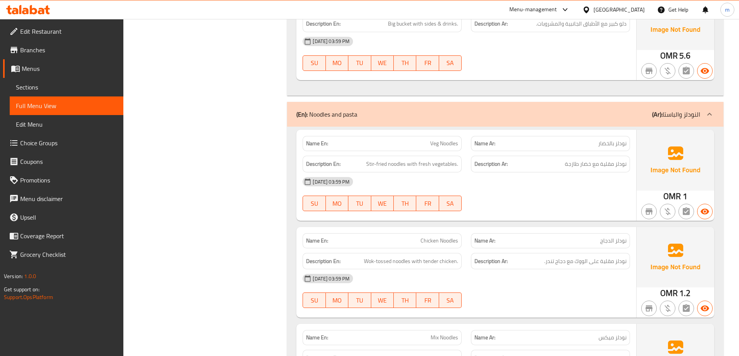
scroll to position [6647, 0]
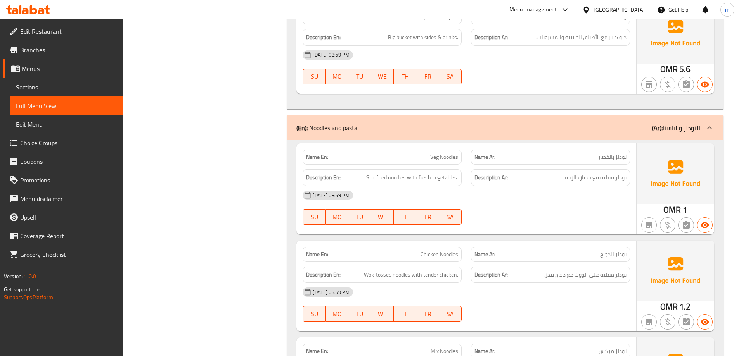
click at [434, 173] on span "Stir-fried noodles with fresh vegetables." at bounding box center [412, 178] width 92 height 10
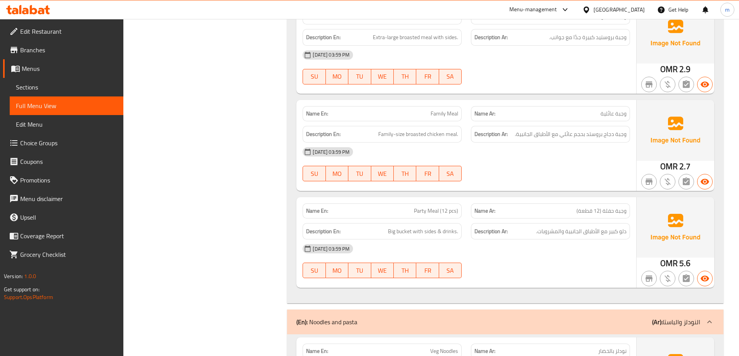
scroll to position [6530, 0]
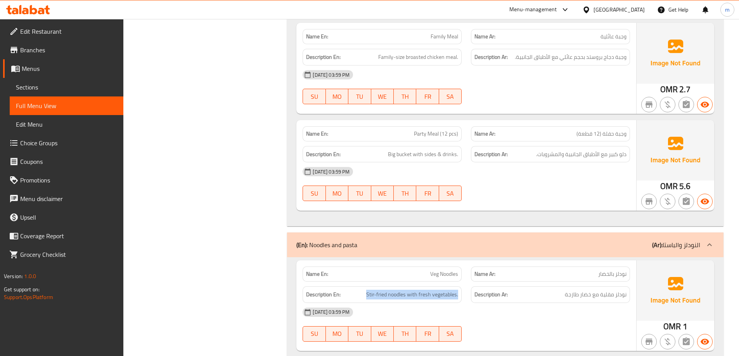
click at [654, 239] on b "(Ar):" at bounding box center [657, 245] width 10 height 12
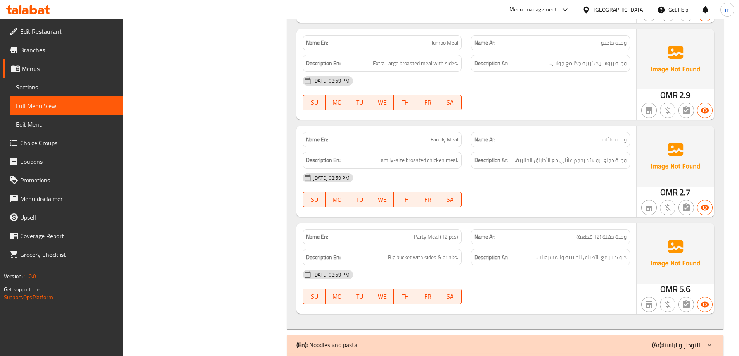
scroll to position [6439, 0]
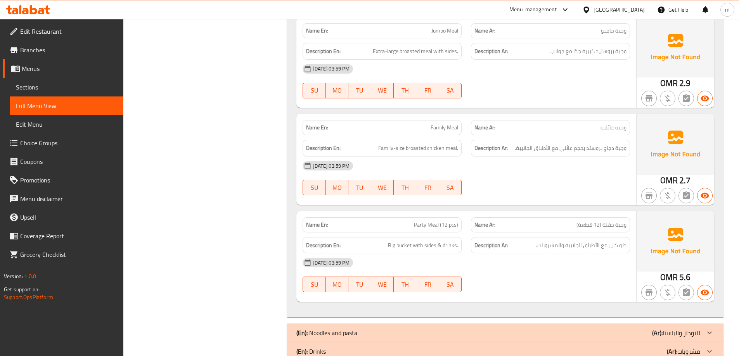
click at [419, 221] on span "Party Meal (12 pcs)" at bounding box center [436, 225] width 44 height 8
click at [404, 241] on span "Big bucket with sides & drinks." at bounding box center [423, 246] width 70 height 10
click at [573, 191] on div at bounding box center [550, 195] width 168 height 9
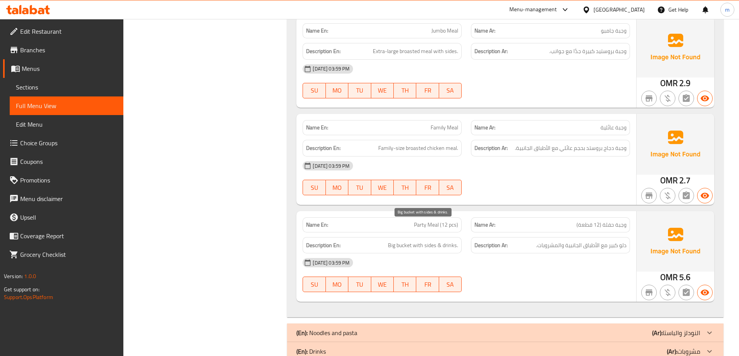
click at [409, 241] on span "Big bucket with sides & drinks." at bounding box center [423, 246] width 70 height 10
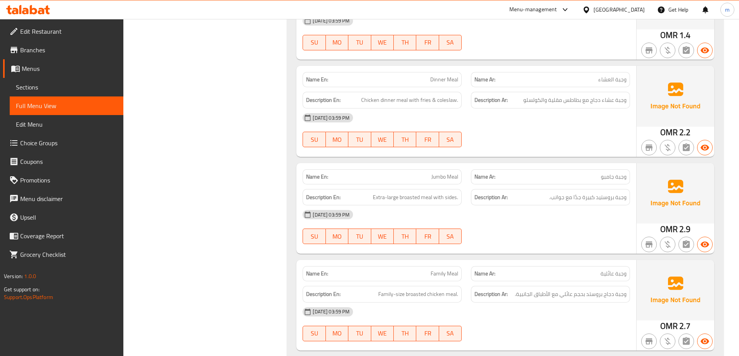
scroll to position [6100, 0]
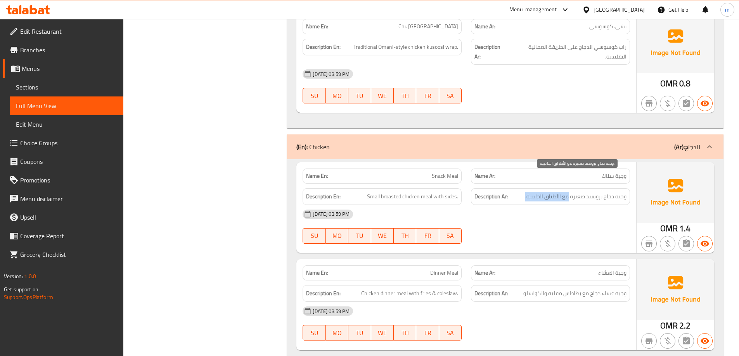
drag, startPoint x: 569, startPoint y: 178, endPoint x: 526, endPoint y: 180, distance: 43.5
click at [526, 192] on span "وجبة دجاج بروستد صغيرة مع الأطباق الجانبية." at bounding box center [575, 197] width 101 height 10
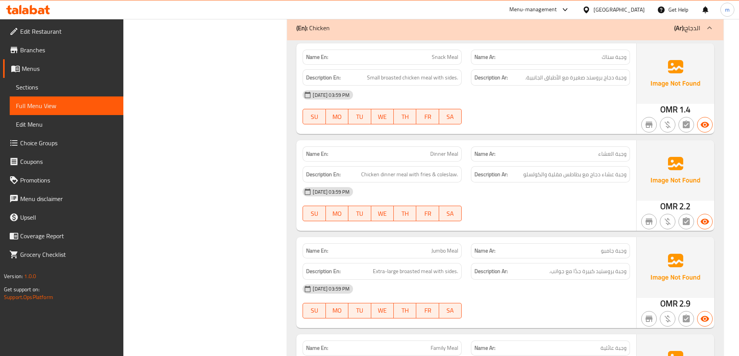
scroll to position [6218, 0]
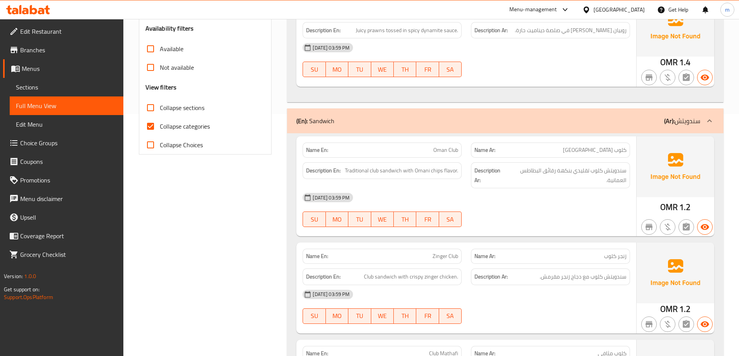
scroll to position [165, 0]
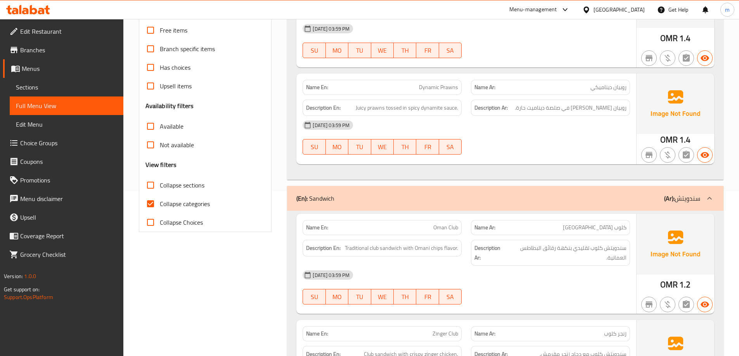
click at [199, 201] on span "Collapse categories" at bounding box center [185, 203] width 50 height 9
click at [160, 201] on input "Collapse categories" at bounding box center [150, 204] width 19 height 19
checkbox input "false"
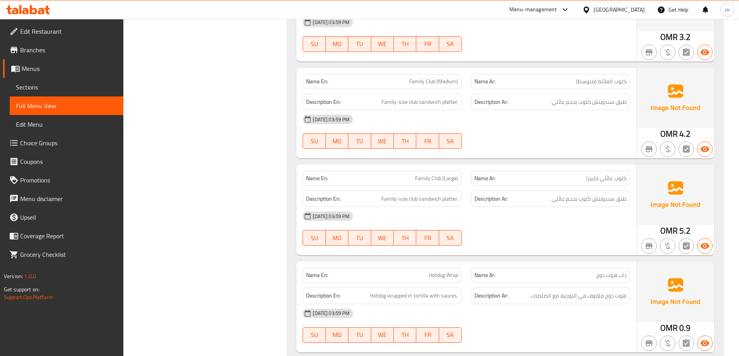
scroll to position [6296, 0]
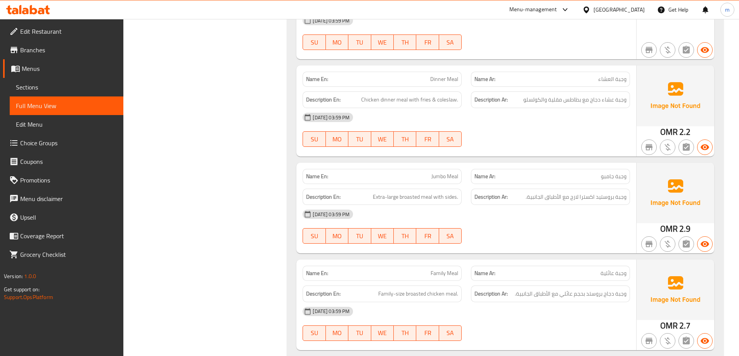
click at [448, 173] on span "Jumbo Meal" at bounding box center [444, 177] width 27 height 8
copy span "Jumbo Meal"
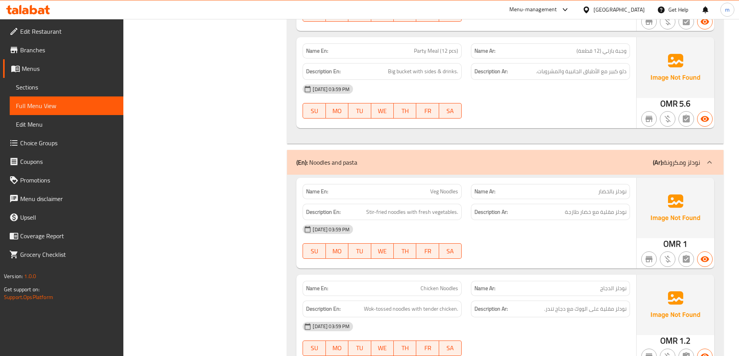
scroll to position [6606, 0]
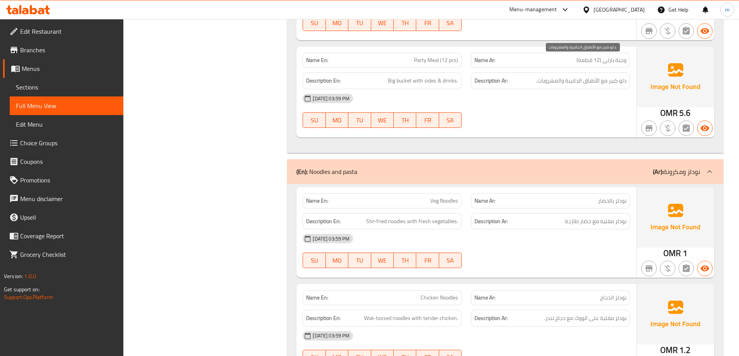
click at [623, 76] on span "دلو كبير مع الأطباق الجانبية والمشروبات." at bounding box center [581, 81] width 90 height 10
click at [408, 76] on span "Big bucket with sides & drinks." at bounding box center [423, 81] width 70 height 10
click at [623, 76] on span "دلو كبير مع الأطباق الجانبية والمشروبات." at bounding box center [581, 81] width 90 height 10
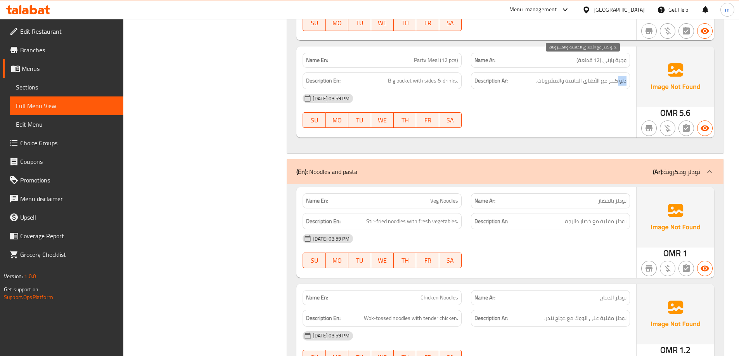
click at [623, 76] on span "دلو كبير مع الأطباق الجانبية والمشروبات." at bounding box center [581, 81] width 90 height 10
click at [594, 89] on div "[DATE] 03:59 PM" at bounding box center [466, 98] width 337 height 19
click at [623, 76] on span "دلو كبير مع الأطباق الجانبية والمشروبات." at bounding box center [581, 81] width 90 height 10
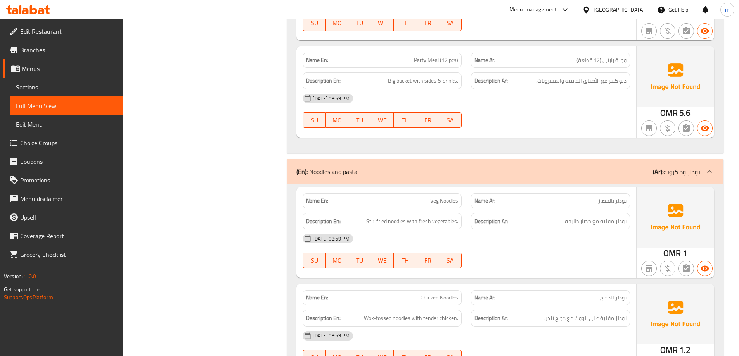
click at [609, 89] on div "[DATE] 03:59 PM" at bounding box center [466, 98] width 337 height 19
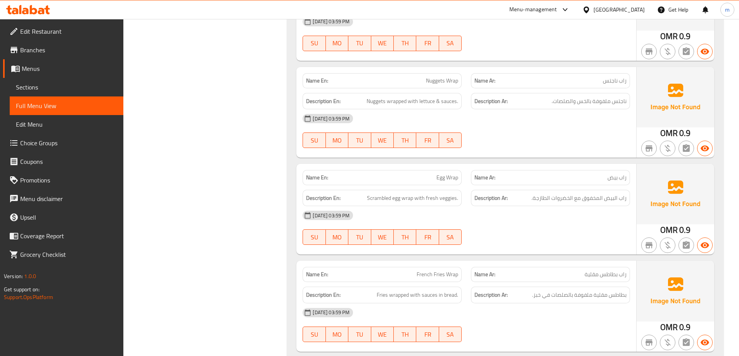
scroll to position [1523, 0]
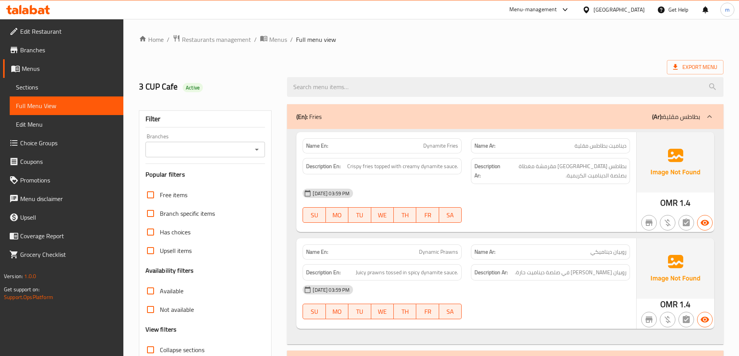
scroll to position [6312, 0]
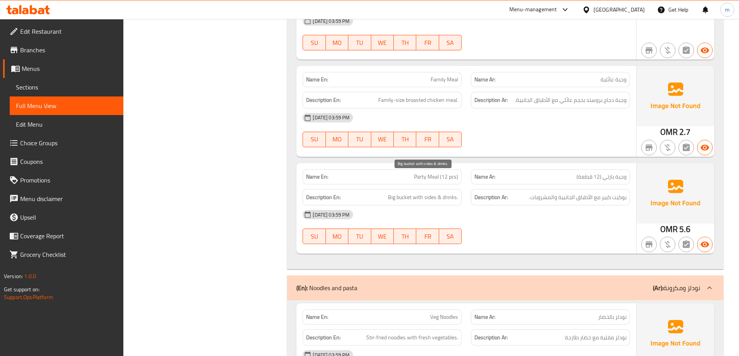
click at [401, 193] on span "Big bucket with sides & drinks." at bounding box center [423, 198] width 70 height 10
copy span "bucket"
click at [611, 189] on div "Description Ar: بوكيت كبير مع الأطباق الجانبية والمشروبات." at bounding box center [550, 197] width 159 height 17
click at [621, 193] on span "بوكيت كبير مع الأطباق الجانبية والمشروبات." at bounding box center [577, 198] width 97 height 10
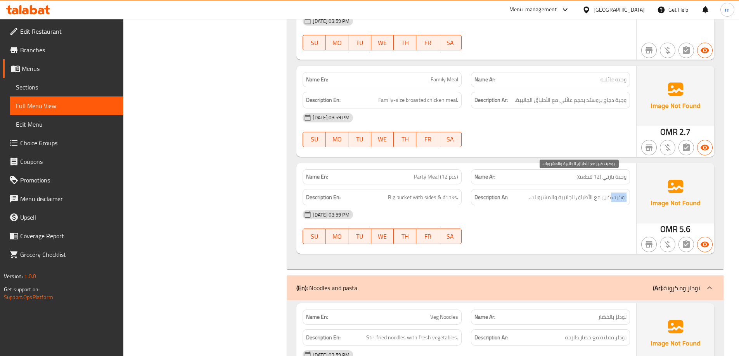
click at [621, 193] on span "بوكيت كبير مع الأطباق الجانبية والمشروبات." at bounding box center [577, 198] width 97 height 10
click at [411, 193] on span "Big bucket with sides & drinks." at bounding box center [423, 198] width 70 height 10
copy span "bucket"
click at [558, 189] on div "Description Ar: بوكيت كبير مع الأطباق الجانبية والمشروبات." at bounding box center [550, 197] width 159 height 17
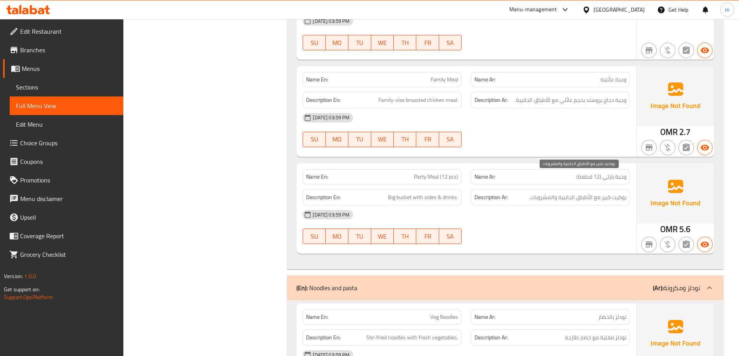
click at [563, 193] on span "بوكيت كبير مع الأطباق الجانبية والمشروبات." at bounding box center [577, 198] width 97 height 10
copy div "بوكيت كبير مع الأطباق الجانبية والمشروبات."
click at [426, 193] on span "Big bucket with sides & drinks." at bounding box center [423, 198] width 70 height 10
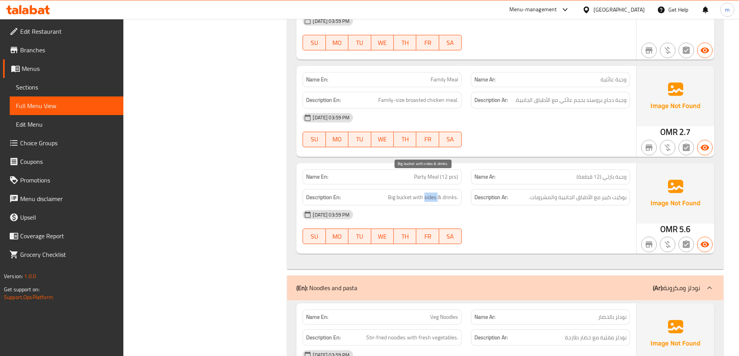
click at [426, 193] on span "Big bucket with sides & drinks." at bounding box center [423, 198] width 70 height 10
click at [590, 144] on div "Name En: Snack Meal Name Ar: وجبة سناك Description En: Small broasted chicken m…" at bounding box center [505, 21] width 436 height 497
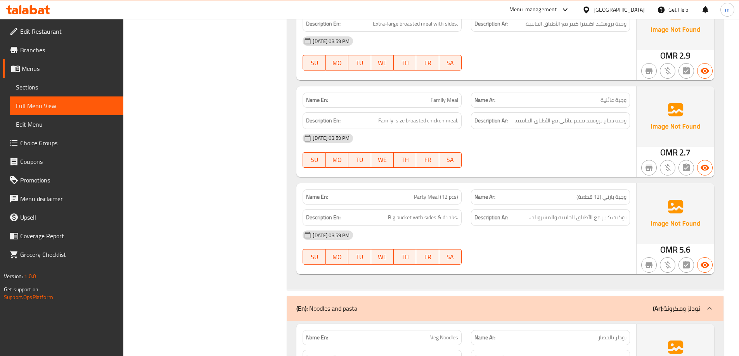
scroll to position [6273, 0]
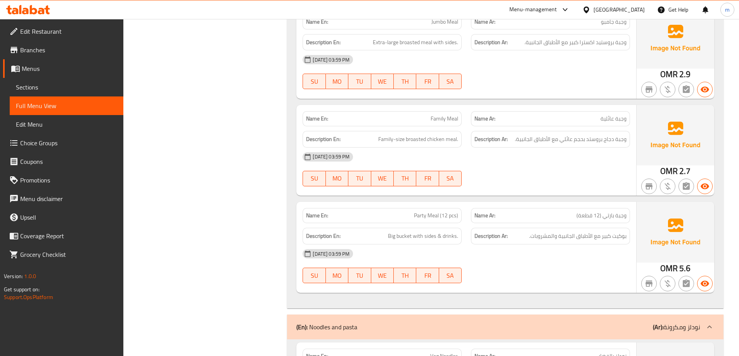
click at [583, 111] on div "Name Ar: وجبة عائلية" at bounding box center [550, 118] width 159 height 15
click at [580, 182] on div at bounding box center [550, 186] width 168 height 9
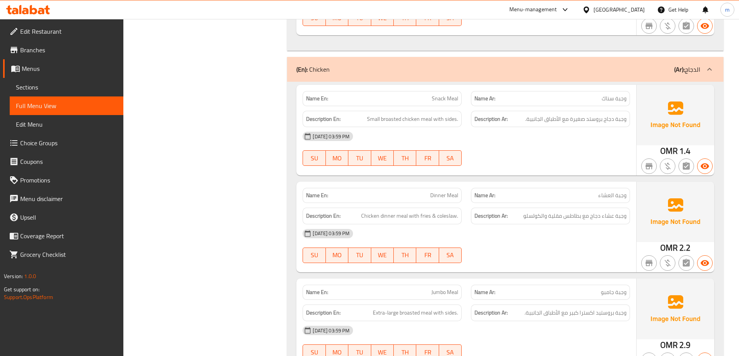
scroll to position [6002, 0]
click at [443, 212] on span "Chicken dinner meal with fries & coleslaw." at bounding box center [409, 217] width 97 height 10
copy span "coleslaw"
click at [446, 192] on span "Dinner Meal" at bounding box center [444, 196] width 28 height 8
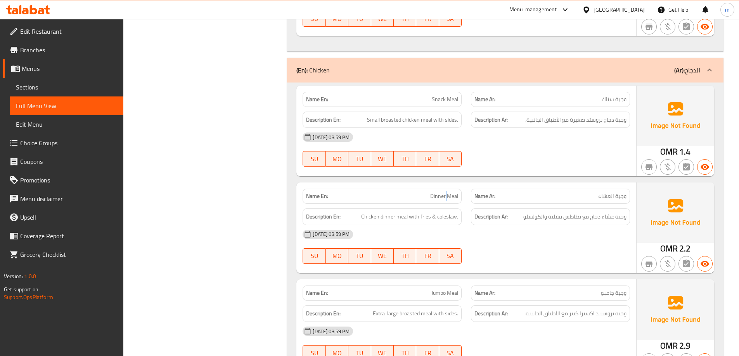
click at [446, 192] on span "Dinner Meal" at bounding box center [444, 196] width 28 height 8
copy span "Dinner Meal"
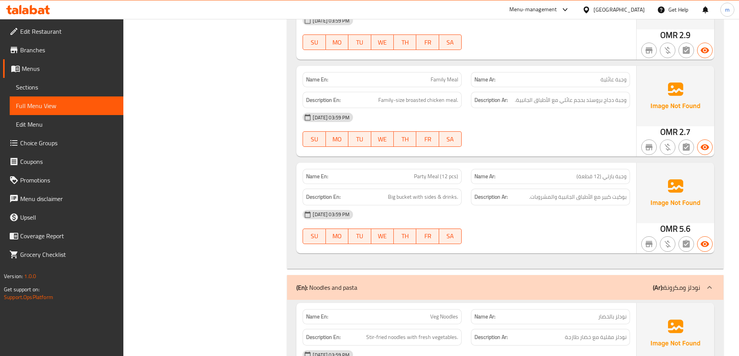
click at [453, 173] on span "Party Meal (12 pcs)" at bounding box center [436, 177] width 44 height 8
copy span "Party Meal (12 pcs)"
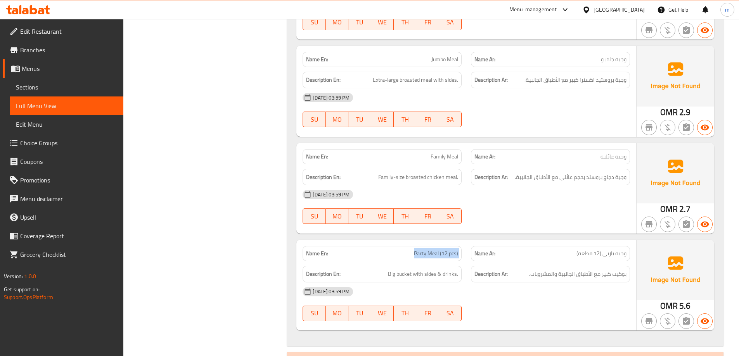
scroll to position [6235, 0]
click at [596, 187] on div "28-08-2025 03:59 PM SU MO TU WE TH FR SA" at bounding box center [466, 207] width 337 height 43
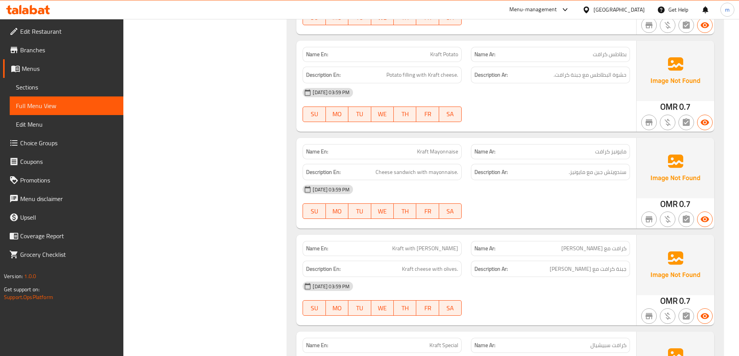
scroll to position [4723, 0]
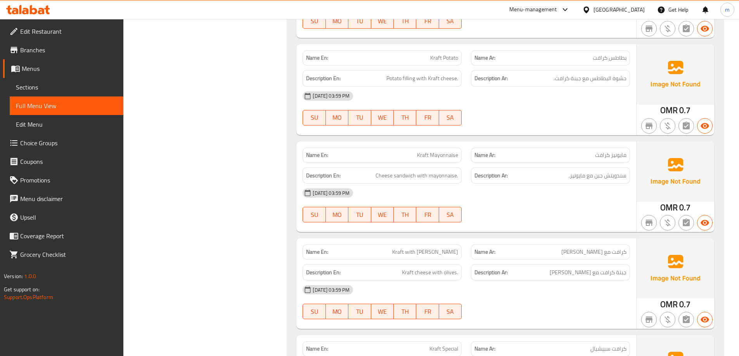
click at [599, 191] on div "28-08-2025 03:59 PM" at bounding box center [466, 193] width 337 height 19
click at [596, 171] on span "سندويتش جبن مع مايونيز." at bounding box center [598, 176] width 58 height 10
click at [451, 171] on span "Cheese sandwich with mayonnaise." at bounding box center [417, 176] width 83 height 10
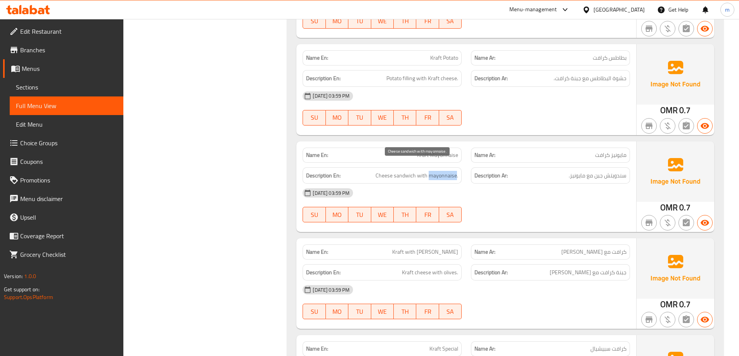
click at [451, 171] on span "Cheese sandwich with mayonnaise." at bounding box center [417, 176] width 83 height 10
click at [547, 171] on h6 "Description Ar: سندويتش جبن مع مايونيز." at bounding box center [550, 176] width 152 height 10
click at [566, 197] on div "28-08-2025 03:59 PM SU MO TU WE TH FR SA" at bounding box center [466, 205] width 337 height 43
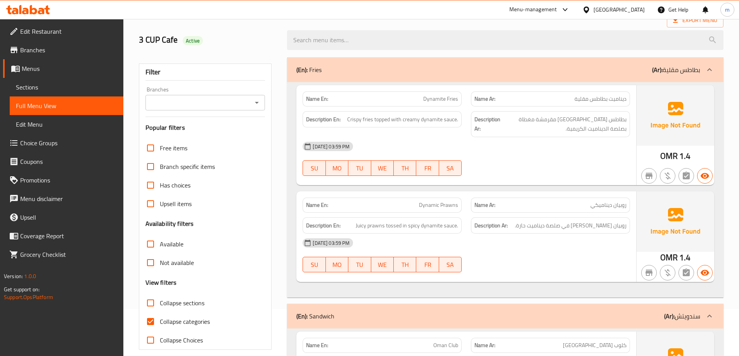
scroll to position [155, 0]
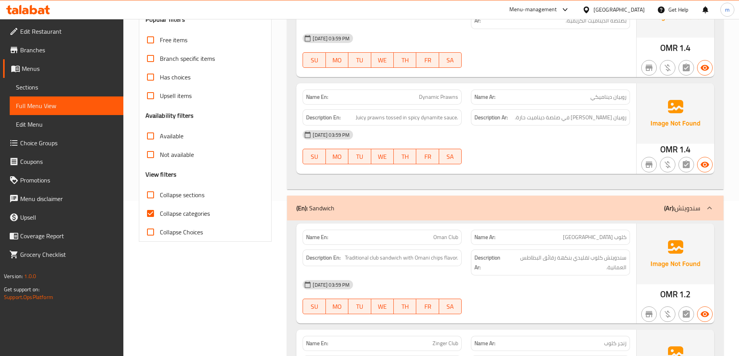
click at [189, 212] on span "Collapse categories" at bounding box center [185, 213] width 50 height 9
click at [160, 212] on input "Collapse categories" at bounding box center [150, 213] width 19 height 19
checkbox input "false"
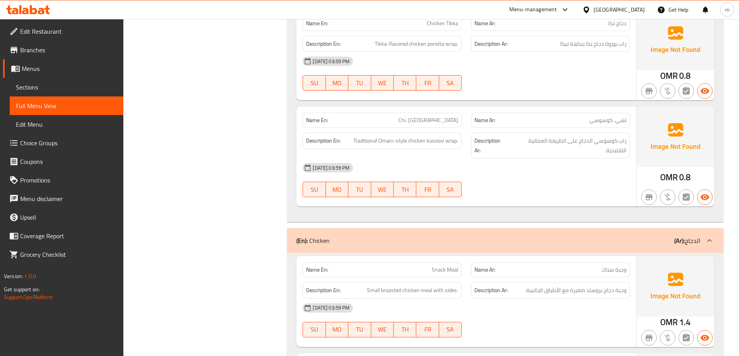
scroll to position [5999, 0]
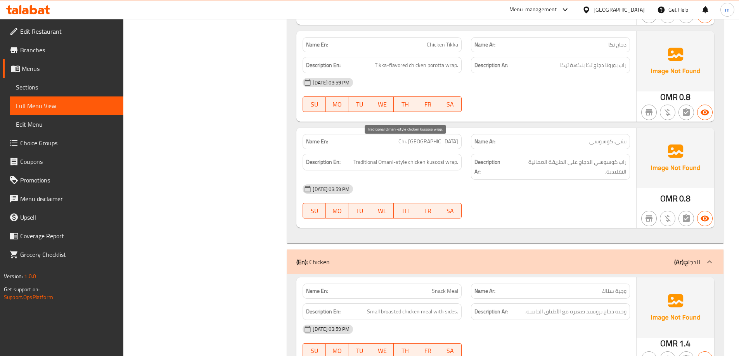
click at [440, 157] on span "Traditional Omani-style chicken kusoosi wrap." at bounding box center [405, 162] width 105 height 10
copy span "kusoosi"
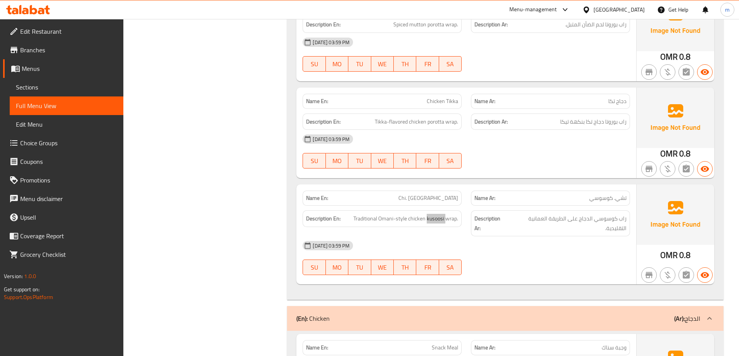
scroll to position [5883, 0]
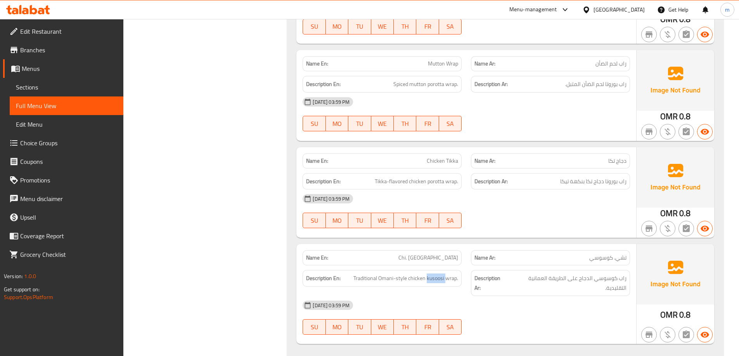
click at [440, 154] on div "Name En: Chicken Tikka" at bounding box center [382, 161] width 159 height 15
copy span "Chicken Tikka"
click at [446, 157] on span "Chicken Tikka" at bounding box center [442, 161] width 31 height 8
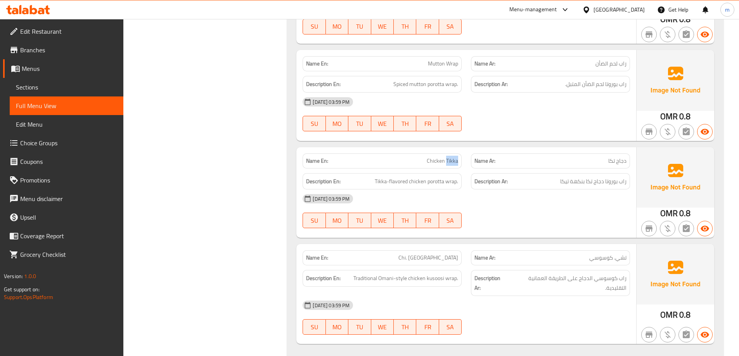
click at [446, 157] on span "Chicken Tikka" at bounding box center [442, 161] width 31 height 8
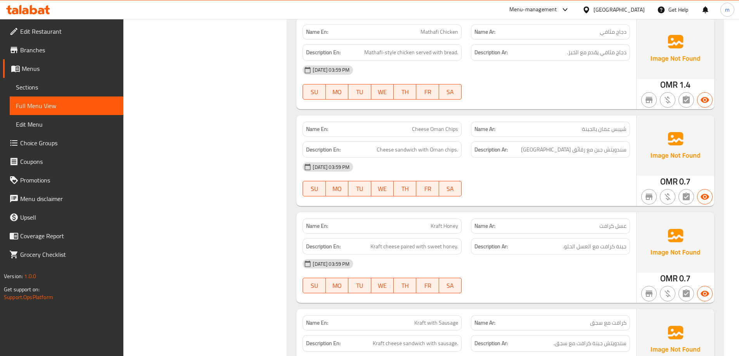
scroll to position [4060, 0]
click at [410, 243] on span "Kraft cheese paired with sweet honey." at bounding box center [414, 248] width 88 height 10
copy span "paired"
click at [454, 223] on span "Kraft Honey" at bounding box center [445, 227] width 28 height 8
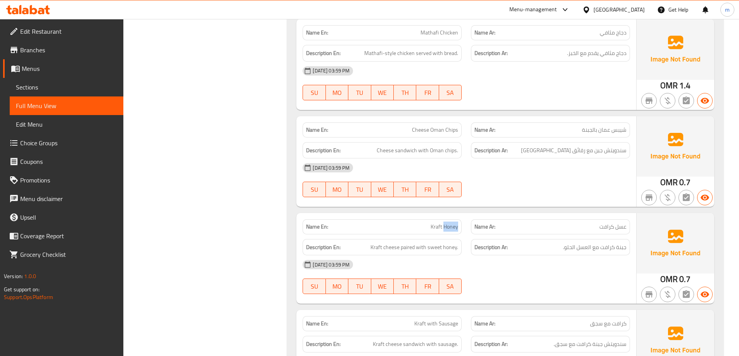
click at [454, 223] on span "Kraft Honey" at bounding box center [445, 227] width 28 height 8
copy span "Kraft Honey"
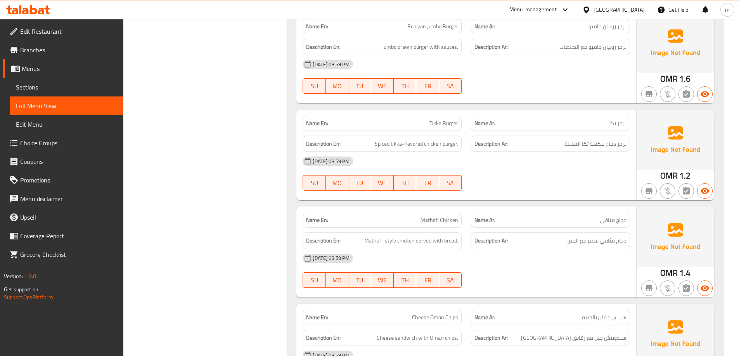
scroll to position [3866, 0]
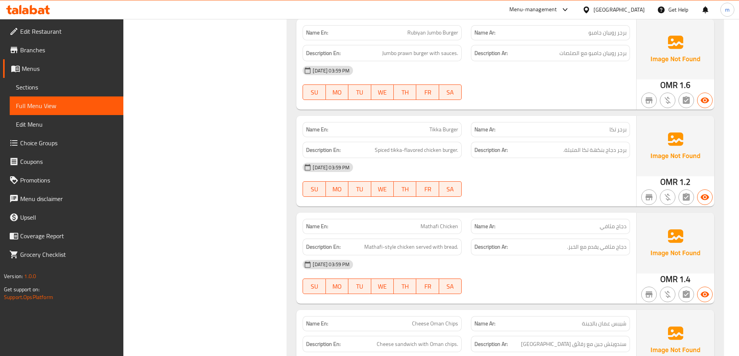
click at [441, 223] on span "Mathafi Chicken" at bounding box center [440, 227] width 38 height 8
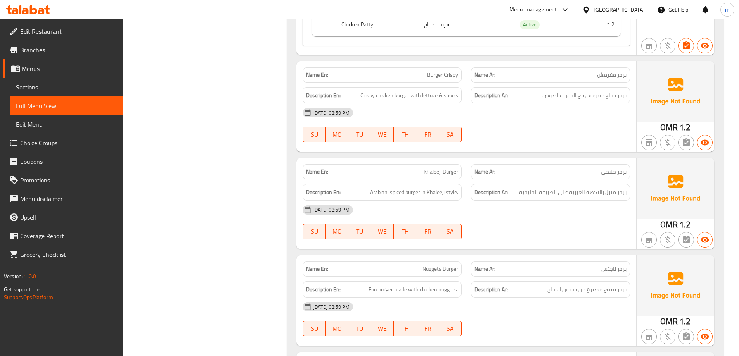
scroll to position [3284, 0]
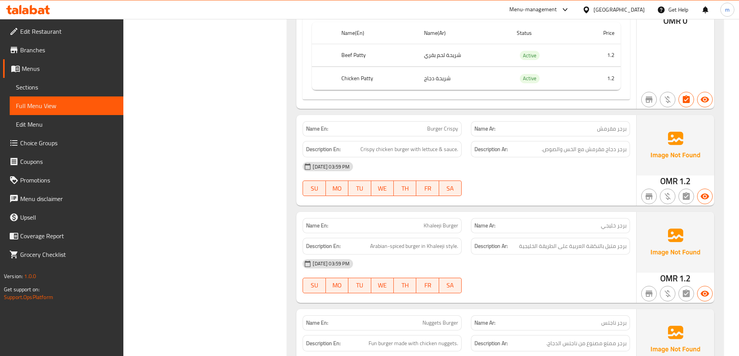
click at [428, 222] on span "Khaleeji Burger" at bounding box center [441, 226] width 35 height 8
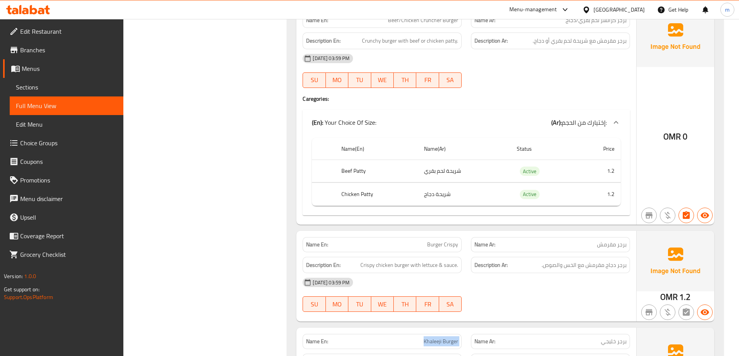
scroll to position [3167, 0]
click at [547, 261] on span "برجر دجاج مقرمش مع الخس والصوص." at bounding box center [584, 266] width 85 height 10
click at [445, 241] on span "Burger Crispy" at bounding box center [442, 245] width 31 height 8
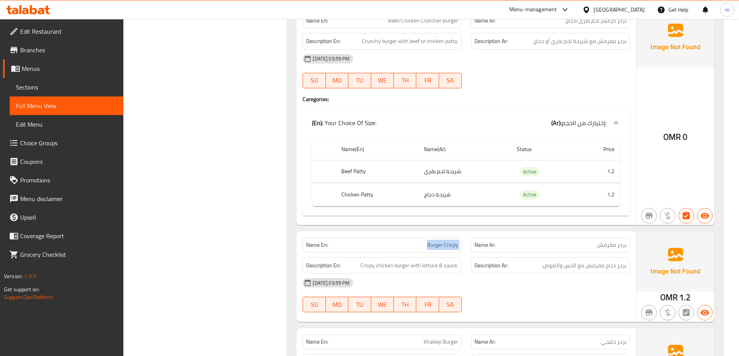
click at [445, 241] on span "Burger Crispy" at bounding box center [442, 245] width 31 height 8
click at [607, 261] on span "برجر دجاج مقرمش مع الخس والصوص." at bounding box center [584, 266] width 85 height 10
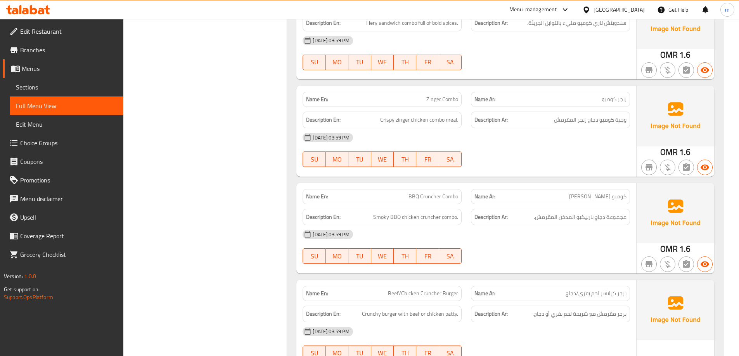
scroll to position [2819, 0]
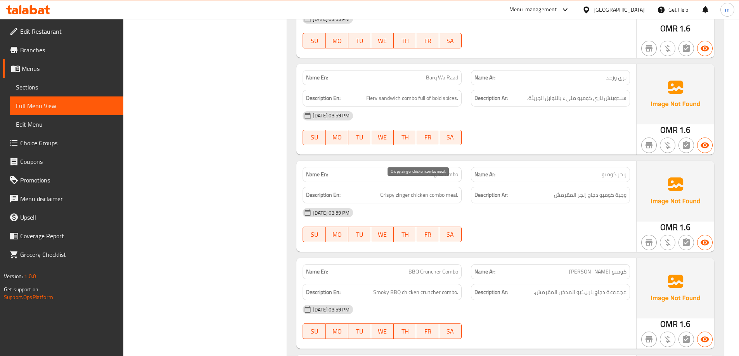
click at [446, 190] on span "Crispy zinger chicken combo meal." at bounding box center [419, 195] width 78 height 10
click at [427, 190] on span "Crispy zinger chicken combo meal." at bounding box center [419, 195] width 78 height 10
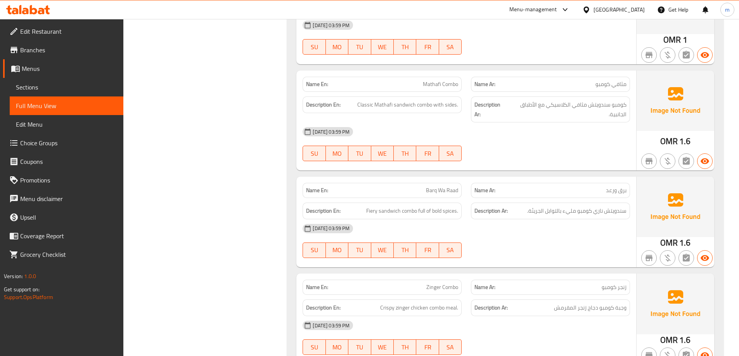
scroll to position [2703, 0]
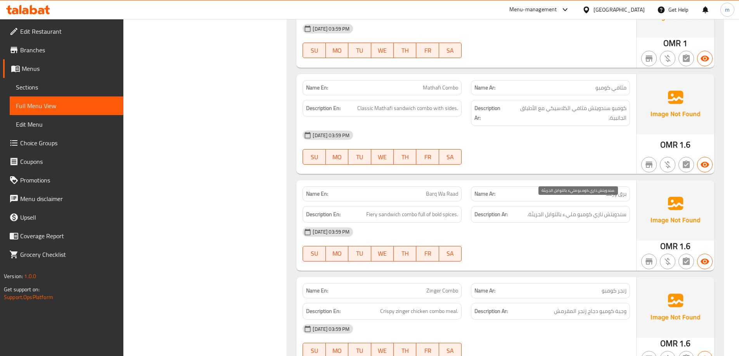
click at [611, 210] on span "سندويتش ناري كومبو مليء بالتوابل الجريئة." at bounding box center [576, 215] width 99 height 10
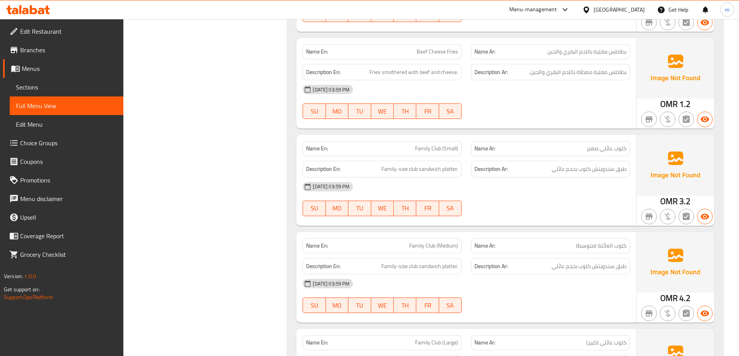
scroll to position [841, 0]
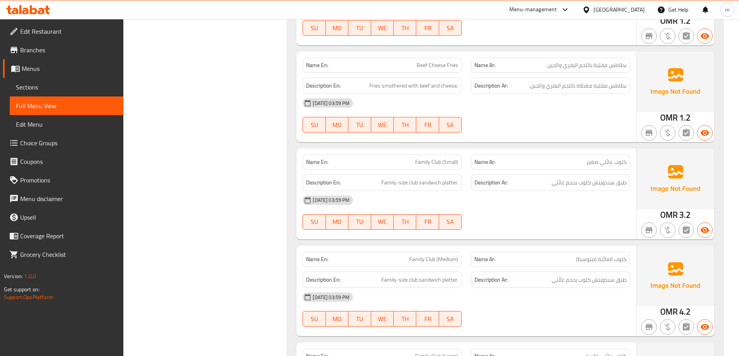
click at [429, 156] on div "Name En: Family Club (Small)" at bounding box center [382, 162] width 159 height 15
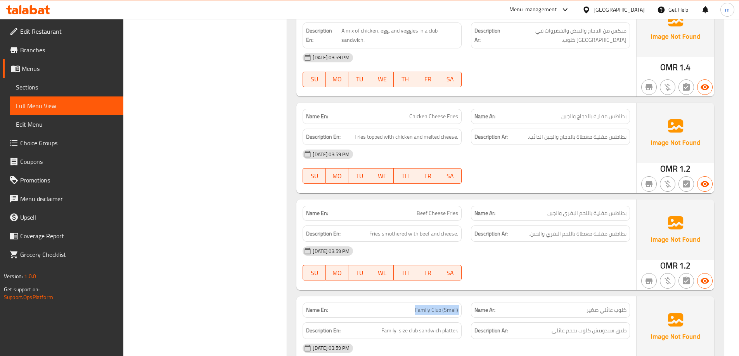
scroll to position [724, 0]
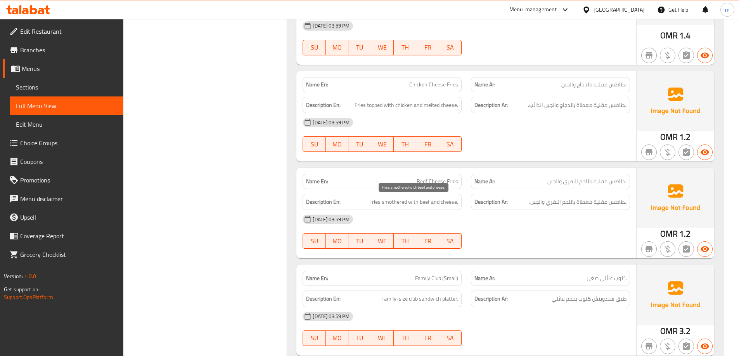
click at [403, 204] on span "Fries smothered with beef and cheese." at bounding box center [413, 202] width 89 height 10
click at [429, 201] on span "Fries smothered with beef and cheese." at bounding box center [413, 202] width 89 height 10
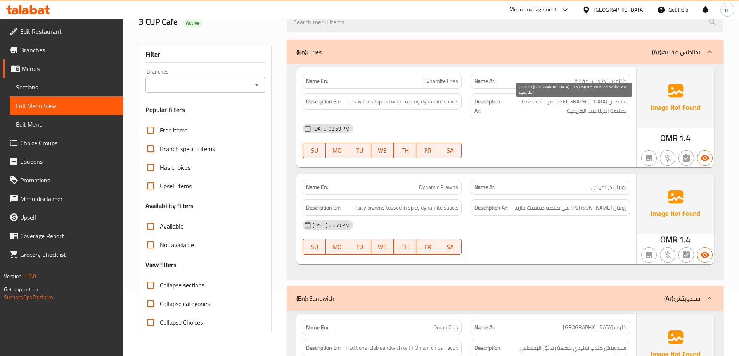
scroll to position [0, 0]
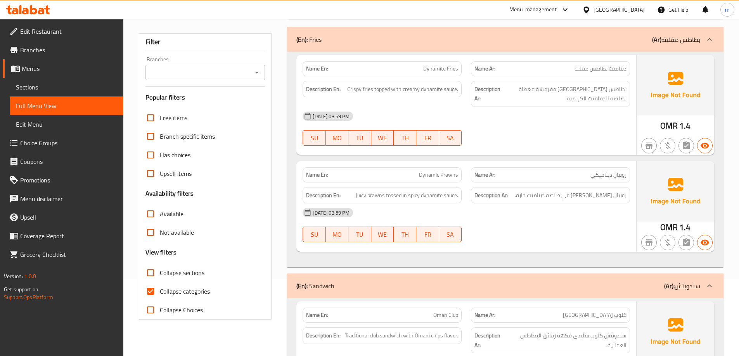
scroll to position [116, 0]
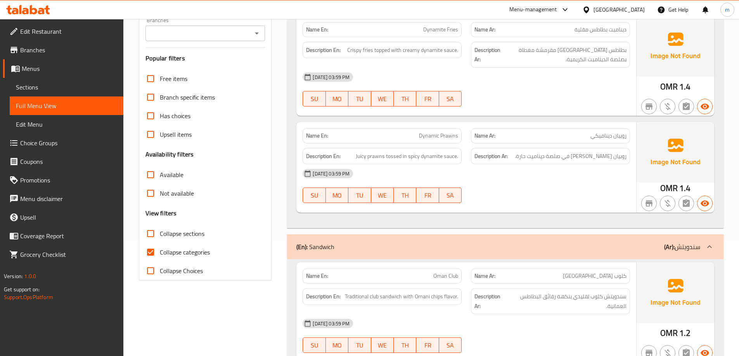
click at [194, 252] on span "Collapse categories" at bounding box center [185, 252] width 50 height 9
click at [160, 252] on input "Collapse categories" at bounding box center [150, 252] width 19 height 19
checkbox input "false"
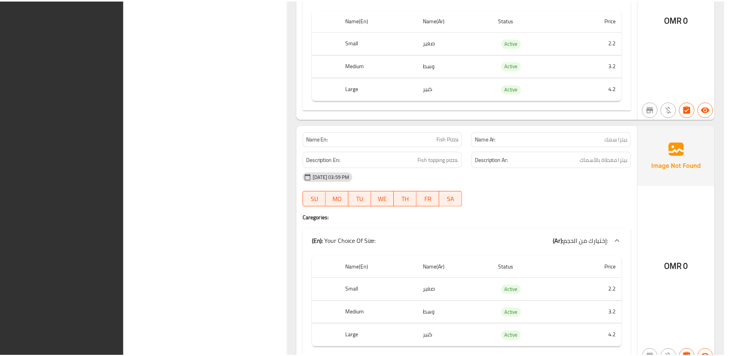
scroll to position [12229, 0]
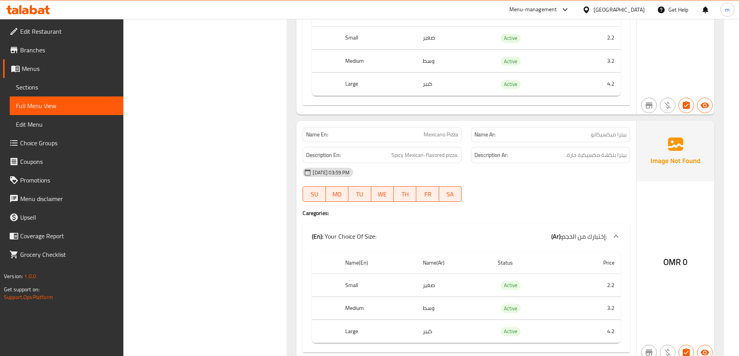
click at [534, 151] on h6 "Description Ar: بيتزا بنكهة مكسيكية حارة." at bounding box center [550, 156] width 152 height 10
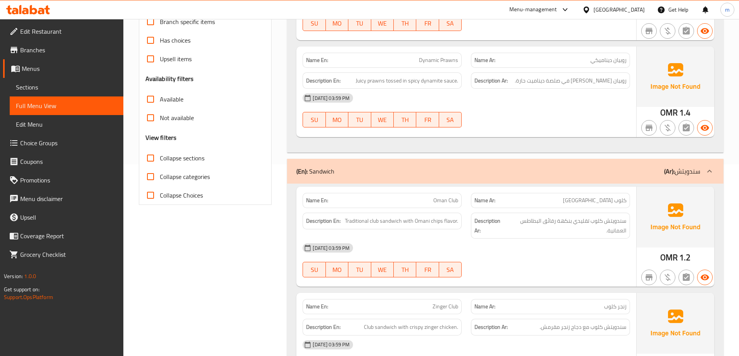
scroll to position [0, 0]
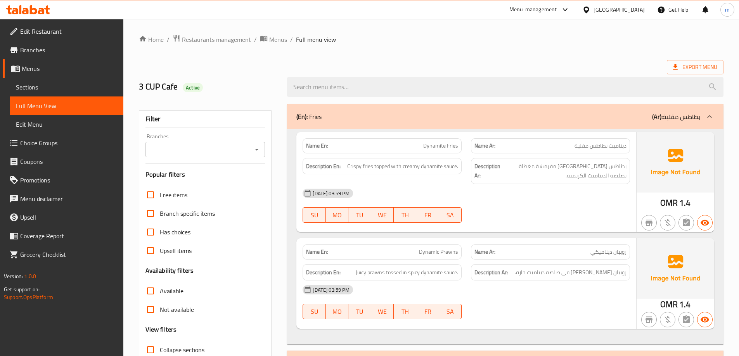
click at [551, 42] on ol "Home / Restaurants management / Menus / Full menu view" at bounding box center [431, 40] width 585 height 10
click at [52, 86] on span "Sections" at bounding box center [66, 87] width 101 height 9
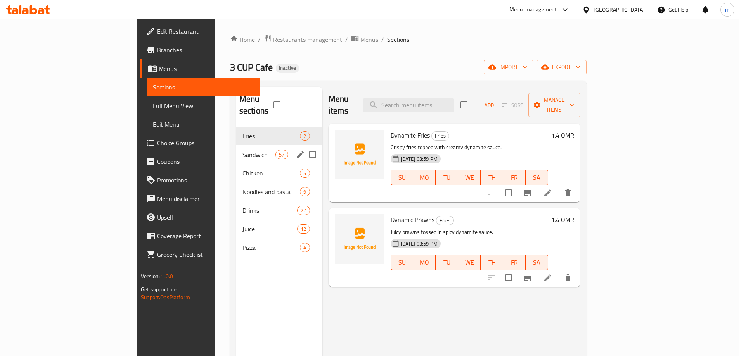
click at [242, 150] on span "Sandwich" at bounding box center [258, 154] width 33 height 9
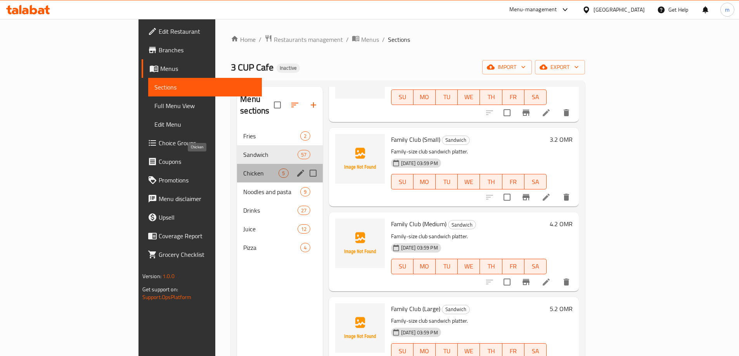
click at [243, 169] on span "Chicken" at bounding box center [260, 173] width 35 height 9
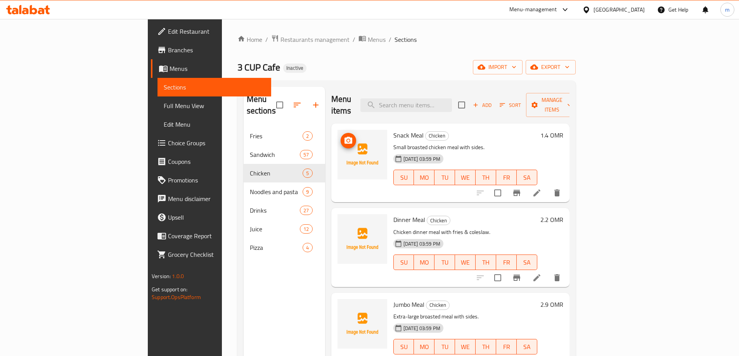
scroll to position [87, 0]
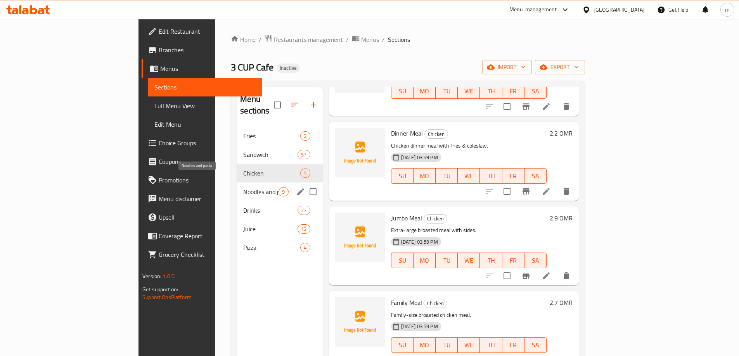
click at [243, 187] on span "Noodles and pasta" at bounding box center [260, 191] width 35 height 9
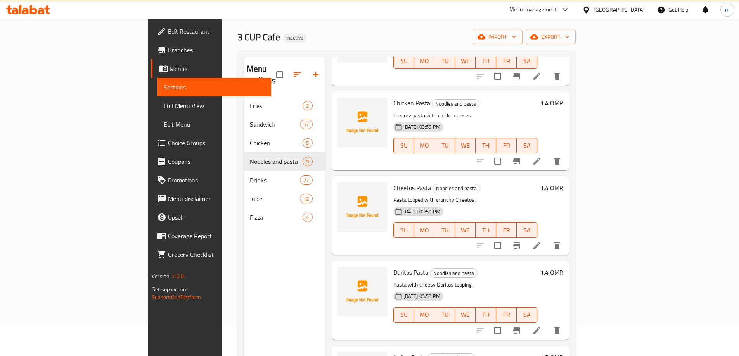
scroll to position [109, 0]
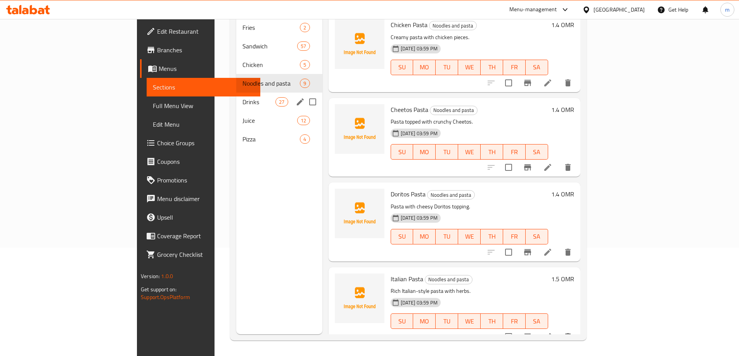
click at [236, 97] on div "Drinks 27" at bounding box center [279, 102] width 86 height 19
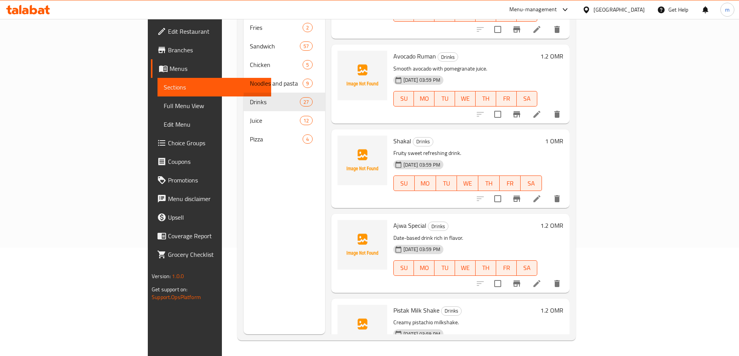
scroll to position [426, 0]
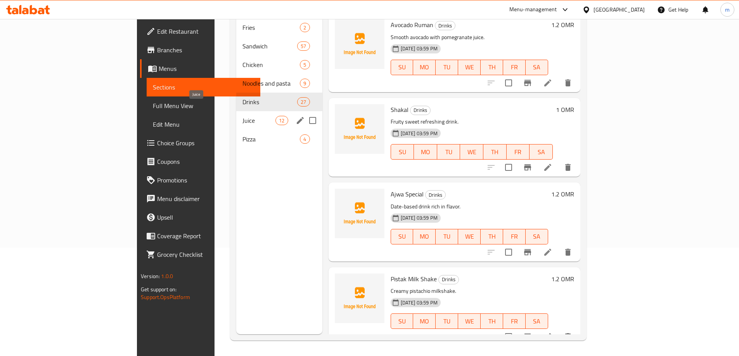
click at [242, 116] on span "Juice" at bounding box center [258, 120] width 33 height 9
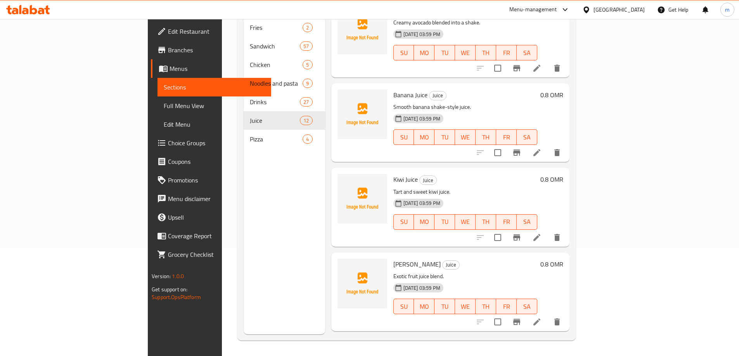
scroll to position [38, 0]
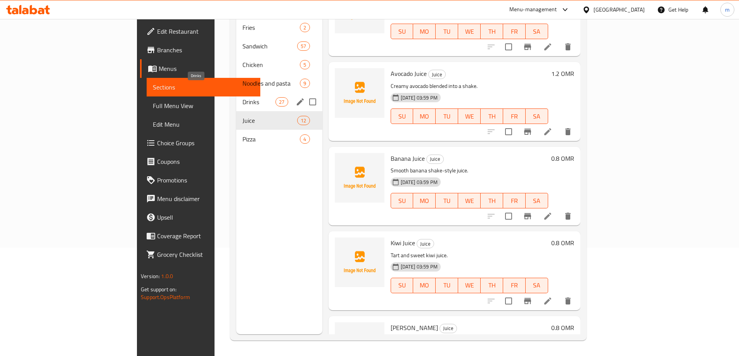
click at [242, 97] on span "Drinks" at bounding box center [258, 101] width 33 height 9
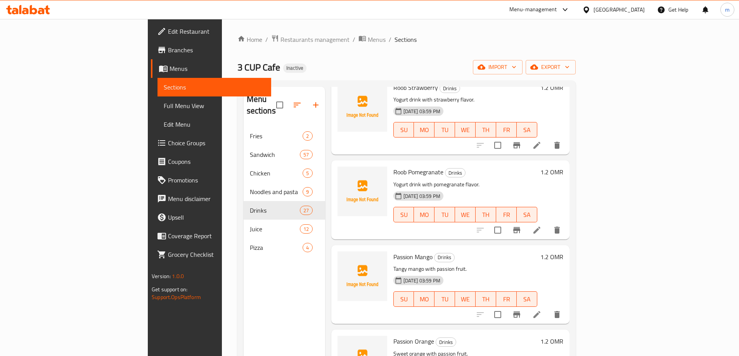
click at [168, 36] on span "Edit Restaurant" at bounding box center [216, 31] width 97 height 9
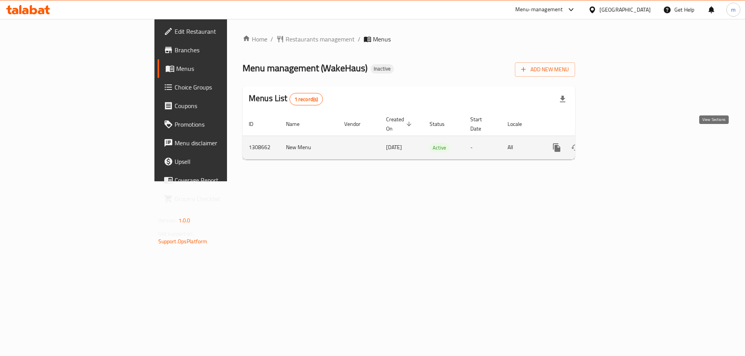
click at [617, 143] on icon "enhanced table" at bounding box center [612, 147] width 9 height 9
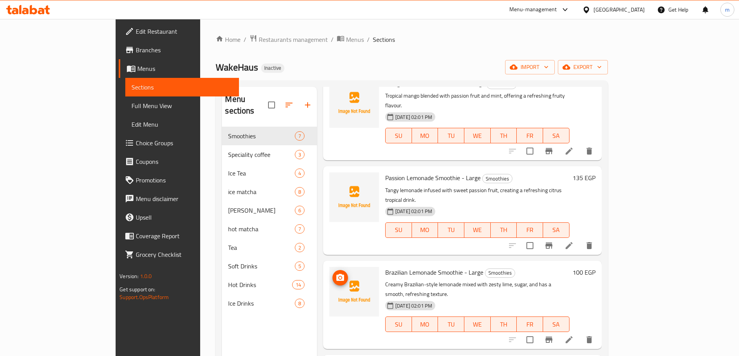
scroll to position [116, 0]
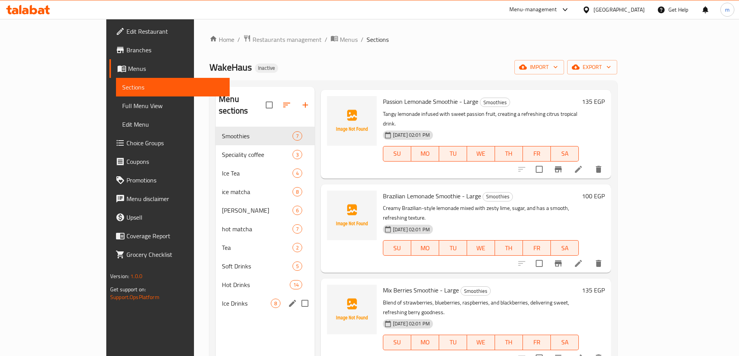
click at [216, 298] on div "Ice Drinks 8" at bounding box center [265, 303] width 99 height 19
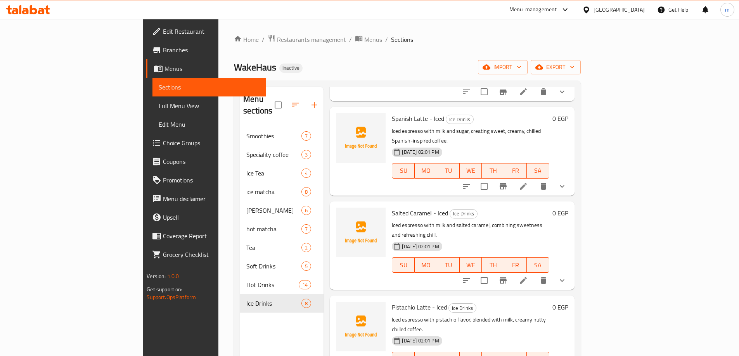
scroll to position [341, 0]
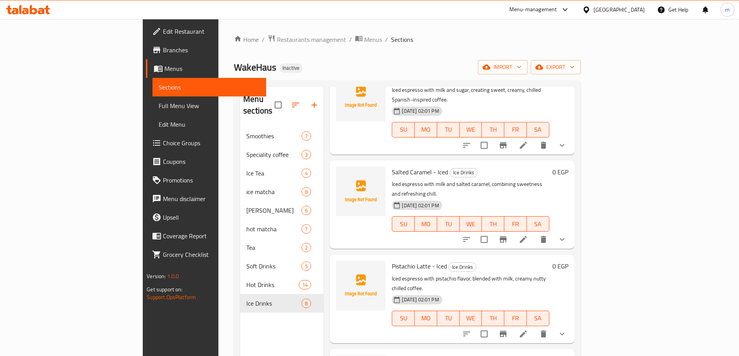
click at [402, 23] on div "Home / Restaurants management / Menus / Sections WakeHaus Inactive import expor…" at bounding box center [407, 242] width 378 height 446
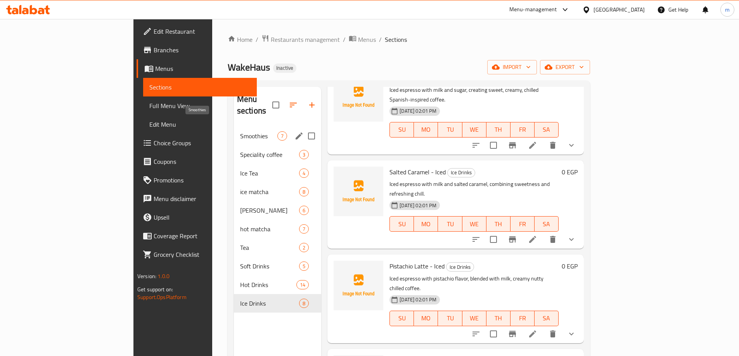
click at [240, 132] on span "Smoothies" at bounding box center [258, 136] width 37 height 9
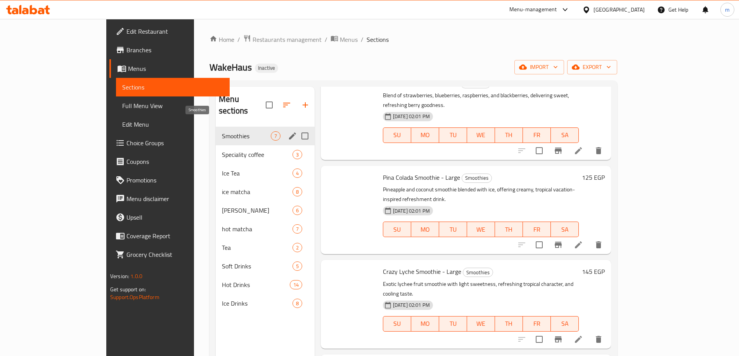
scroll to position [256, 0]
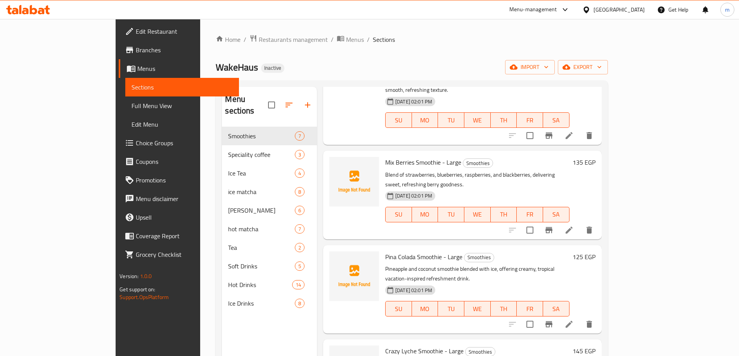
click at [280, 45] on div "Home / Restaurants management / Menus / Sections WakeHaus Inactive import expor…" at bounding box center [412, 242] width 392 height 415
click at [346, 41] on span "Menus" at bounding box center [355, 39] width 18 height 9
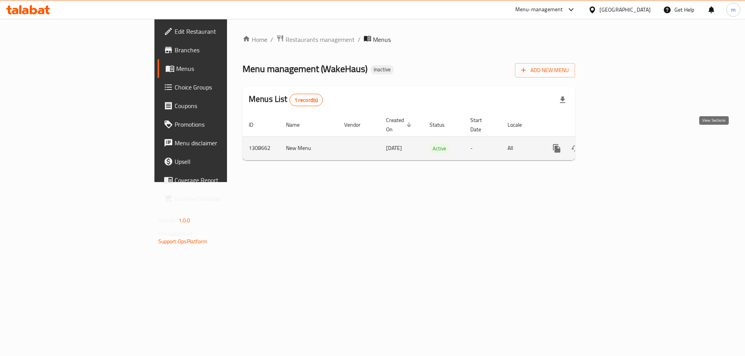
click at [617, 144] on icon "enhanced table" at bounding box center [612, 148] width 9 height 9
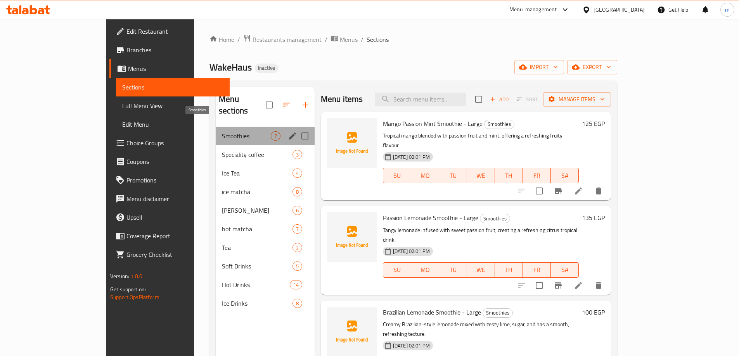
drag, startPoint x: 206, startPoint y: 126, endPoint x: 154, endPoint y: 126, distance: 52.0
click at [222, 132] on span "Smoothies" at bounding box center [246, 136] width 49 height 9
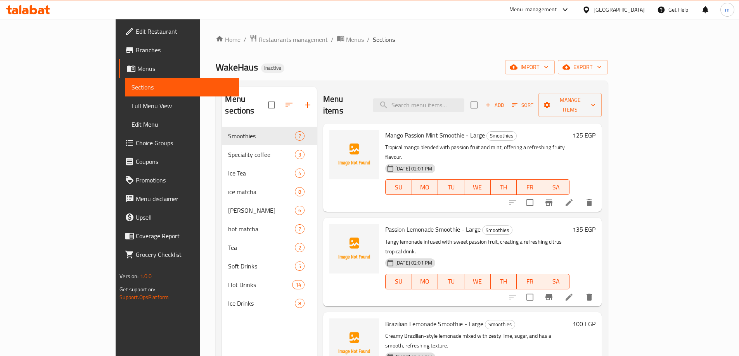
click at [216, 67] on span "WakeHaus" at bounding box center [237, 67] width 42 height 17
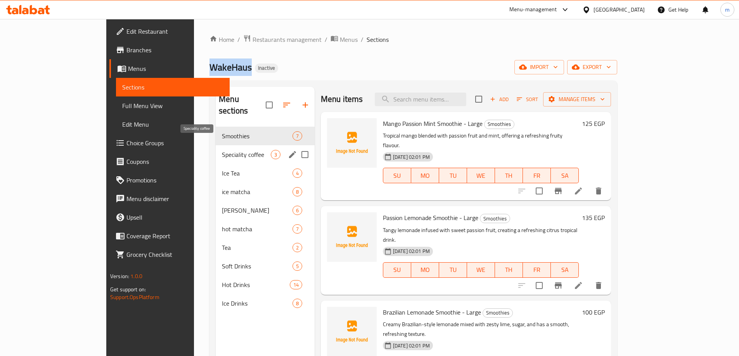
click at [222, 150] on span "Speciality coffee" at bounding box center [246, 154] width 49 height 9
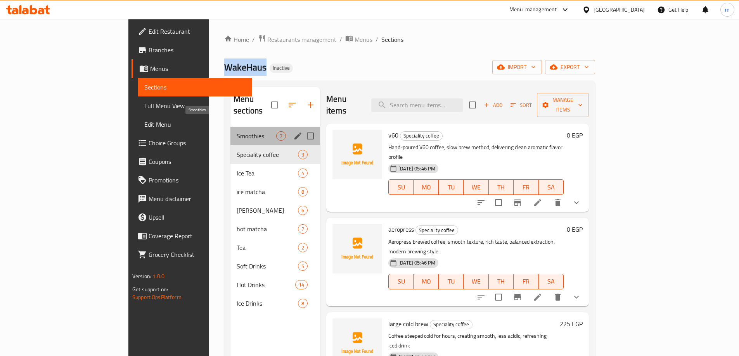
click at [237, 132] on span "Smoothies" at bounding box center [257, 136] width 40 height 9
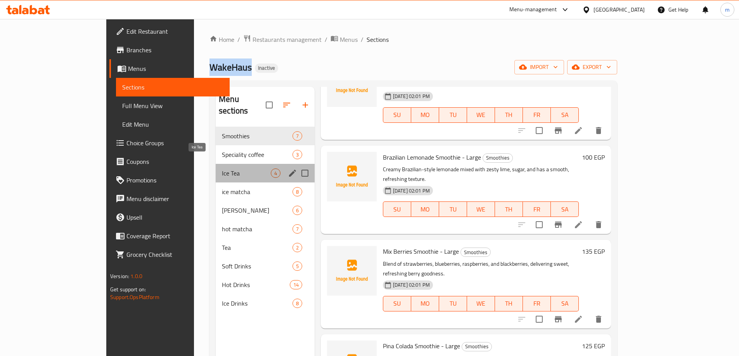
click at [222, 169] on span "Ice Tea" at bounding box center [246, 173] width 49 height 9
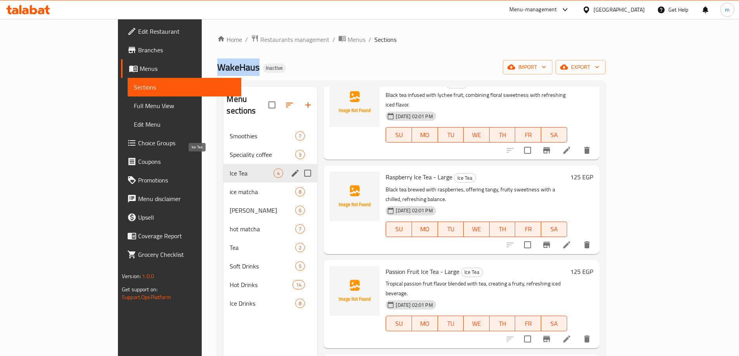
scroll to position [2, 0]
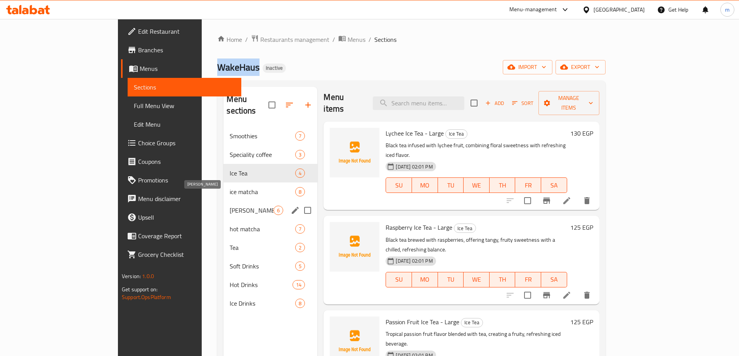
click at [223, 220] on div "hot matcha 7" at bounding box center [270, 229] width 94 height 19
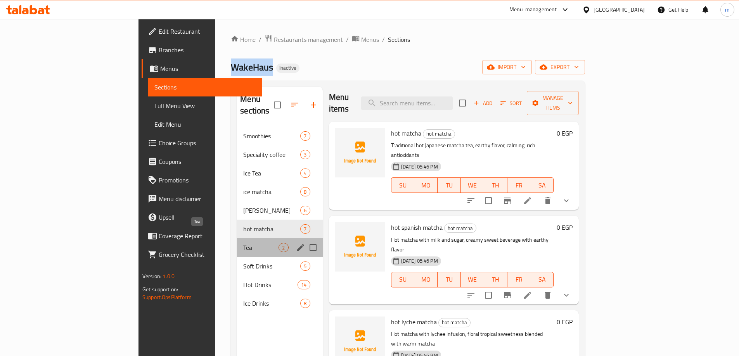
click at [243, 243] on span "Tea" at bounding box center [260, 247] width 35 height 9
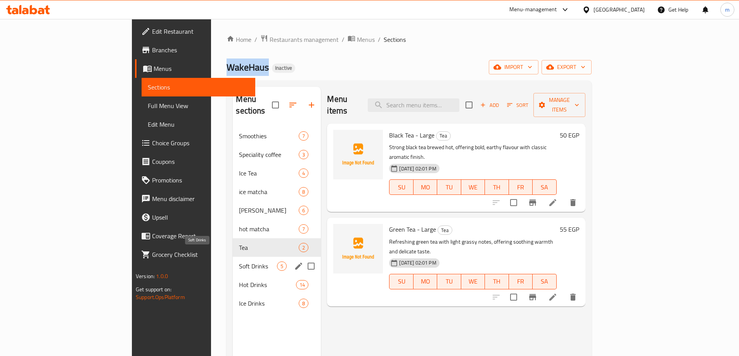
click at [239, 262] on span "Soft Drinks" at bounding box center [258, 266] width 38 height 9
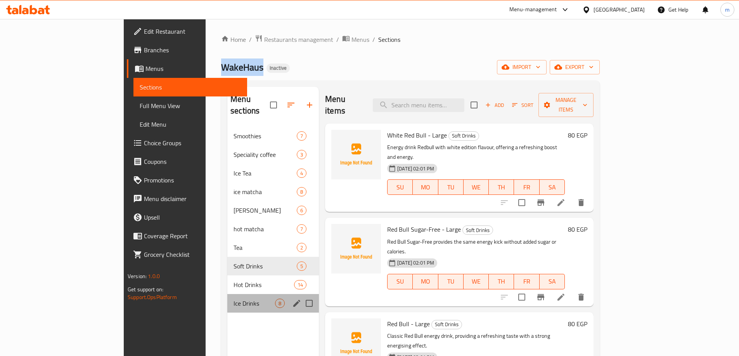
click at [227, 294] on div "Ice Drinks 8" at bounding box center [273, 303] width 92 height 19
